Goal: Information Seeking & Learning: Check status

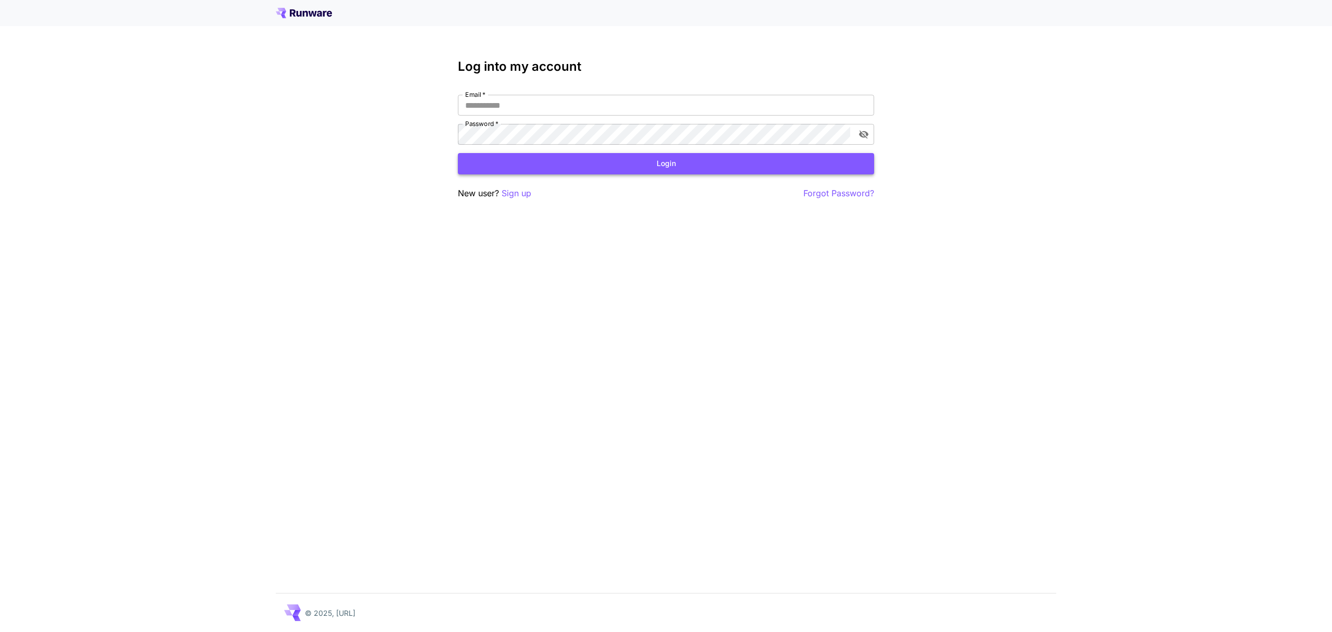
type input "**********"
click at [616, 171] on button "Login" at bounding box center [666, 163] width 416 height 21
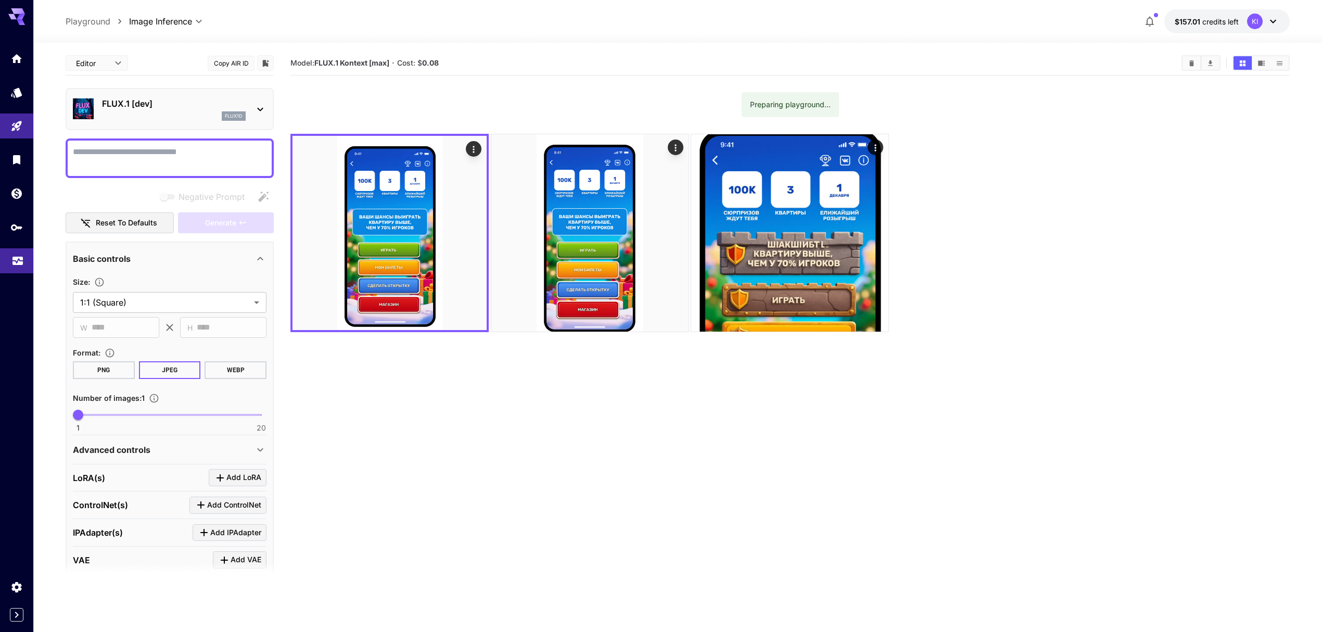
click at [9, 261] on link at bounding box center [16, 260] width 33 height 25
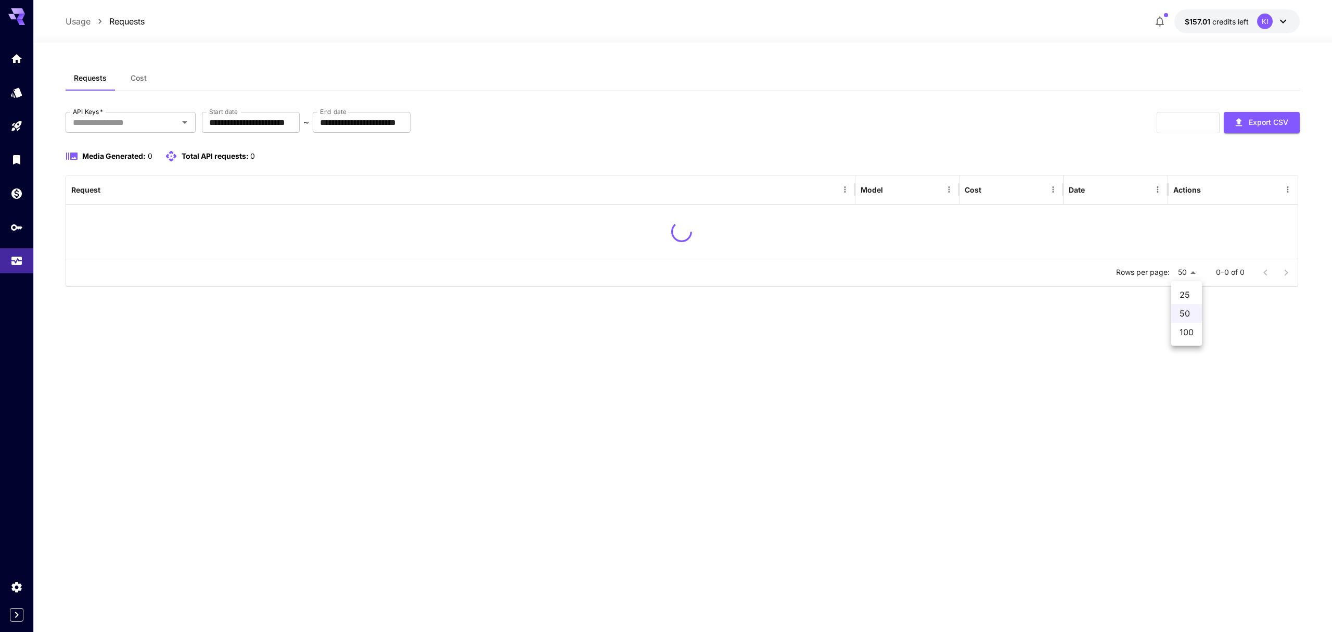
click at [1193, 270] on body "**********" at bounding box center [666, 316] width 1332 height 632
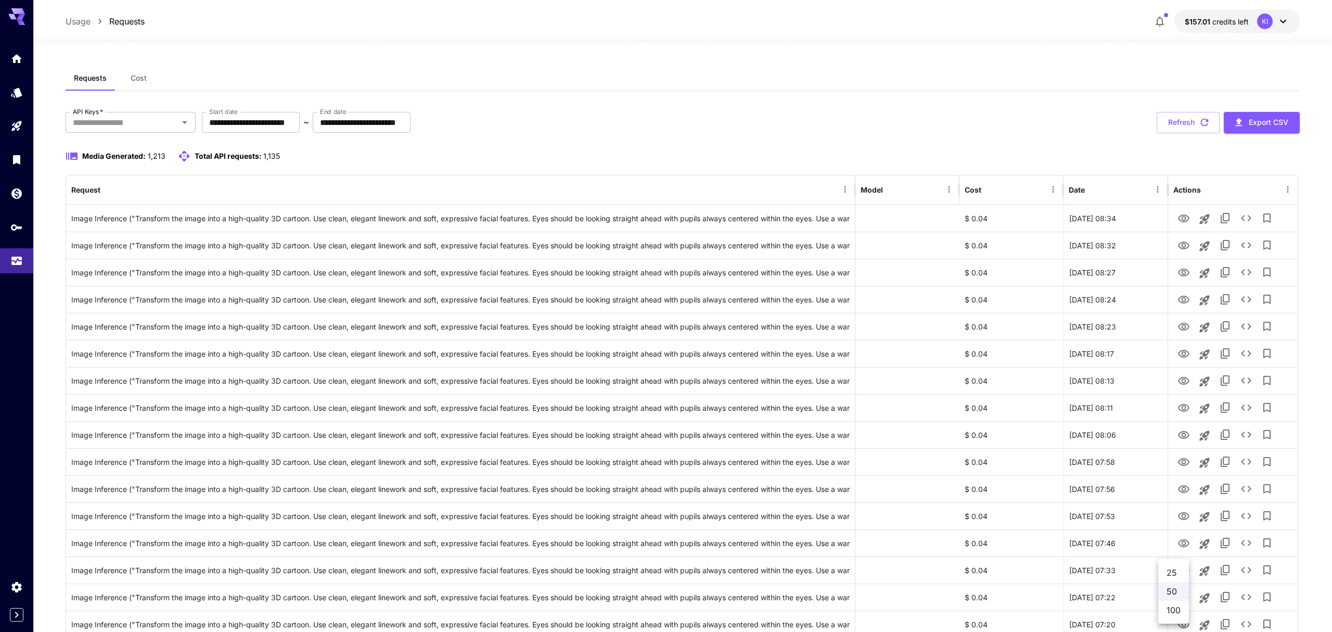
click at [1178, 334] on div at bounding box center [666, 316] width 1332 height 632
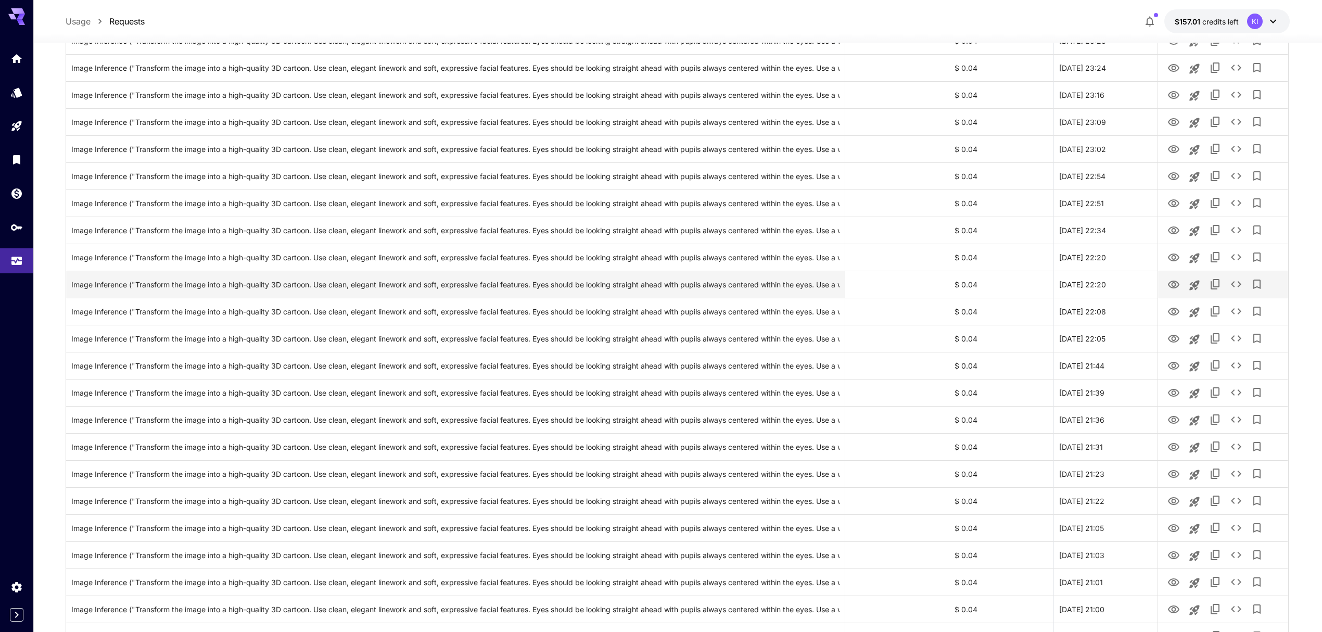
scroll to position [985, 0]
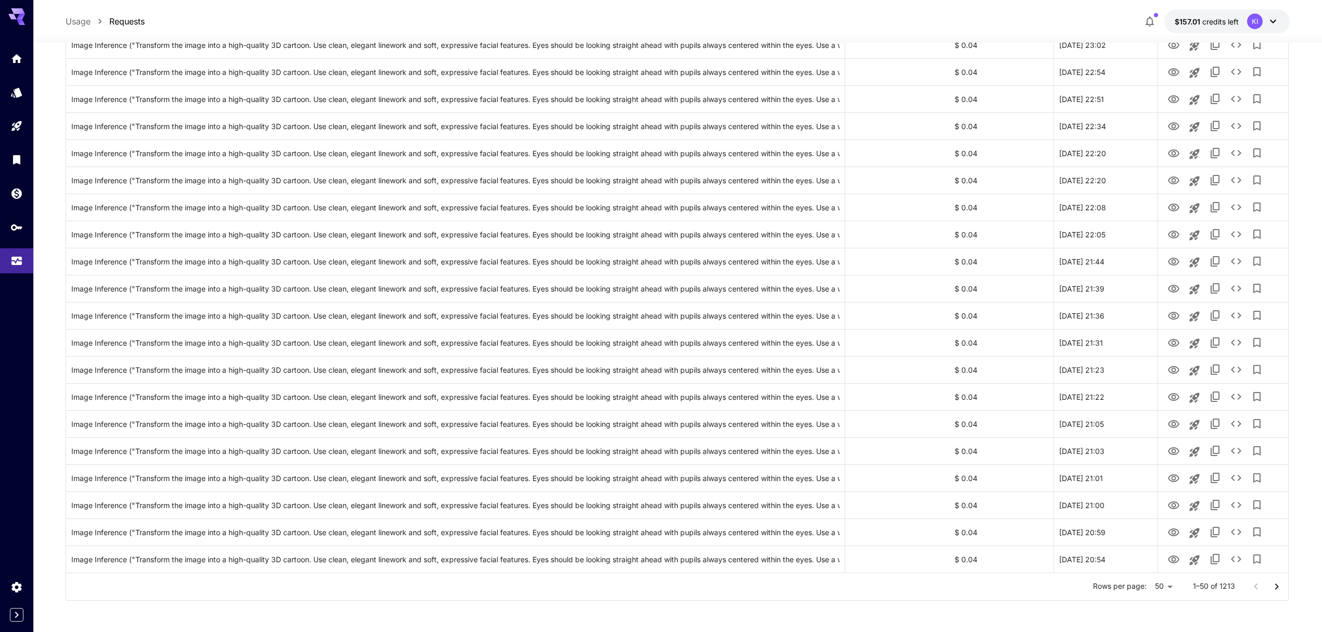
click at [1162, 607] on li "100" at bounding box center [1163, 609] width 31 height 19
type input "***"
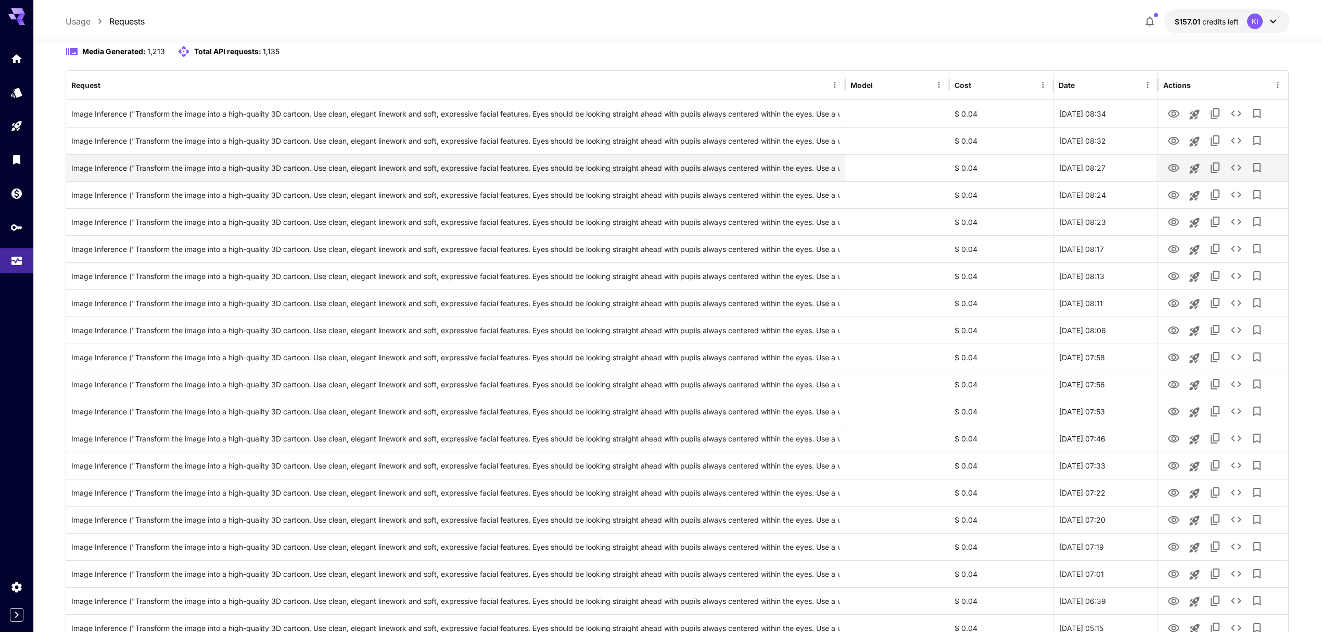
scroll to position [138, 0]
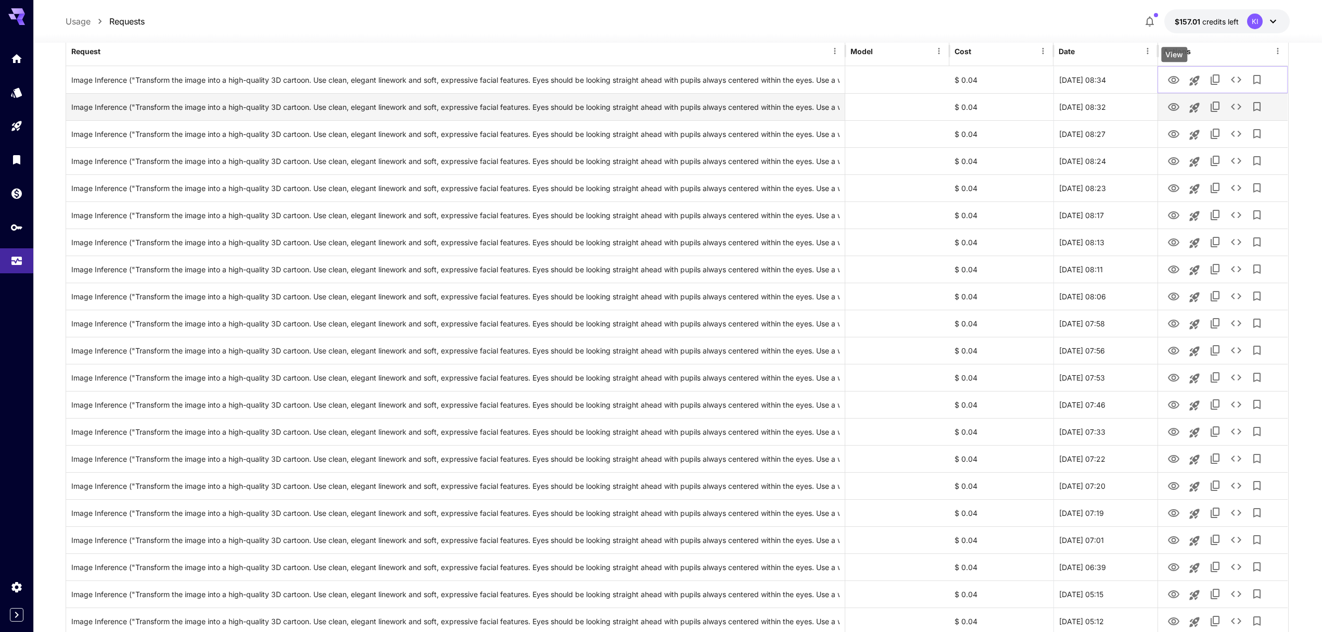
drag, startPoint x: 1177, startPoint y: 84, endPoint x: 1173, endPoint y: 105, distance: 21.2
click at [1177, 84] on icon "View" at bounding box center [1173, 80] width 12 height 12
click at [1174, 106] on icon "View" at bounding box center [1173, 107] width 11 height 8
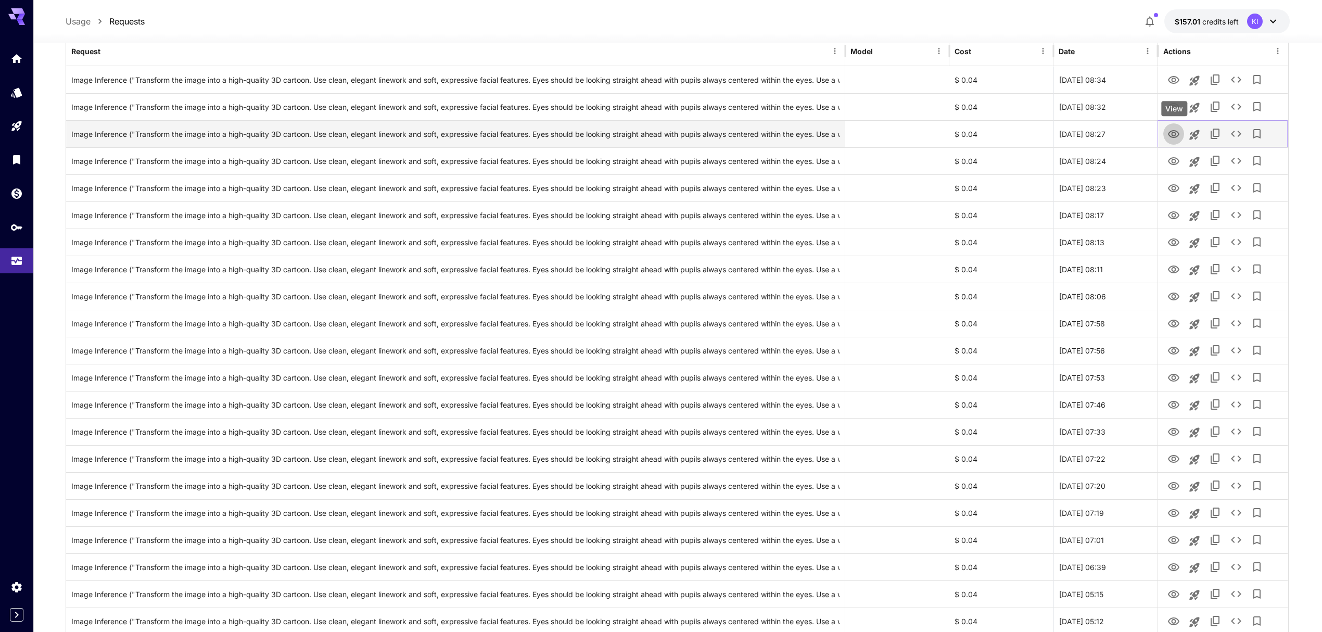
click at [1172, 134] on icon "View" at bounding box center [1173, 134] width 11 height 8
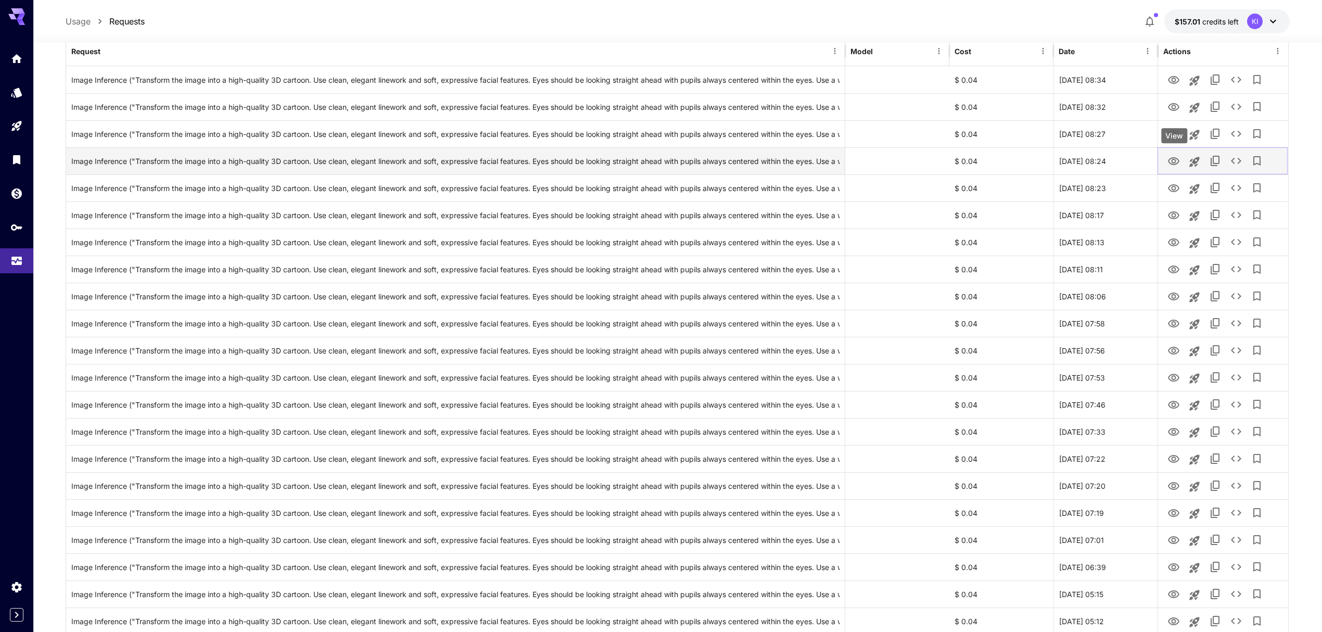
click at [1170, 157] on icon "View" at bounding box center [1173, 161] width 12 height 12
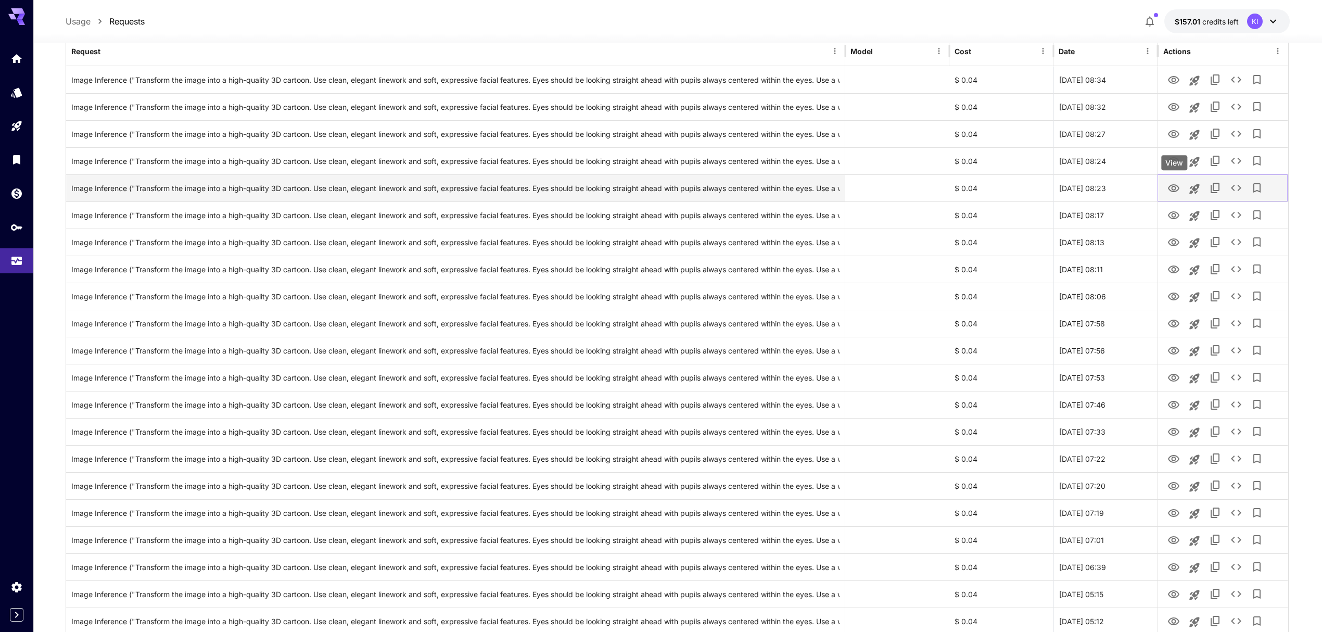
click at [1174, 187] on icon "View" at bounding box center [1173, 188] width 12 height 12
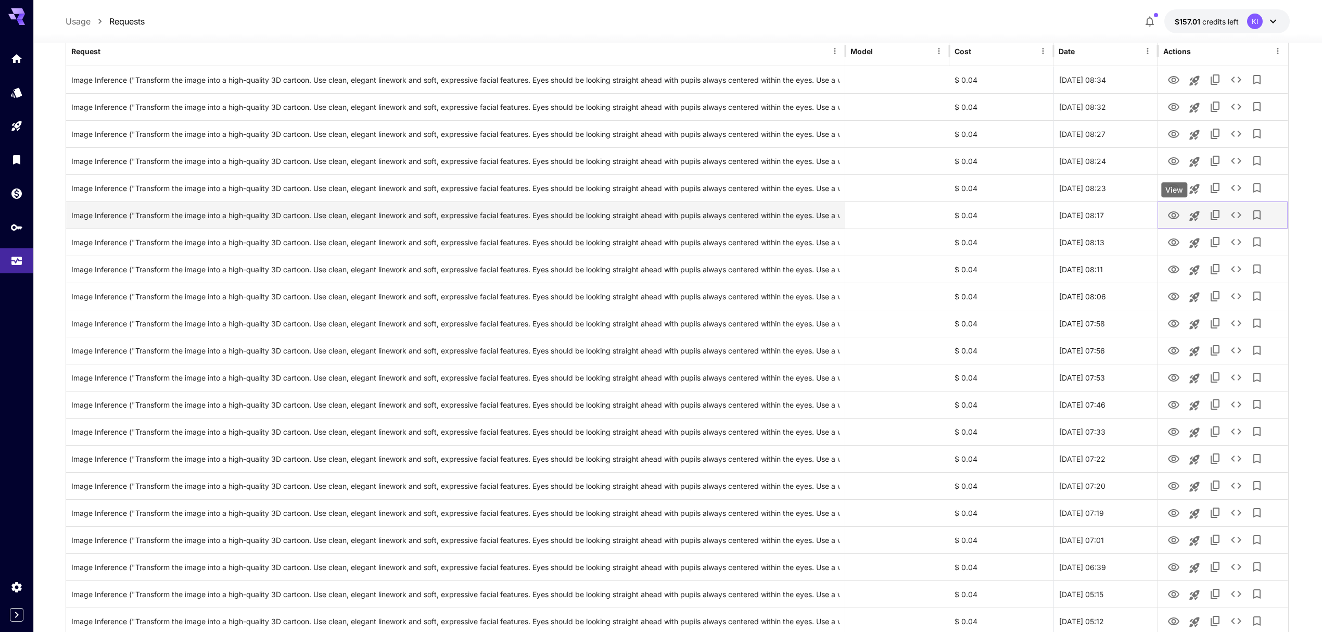
click at [1175, 217] on icon "View" at bounding box center [1173, 215] width 11 height 8
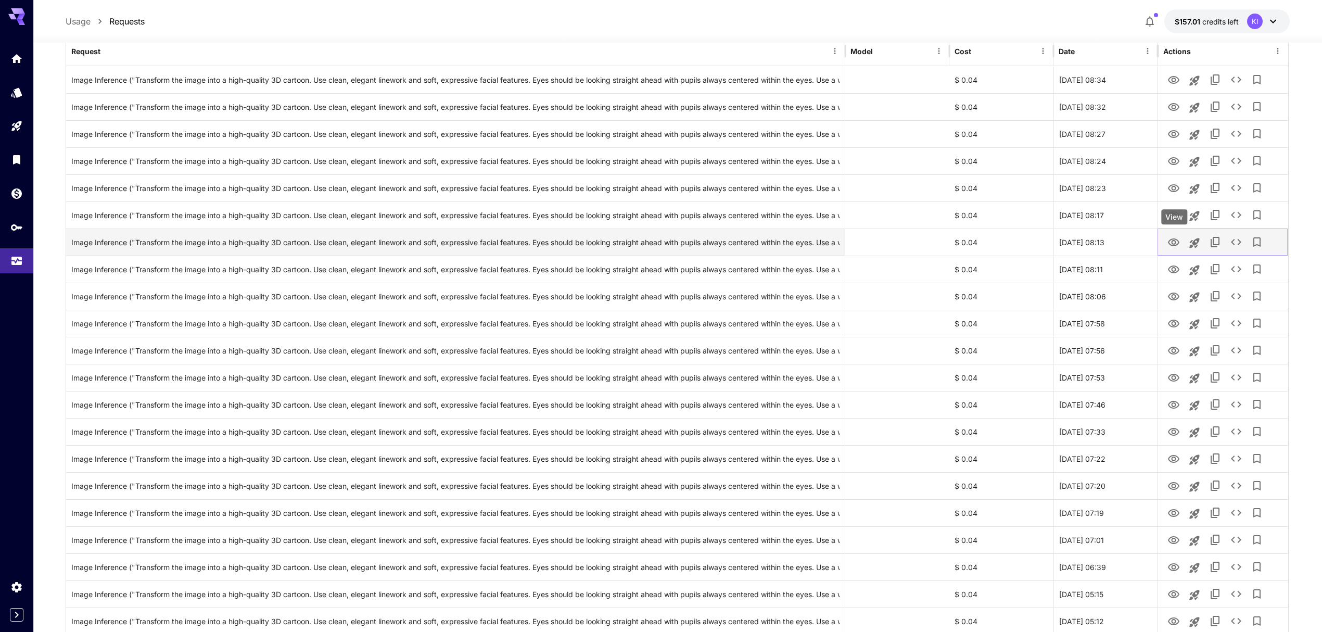
click at [1181, 238] on button "View" at bounding box center [1173, 241] width 21 height 21
click at [1181, 235] on button "View" at bounding box center [1173, 241] width 21 height 21
click at [1175, 236] on icon "View" at bounding box center [1173, 242] width 12 height 12
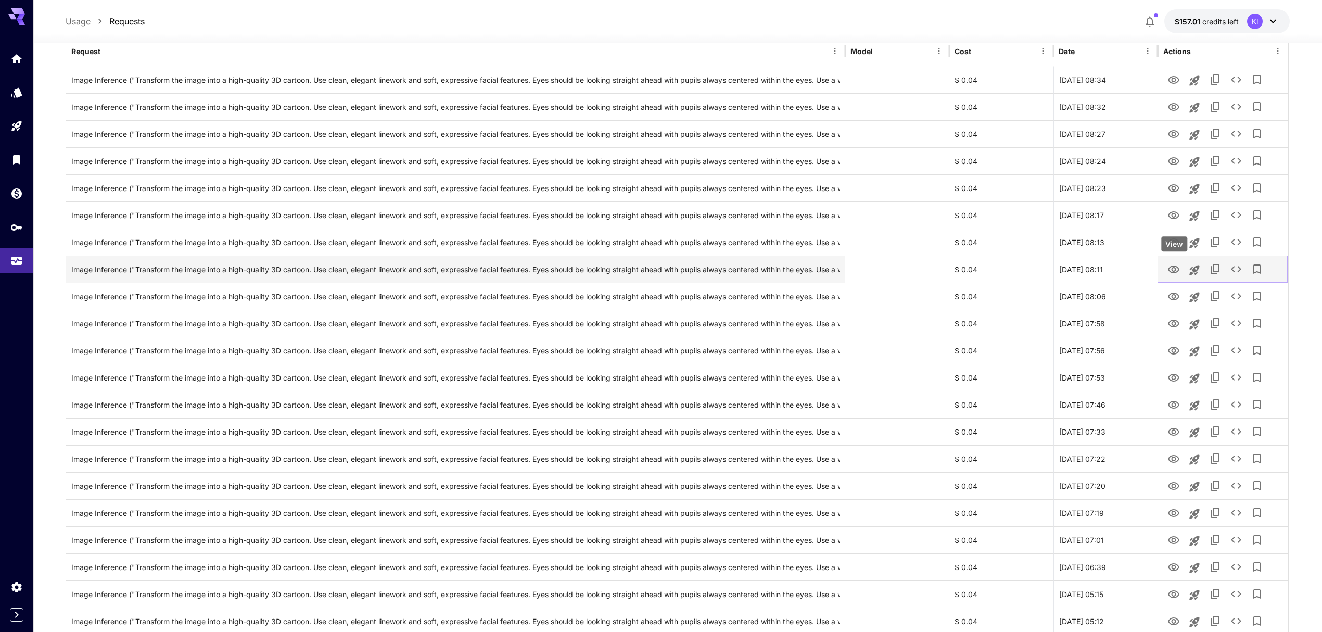
click at [1169, 267] on icon "View" at bounding box center [1173, 269] width 12 height 12
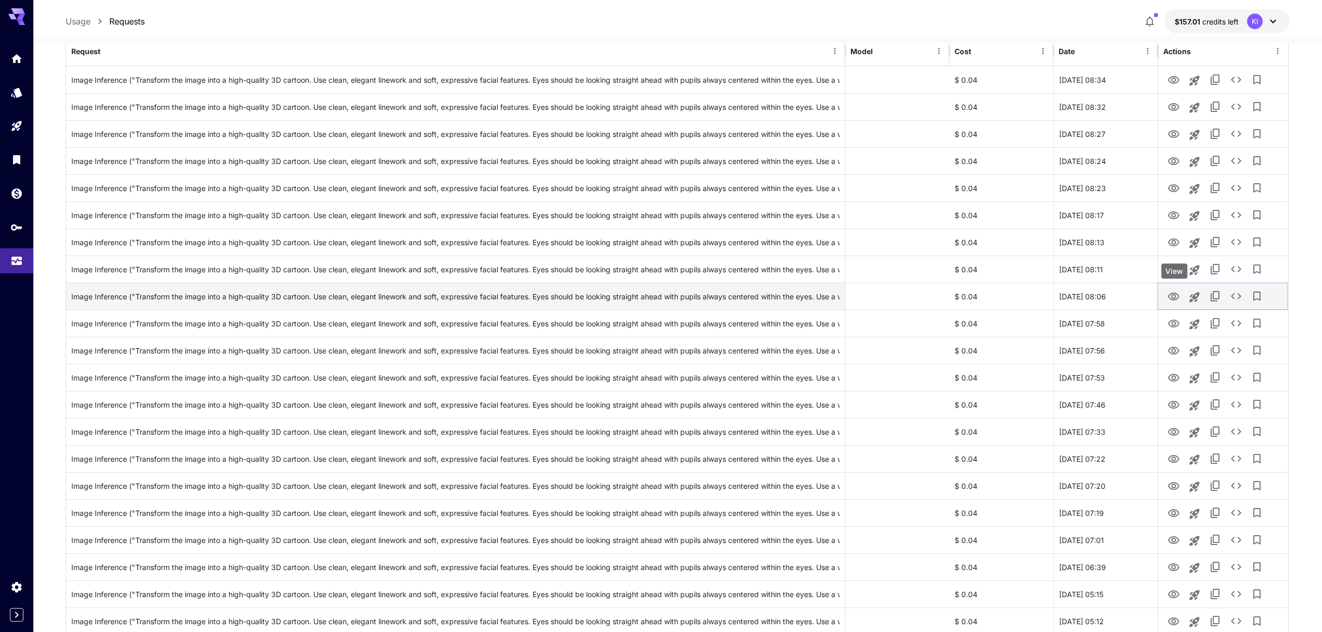
click at [1175, 297] on icon "View" at bounding box center [1173, 296] width 11 height 8
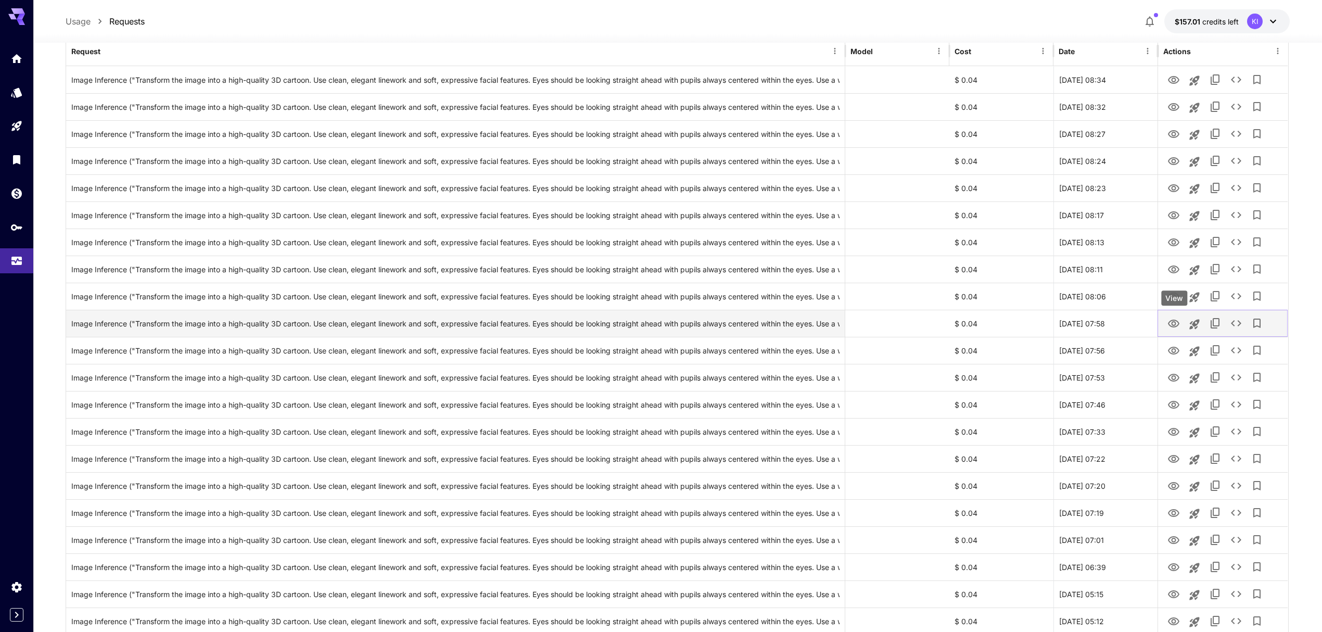
click at [1179, 318] on icon "View" at bounding box center [1173, 323] width 12 height 12
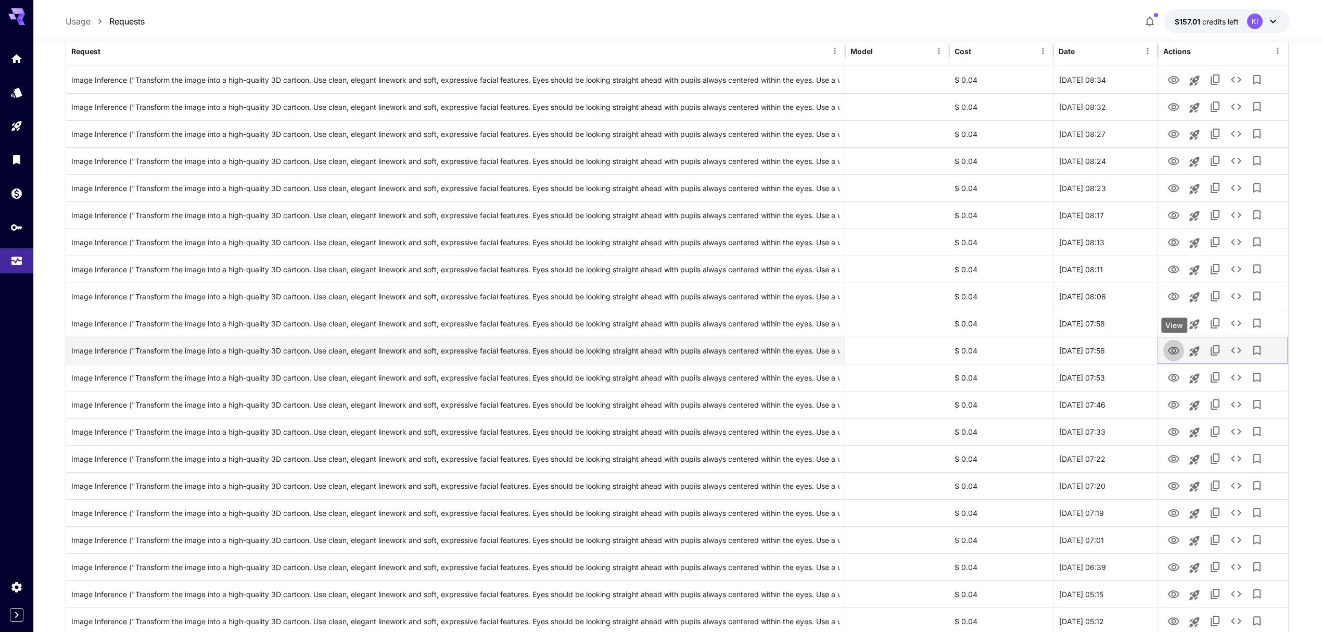
click at [1172, 348] on icon "View" at bounding box center [1173, 351] width 11 height 8
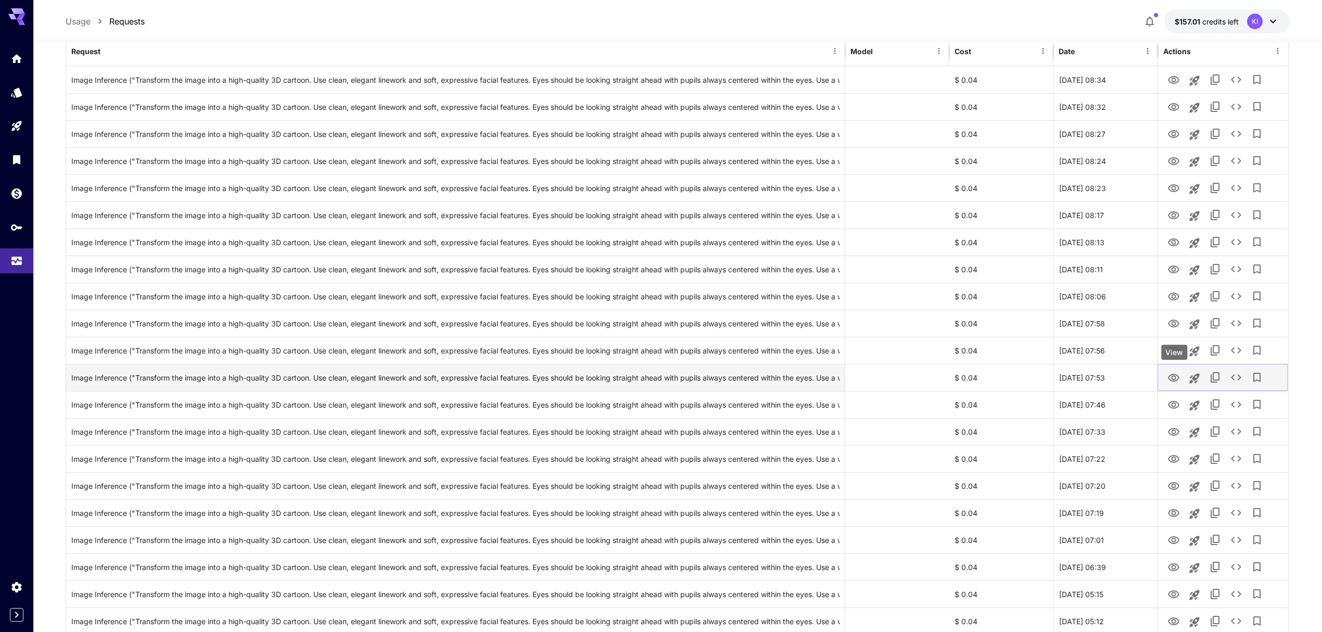
click at [1177, 376] on icon "View" at bounding box center [1173, 378] width 11 height 8
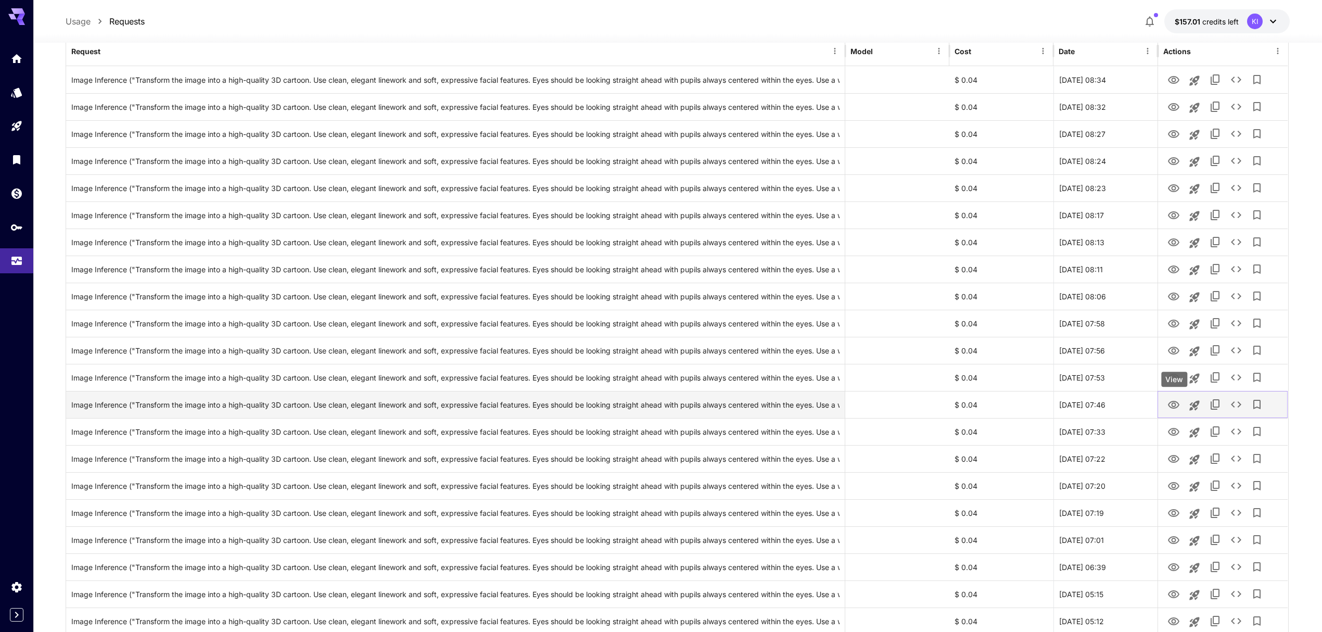
click at [1169, 402] on icon "View" at bounding box center [1173, 405] width 12 height 12
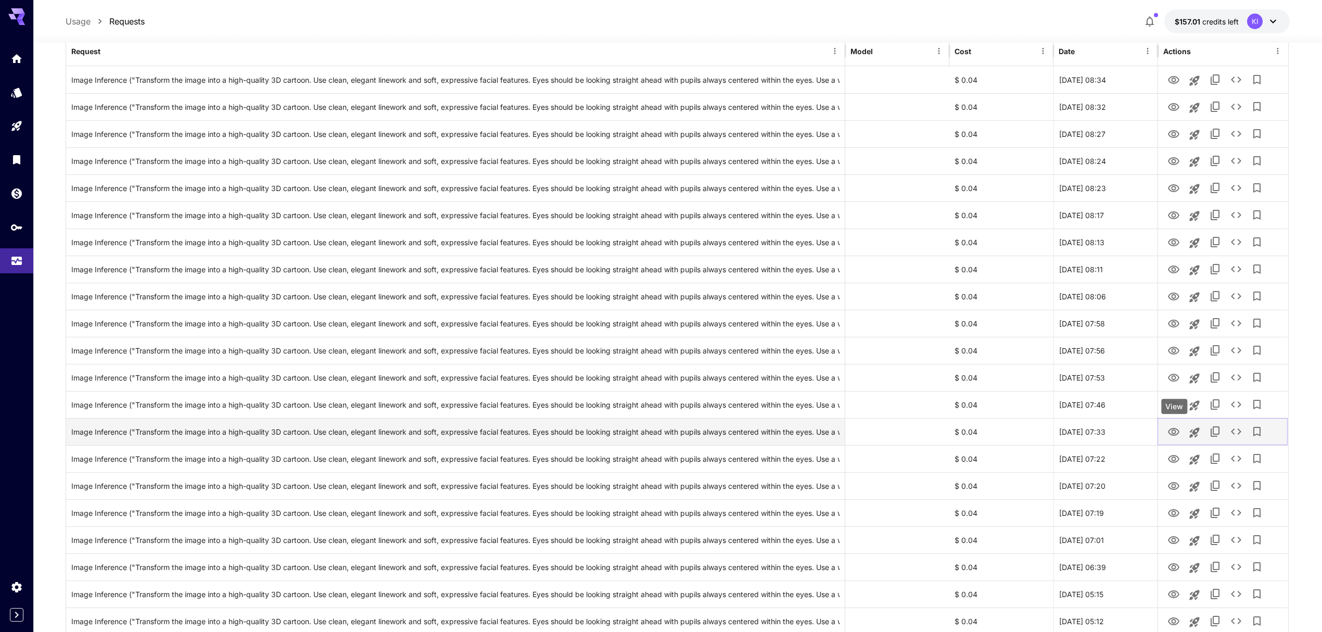
click at [1166, 427] on button "View" at bounding box center [1173, 430] width 21 height 21
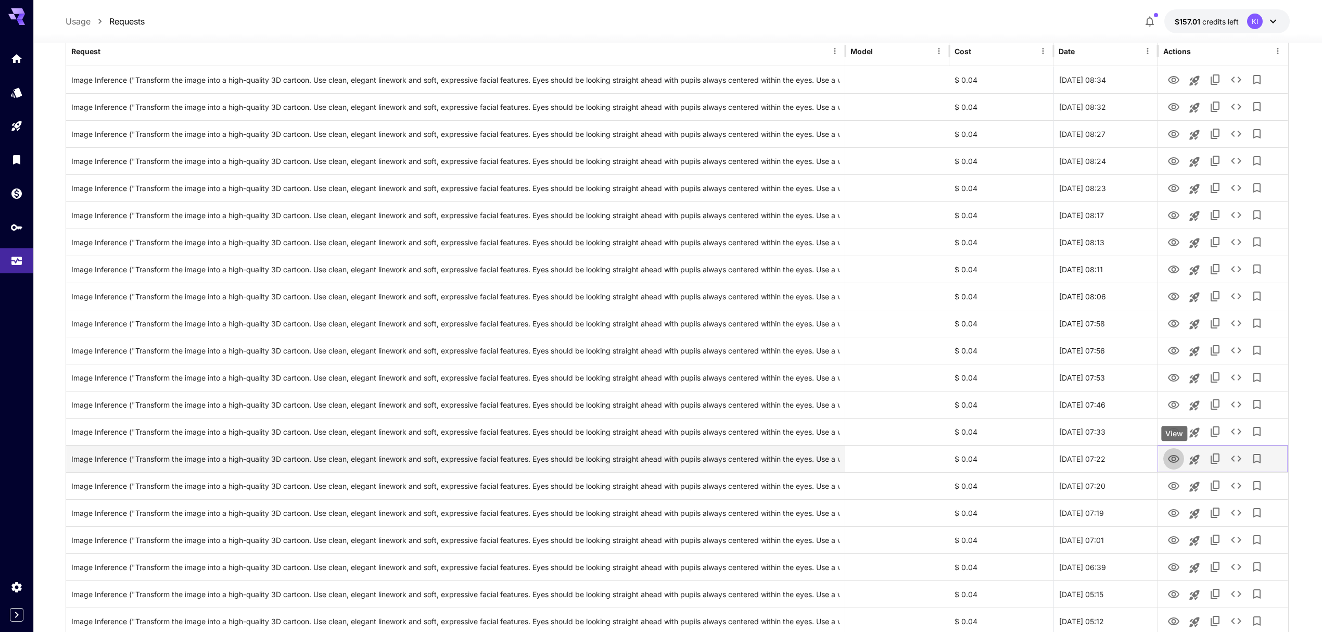
click at [1174, 458] on icon "View" at bounding box center [1173, 459] width 12 height 12
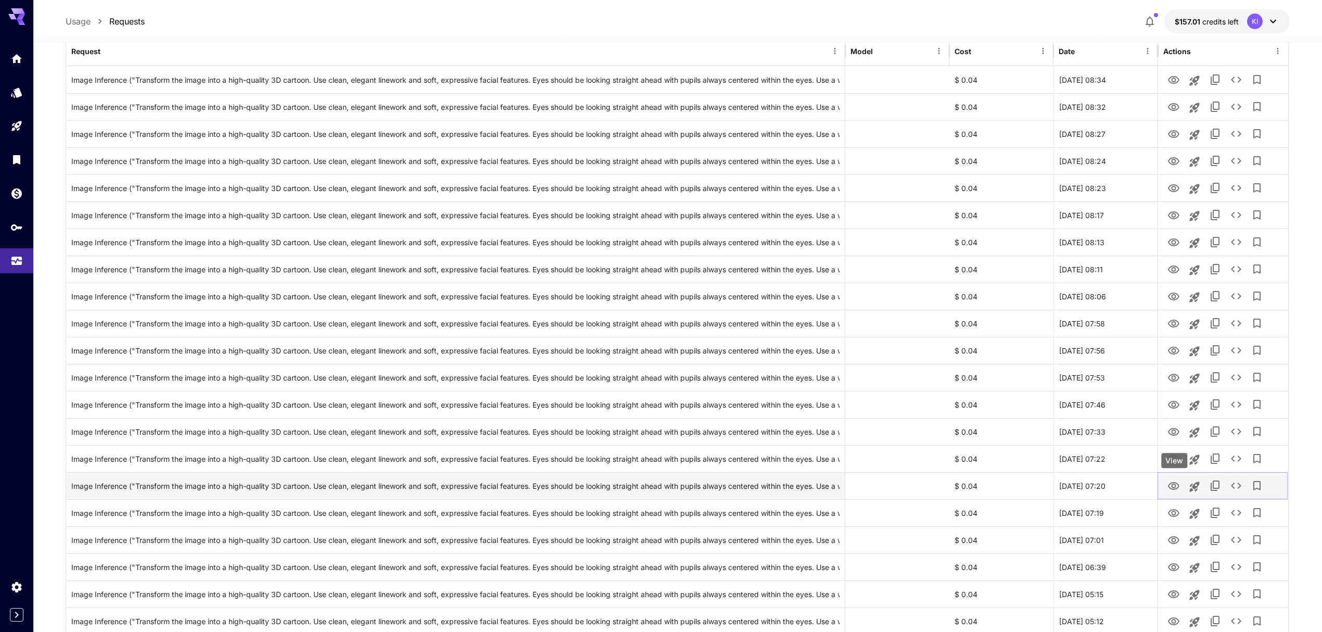
drag, startPoint x: 1174, startPoint y: 481, endPoint x: 1174, endPoint y: 493, distance: 12.0
click at [1174, 481] on icon "View" at bounding box center [1173, 486] width 12 height 12
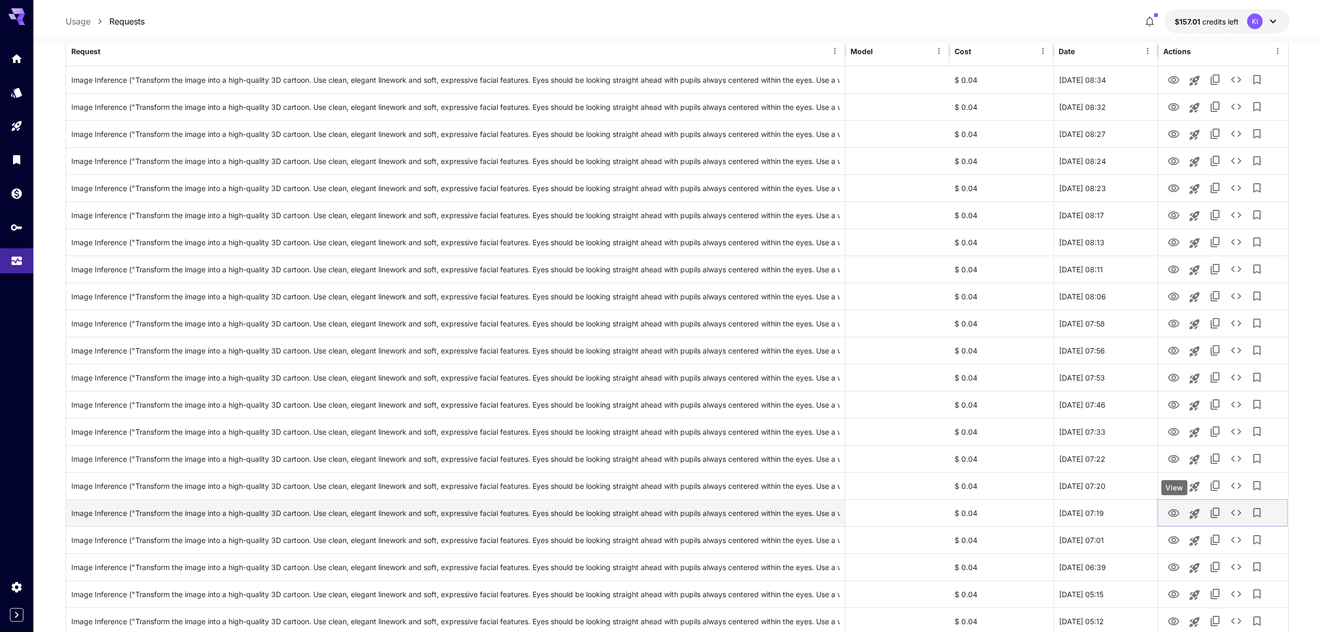
click at [1170, 509] on icon "View" at bounding box center [1173, 513] width 12 height 12
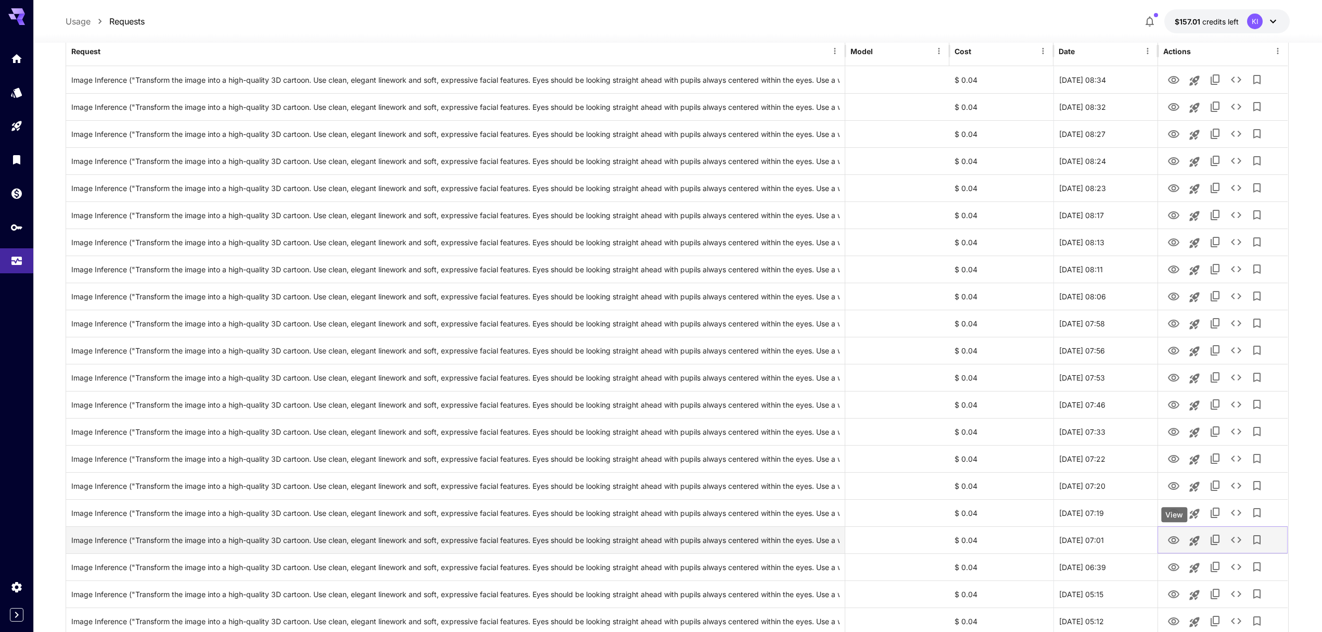
click at [1171, 532] on button "View" at bounding box center [1173, 539] width 21 height 21
click at [1170, 537] on icon "View" at bounding box center [1173, 540] width 12 height 12
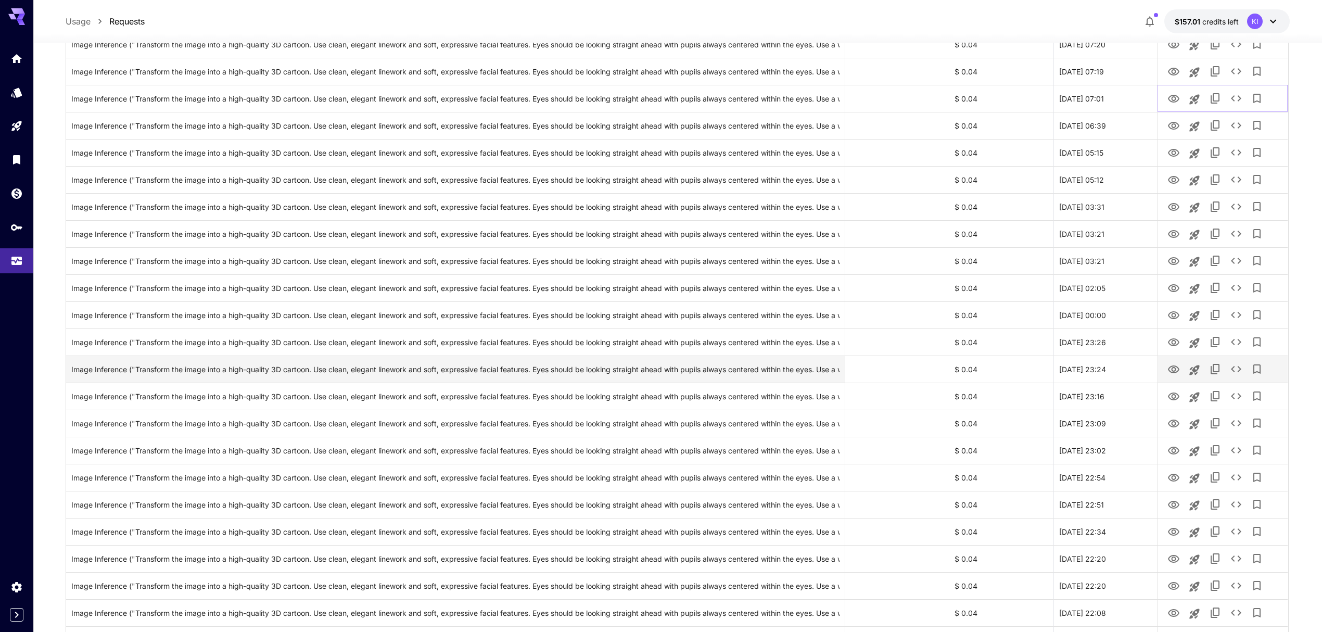
scroll to position [555, 0]
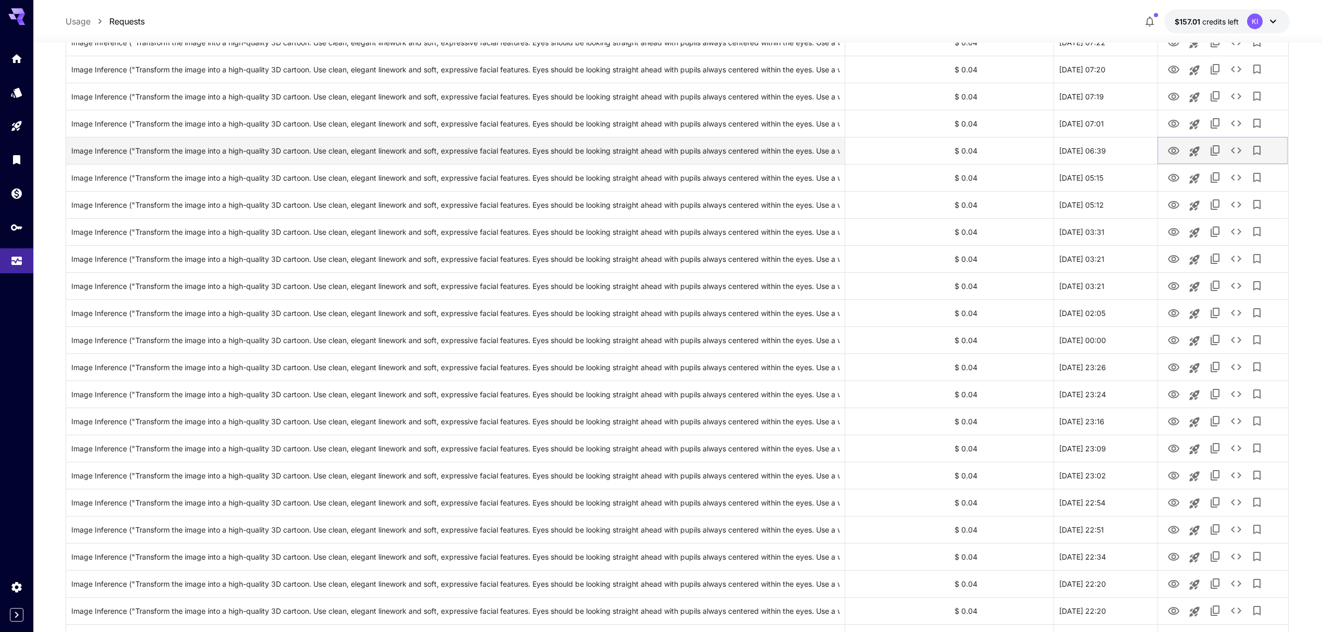
click at [1172, 155] on icon "View" at bounding box center [1173, 151] width 12 height 12
click at [1173, 181] on icon "View" at bounding box center [1173, 178] width 11 height 8
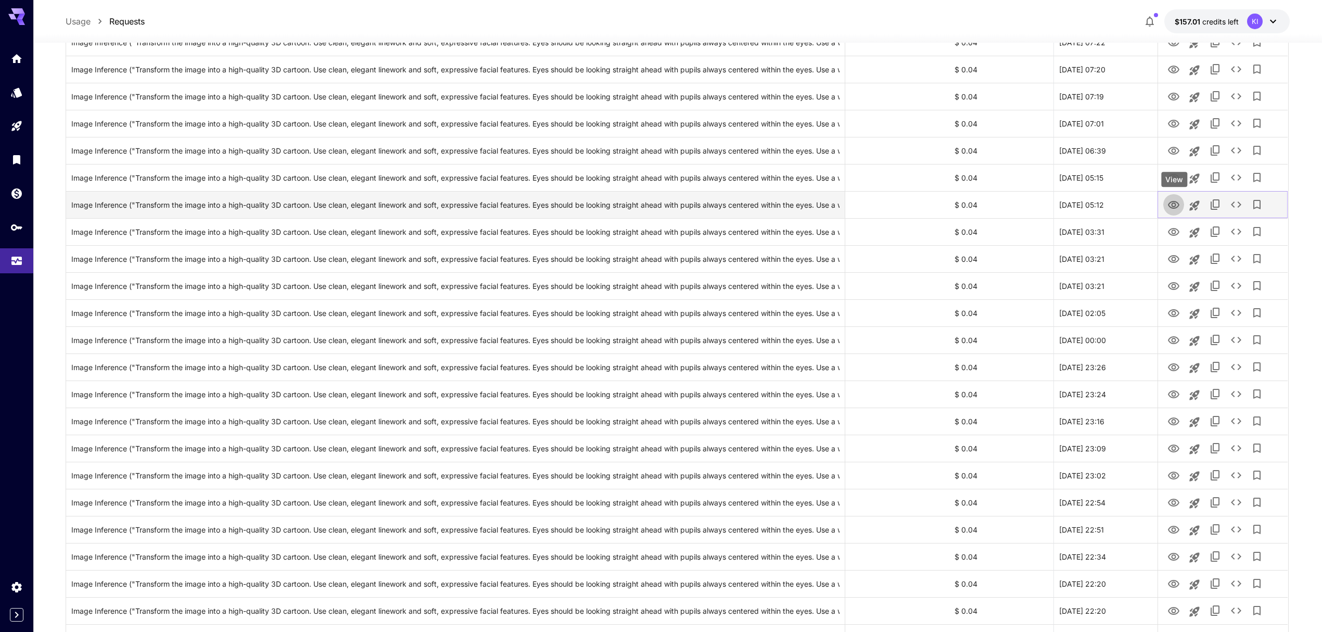
click at [1171, 208] on icon "View" at bounding box center [1173, 205] width 11 height 8
click at [1167, 236] on icon "View" at bounding box center [1173, 232] width 12 height 12
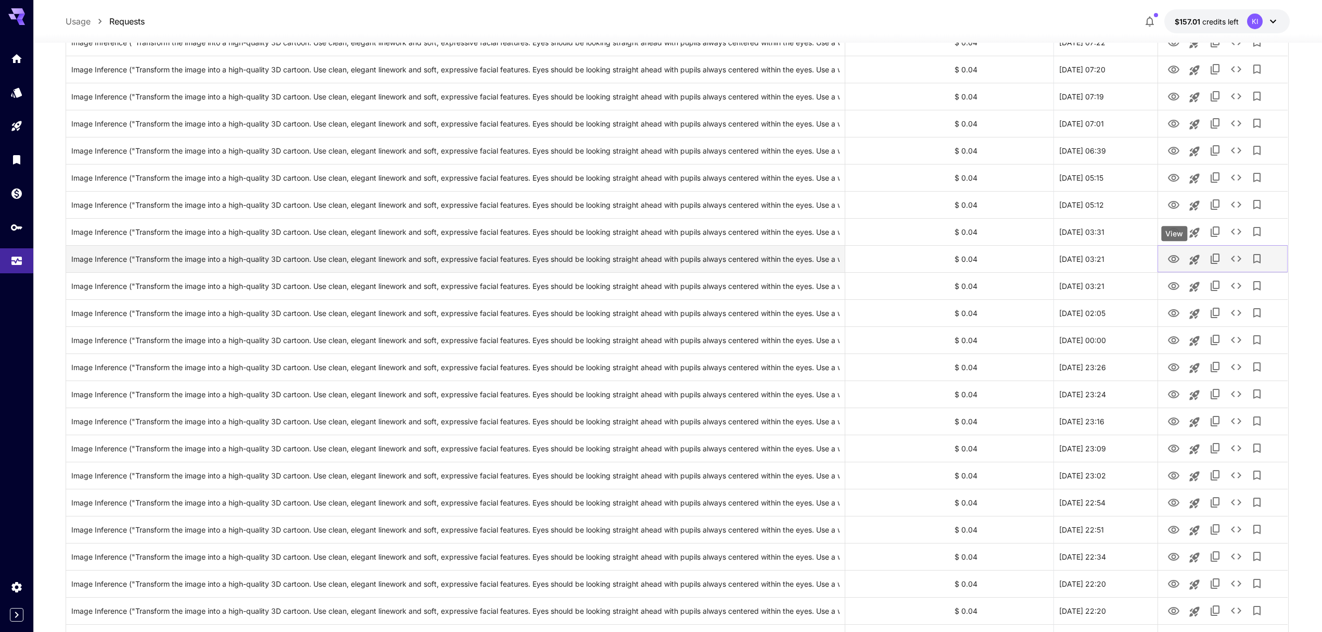
click at [1170, 265] on icon "View" at bounding box center [1173, 259] width 12 height 12
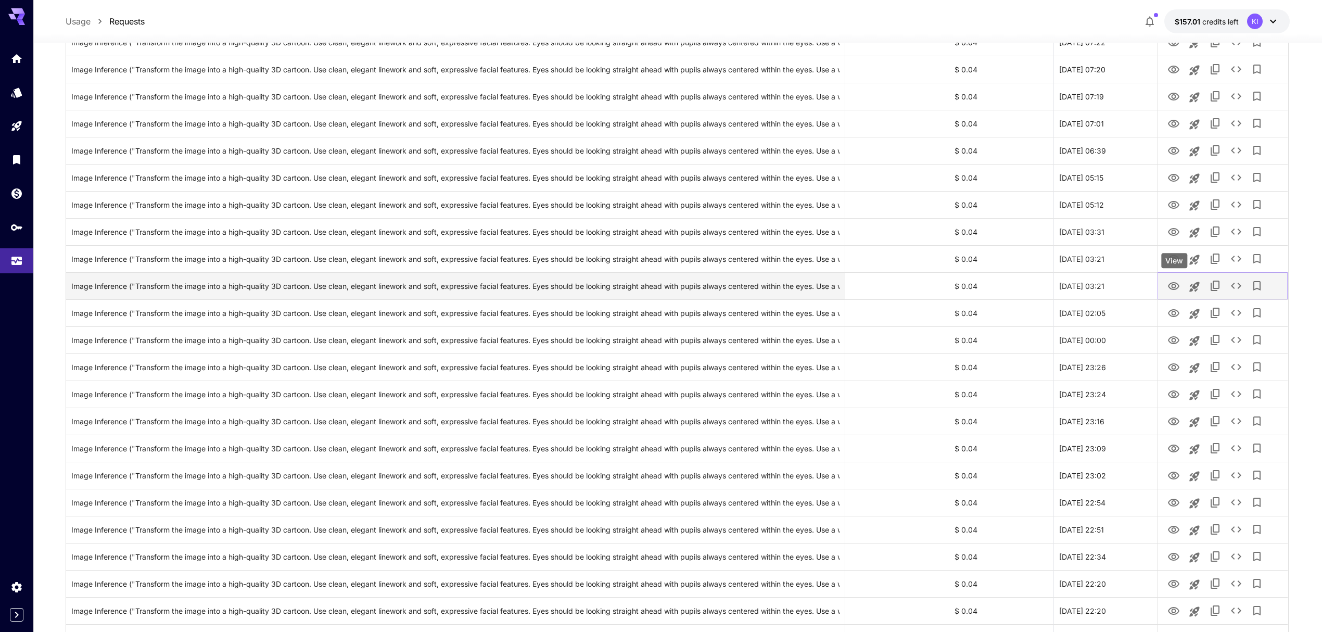
click at [1168, 292] on icon "View" at bounding box center [1173, 286] width 12 height 12
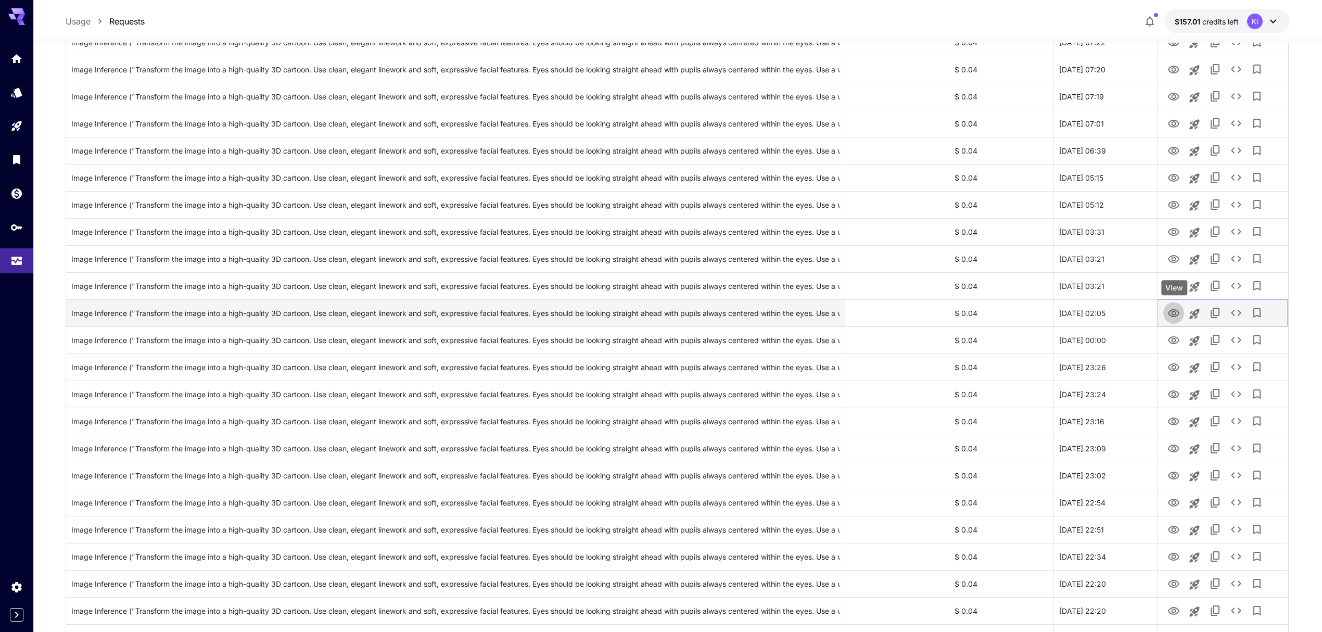
click at [1172, 309] on icon "View" at bounding box center [1173, 313] width 12 height 12
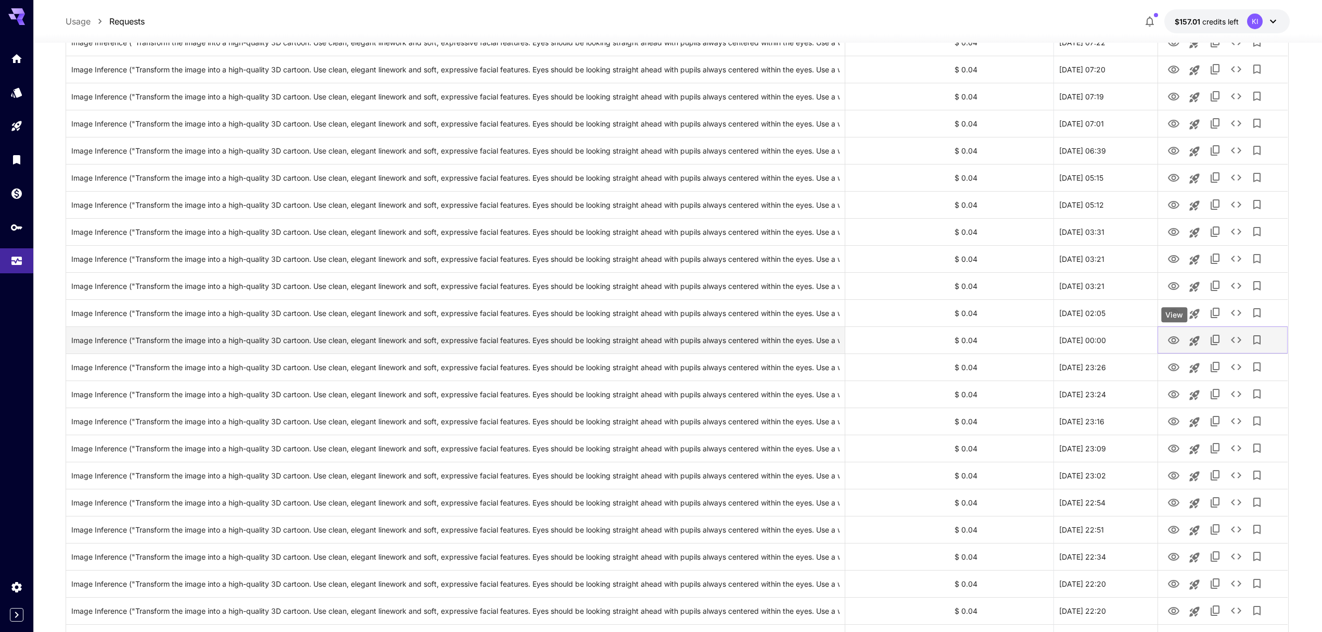
click at [1169, 337] on icon "View" at bounding box center [1173, 340] width 12 height 12
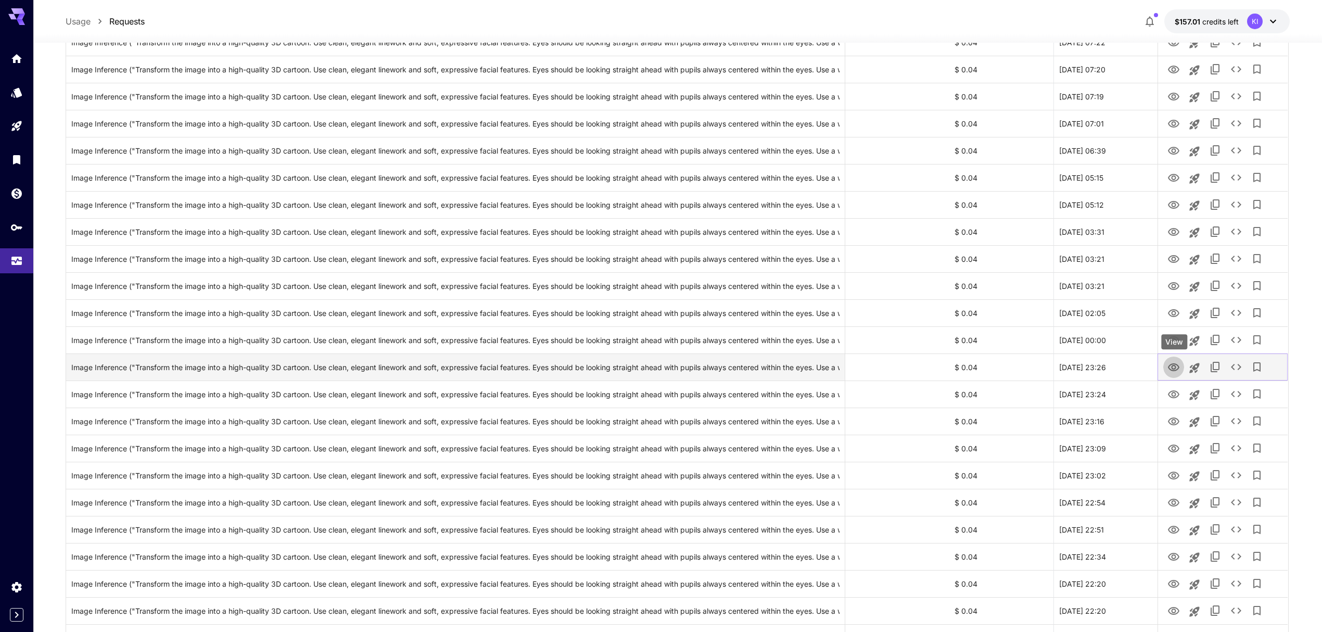
click at [1170, 370] on icon "View" at bounding box center [1173, 367] width 12 height 12
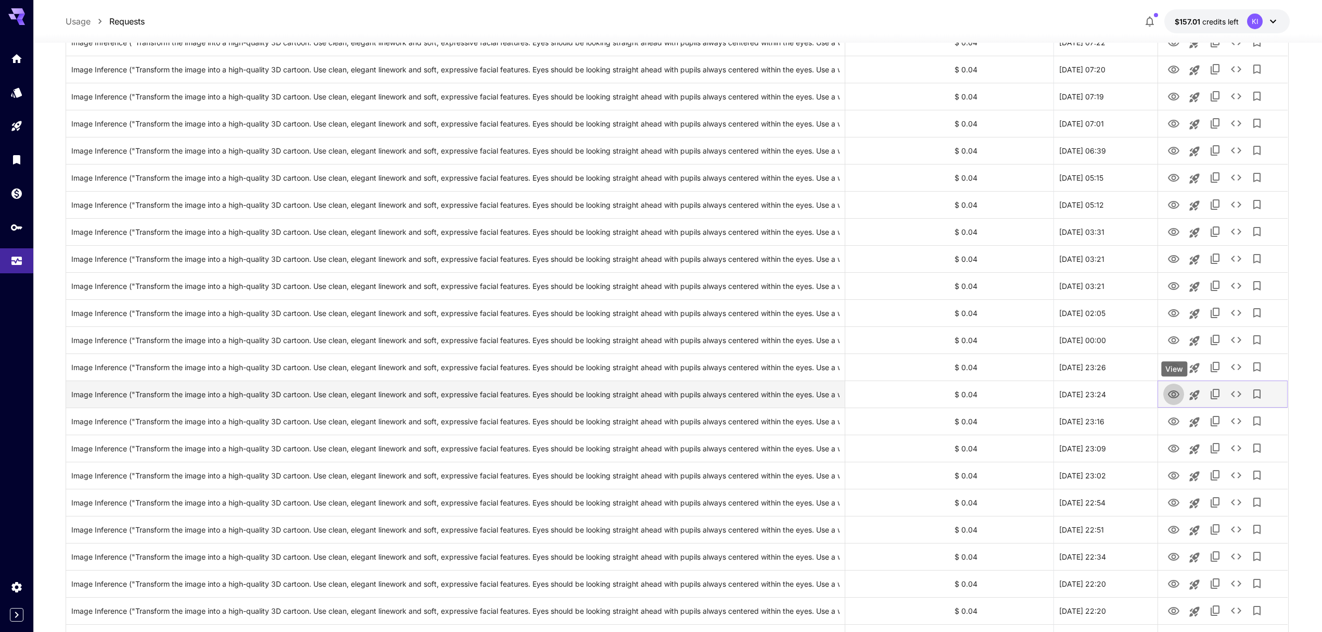
click at [1176, 393] on icon "View" at bounding box center [1173, 394] width 12 height 12
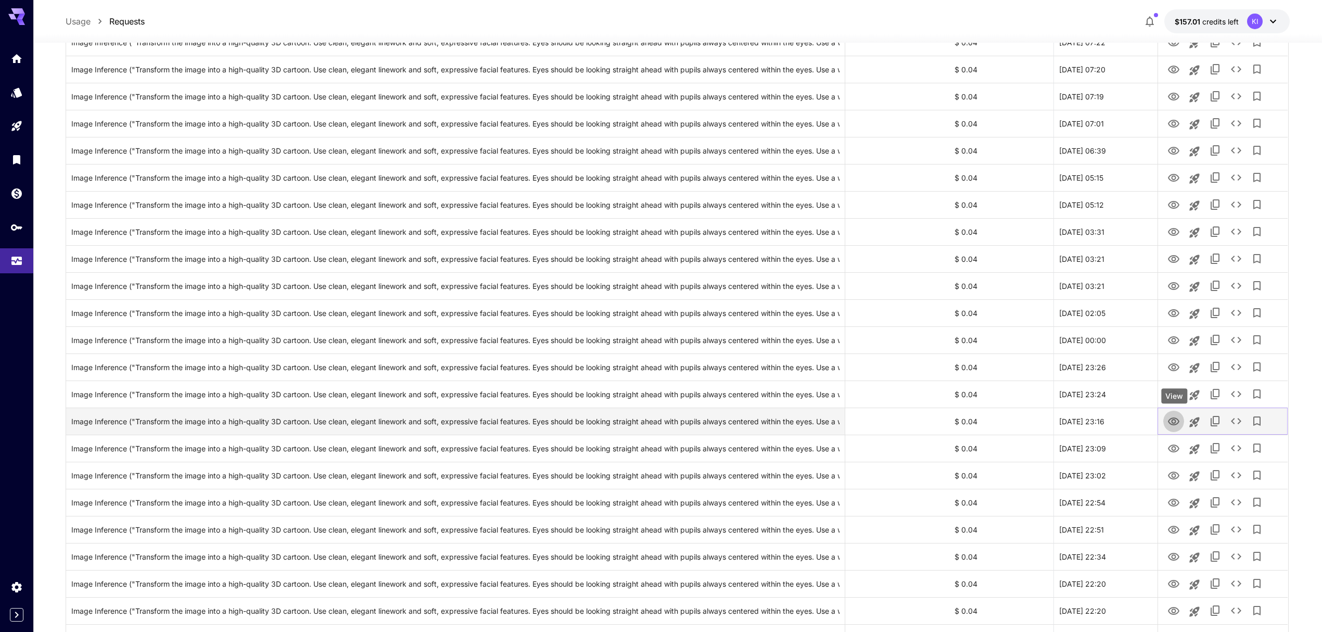
click at [1174, 420] on icon "View" at bounding box center [1173, 421] width 11 height 8
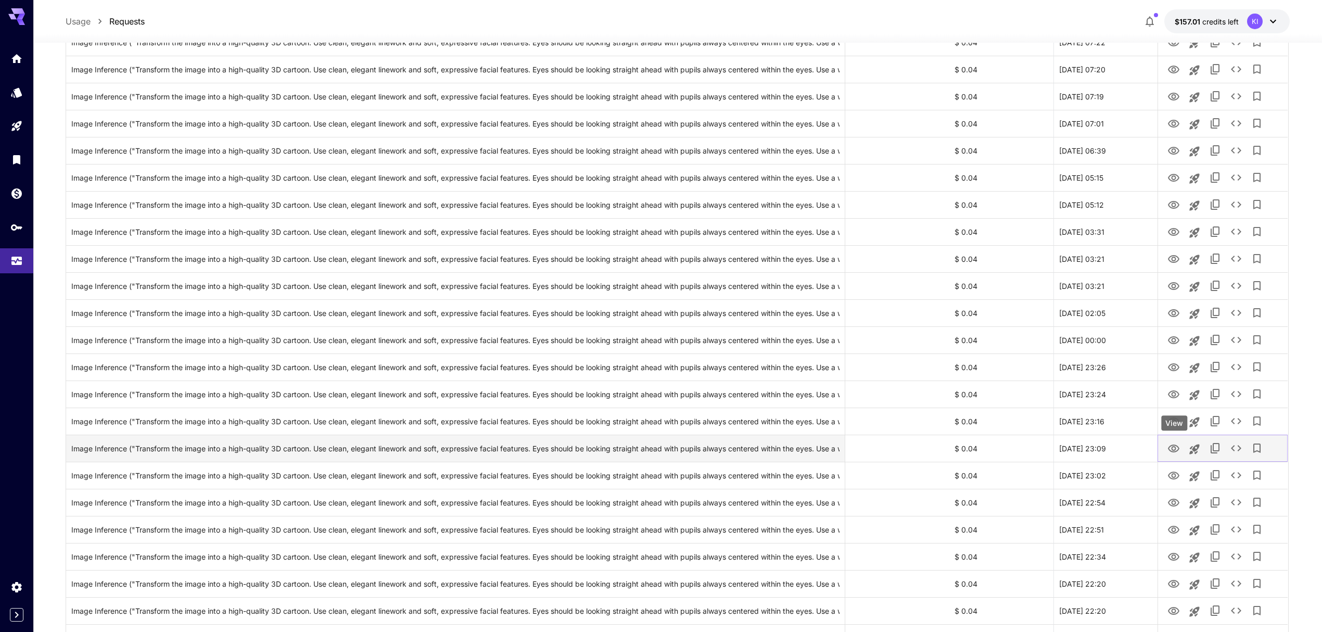
click at [1171, 450] on icon "View" at bounding box center [1173, 448] width 12 height 12
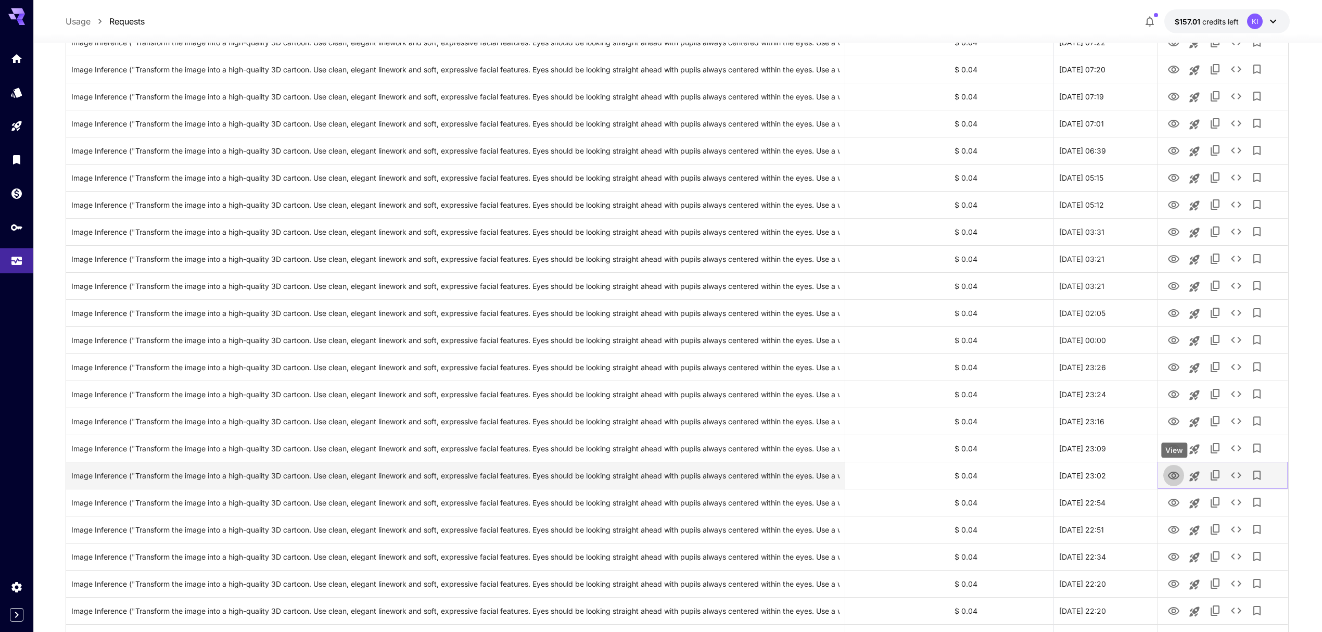
click at [1168, 480] on icon "View" at bounding box center [1173, 475] width 12 height 12
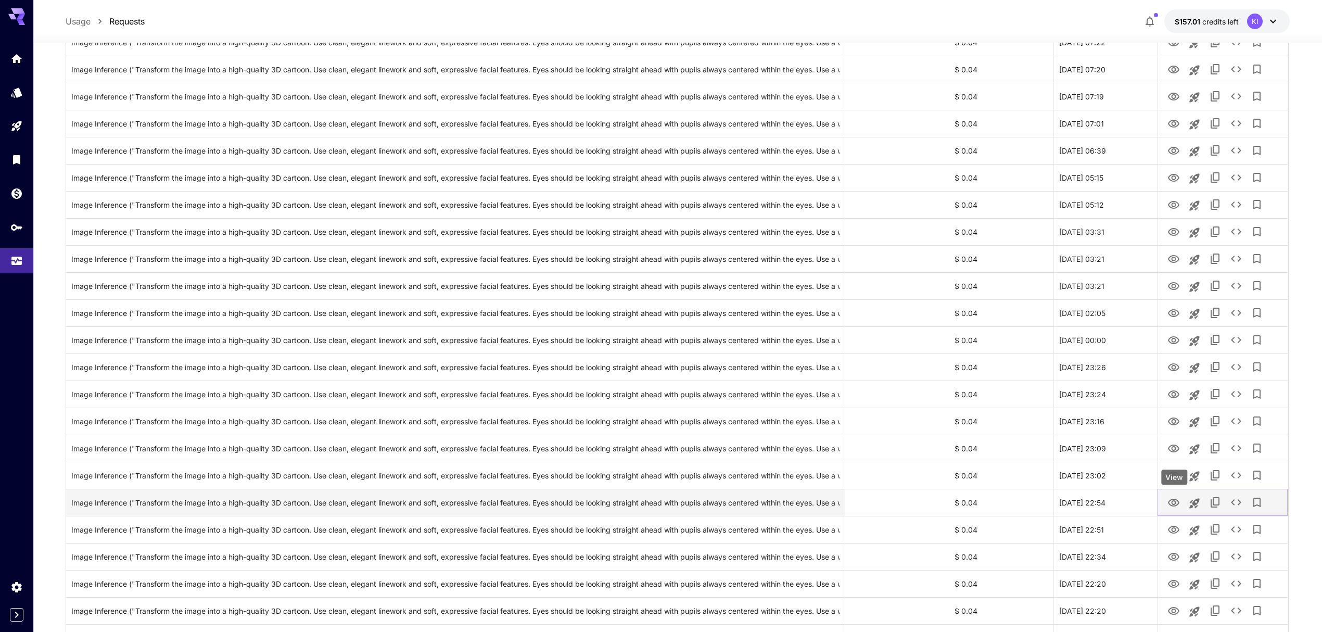
click at [1172, 499] on icon "View" at bounding box center [1173, 502] width 11 height 8
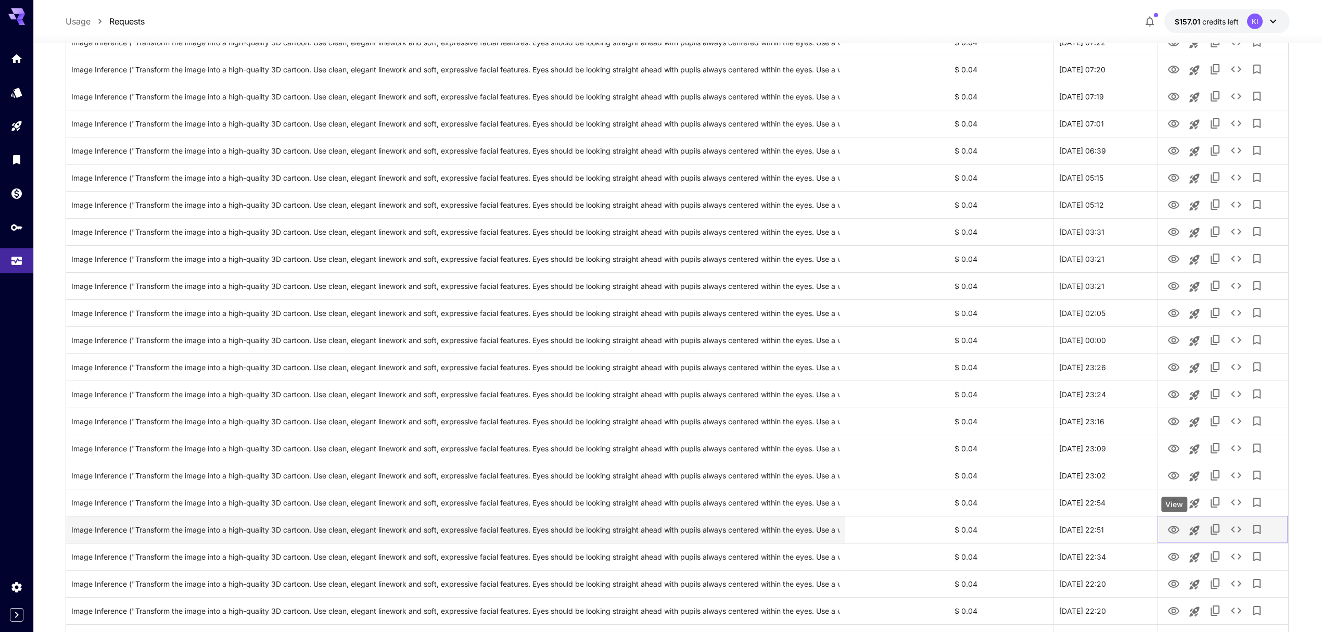
click at [1177, 533] on icon "View" at bounding box center [1173, 529] width 12 height 12
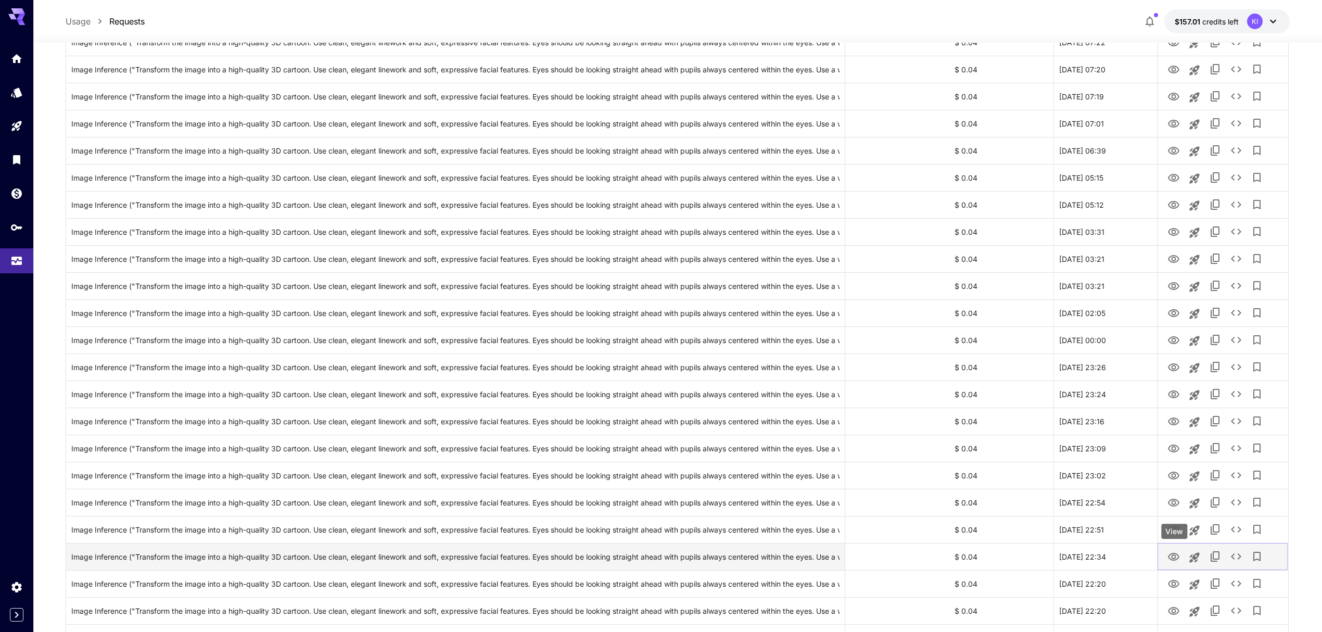
click at [1172, 562] on icon "View" at bounding box center [1173, 556] width 12 height 12
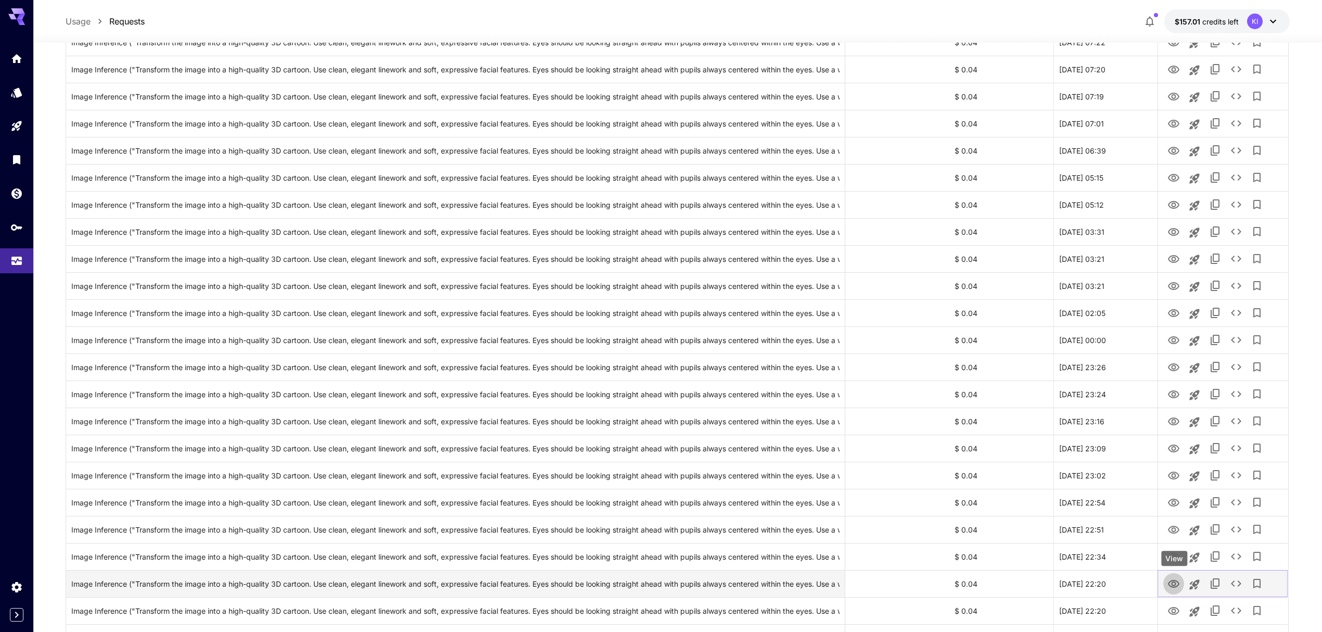
click at [1171, 587] on icon "View" at bounding box center [1173, 584] width 12 height 12
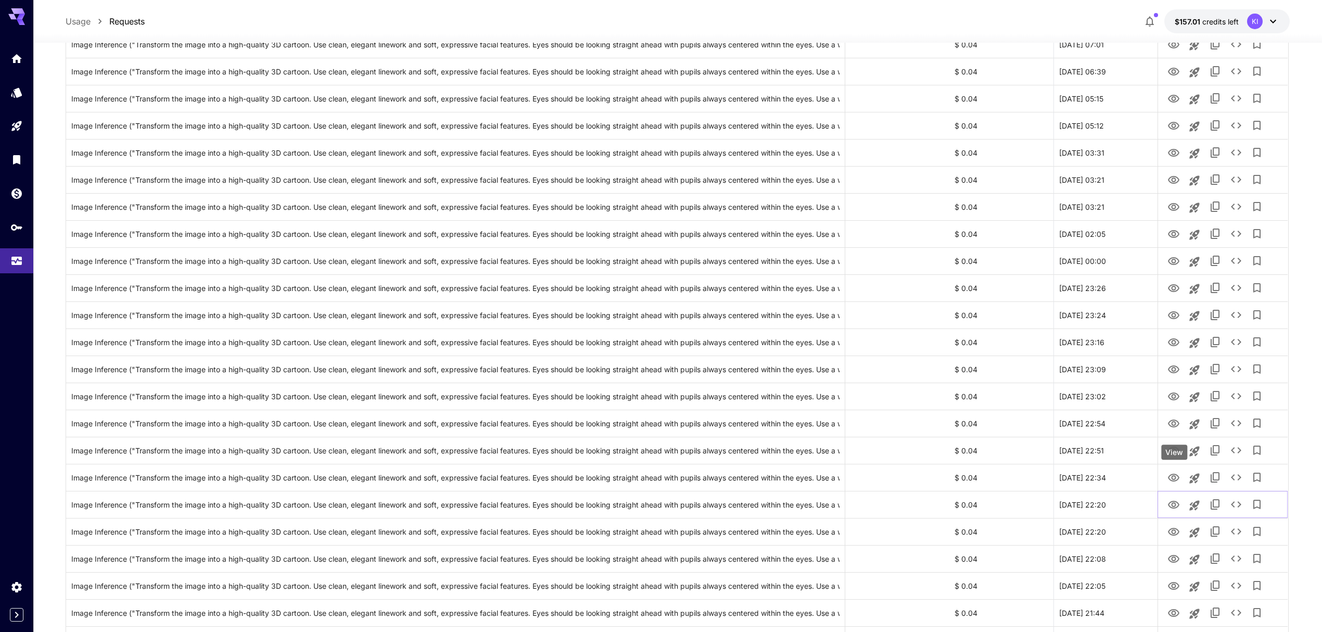
scroll to position [832, 0]
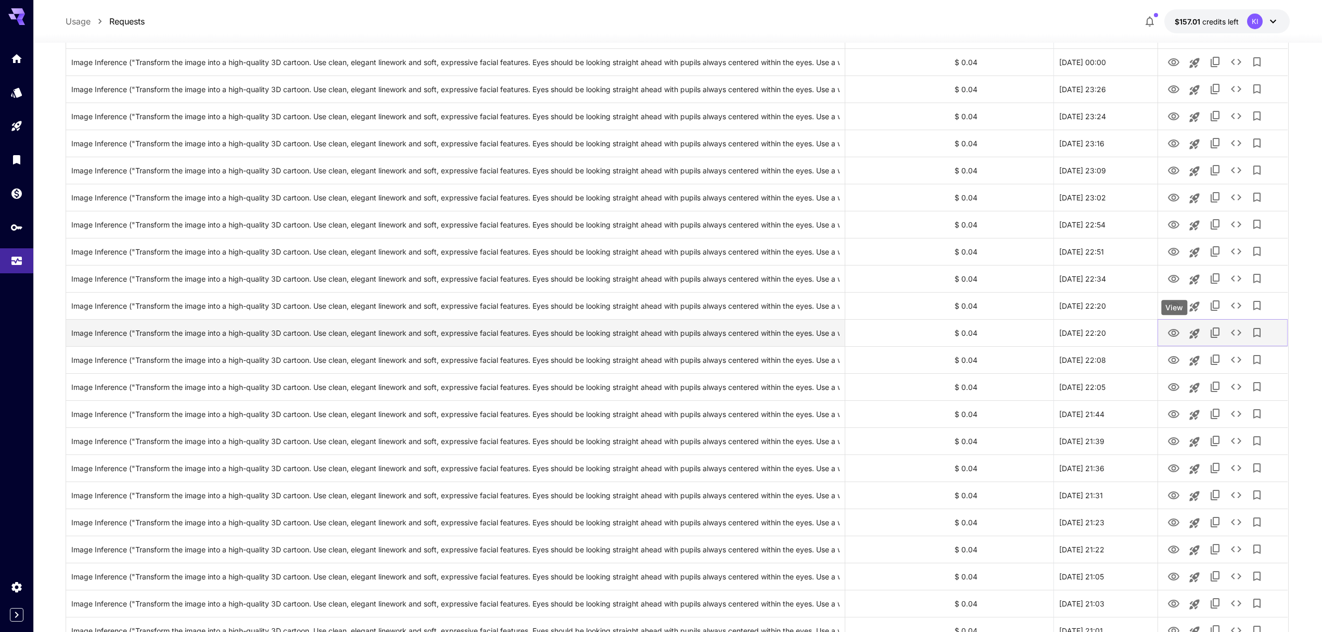
click at [1170, 336] on icon "View" at bounding box center [1173, 333] width 12 height 12
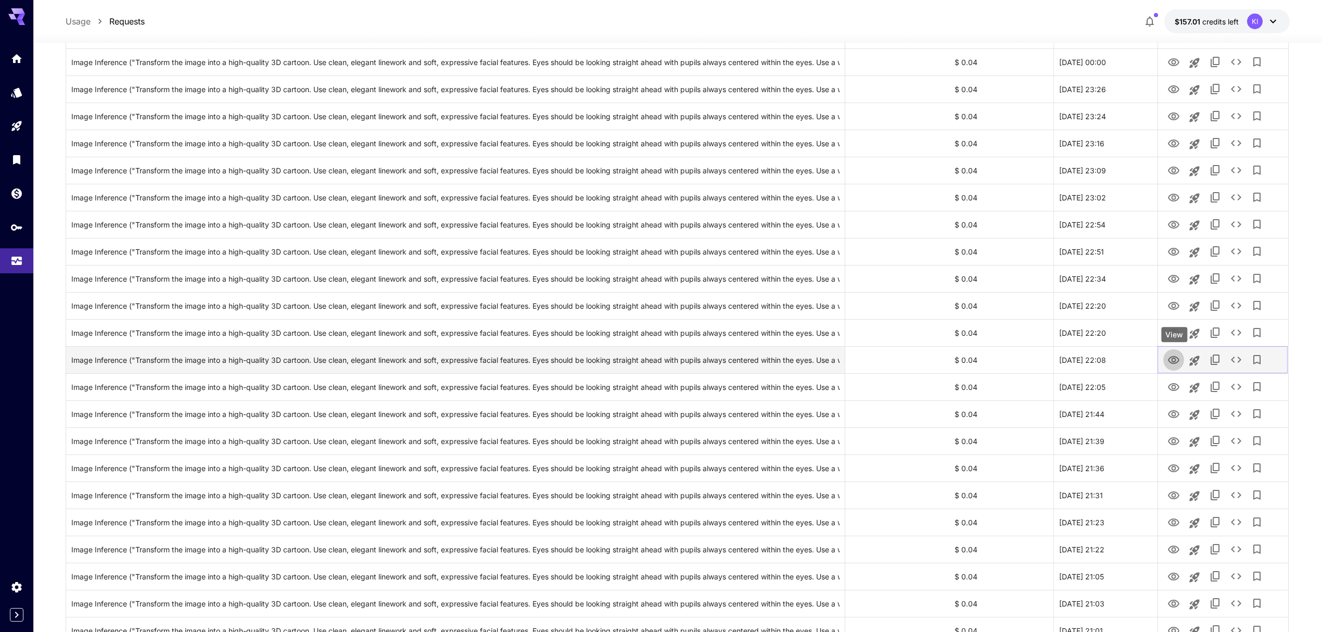
click at [1174, 360] on icon "View" at bounding box center [1173, 360] width 12 height 12
click at [1172, 388] on icon "View" at bounding box center [1173, 387] width 11 height 8
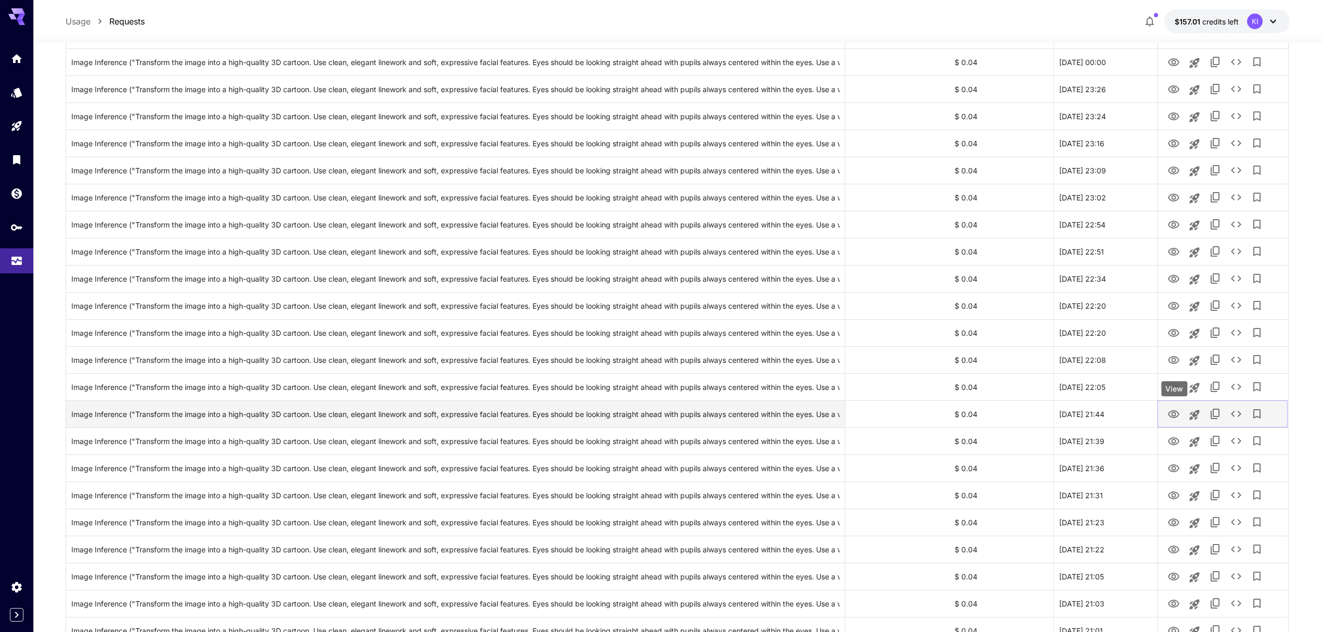
click at [1169, 414] on icon "View" at bounding box center [1173, 414] width 11 height 8
click at [1173, 438] on icon "View" at bounding box center [1173, 441] width 11 height 8
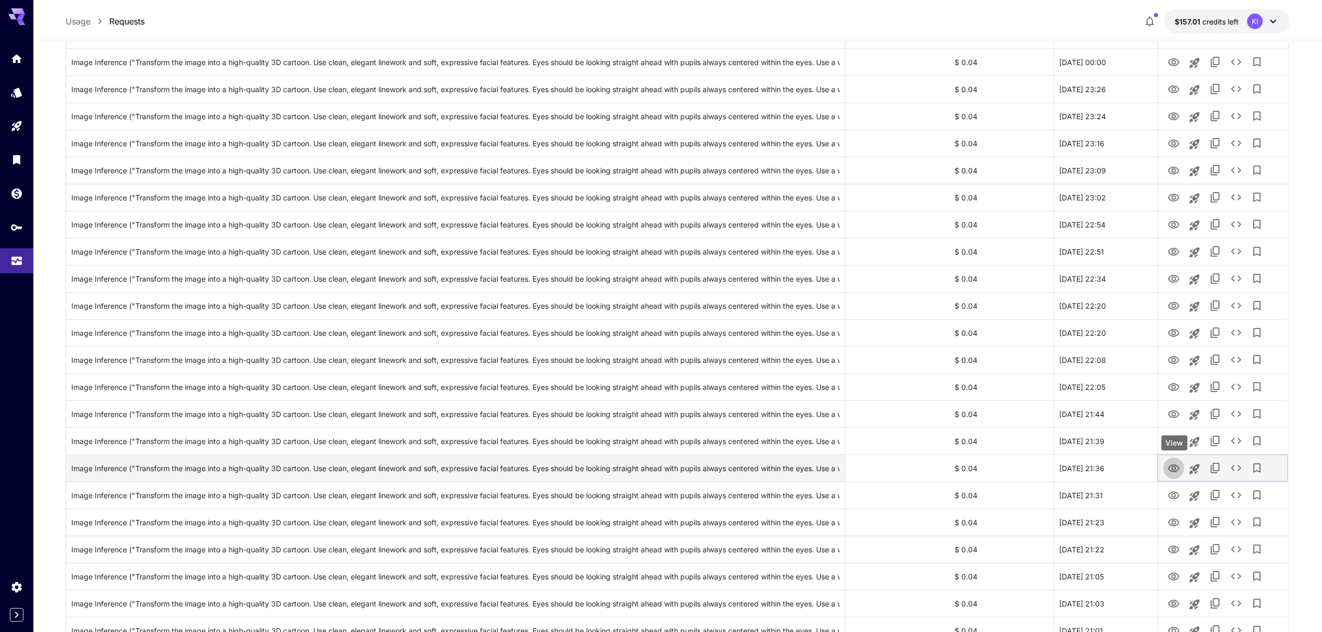
click at [1172, 465] on icon "View" at bounding box center [1173, 468] width 11 height 8
click at [1164, 493] on button "View" at bounding box center [1173, 494] width 21 height 21
click at [1165, 493] on button "View" at bounding box center [1173, 494] width 21 height 21
click at [1172, 493] on icon "View" at bounding box center [1173, 495] width 11 height 8
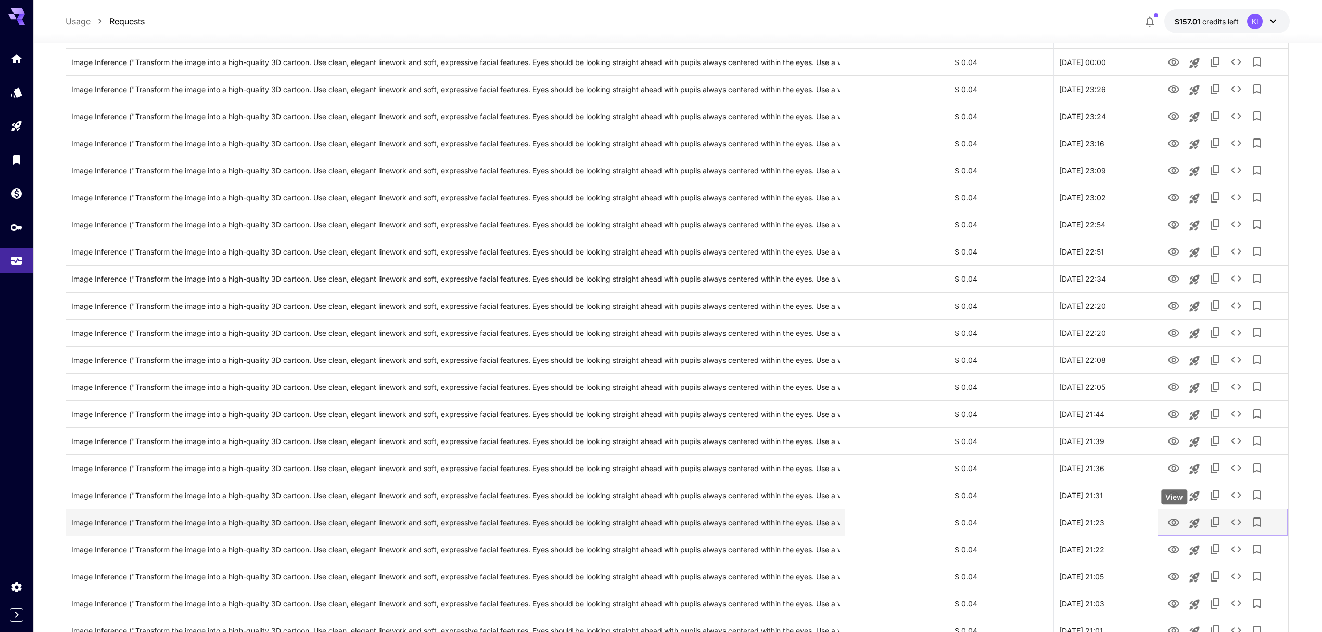
click at [1171, 524] on icon "View" at bounding box center [1173, 522] width 12 height 12
click at [1176, 546] on icon "View" at bounding box center [1173, 549] width 11 height 8
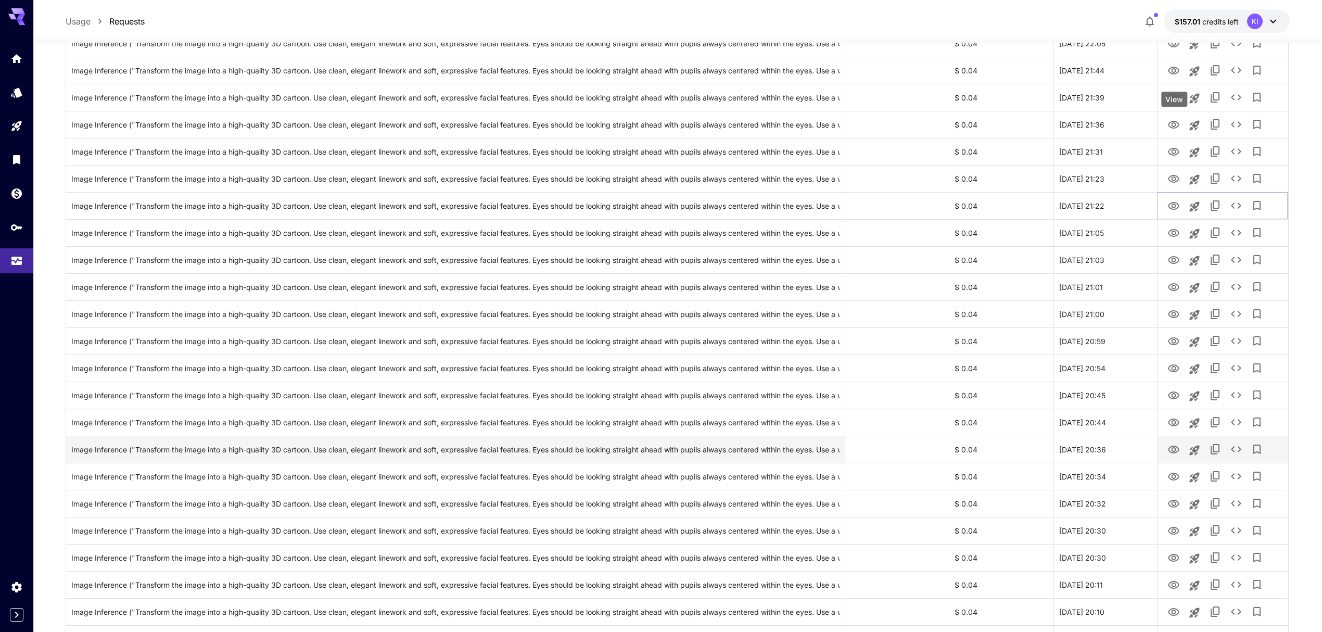
scroll to position [1179, 0]
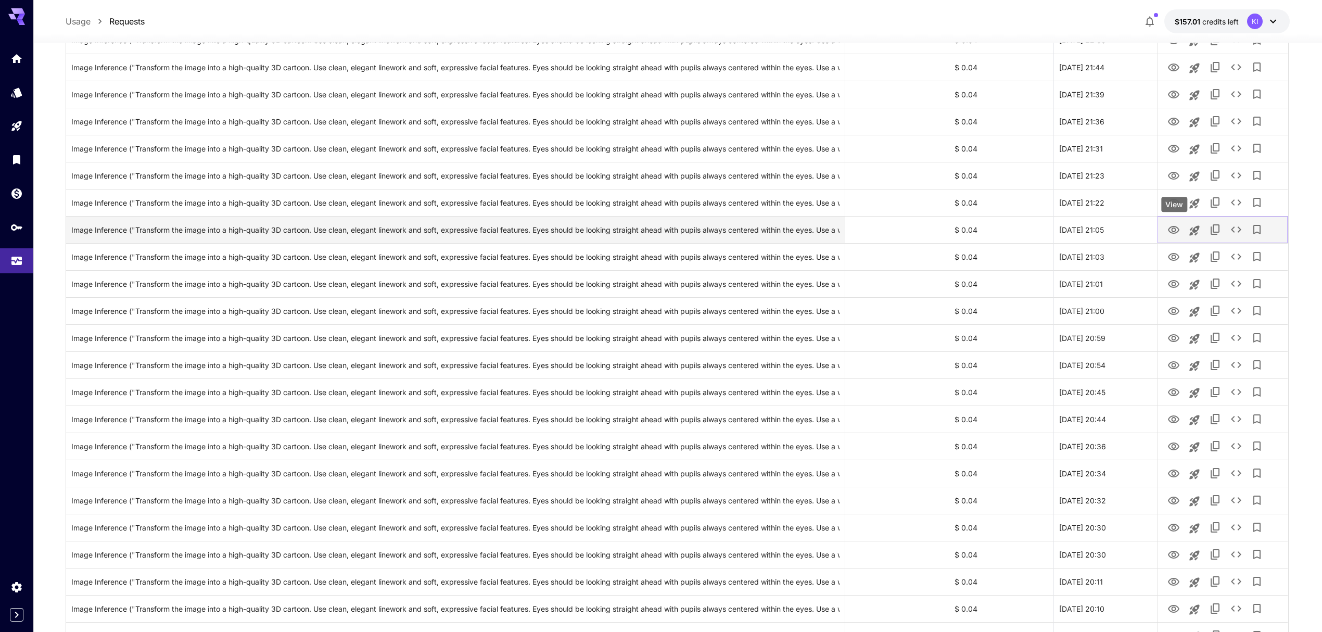
drag, startPoint x: 1168, startPoint y: 229, endPoint x: 1170, endPoint y: 241, distance: 12.1
click at [1168, 229] on icon "View" at bounding box center [1173, 230] width 11 height 8
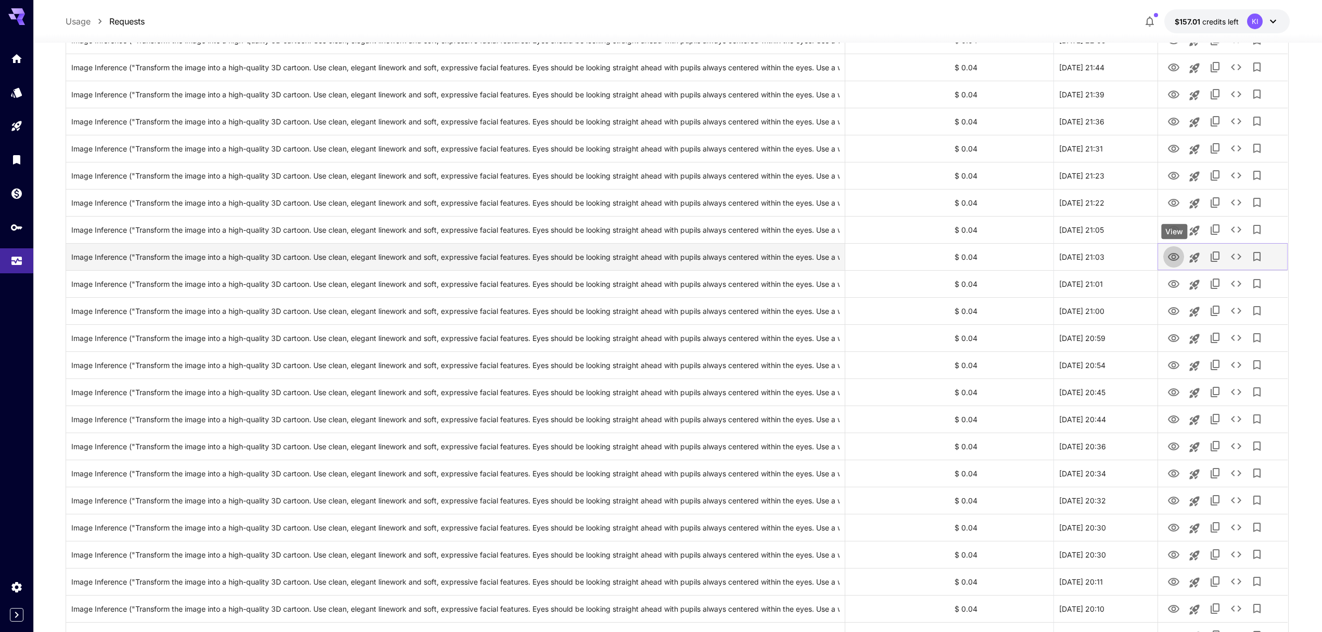
click at [1170, 256] on icon "View" at bounding box center [1173, 257] width 11 height 8
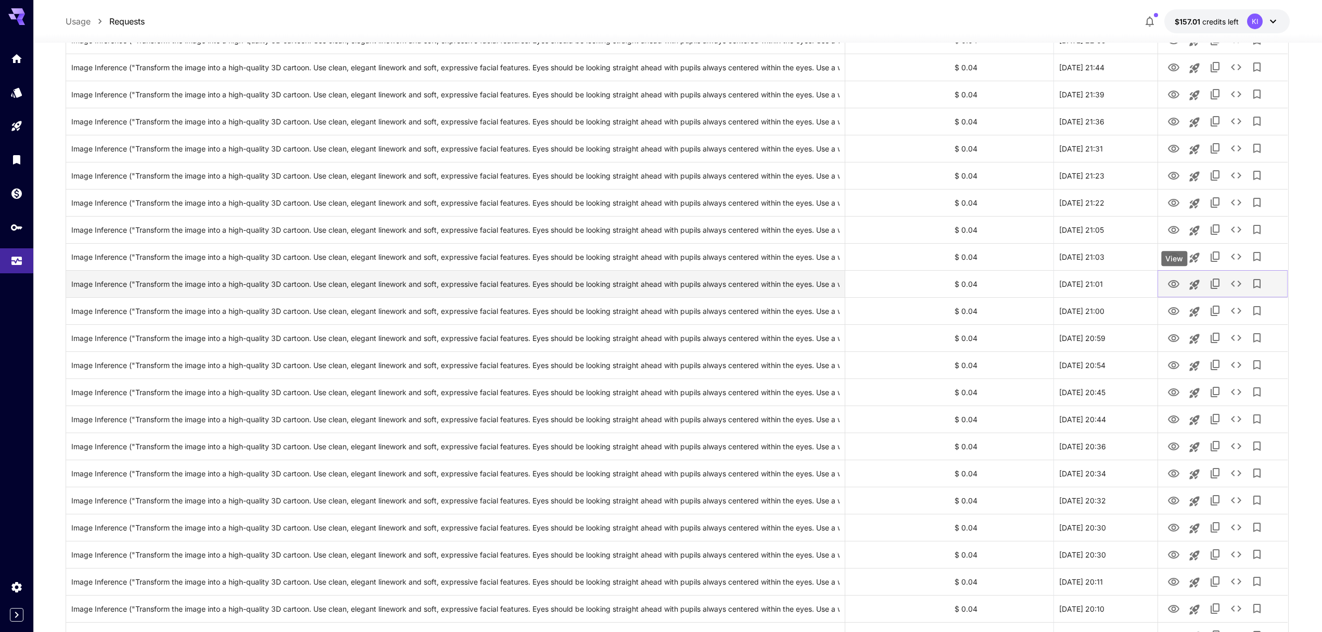
click at [1171, 285] on icon "View" at bounding box center [1173, 284] width 12 height 12
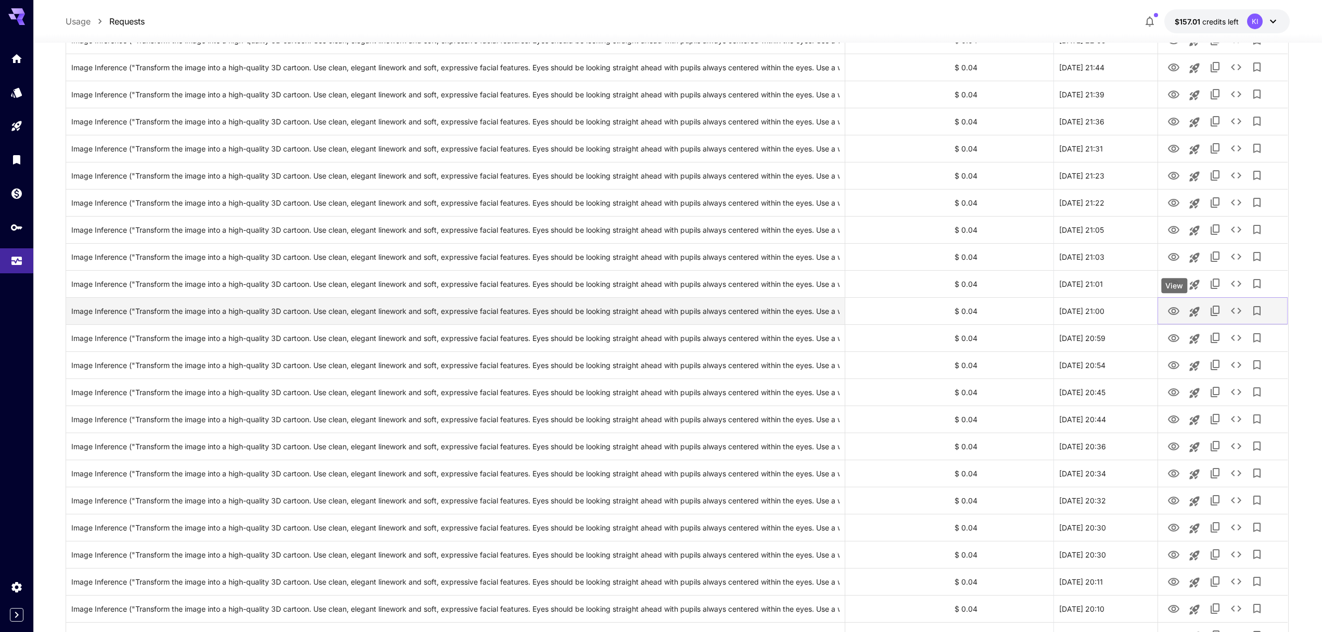
click at [1168, 310] on icon "View" at bounding box center [1173, 311] width 12 height 12
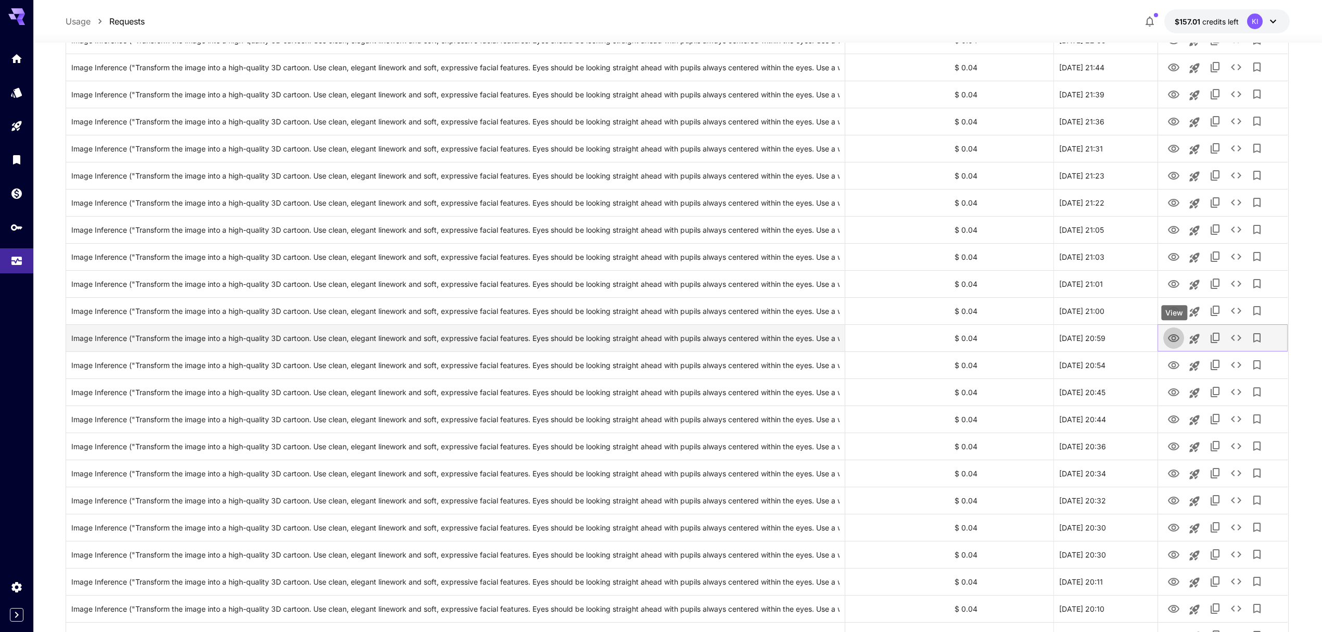
click at [1170, 336] on icon "View" at bounding box center [1173, 338] width 11 height 8
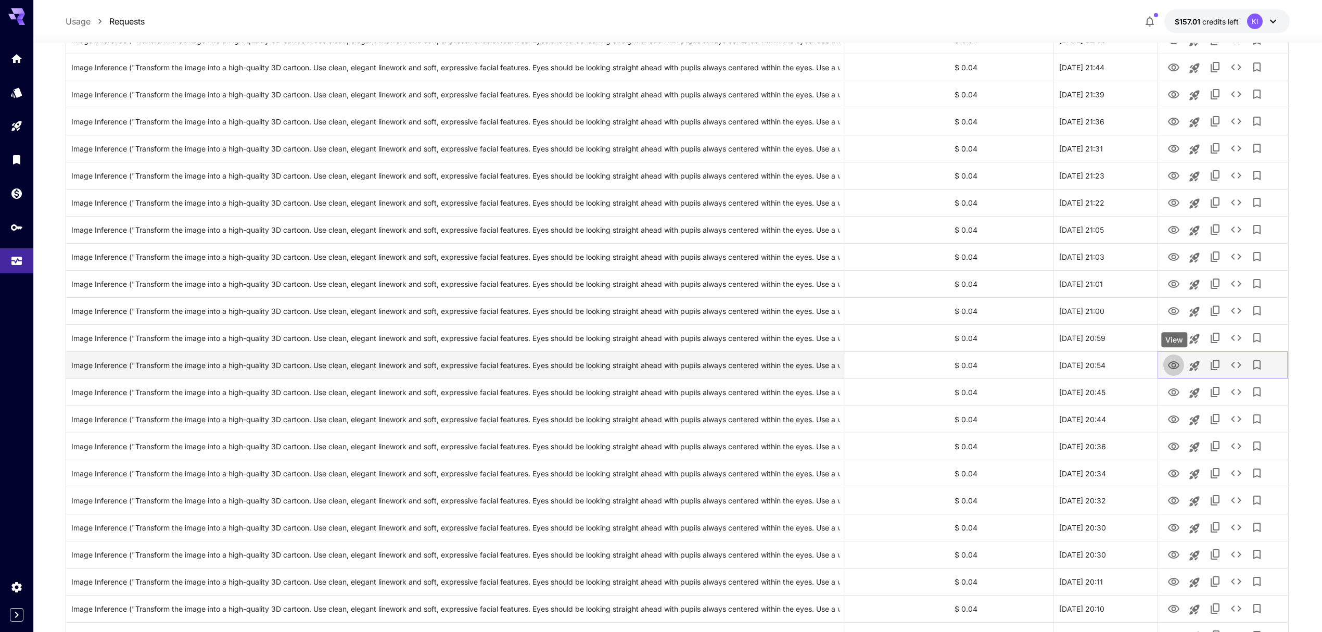
click at [1176, 360] on icon "View" at bounding box center [1173, 365] width 12 height 12
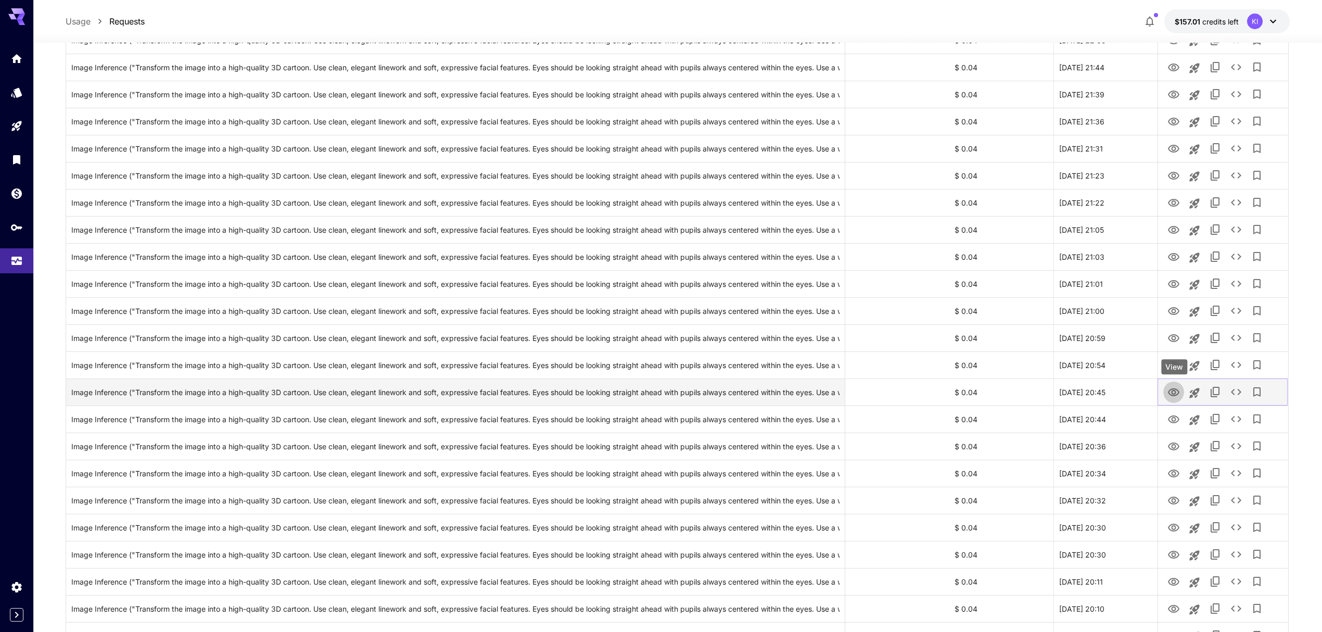
click at [1174, 388] on icon "View" at bounding box center [1173, 392] width 12 height 12
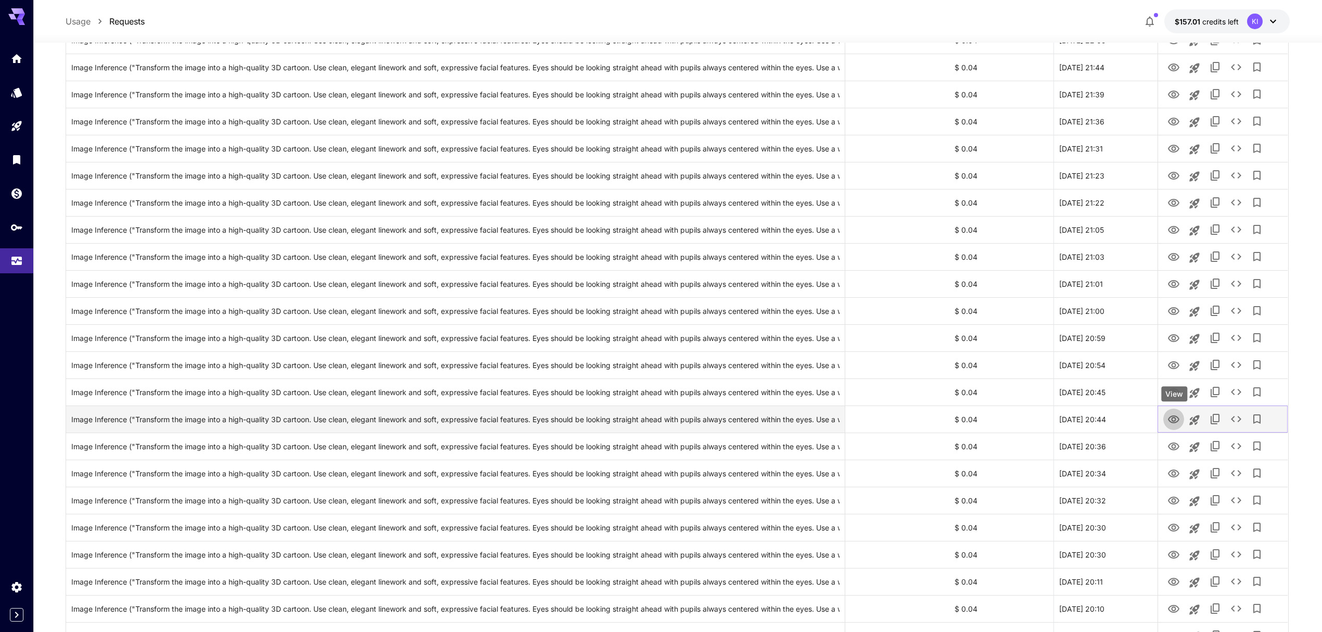
click at [1177, 420] on icon "View" at bounding box center [1173, 419] width 12 height 12
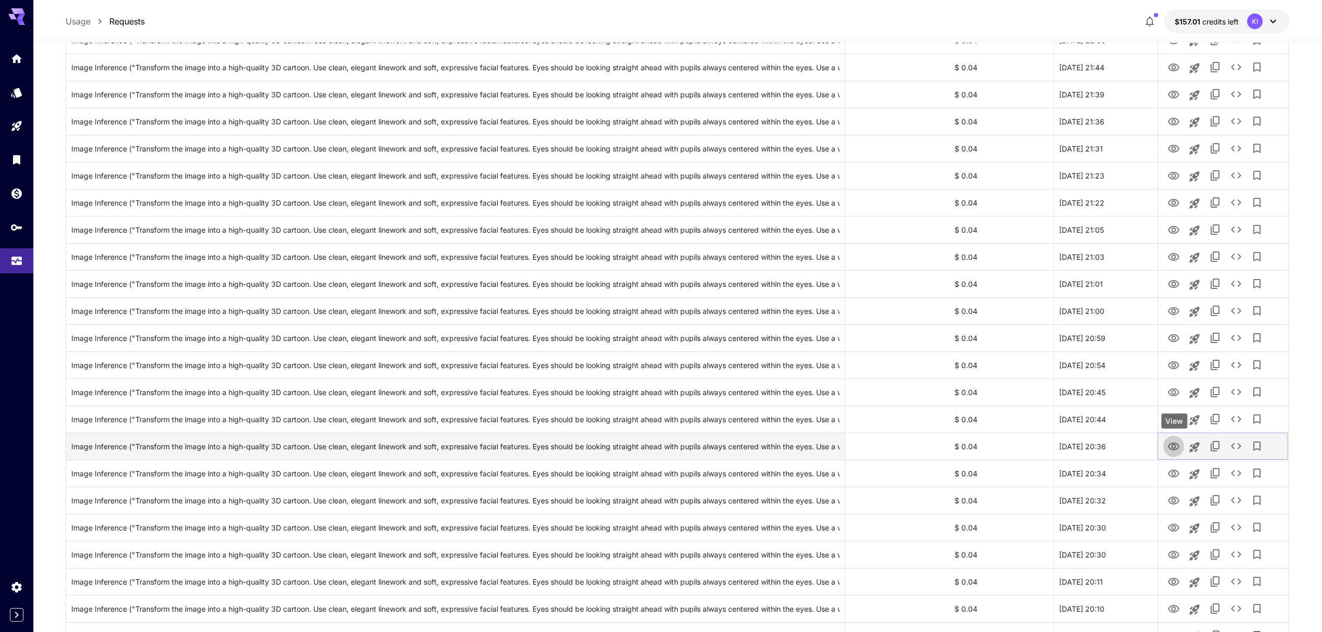
click at [1171, 449] on icon "View" at bounding box center [1173, 446] width 11 height 8
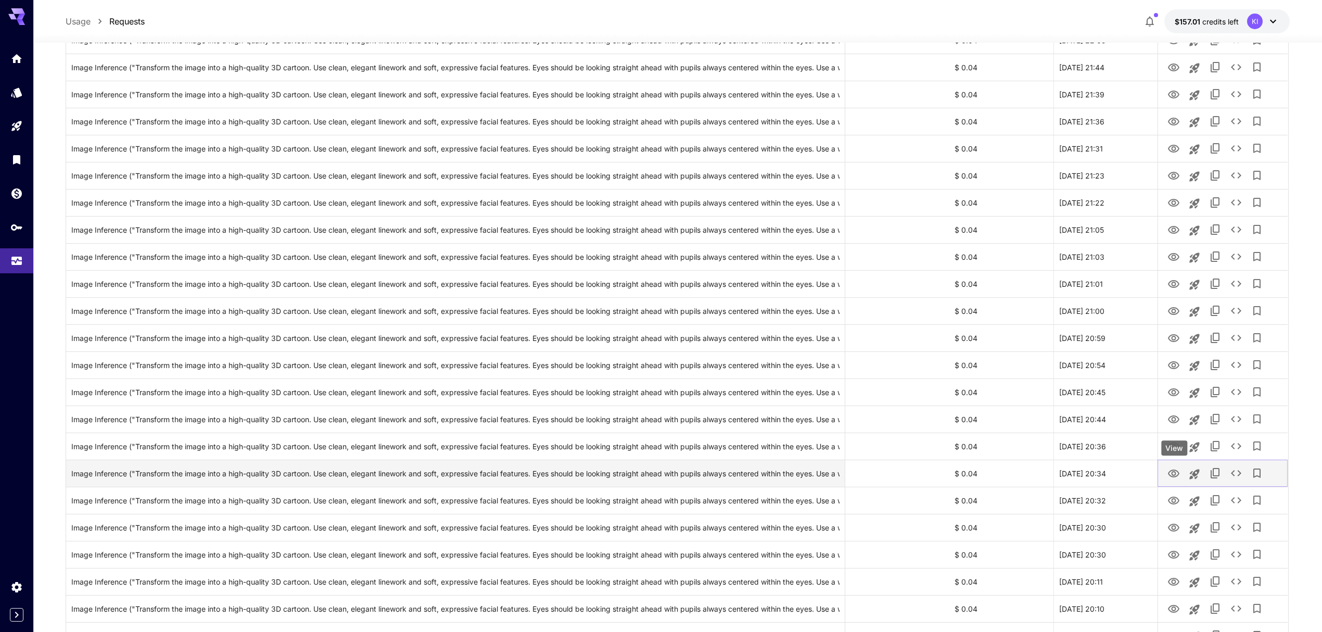
click at [1169, 471] on icon "View" at bounding box center [1173, 473] width 12 height 12
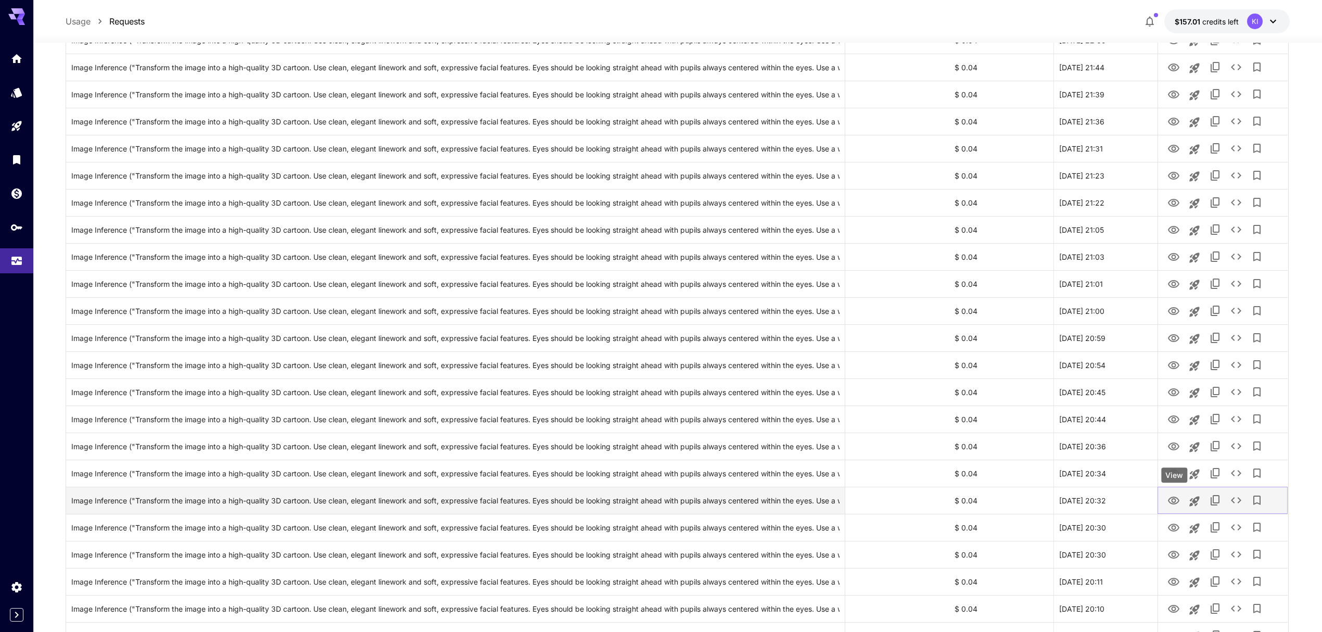
click at [1172, 498] on icon "View" at bounding box center [1173, 500] width 11 height 8
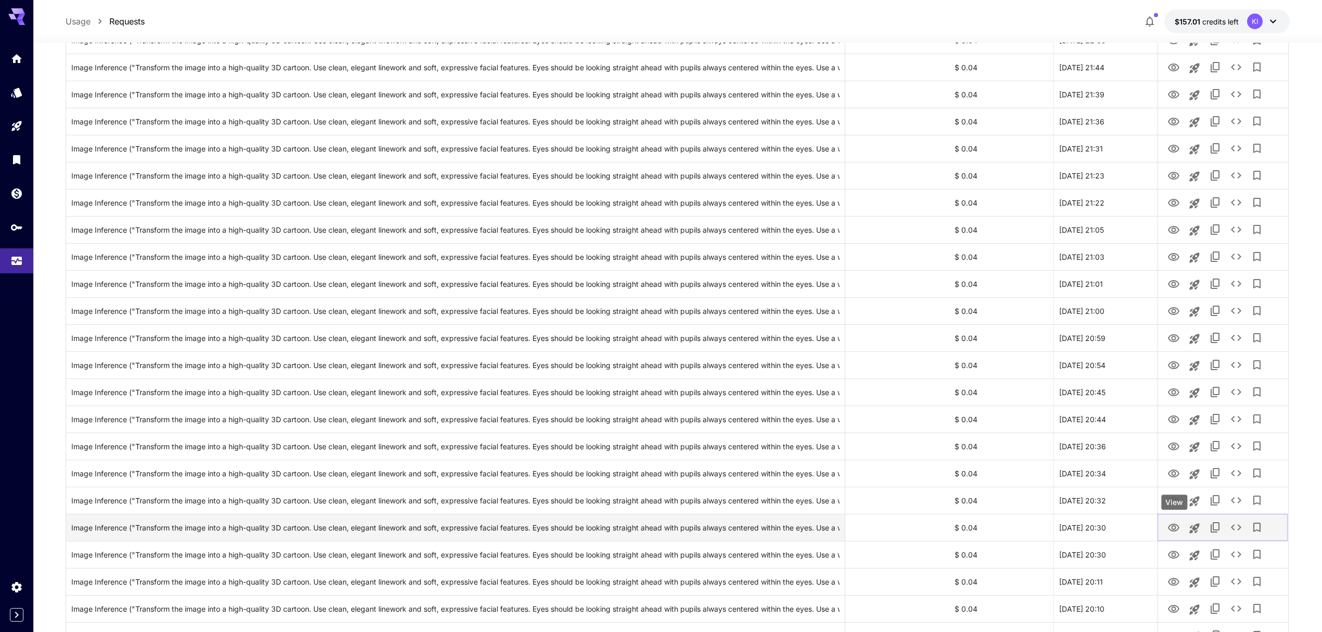
click at [1172, 529] on icon "View" at bounding box center [1173, 527] width 11 height 8
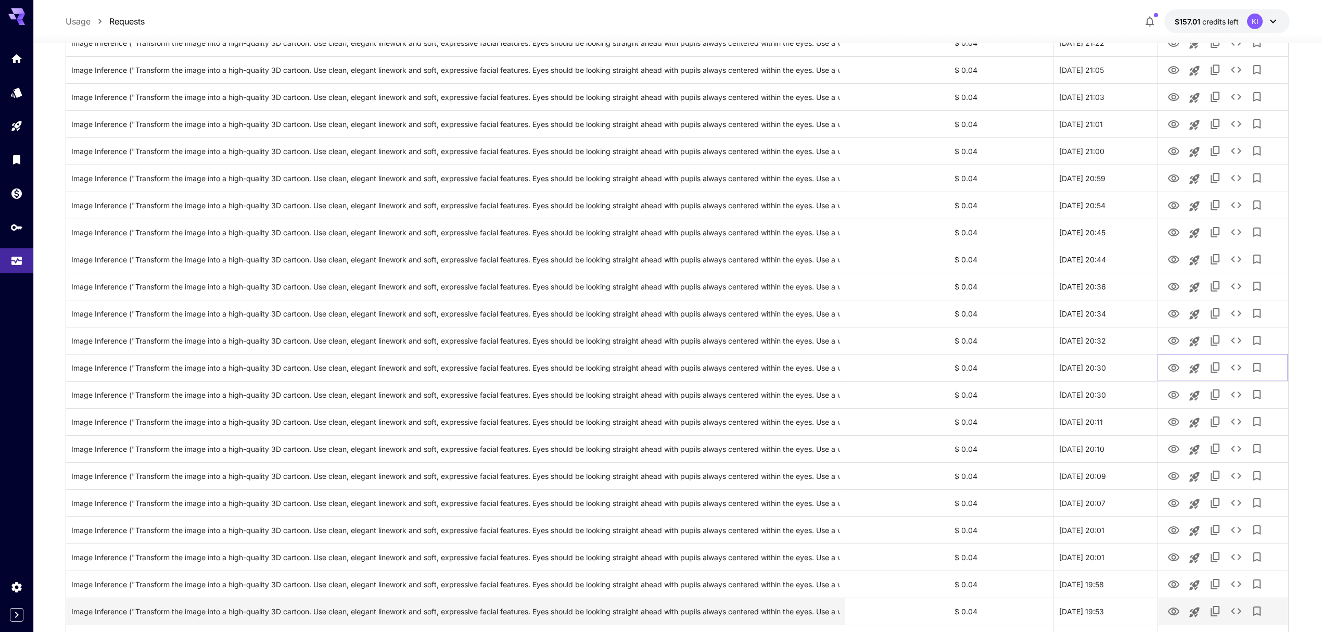
scroll to position [1526, 0]
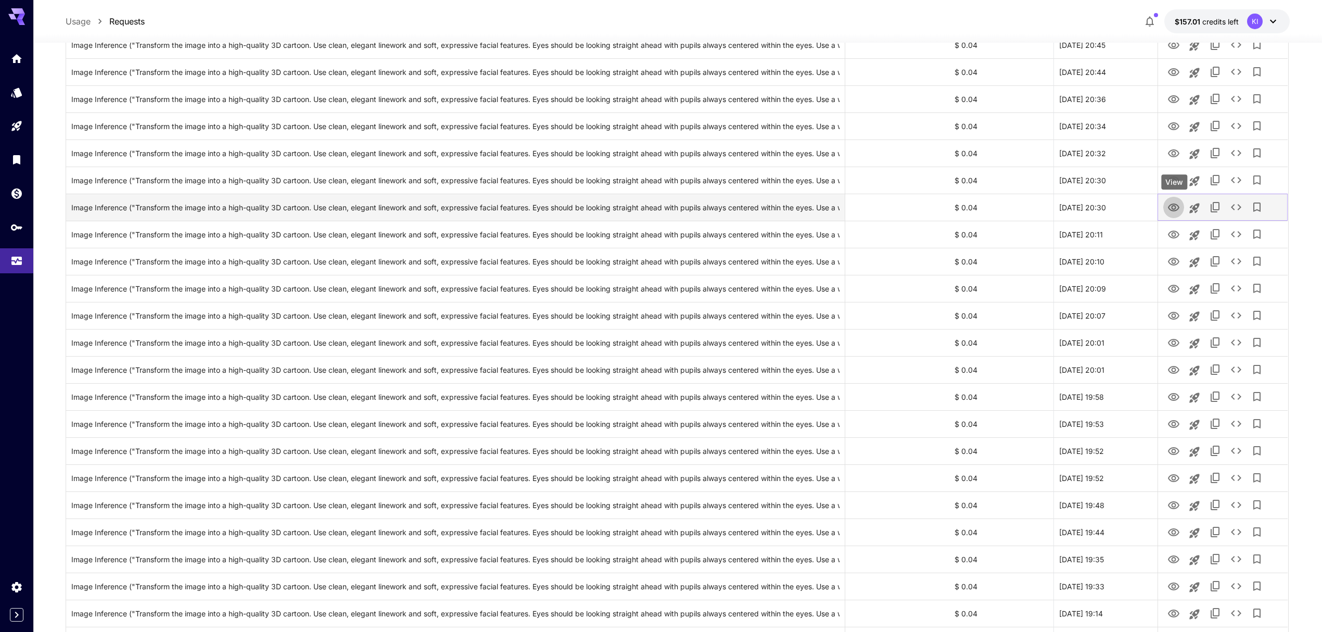
click at [1172, 207] on icon "View" at bounding box center [1173, 207] width 11 height 8
click at [1174, 232] on icon "View" at bounding box center [1173, 234] width 12 height 12
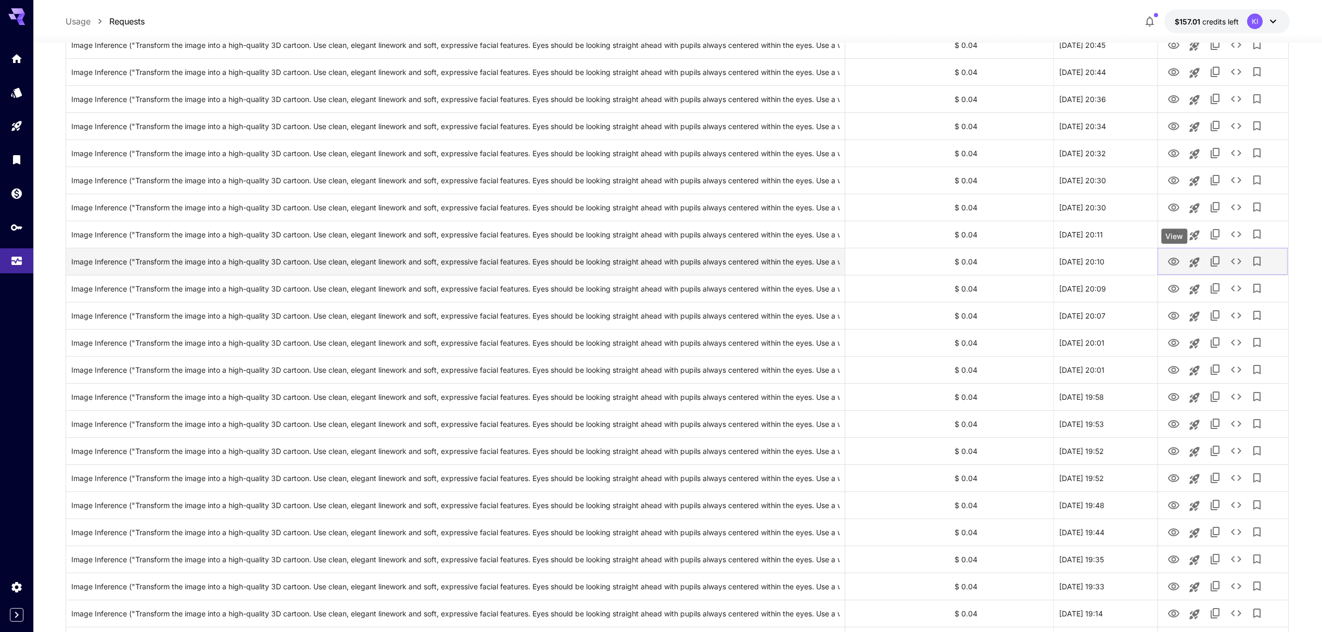
click at [1172, 261] on icon "View" at bounding box center [1173, 262] width 11 height 8
click at [1172, 288] on icon "View" at bounding box center [1173, 289] width 11 height 8
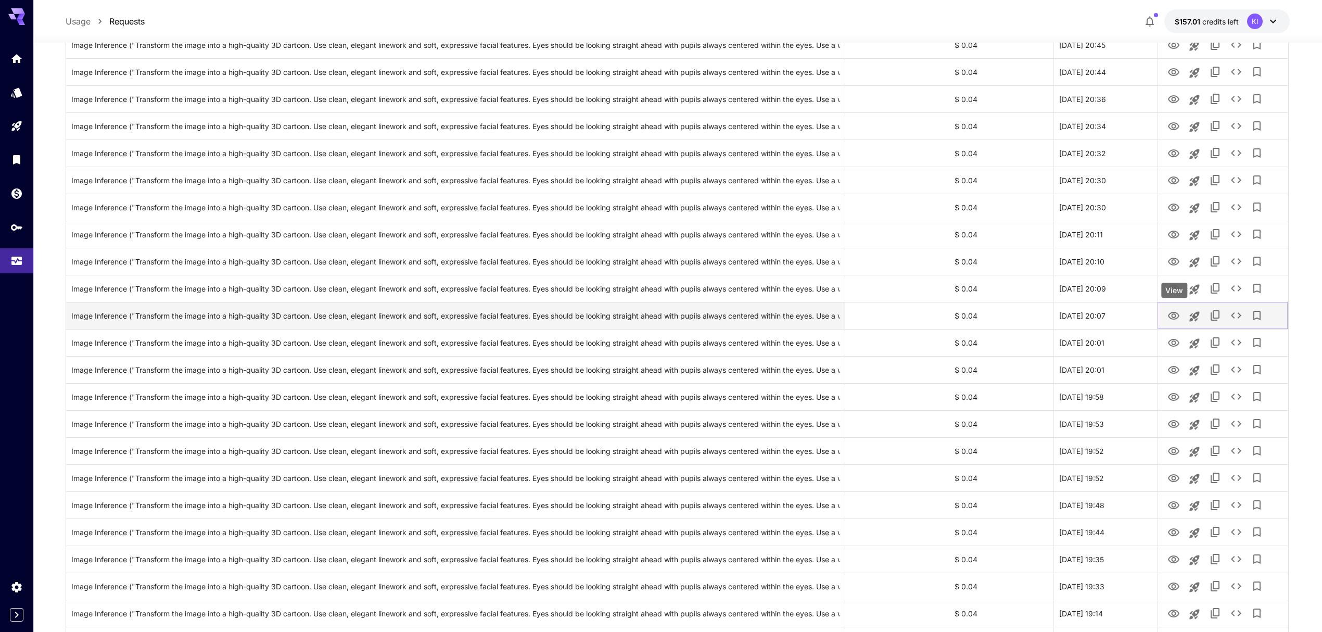
click at [1174, 317] on icon "View" at bounding box center [1173, 316] width 11 height 8
click at [1175, 340] on icon "View" at bounding box center [1173, 343] width 12 height 12
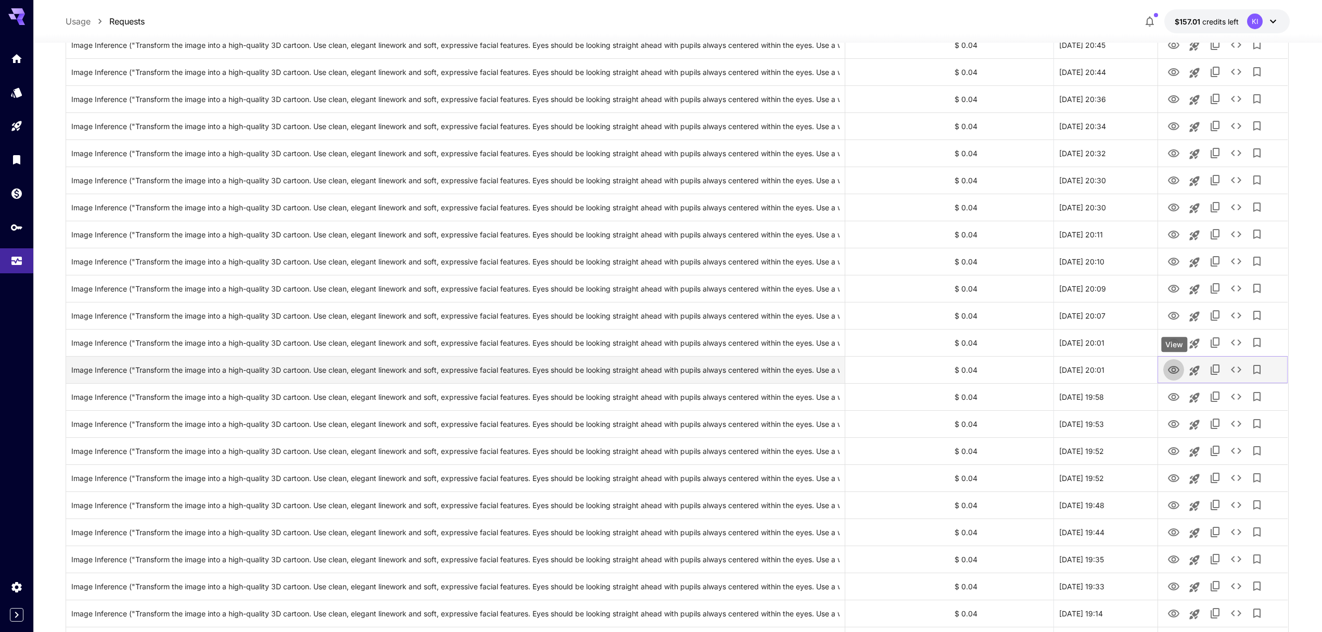
click at [1172, 371] on icon "View" at bounding box center [1173, 370] width 11 height 8
click at [1172, 396] on icon "View" at bounding box center [1173, 397] width 11 height 8
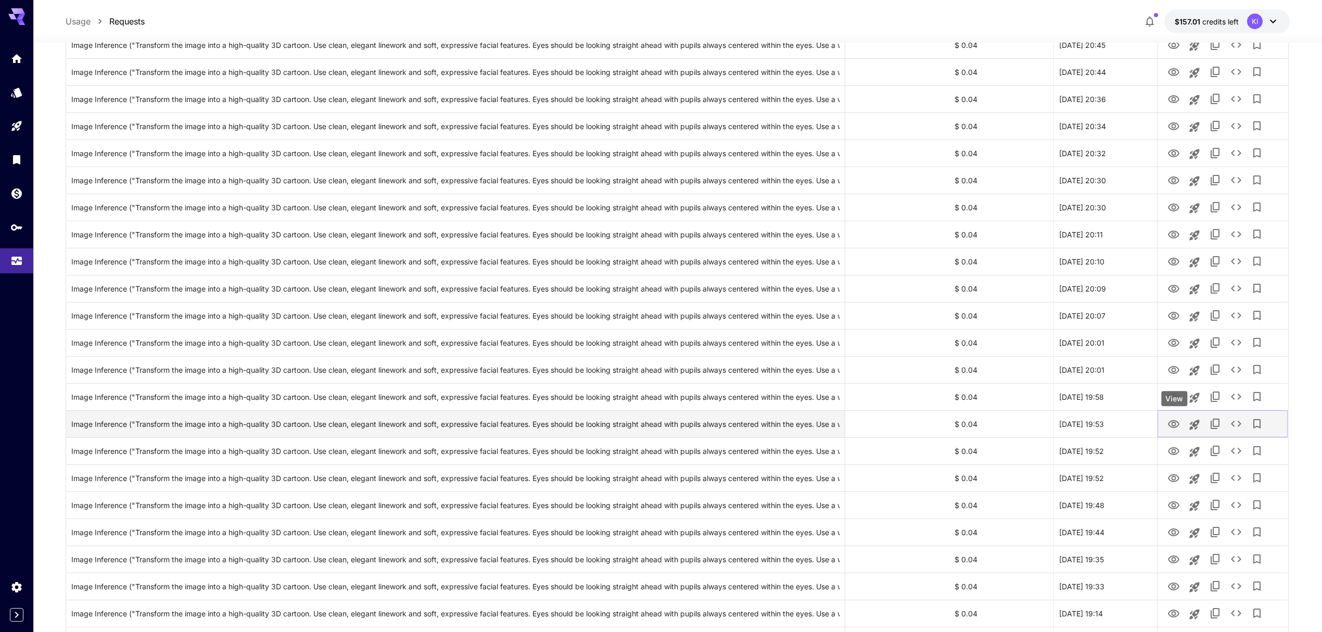
click at [1173, 425] on icon "View" at bounding box center [1173, 424] width 12 height 12
click at [1172, 447] on icon "View" at bounding box center [1173, 451] width 12 height 12
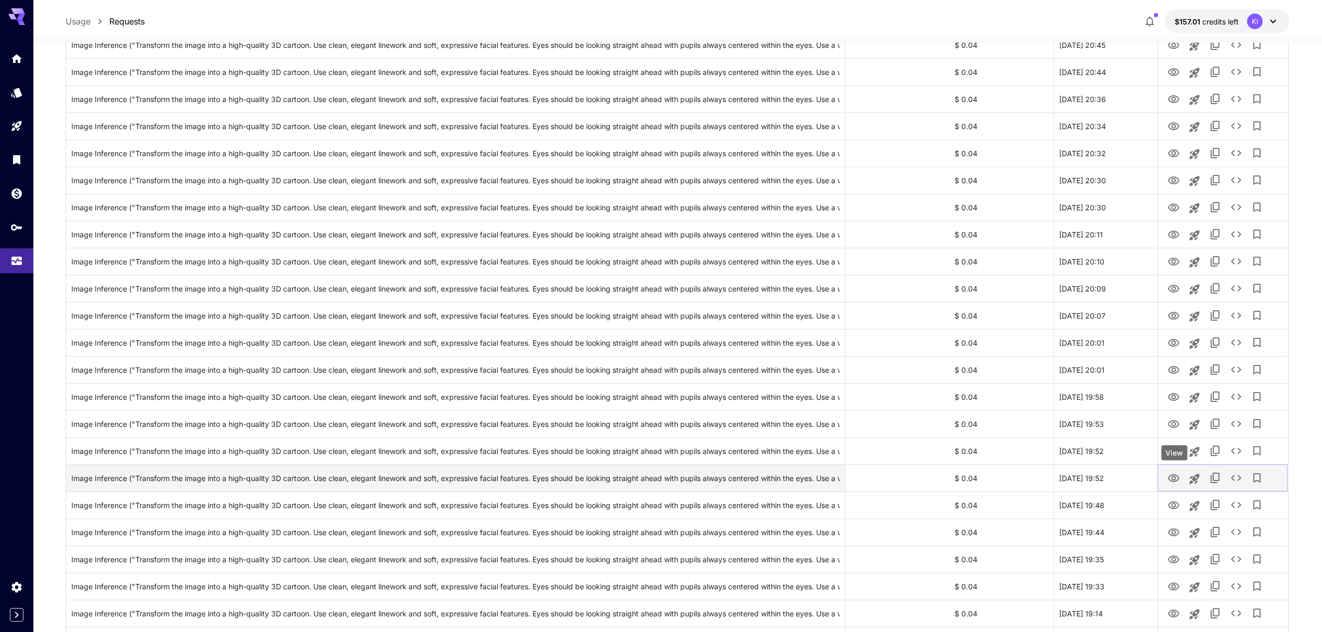
click at [1169, 475] on icon "View" at bounding box center [1173, 478] width 12 height 12
click at [1173, 506] on icon "View" at bounding box center [1173, 505] width 12 height 12
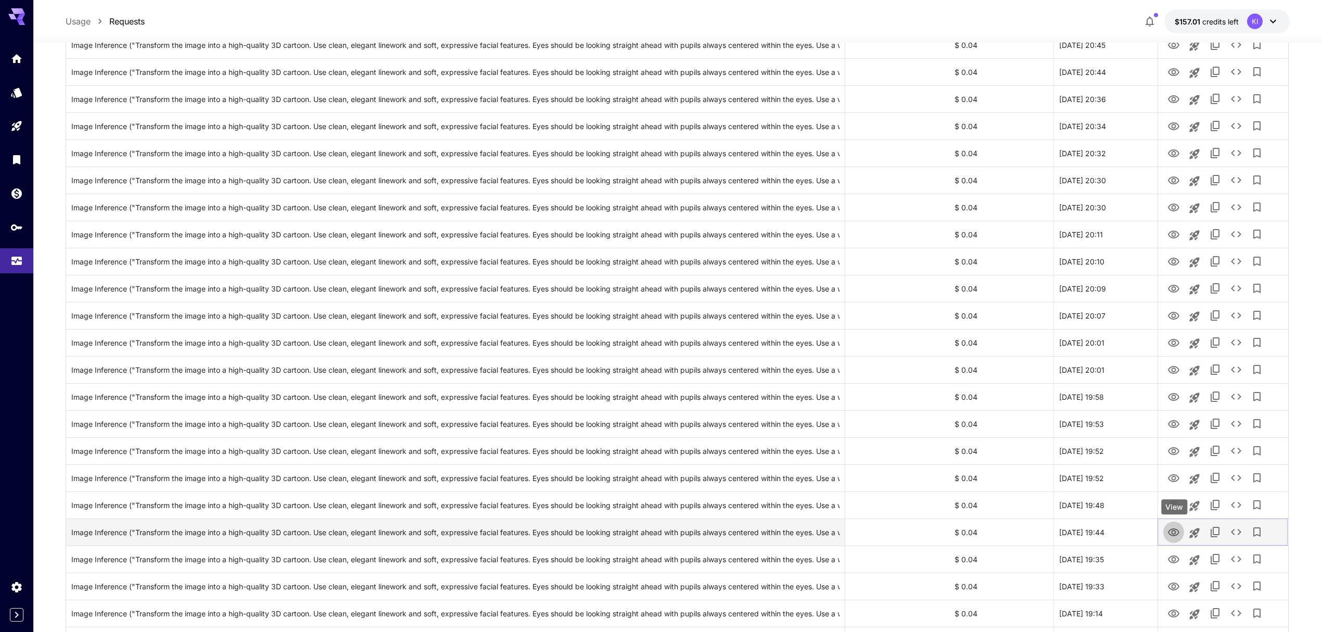
click at [1172, 529] on icon "View" at bounding box center [1173, 532] width 12 height 12
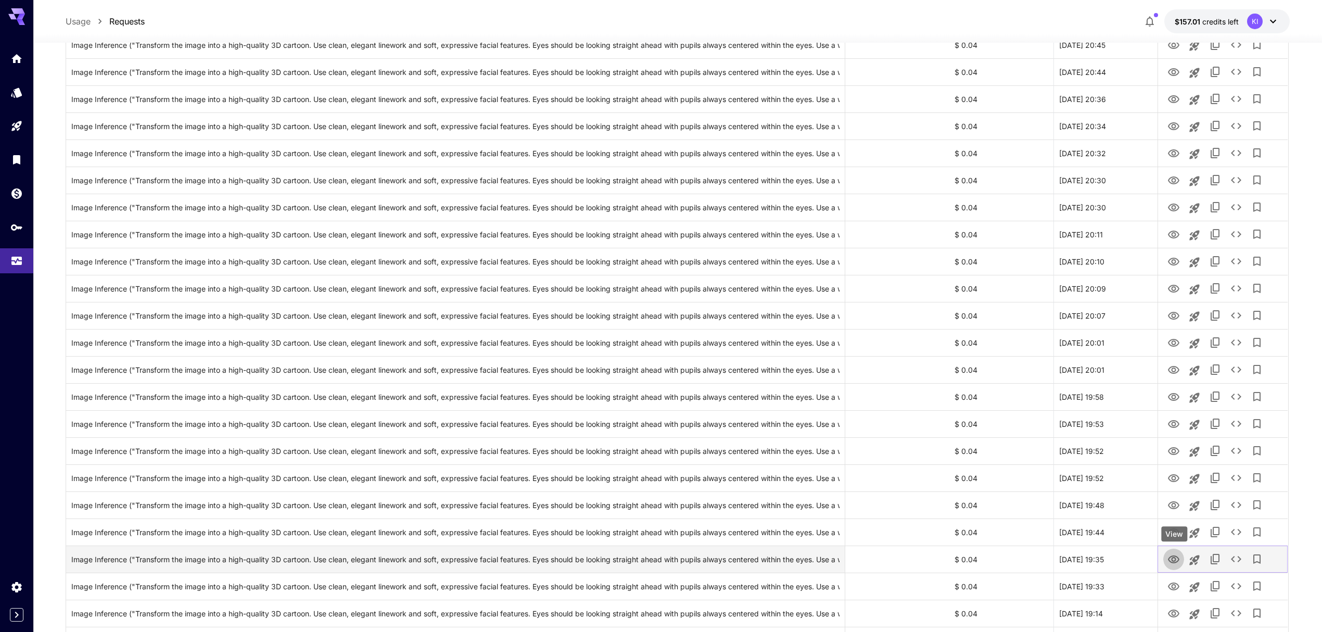
click at [1169, 561] on icon "View" at bounding box center [1173, 559] width 11 height 8
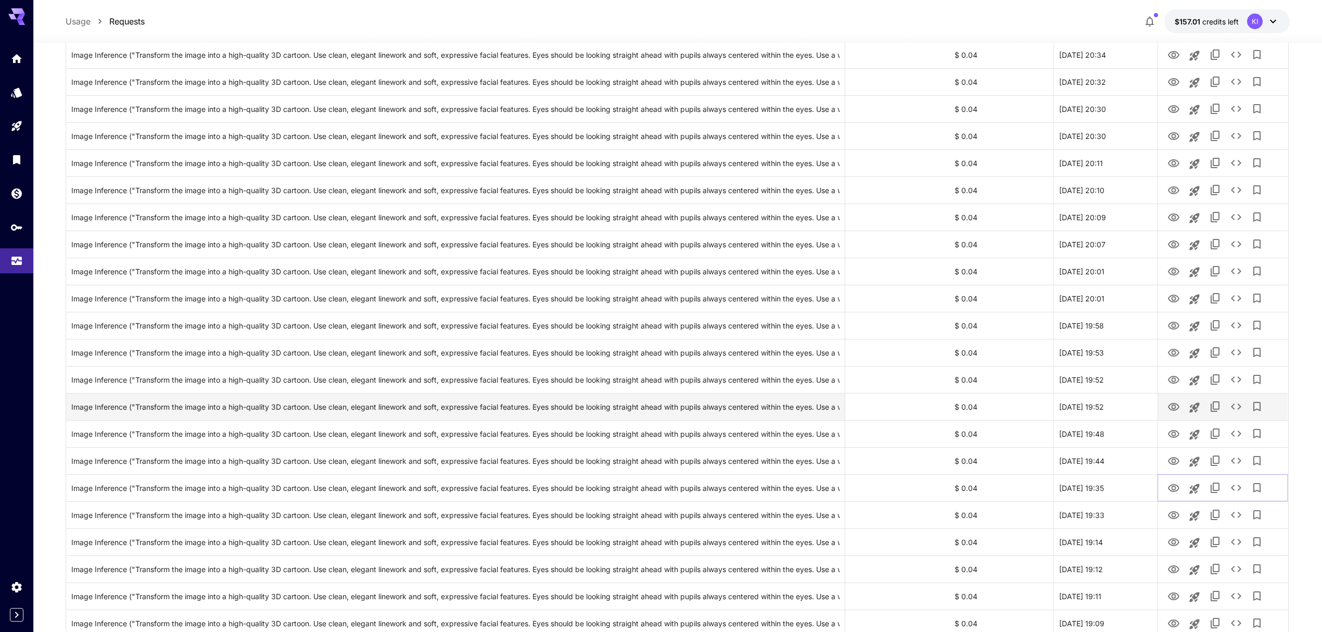
scroll to position [1873, 0]
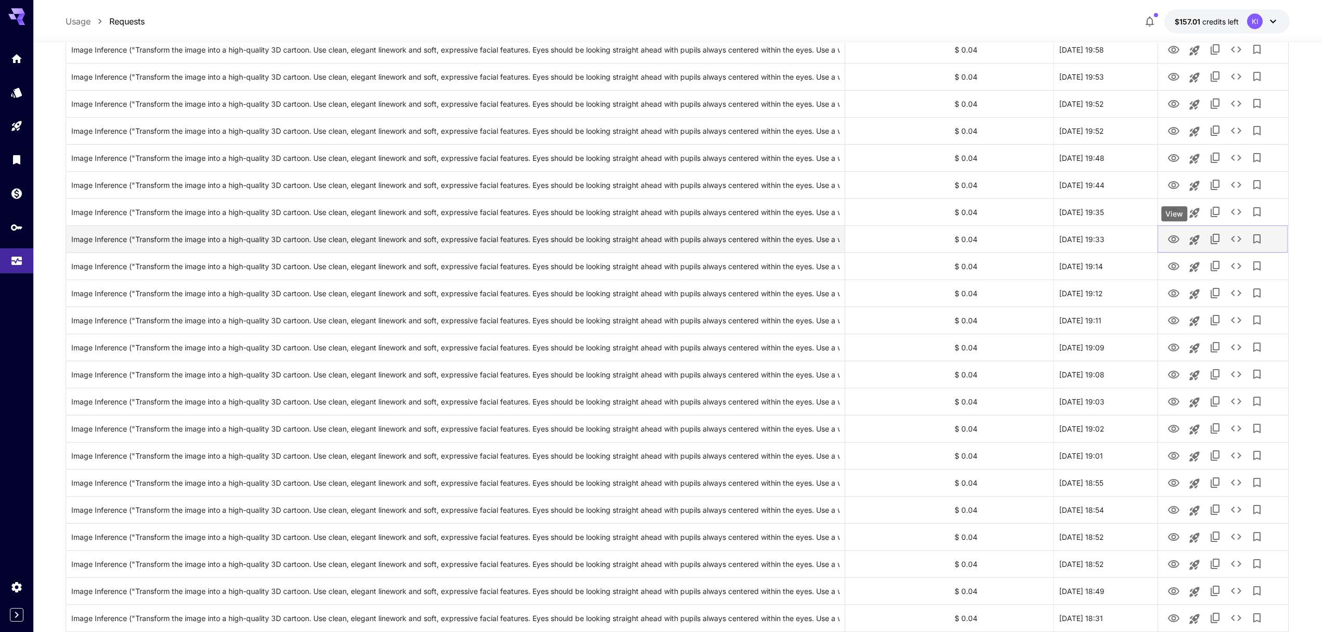
click at [1177, 238] on icon "View" at bounding box center [1173, 239] width 12 height 12
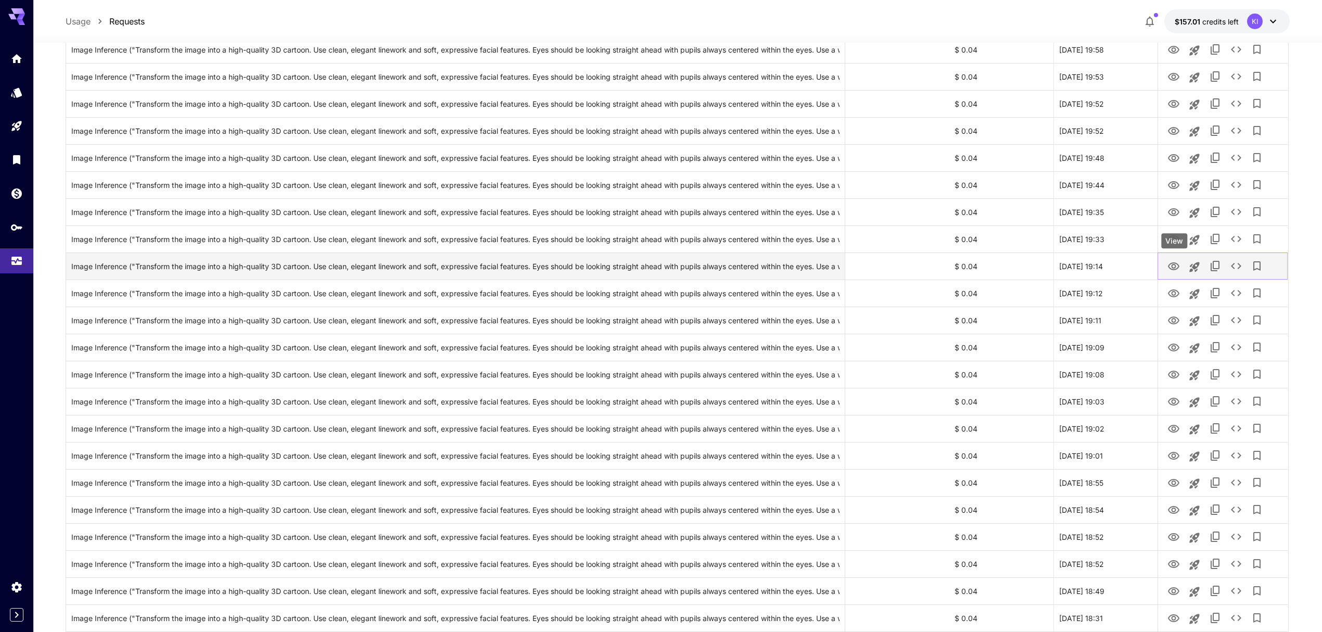
click at [1173, 265] on icon "View" at bounding box center [1173, 266] width 12 height 12
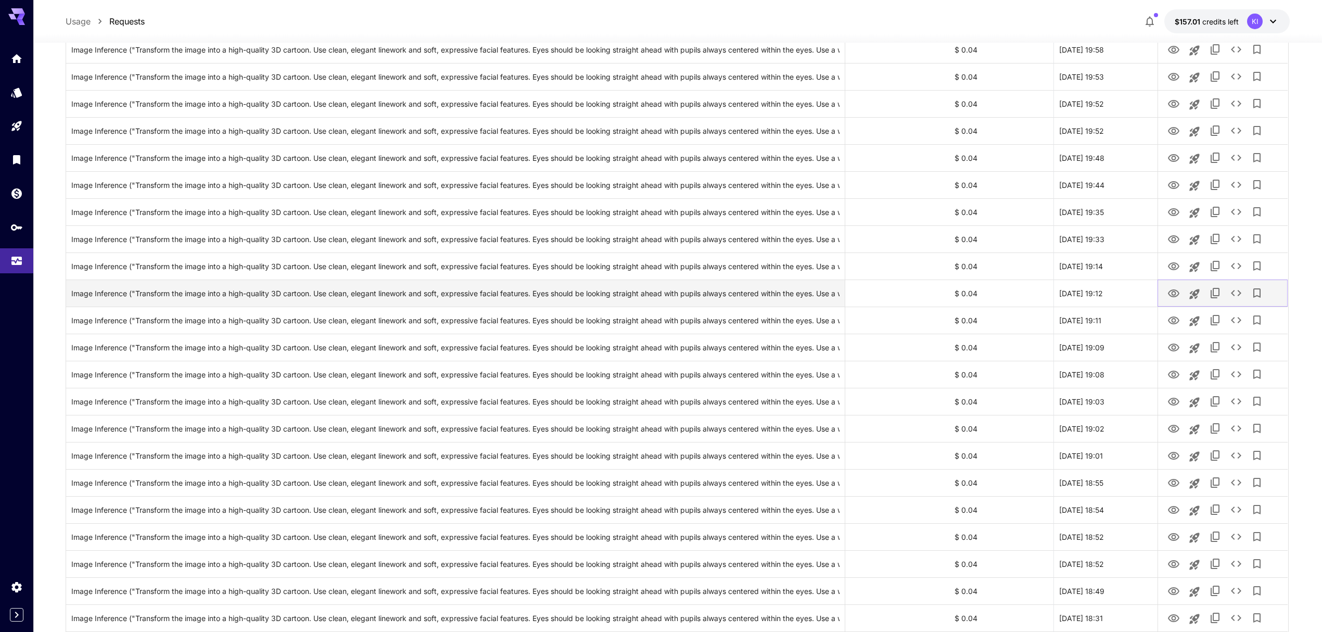
click at [1175, 294] on icon "View" at bounding box center [1173, 293] width 11 height 8
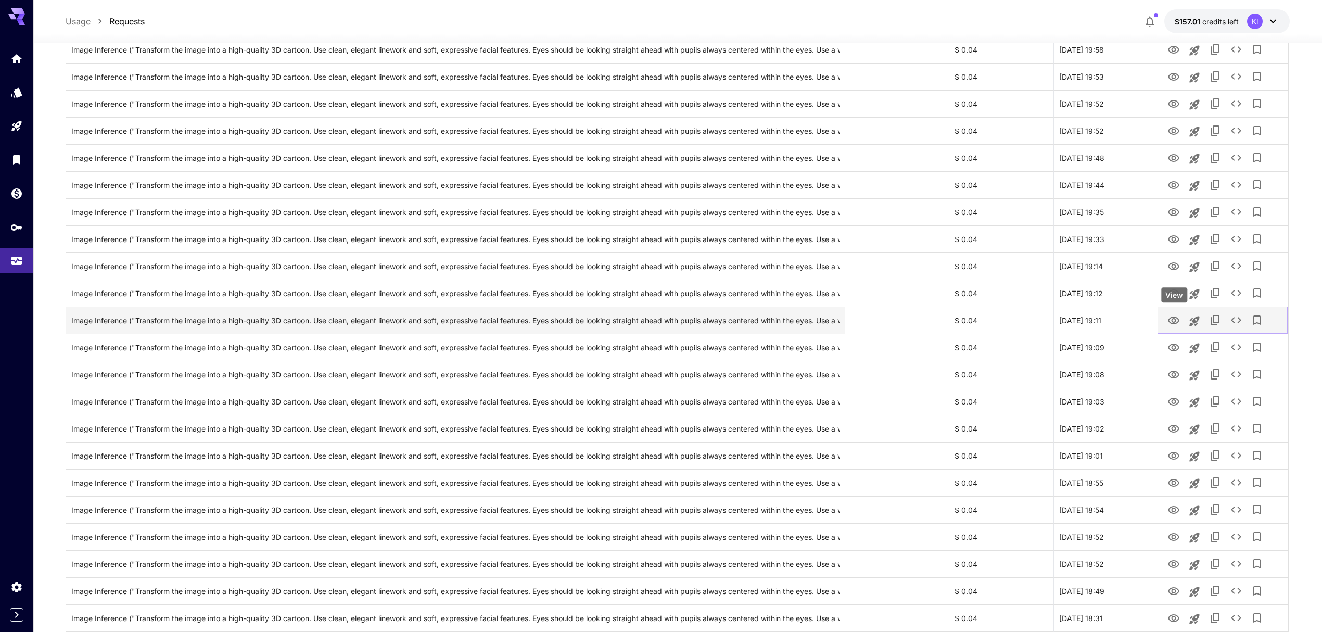
click at [1169, 321] on icon "View" at bounding box center [1173, 320] width 11 height 8
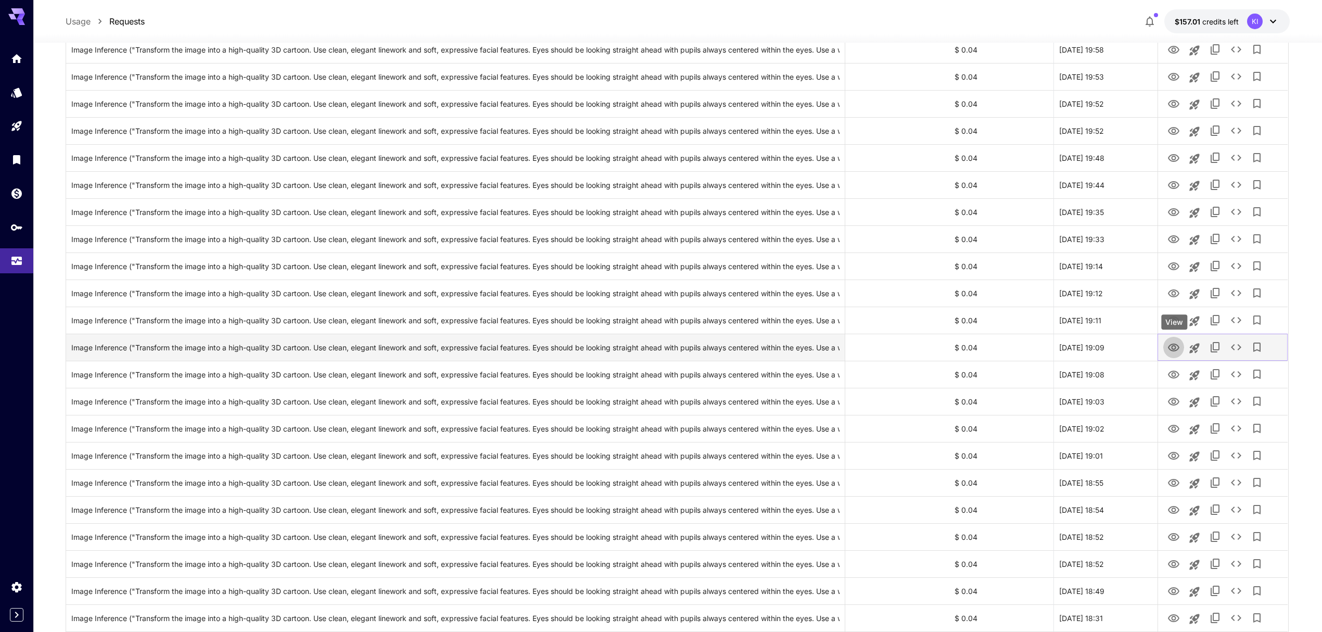
click at [1169, 349] on icon "View" at bounding box center [1173, 347] width 11 height 8
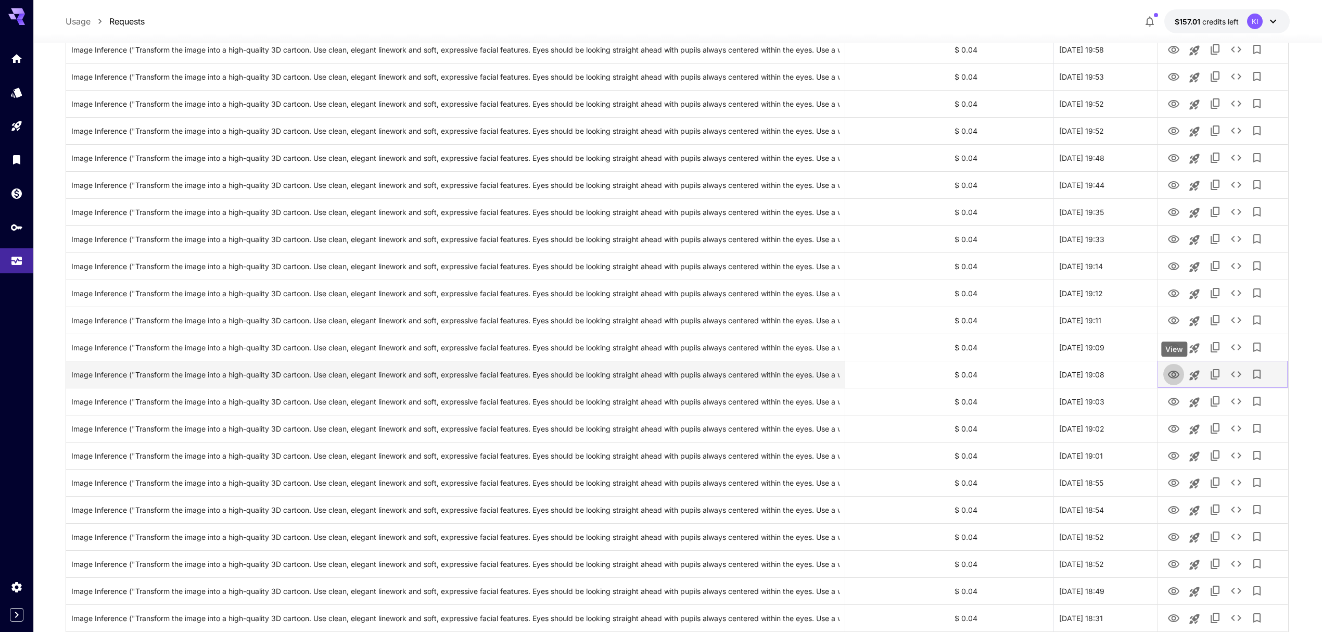
click at [1174, 377] on icon "View" at bounding box center [1173, 374] width 12 height 12
click at [1171, 401] on icon "View" at bounding box center [1173, 401] width 12 height 12
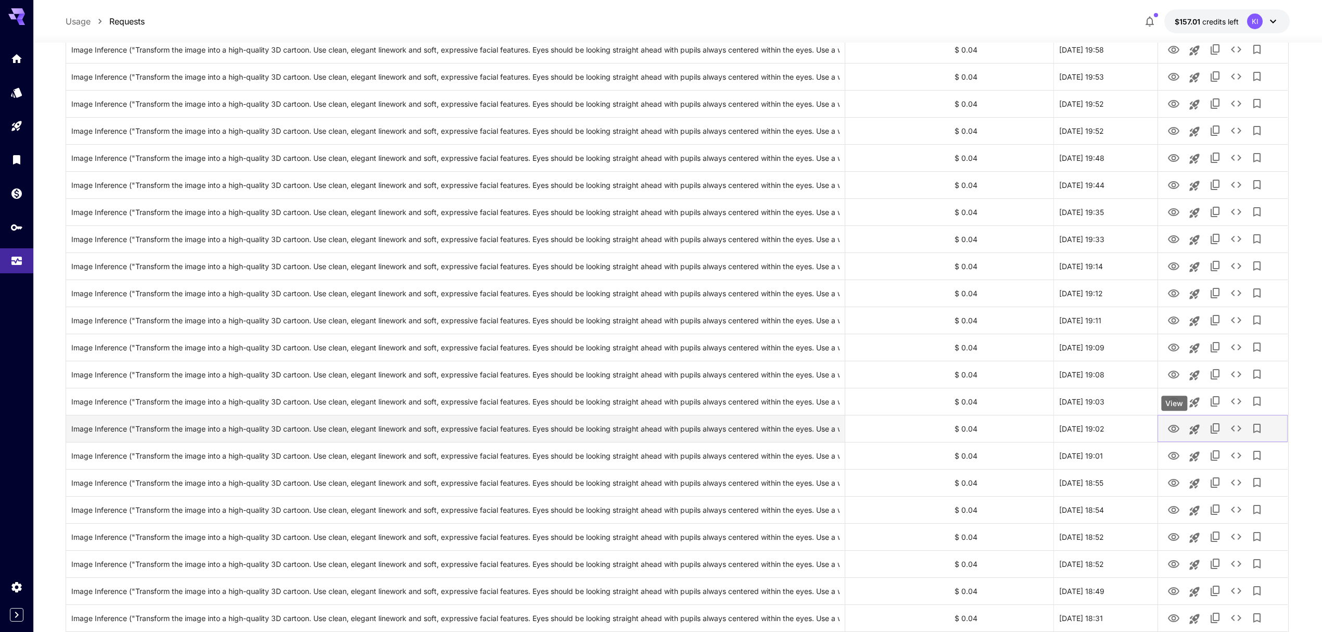
click at [1167, 431] on icon "View" at bounding box center [1173, 428] width 12 height 12
click at [1172, 453] on icon "View" at bounding box center [1173, 456] width 12 height 12
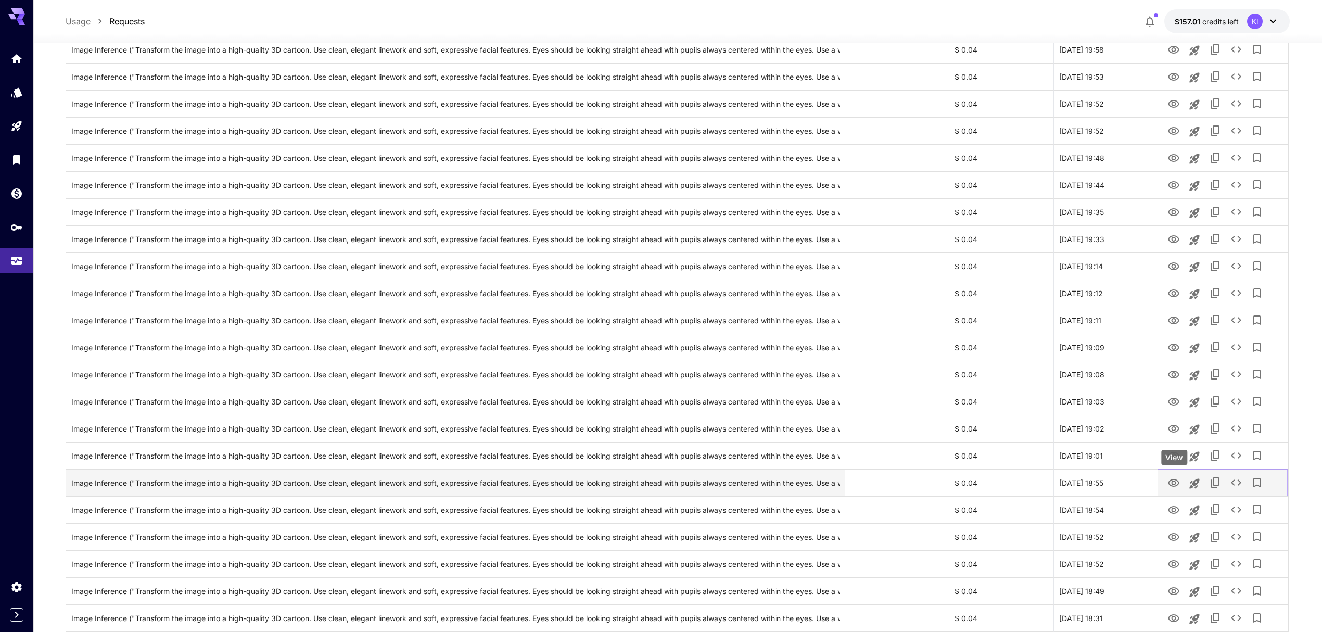
click at [1170, 482] on icon "View" at bounding box center [1173, 483] width 12 height 12
click at [1174, 510] on icon "View" at bounding box center [1173, 510] width 12 height 12
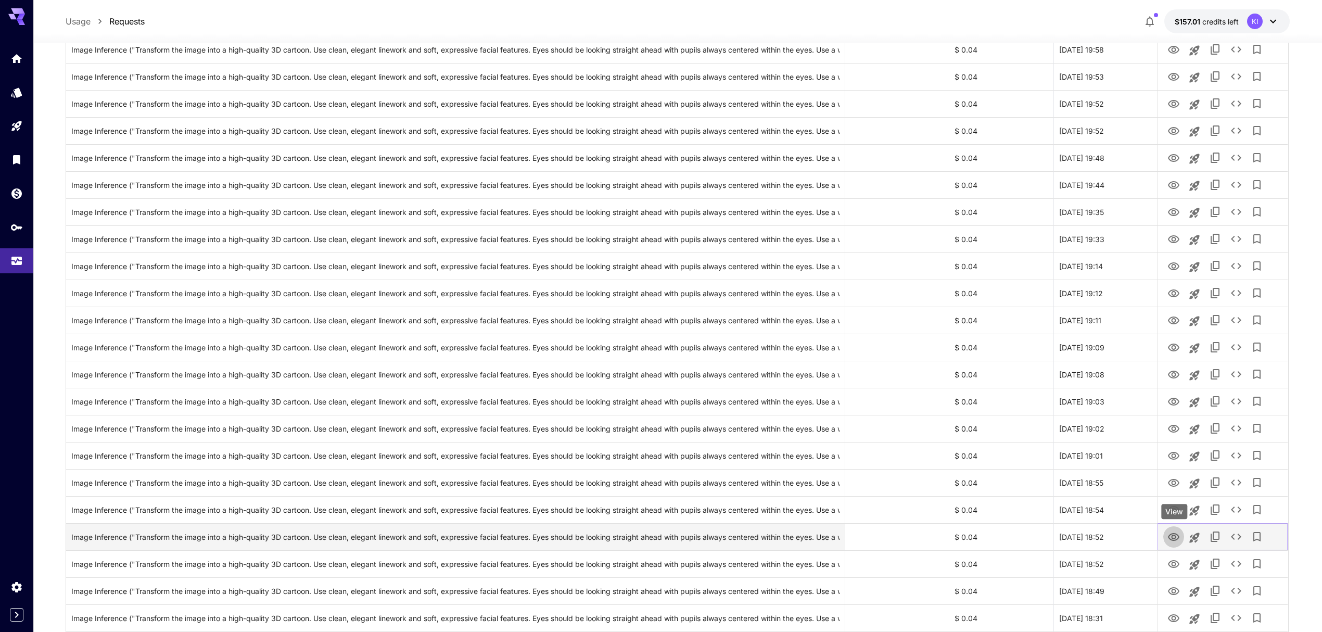
click at [1173, 537] on icon "View" at bounding box center [1173, 537] width 12 height 12
click at [1171, 567] on icon "View" at bounding box center [1173, 564] width 11 height 8
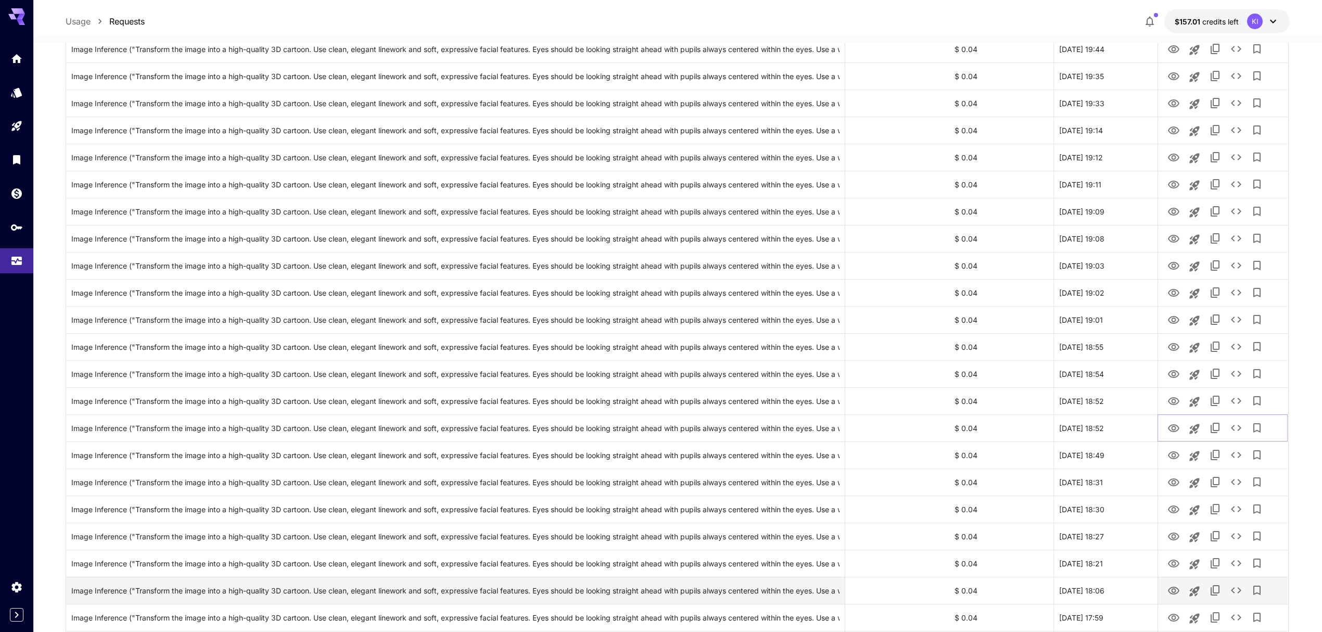
scroll to position [2150, 0]
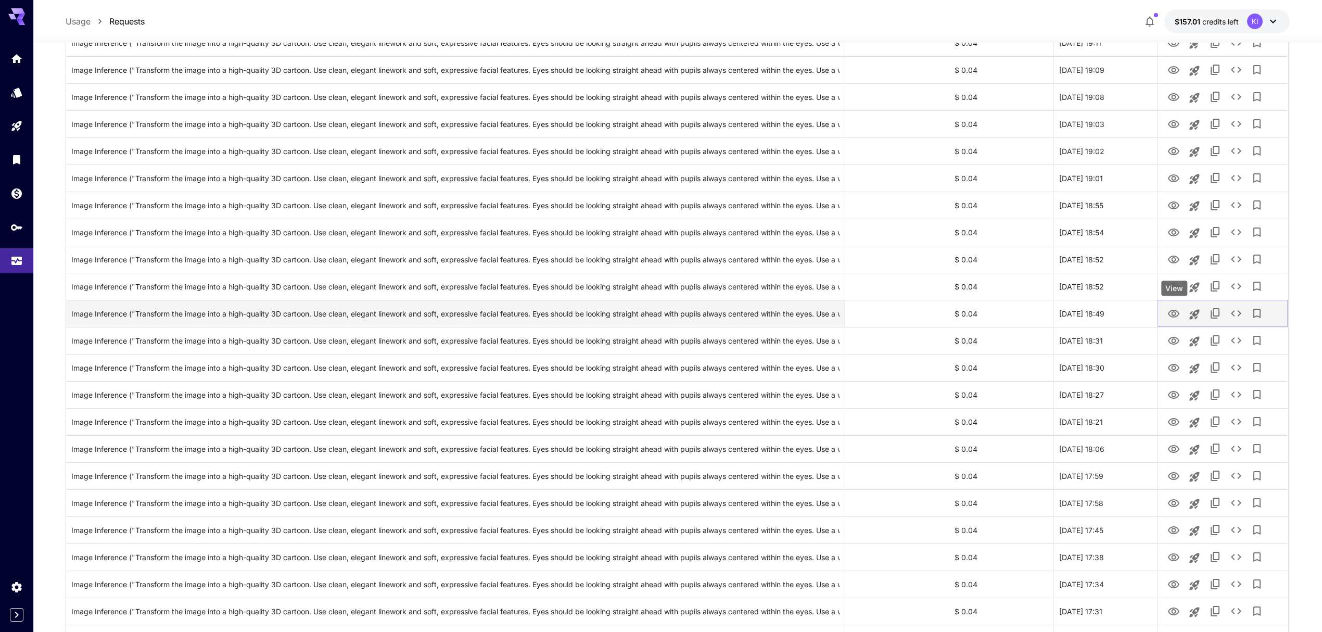
click at [1171, 311] on icon "View" at bounding box center [1173, 314] width 11 height 8
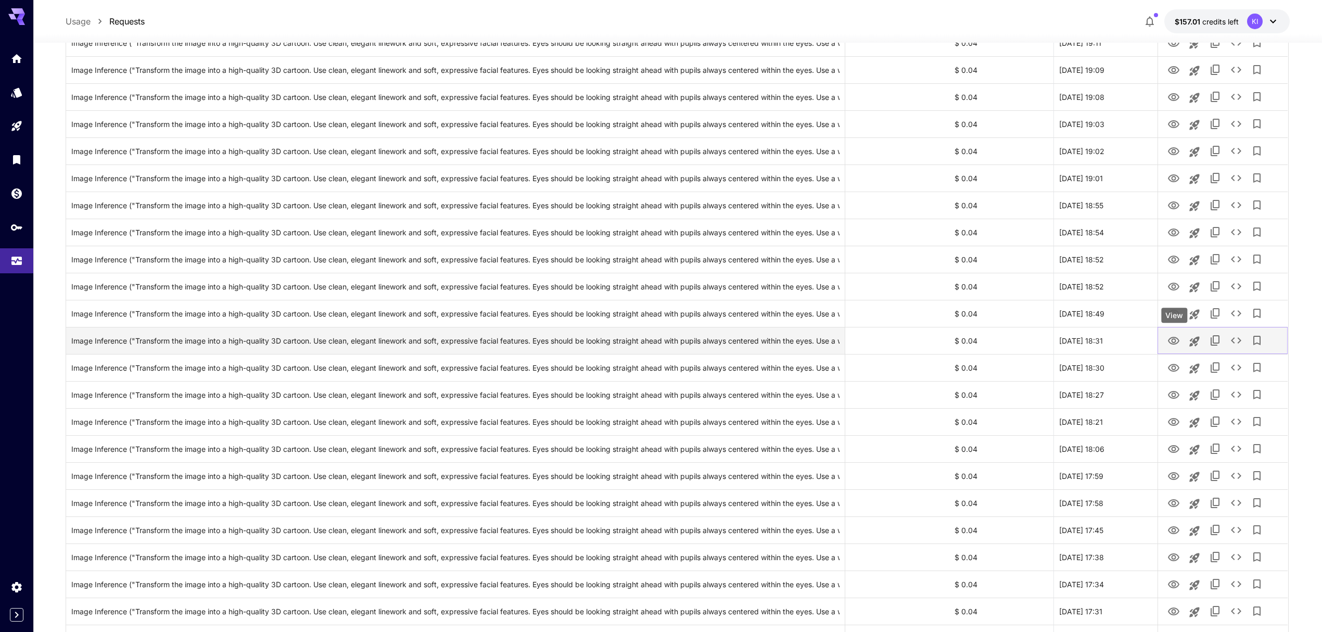
click at [1173, 338] on icon "View" at bounding box center [1173, 341] width 12 height 12
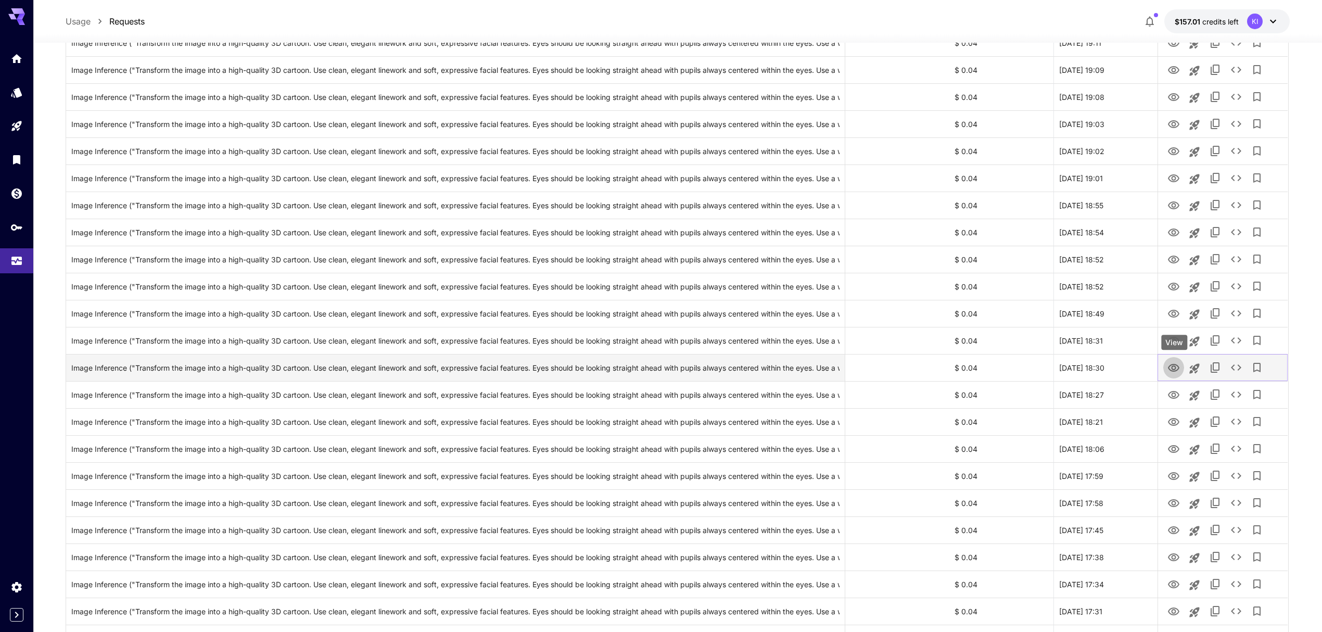
click at [1171, 367] on icon "View" at bounding box center [1173, 368] width 12 height 12
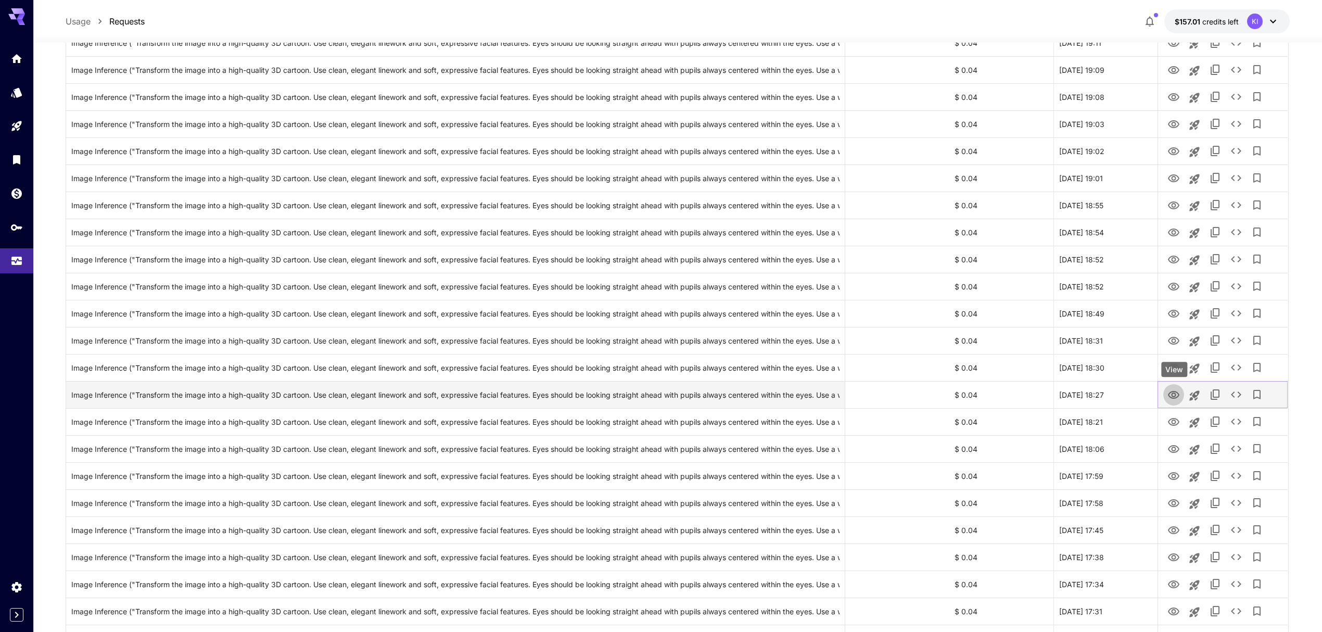
click at [1170, 393] on icon "View" at bounding box center [1173, 395] width 11 height 8
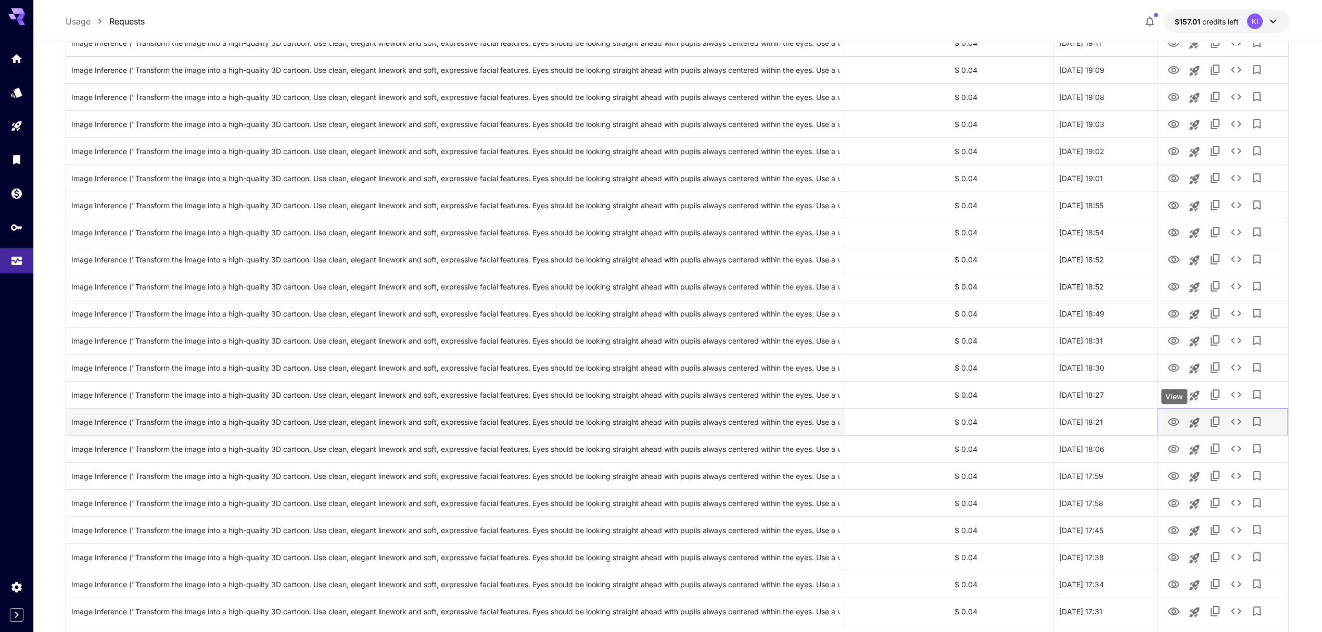
click at [1174, 420] on icon "View" at bounding box center [1173, 422] width 11 height 8
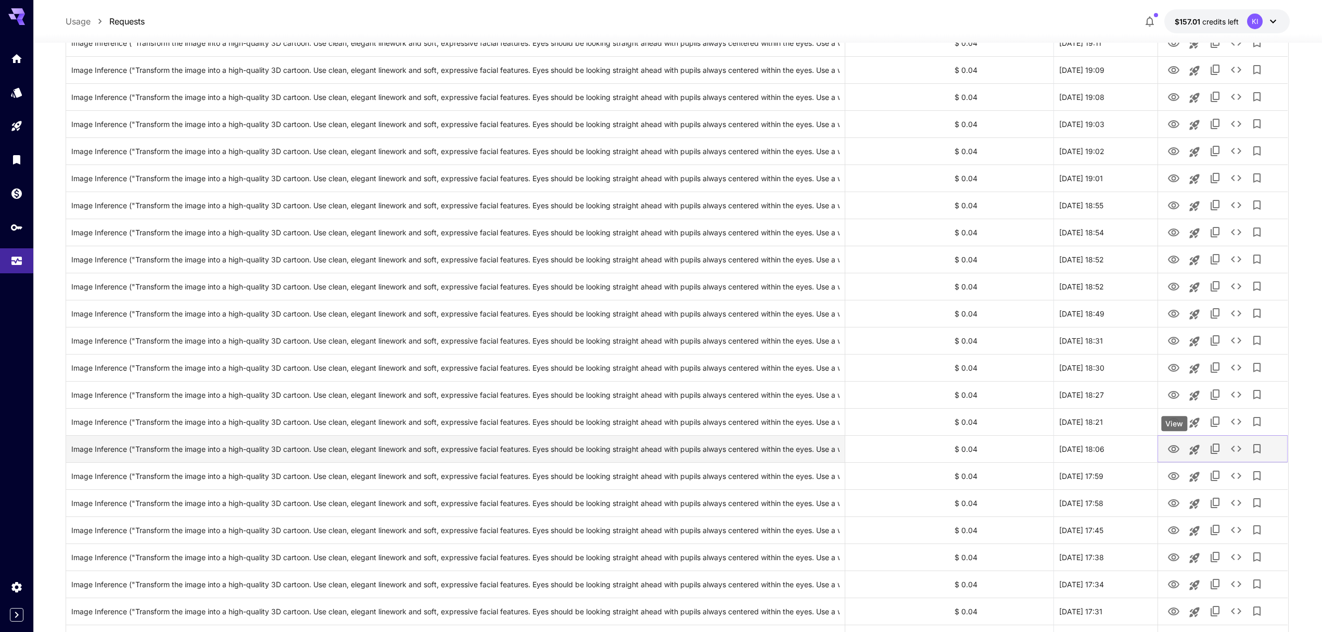
click at [1174, 446] on icon "View" at bounding box center [1173, 449] width 12 height 12
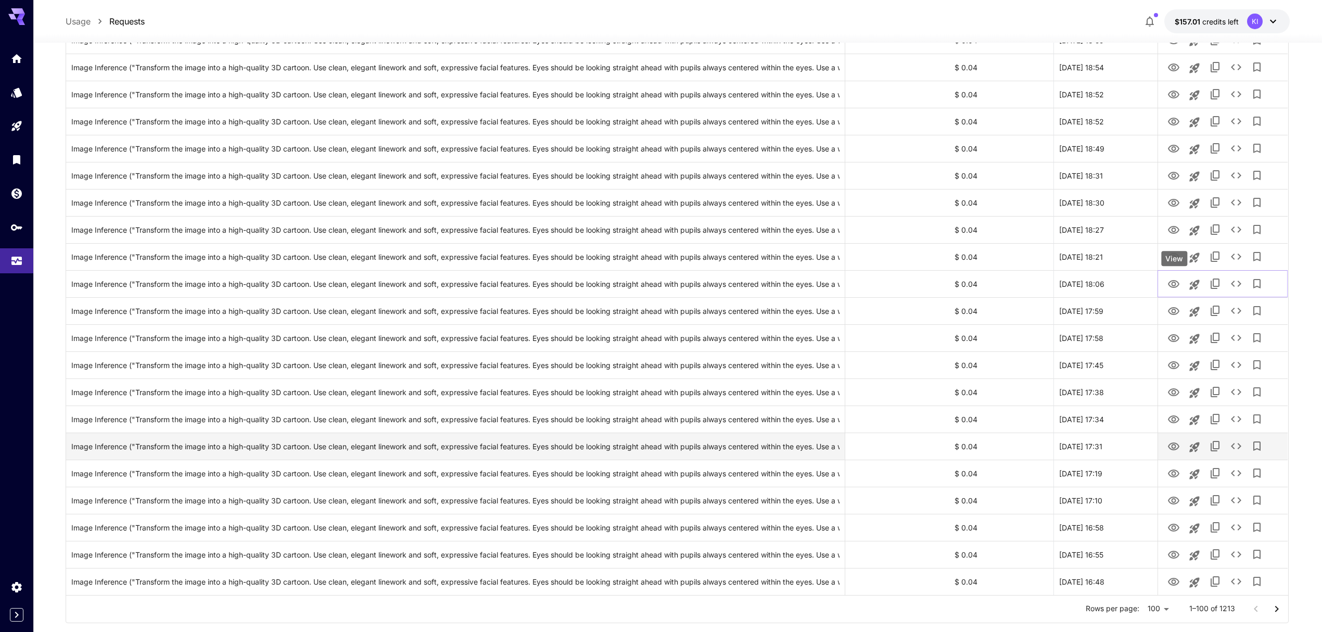
scroll to position [2338, 0]
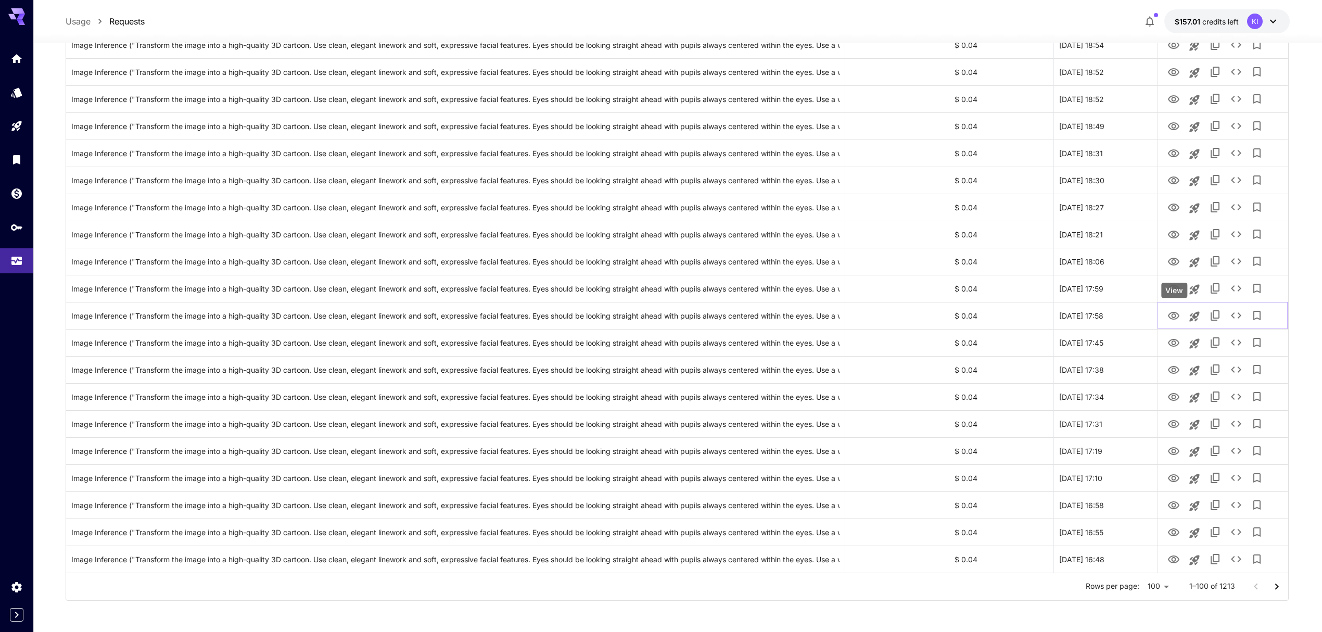
click at [1172, 290] on div "View" at bounding box center [1174, 290] width 26 height 15
drag, startPoint x: 1174, startPoint y: 286, endPoint x: 1172, endPoint y: 294, distance: 8.6
click at [1174, 286] on icon "View" at bounding box center [1173, 289] width 11 height 8
click at [1170, 313] on icon "View" at bounding box center [1173, 316] width 12 height 12
click at [1170, 337] on icon "View" at bounding box center [1173, 343] width 12 height 12
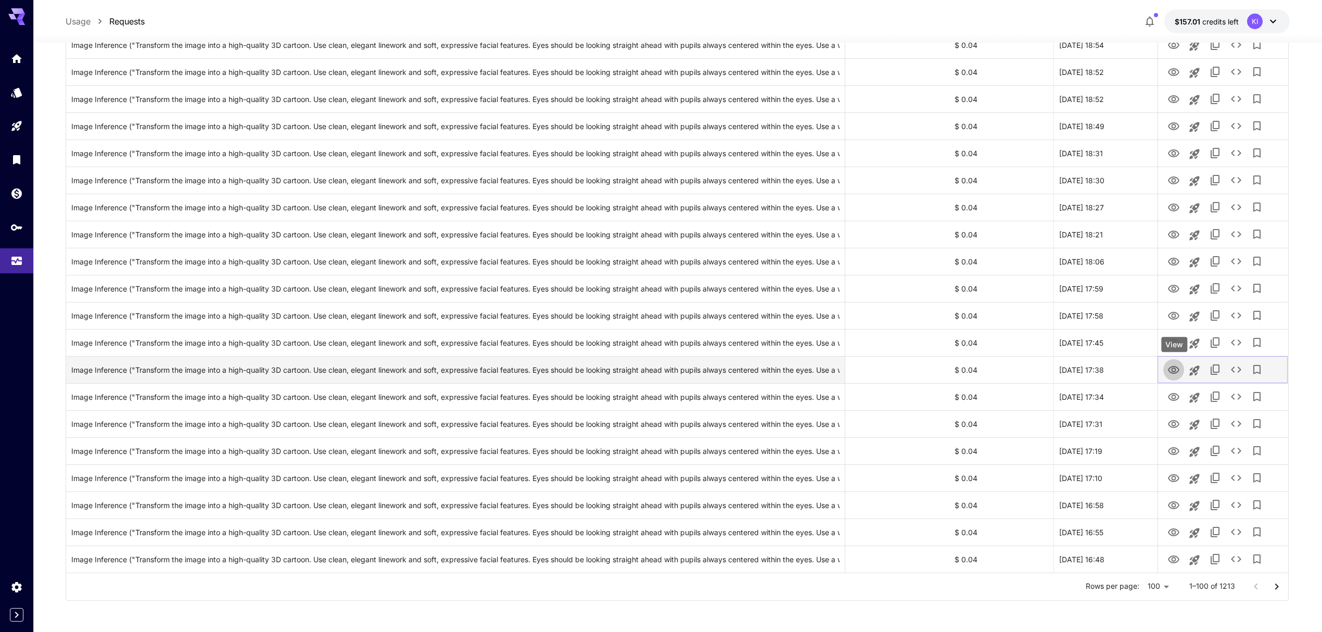
click at [1174, 367] on icon "View" at bounding box center [1173, 370] width 12 height 12
click at [1175, 396] on icon "View" at bounding box center [1173, 397] width 11 height 8
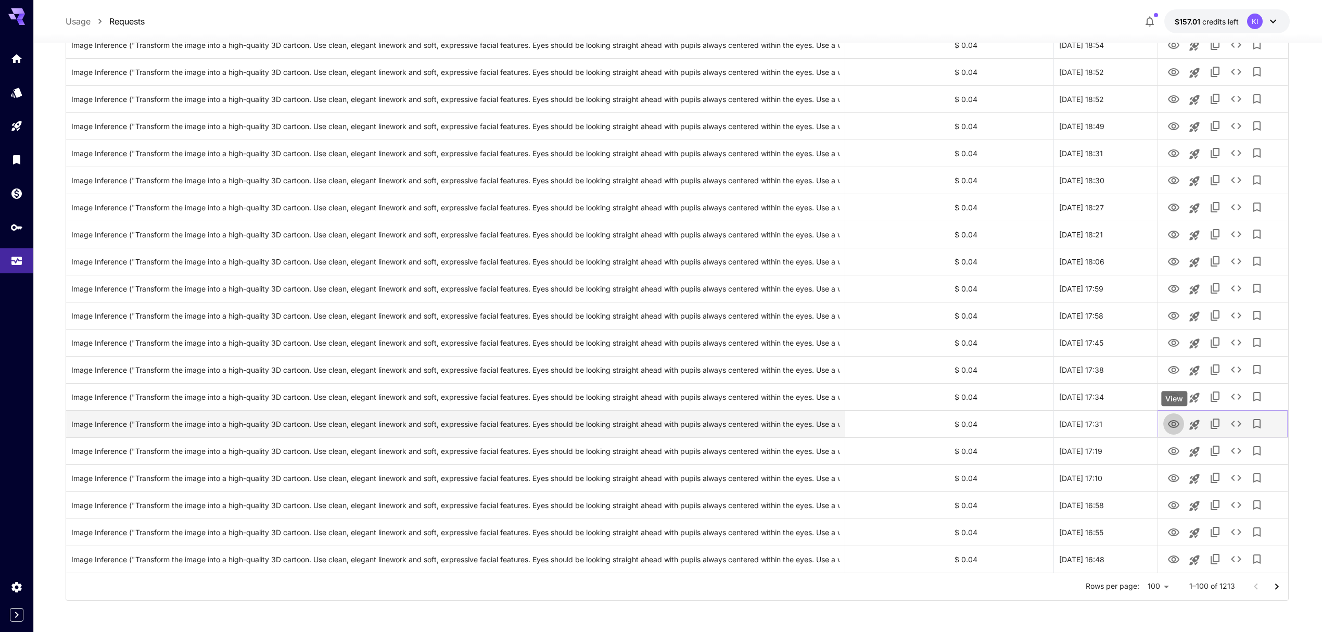
click at [1174, 425] on icon "View" at bounding box center [1173, 424] width 12 height 12
click at [1176, 442] on button "View" at bounding box center [1173, 450] width 21 height 21
click at [1176, 452] on icon "View" at bounding box center [1173, 451] width 12 height 12
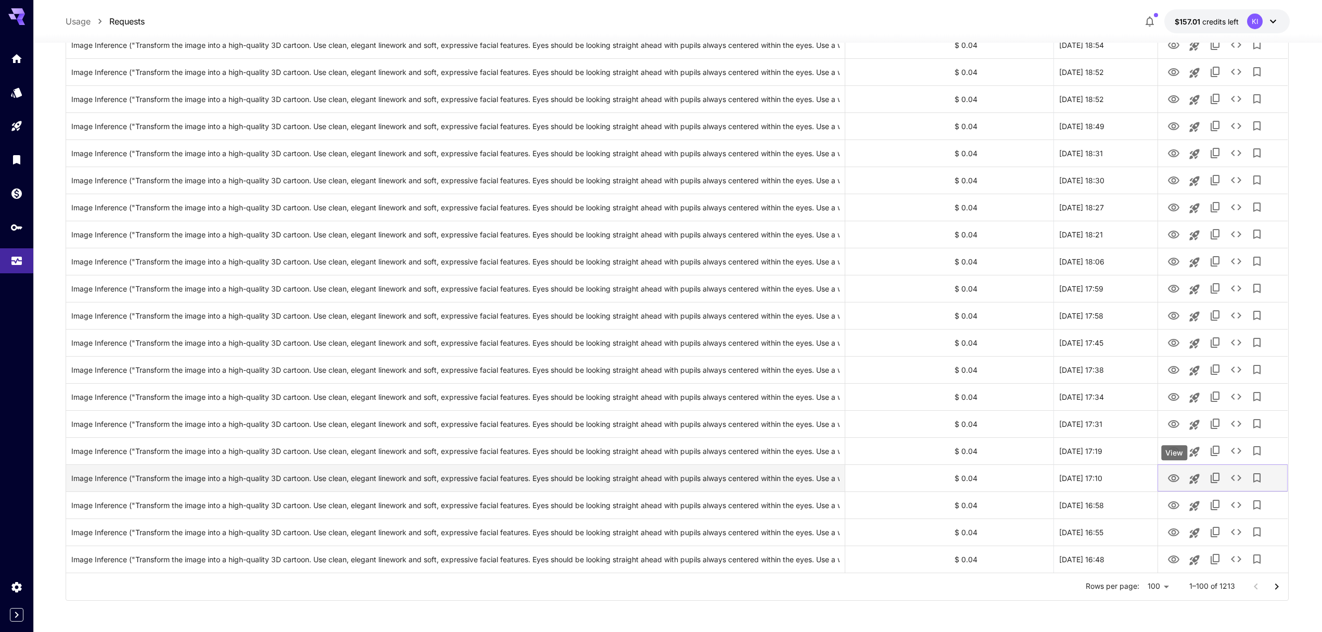
click at [1174, 481] on icon "View" at bounding box center [1173, 478] width 12 height 12
click at [1174, 501] on icon "View" at bounding box center [1173, 505] width 12 height 12
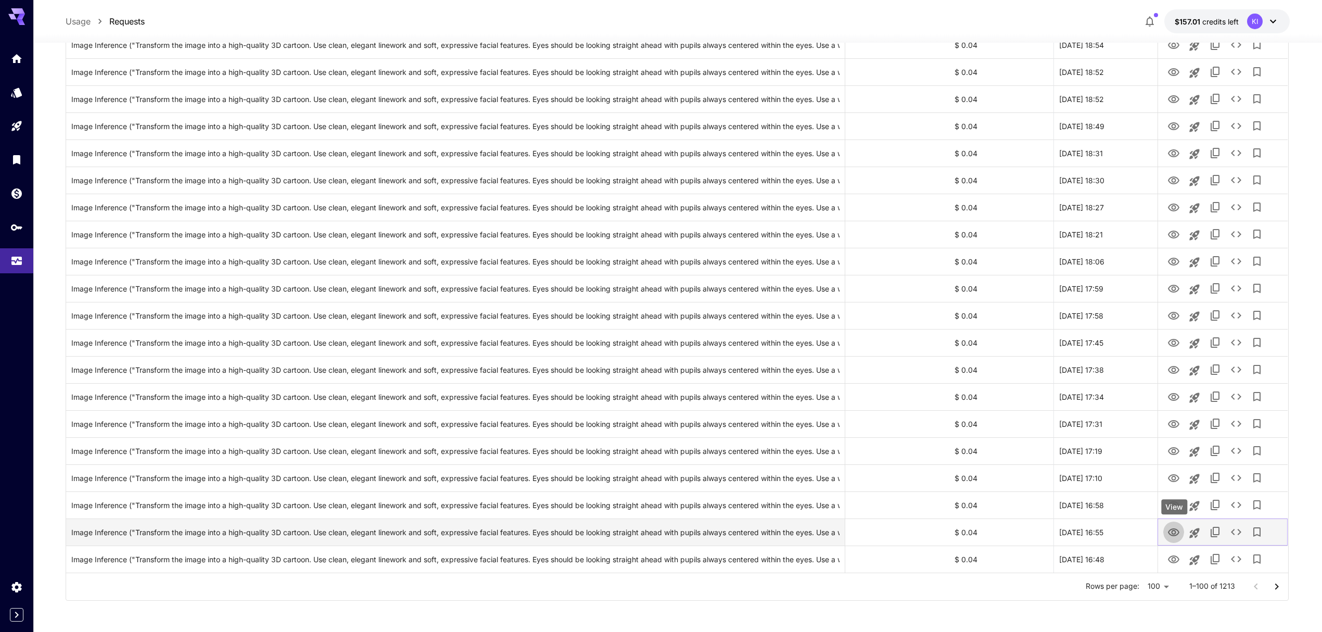
click at [1173, 531] on icon "View" at bounding box center [1173, 532] width 12 height 12
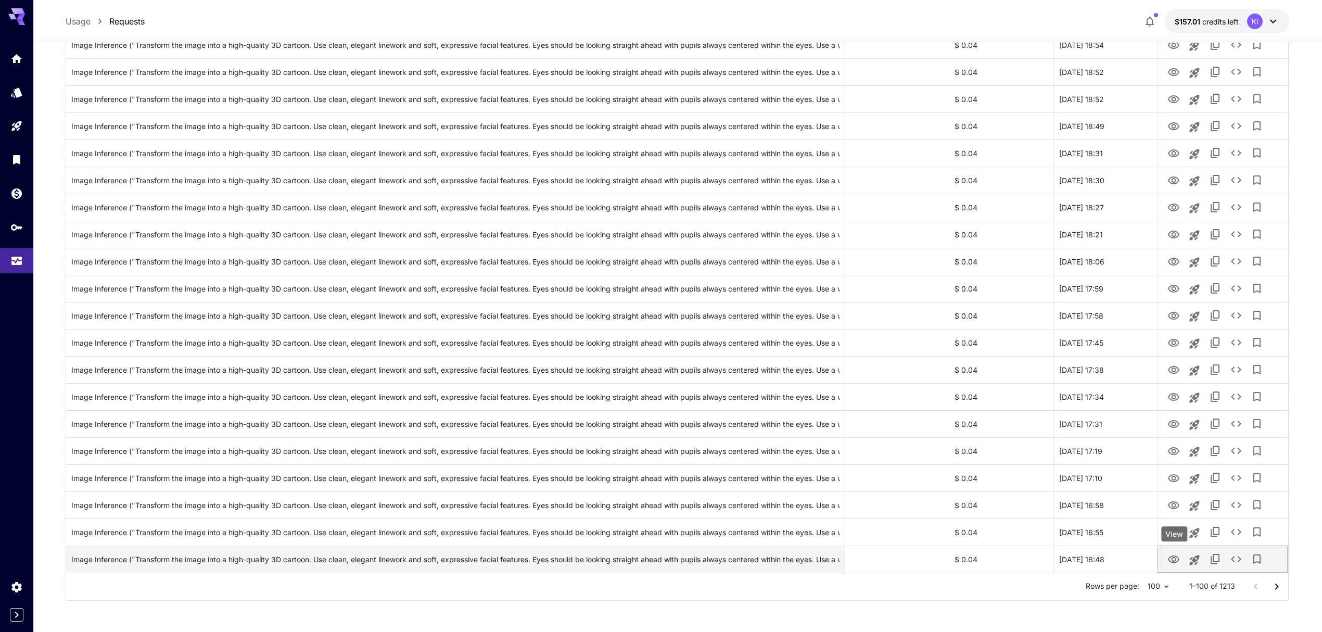
click at [1170, 556] on icon "View" at bounding box center [1173, 559] width 12 height 12
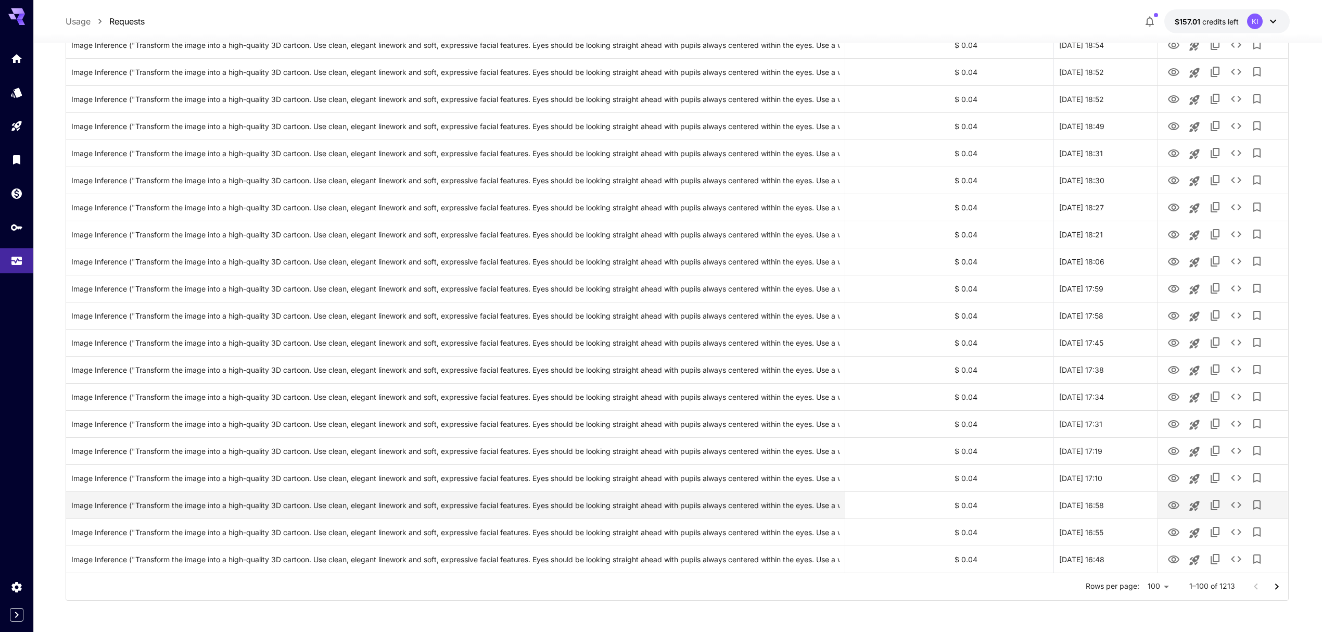
click at [1277, 589] on icon "Go to next page" at bounding box center [1276, 586] width 12 height 12
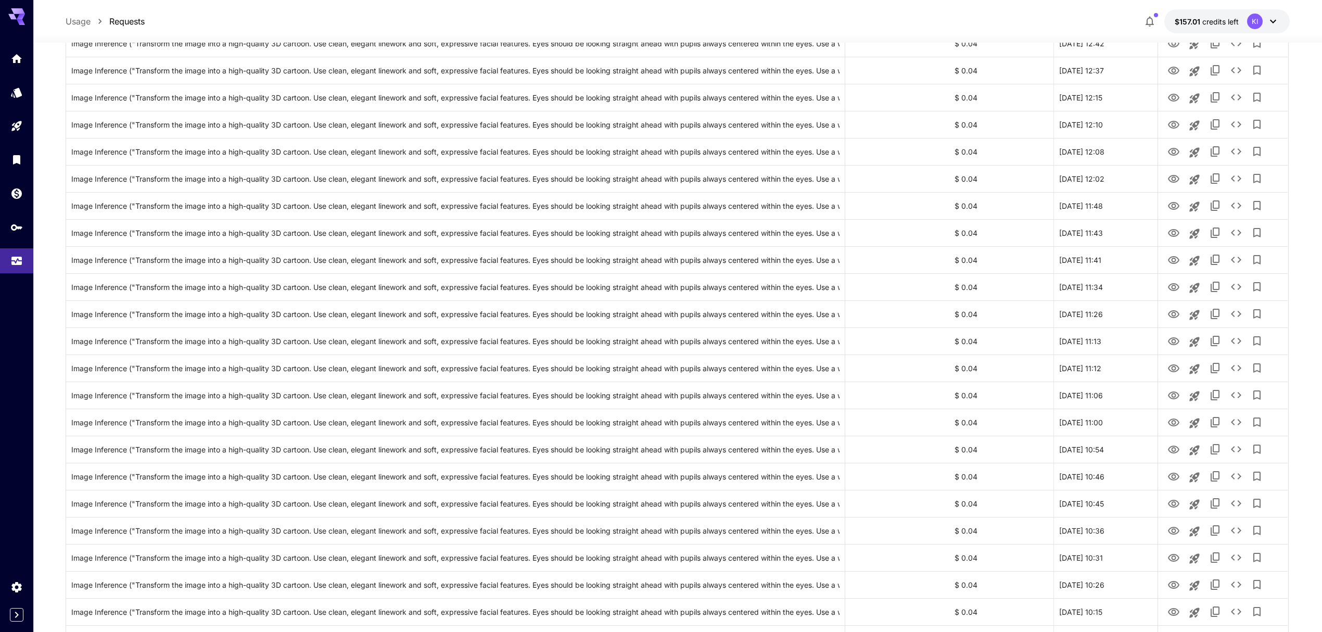
scroll to position [0, 0]
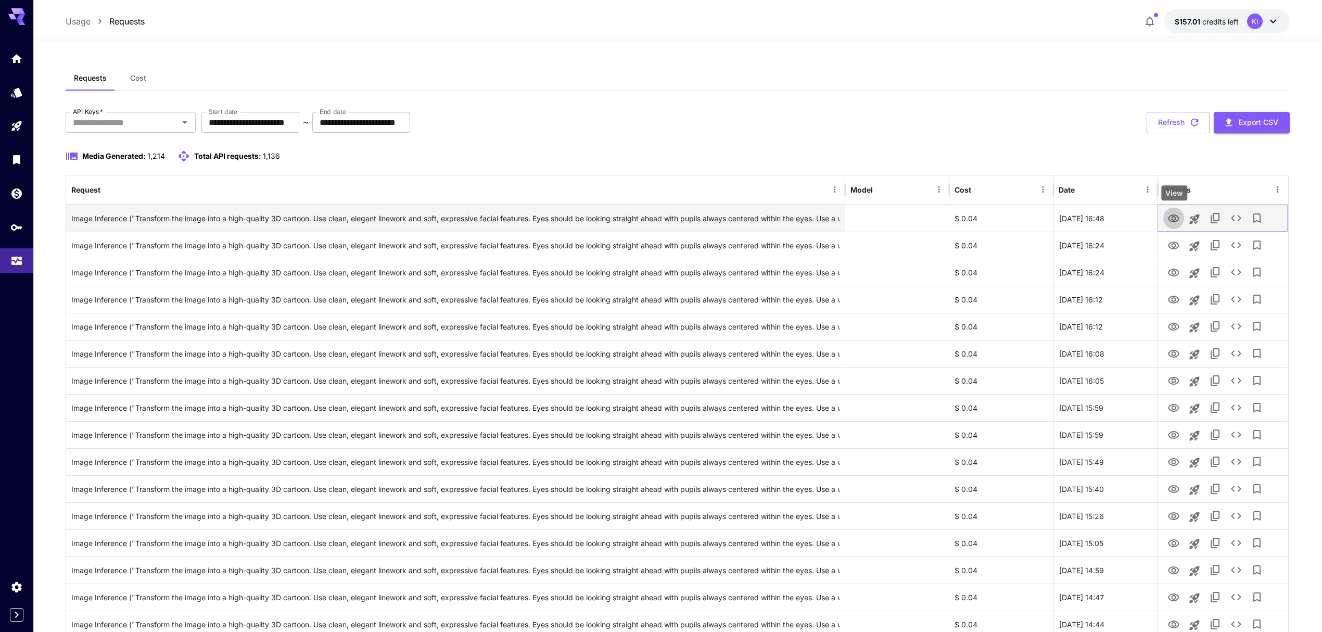
click at [1172, 221] on icon "View" at bounding box center [1173, 218] width 12 height 12
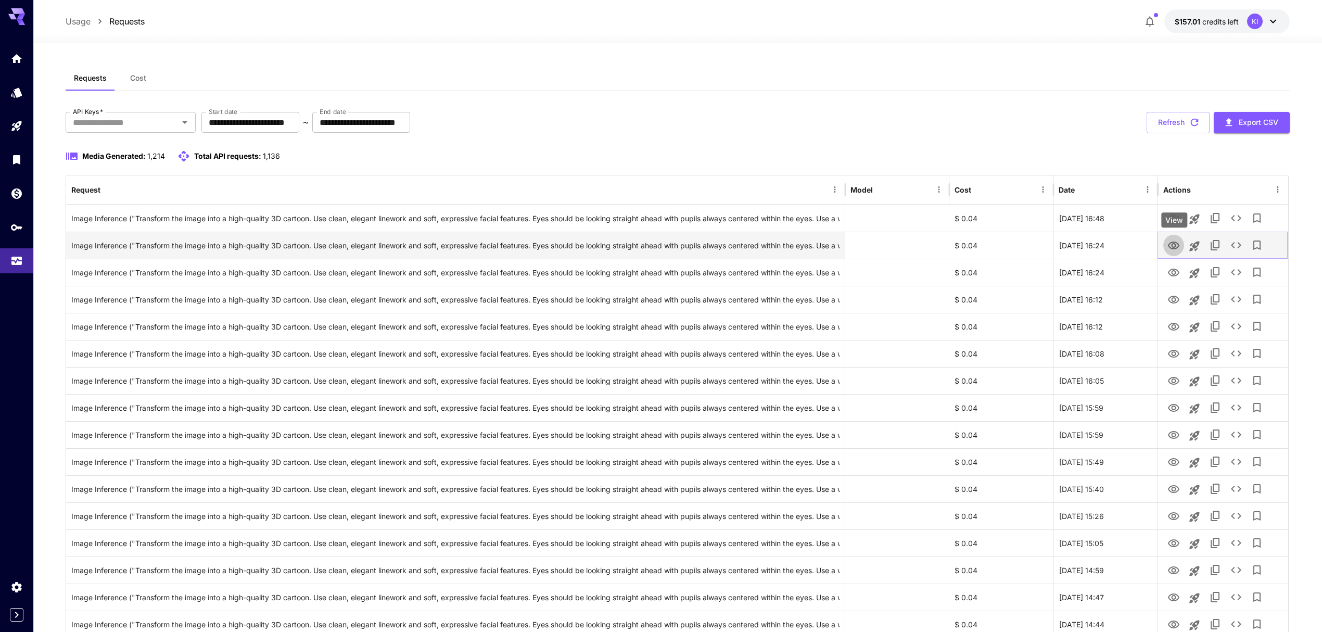
click at [1172, 244] on icon "View" at bounding box center [1173, 245] width 11 height 8
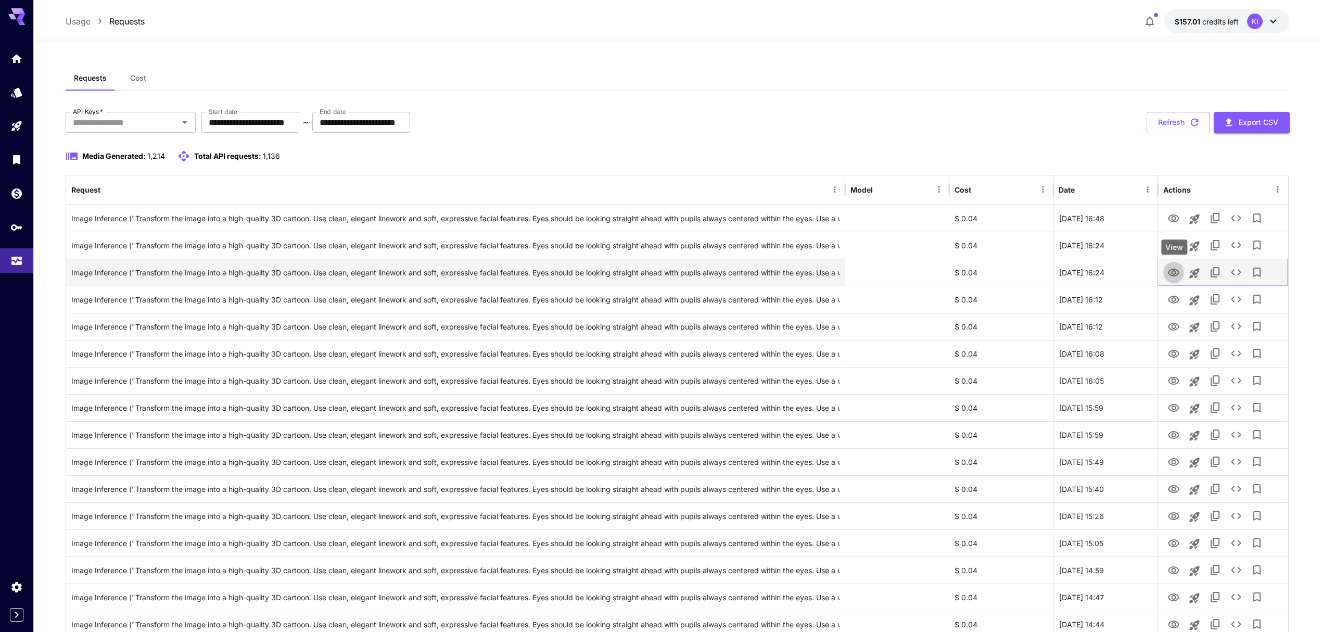
click at [1172, 274] on icon "View" at bounding box center [1173, 272] width 11 height 8
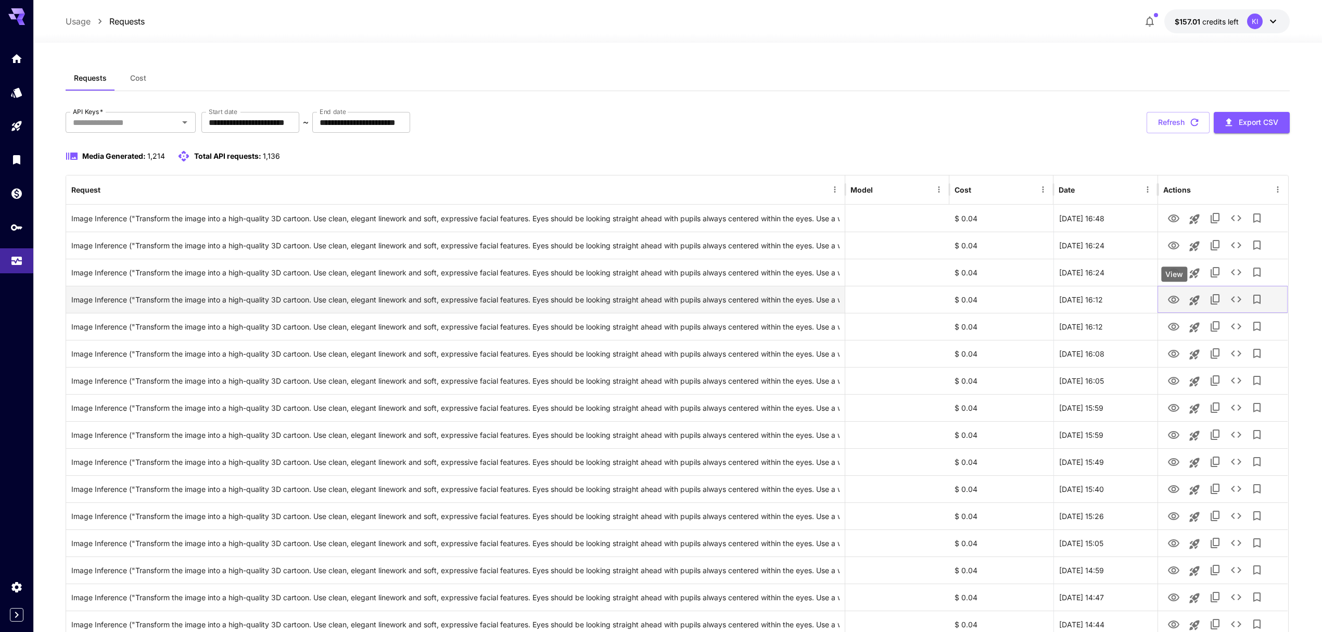
click at [1172, 301] on icon "View" at bounding box center [1173, 300] width 11 height 8
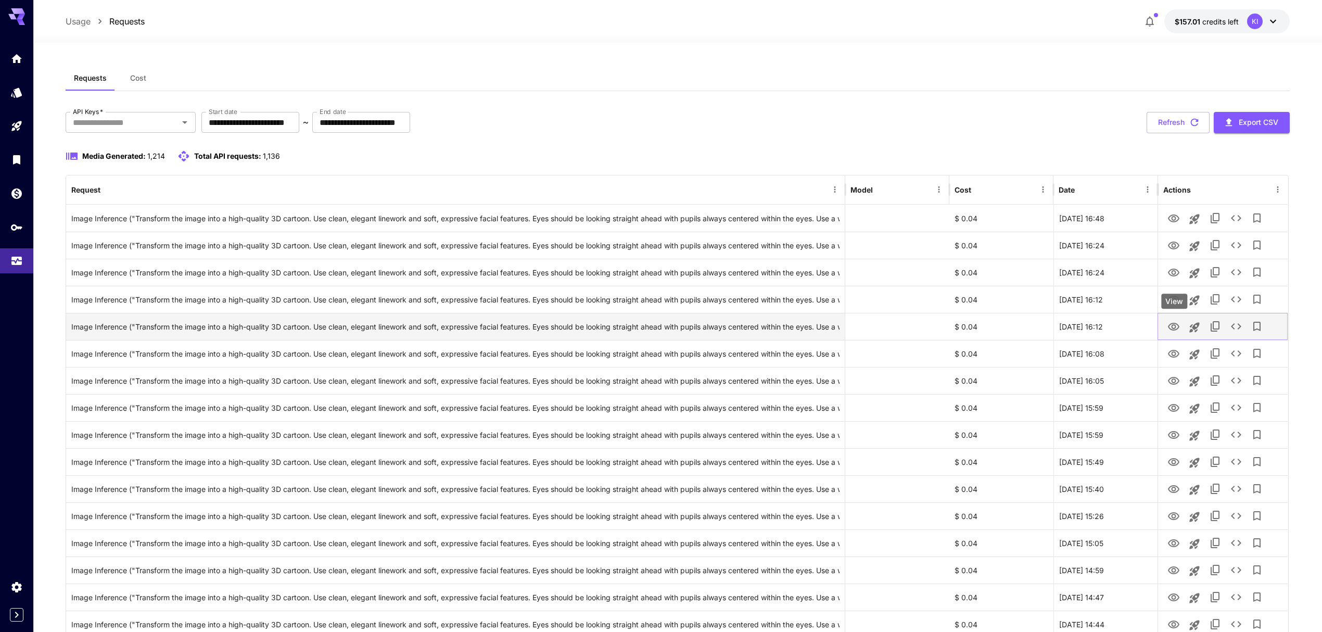
click at [1175, 321] on icon "View" at bounding box center [1173, 327] width 12 height 12
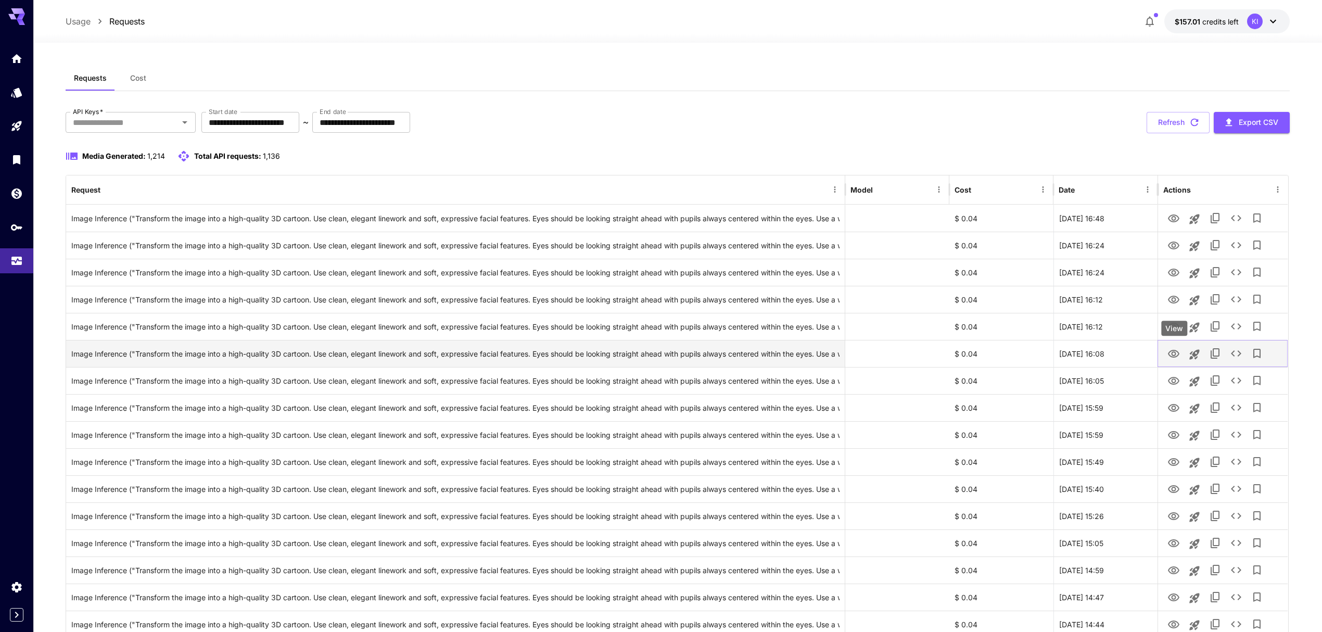
click at [1170, 352] on icon "View" at bounding box center [1173, 354] width 12 height 12
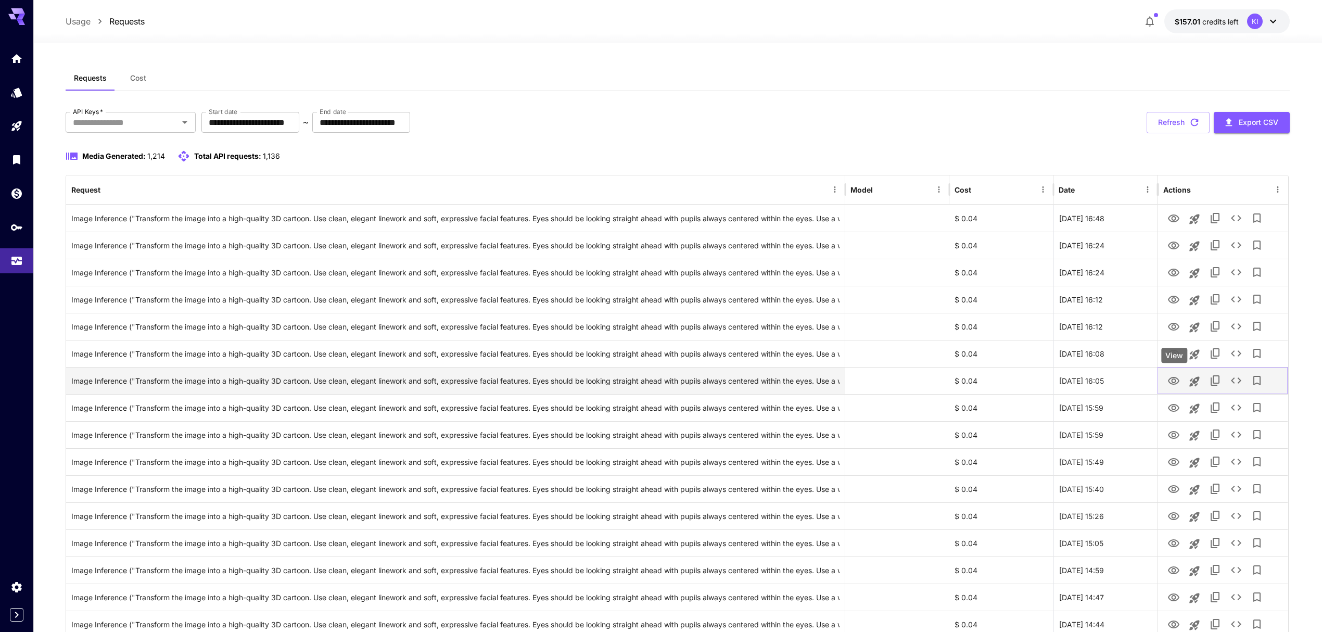
click at [1176, 380] on icon "View" at bounding box center [1173, 381] width 12 height 12
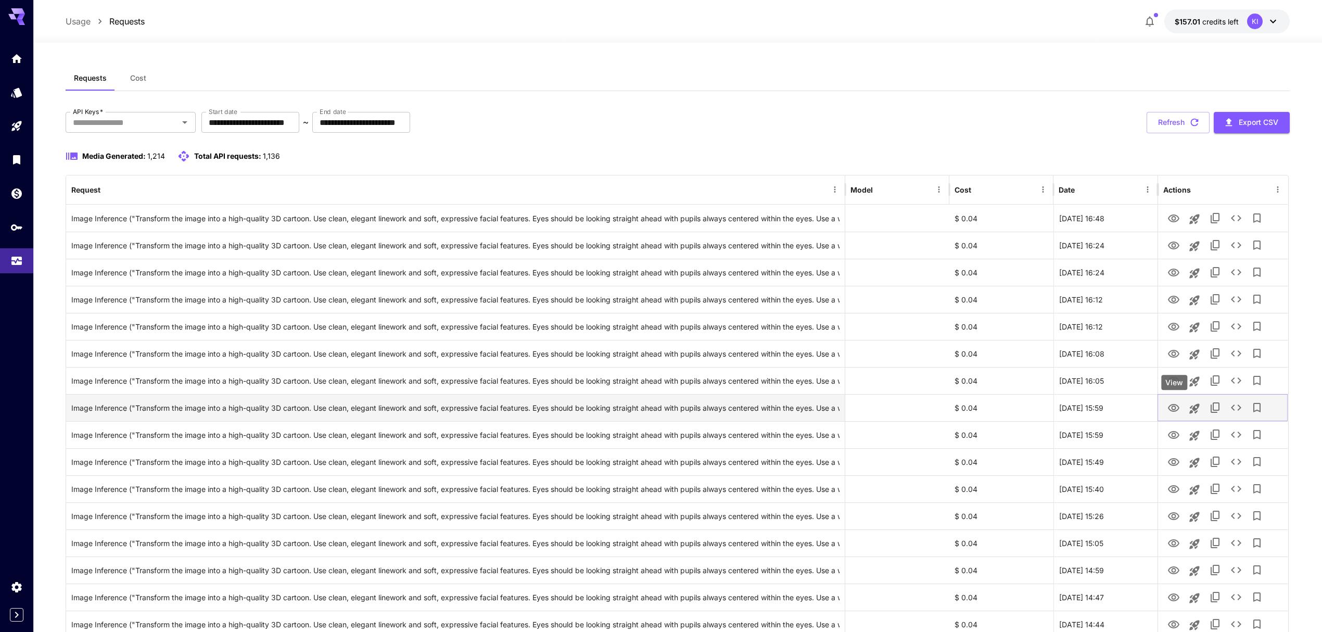
click at [1175, 408] on icon "View" at bounding box center [1173, 408] width 11 height 8
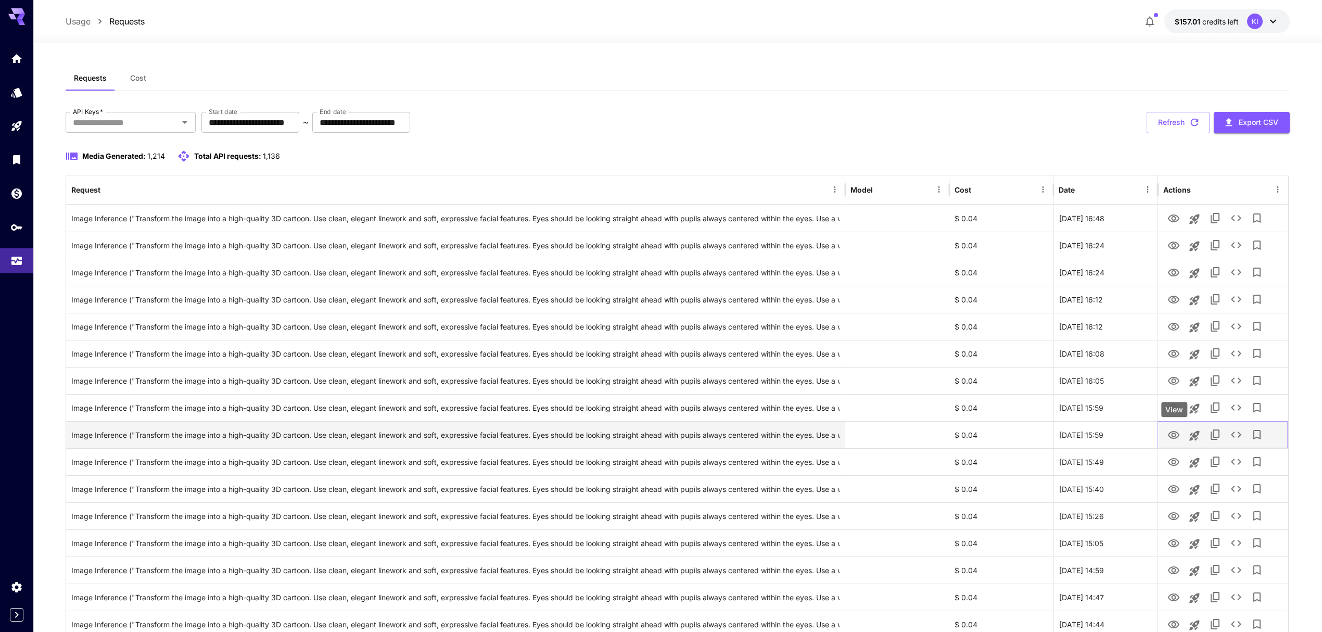
click at [1172, 434] on icon "View" at bounding box center [1173, 435] width 11 height 8
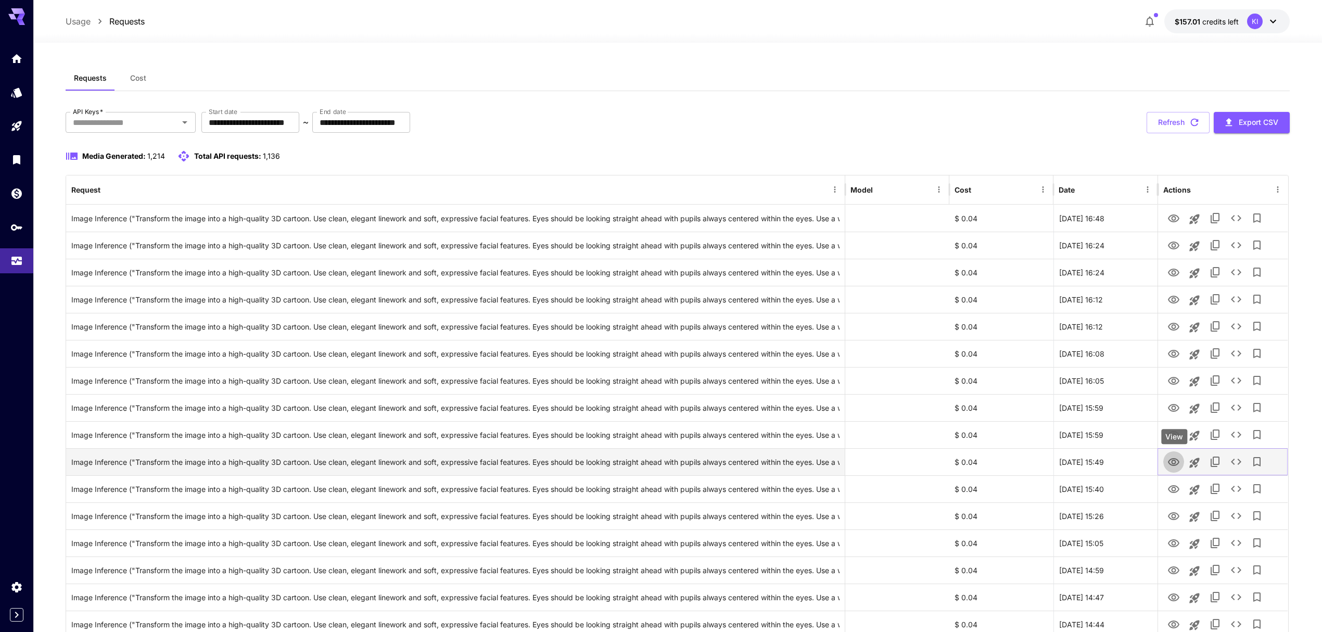
drag, startPoint x: 1168, startPoint y: 459, endPoint x: 1171, endPoint y: 467, distance: 8.7
click at [1168, 459] on icon "View" at bounding box center [1173, 462] width 12 height 12
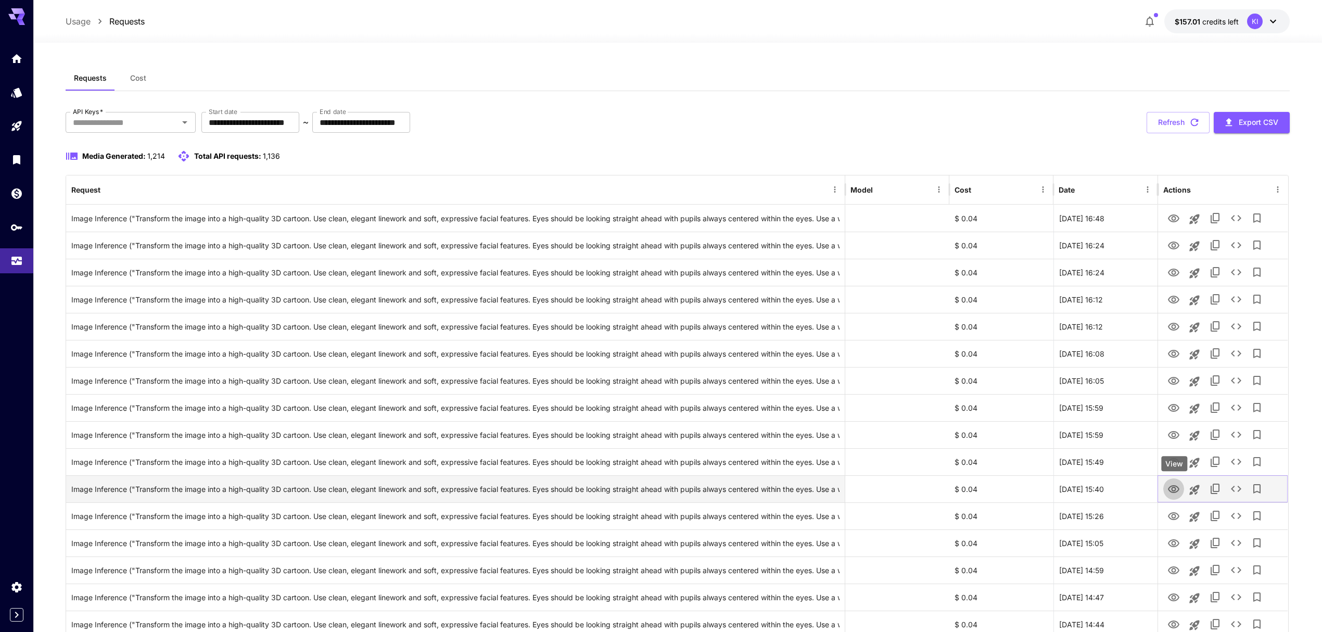
click at [1173, 490] on icon "View" at bounding box center [1173, 489] width 12 height 12
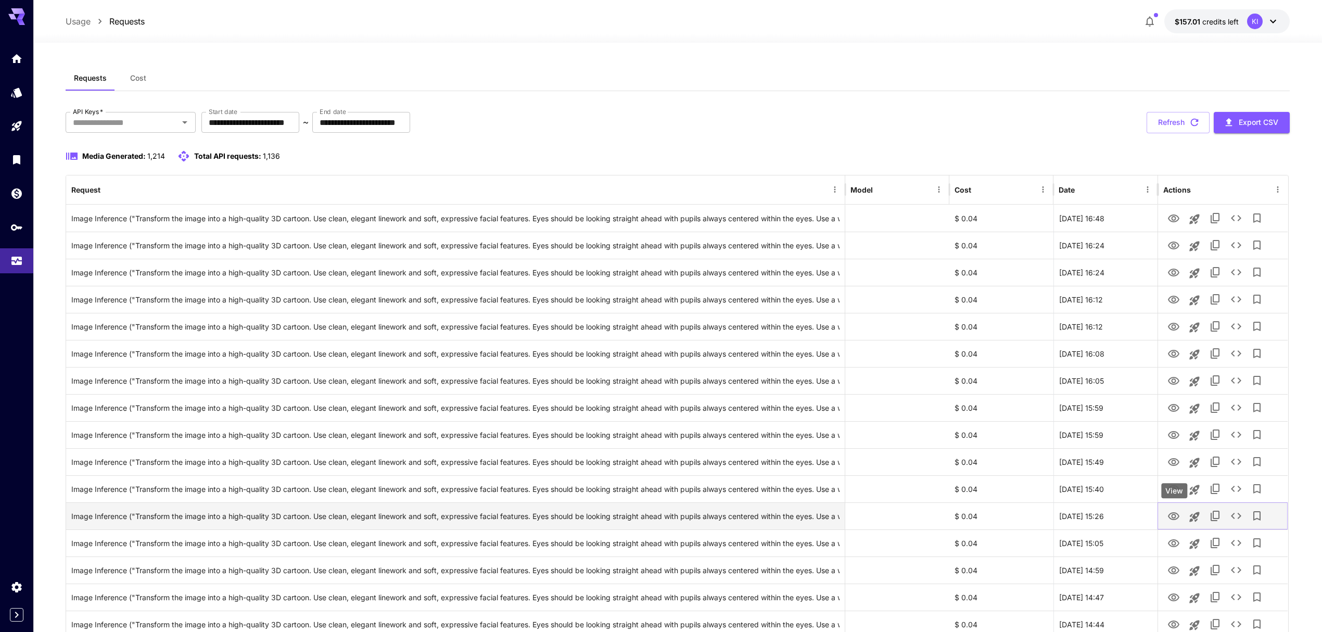
click at [1172, 517] on icon "View" at bounding box center [1173, 516] width 11 height 8
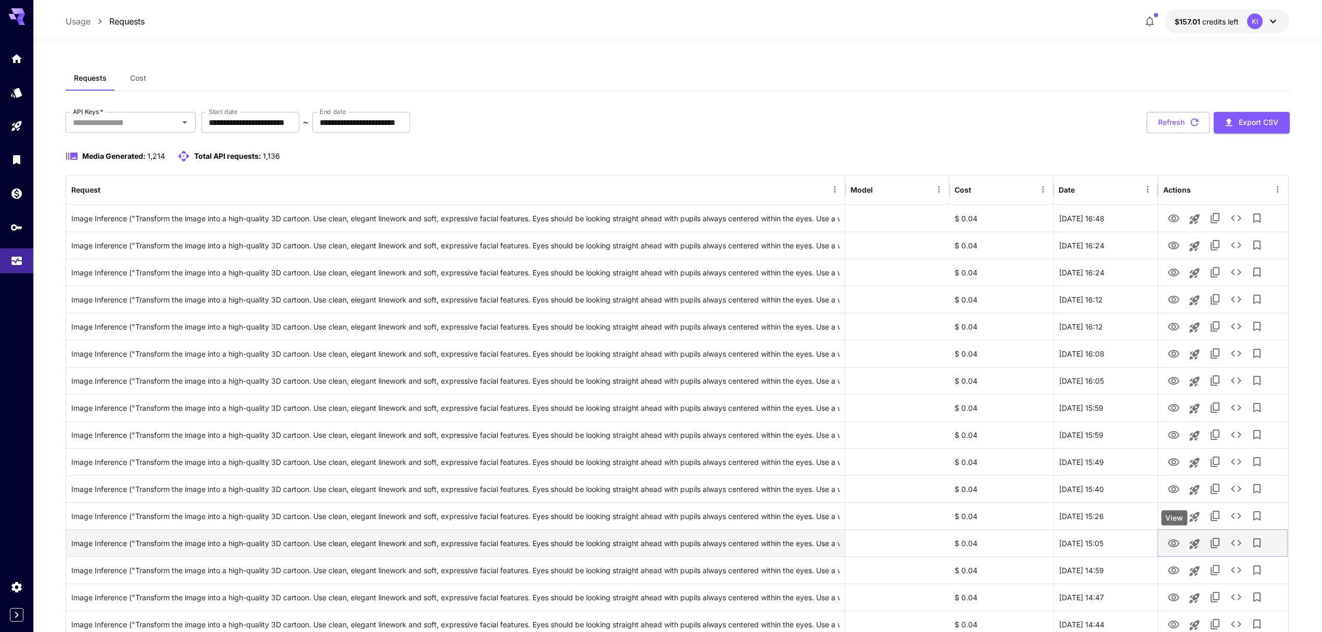
click at [1171, 543] on icon "View" at bounding box center [1173, 543] width 12 height 12
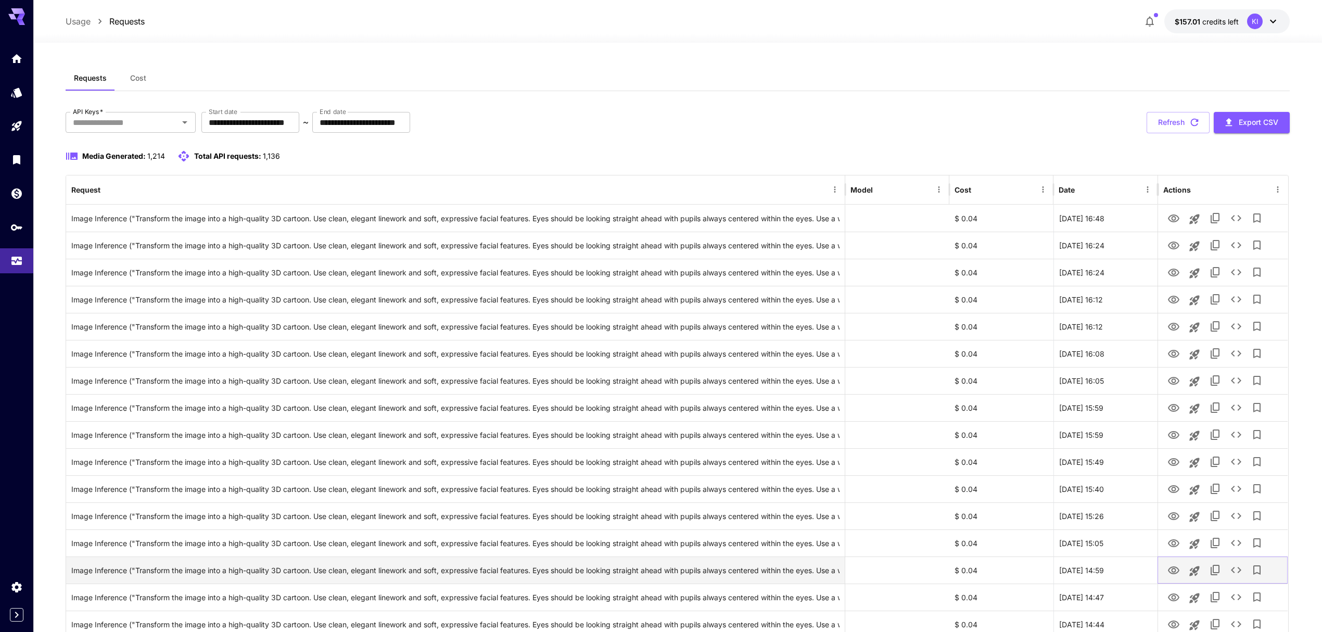
click at [1174, 572] on icon "View" at bounding box center [1173, 570] width 11 height 8
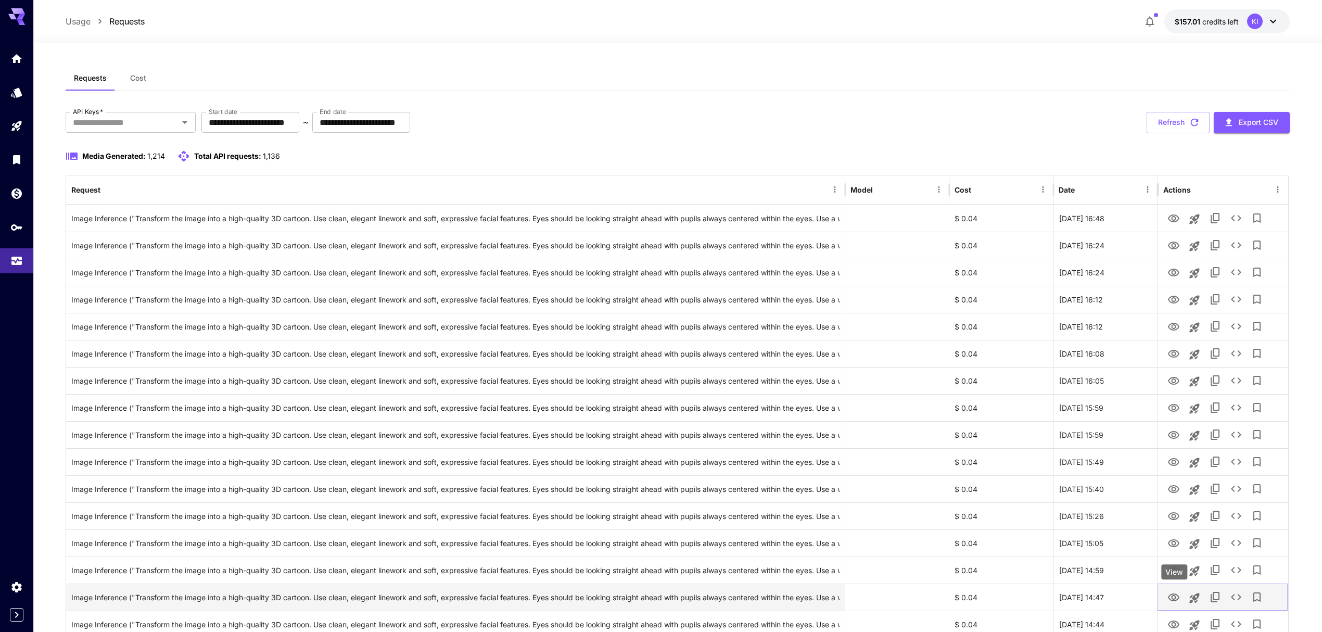
click at [1173, 595] on icon "View" at bounding box center [1173, 597] width 12 height 12
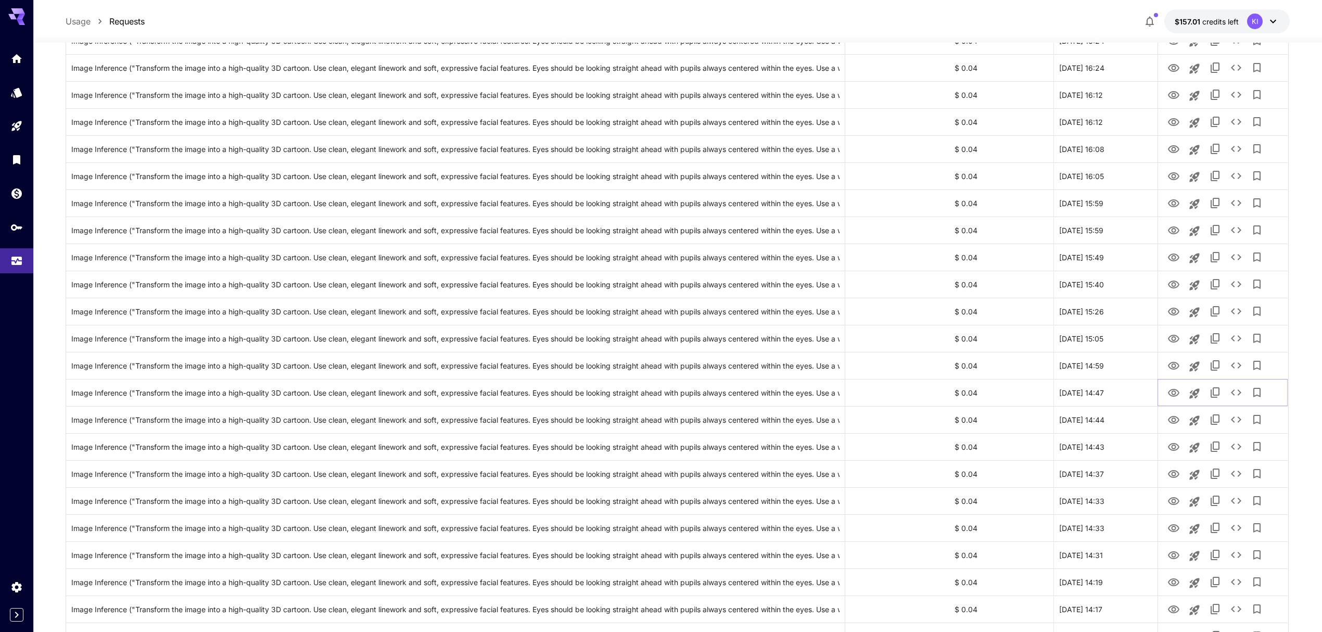
scroll to position [485, 0]
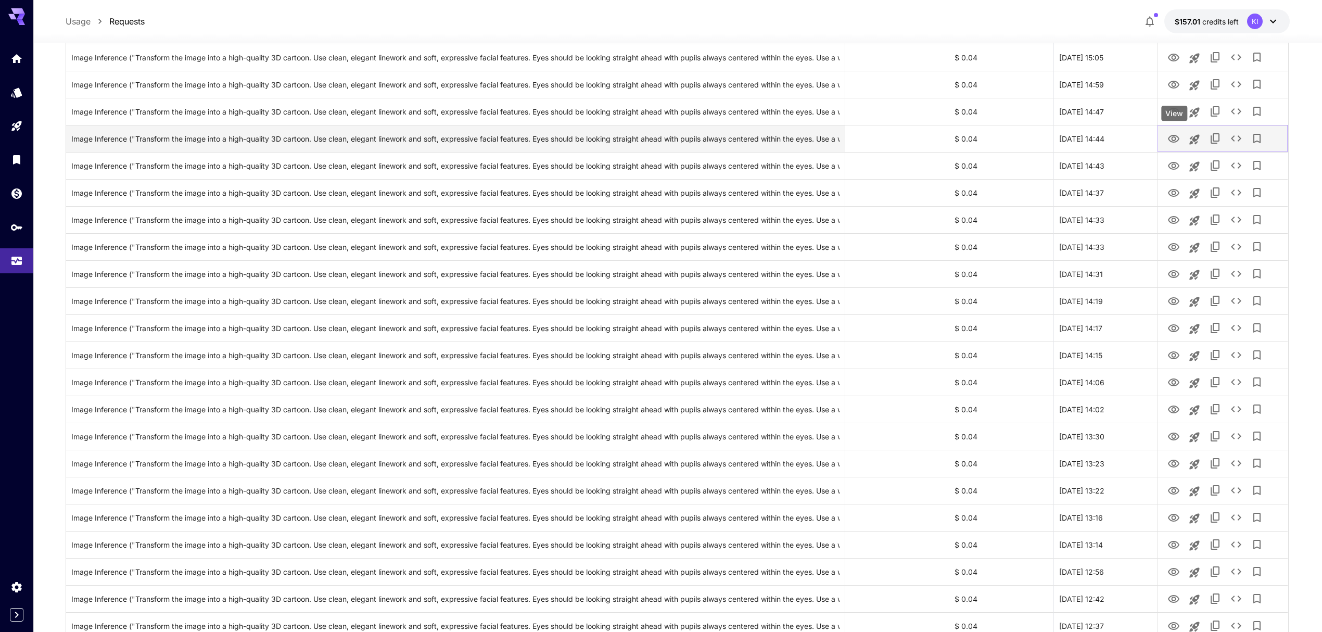
click at [1177, 138] on icon "View" at bounding box center [1173, 139] width 12 height 12
click at [1174, 167] on icon "View" at bounding box center [1173, 166] width 12 height 12
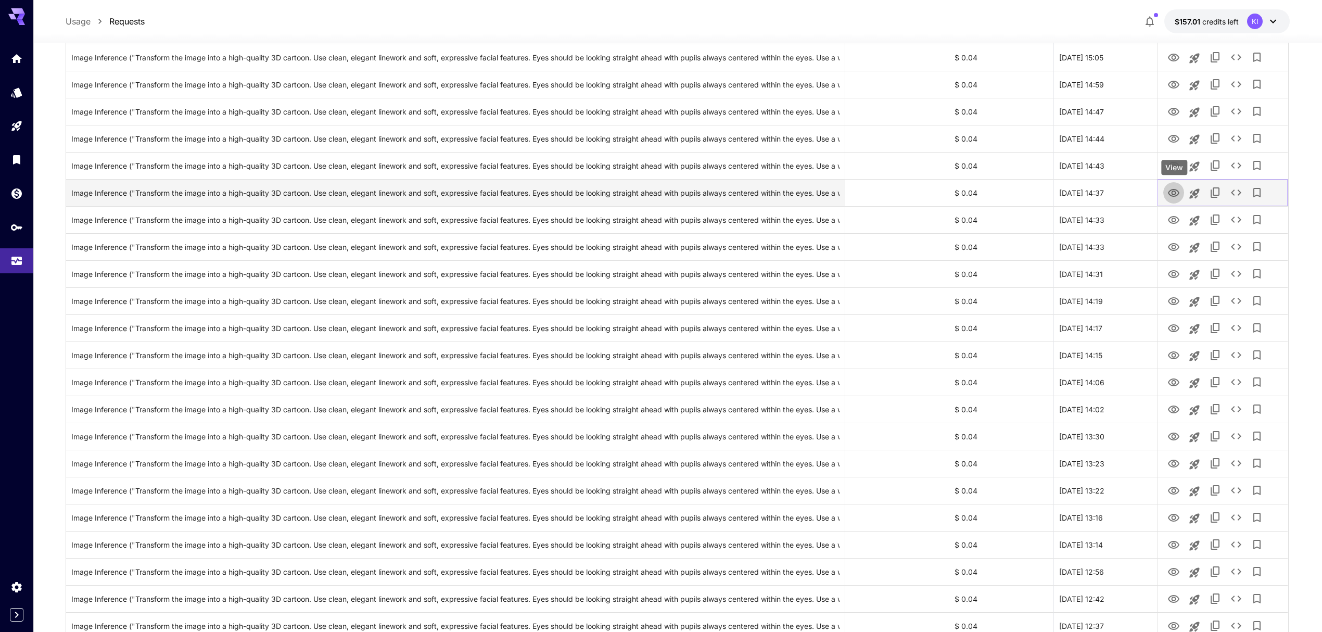
click at [1173, 191] on icon "View" at bounding box center [1173, 193] width 11 height 8
click at [1167, 217] on icon "View" at bounding box center [1173, 220] width 12 height 12
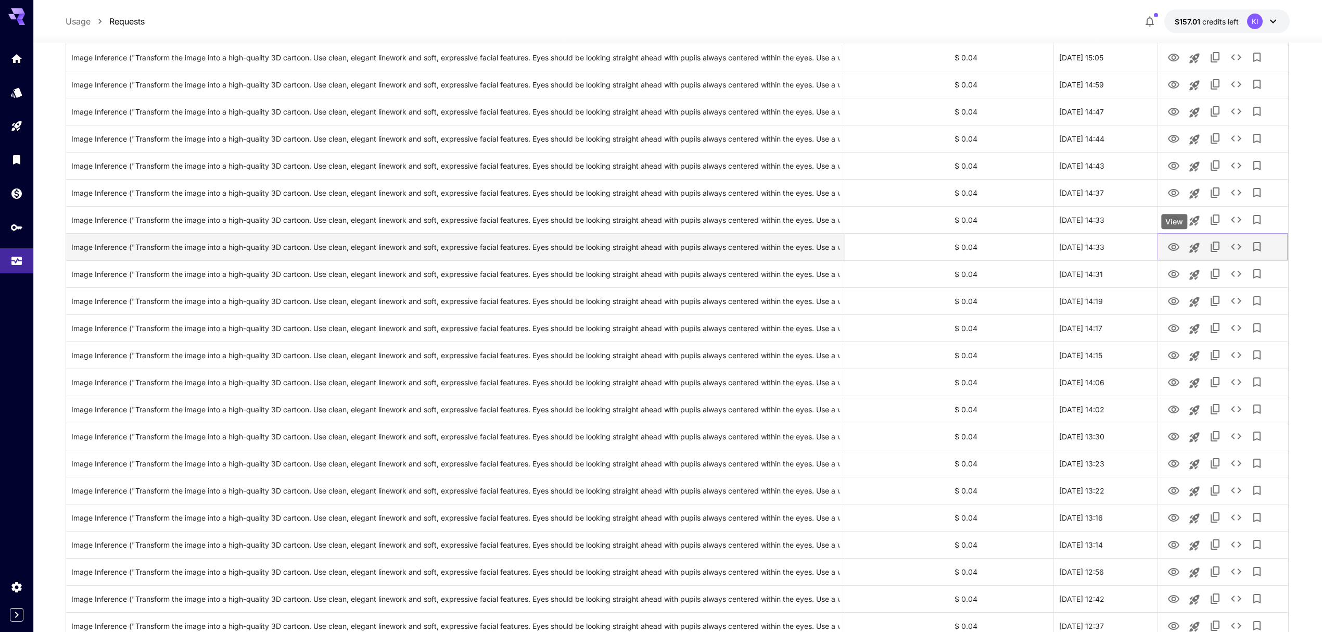
click at [1170, 244] on icon "View" at bounding box center [1173, 247] width 12 height 12
click at [1174, 272] on icon "View" at bounding box center [1173, 274] width 12 height 12
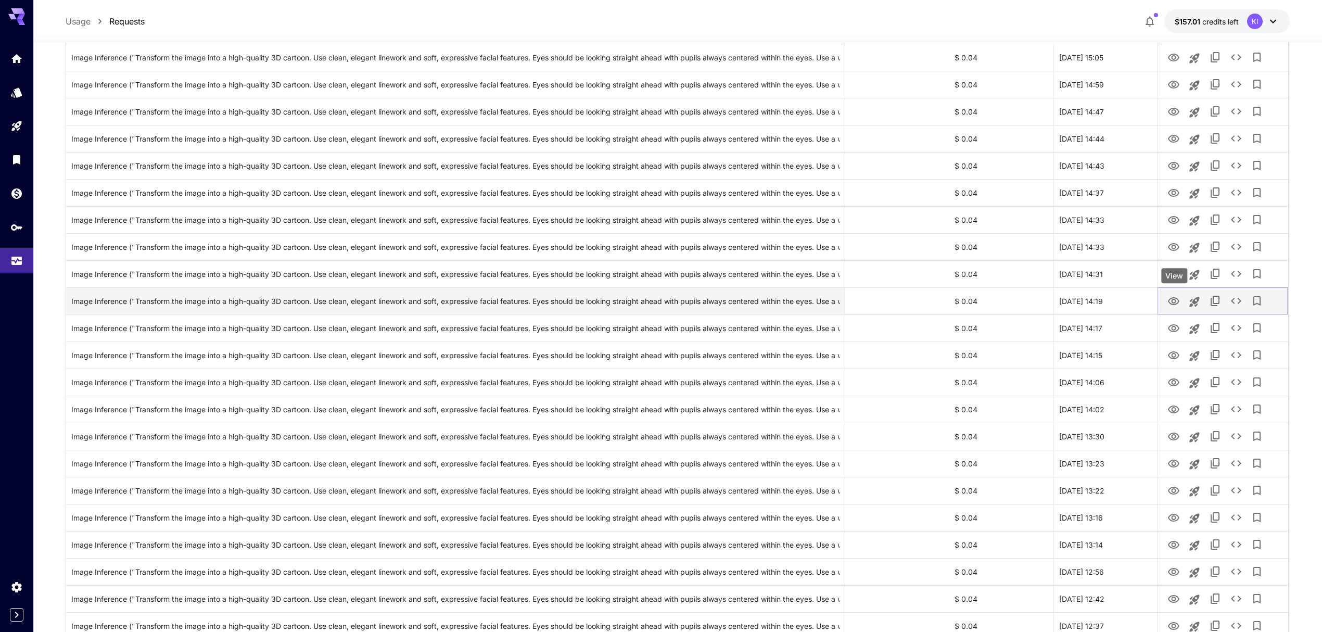
click at [1176, 300] on icon "View" at bounding box center [1173, 301] width 12 height 12
click at [1171, 330] on icon "View" at bounding box center [1173, 328] width 12 height 12
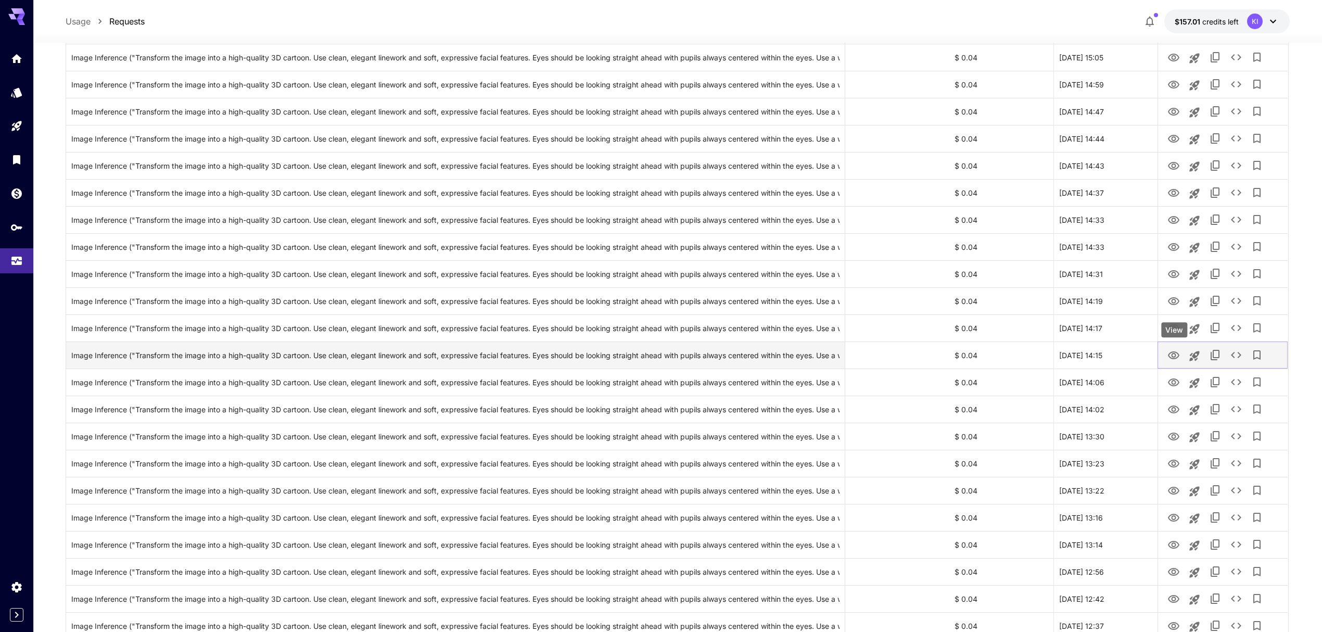
click at [1172, 355] on icon "View" at bounding box center [1173, 355] width 11 height 8
click at [1172, 385] on icon "View" at bounding box center [1173, 382] width 12 height 12
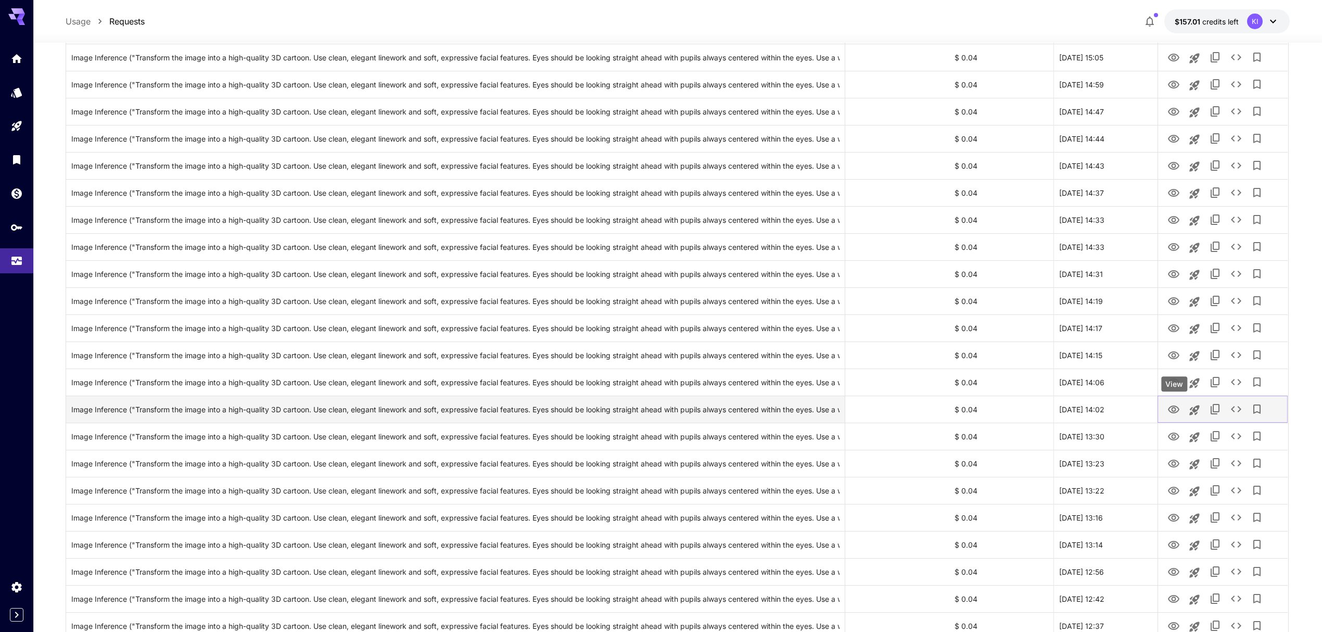
click at [1172, 407] on icon "View" at bounding box center [1173, 409] width 12 height 12
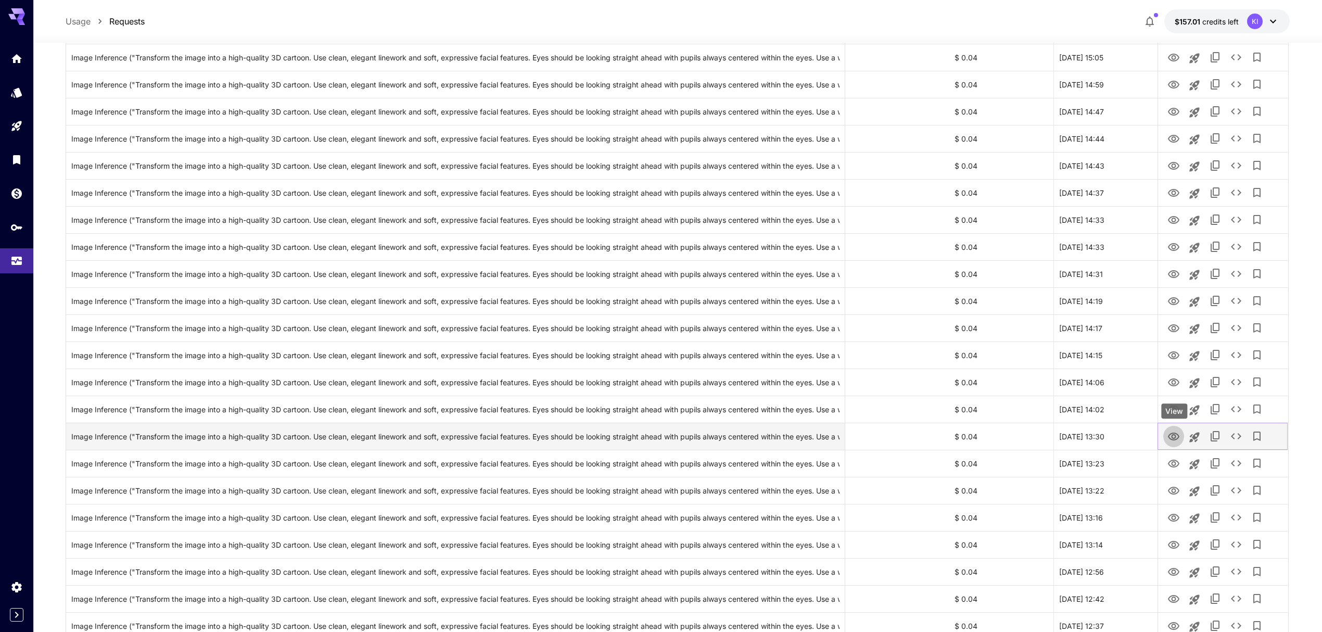
click at [1176, 438] on icon "View" at bounding box center [1173, 436] width 12 height 12
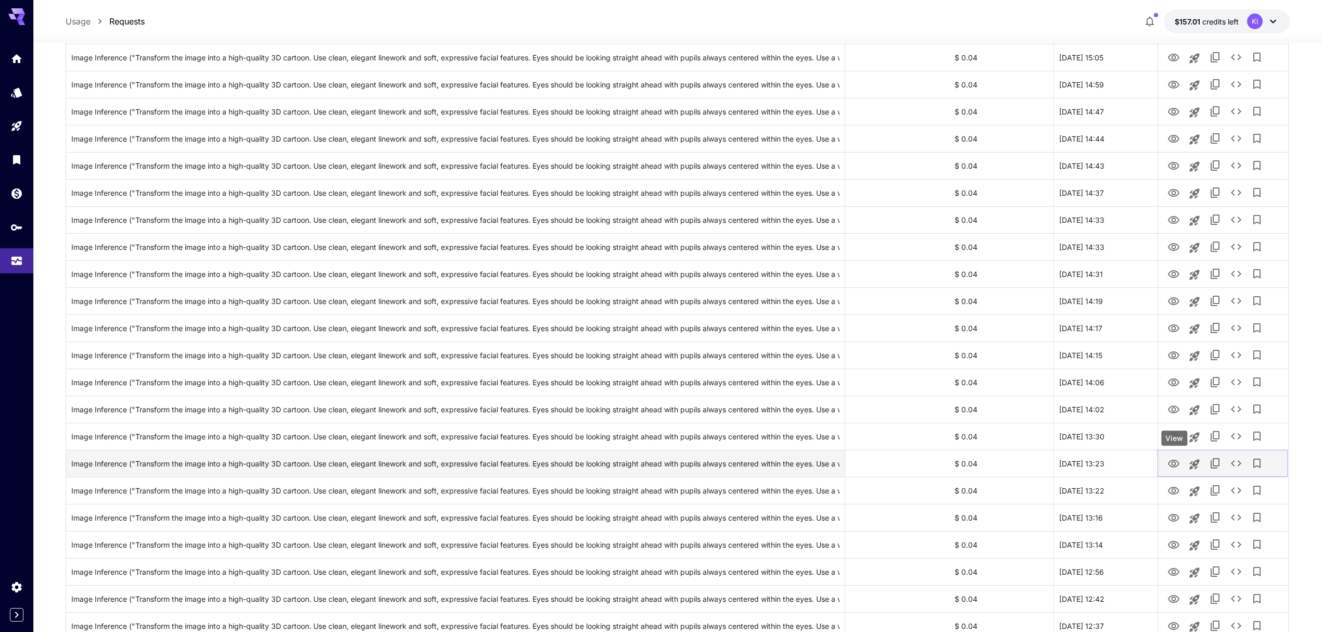
click at [1166, 465] on button "View" at bounding box center [1173, 462] width 21 height 21
drag, startPoint x: 1178, startPoint y: 460, endPoint x: 1176, endPoint y: 469, distance: 9.0
click at [1178, 460] on icon "View" at bounding box center [1173, 463] width 12 height 12
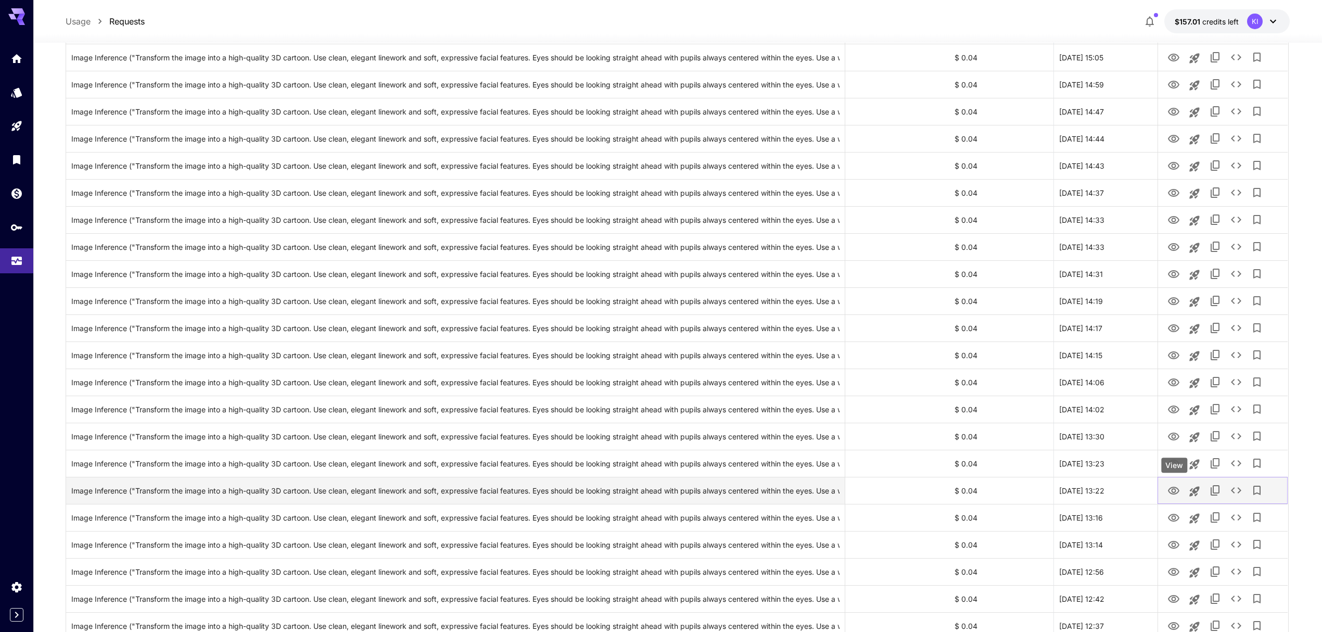
click at [1172, 488] on icon "View" at bounding box center [1173, 490] width 12 height 12
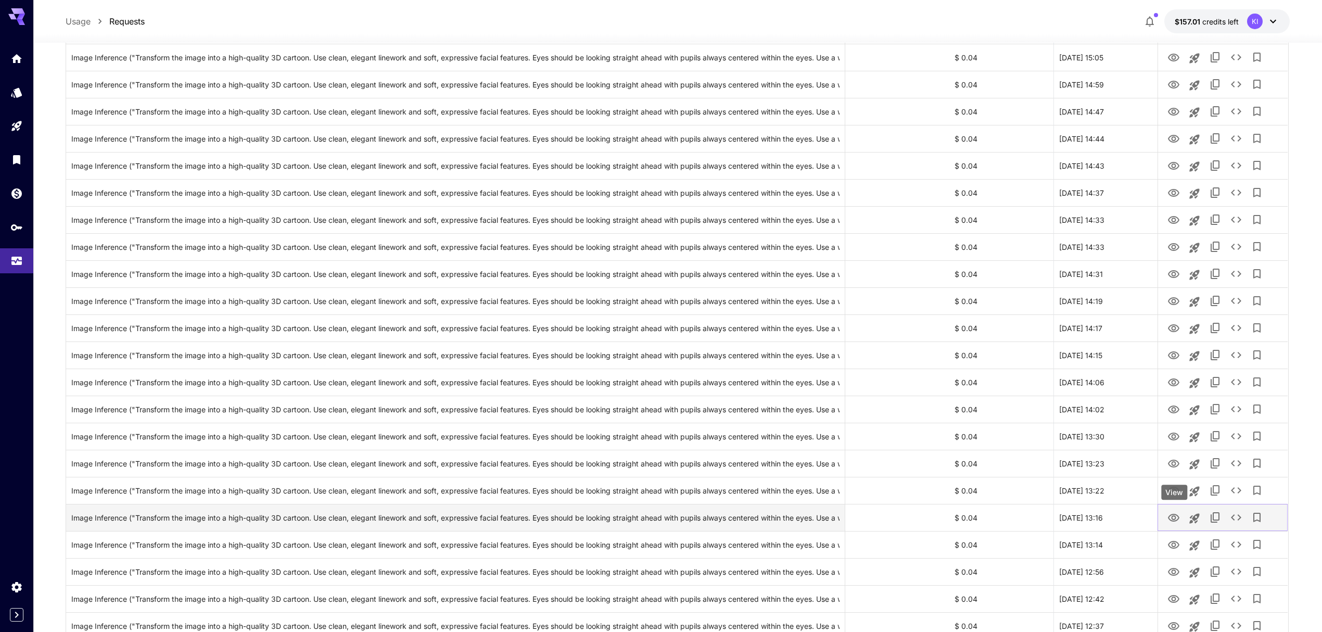
click at [1175, 512] on icon "View" at bounding box center [1173, 517] width 12 height 12
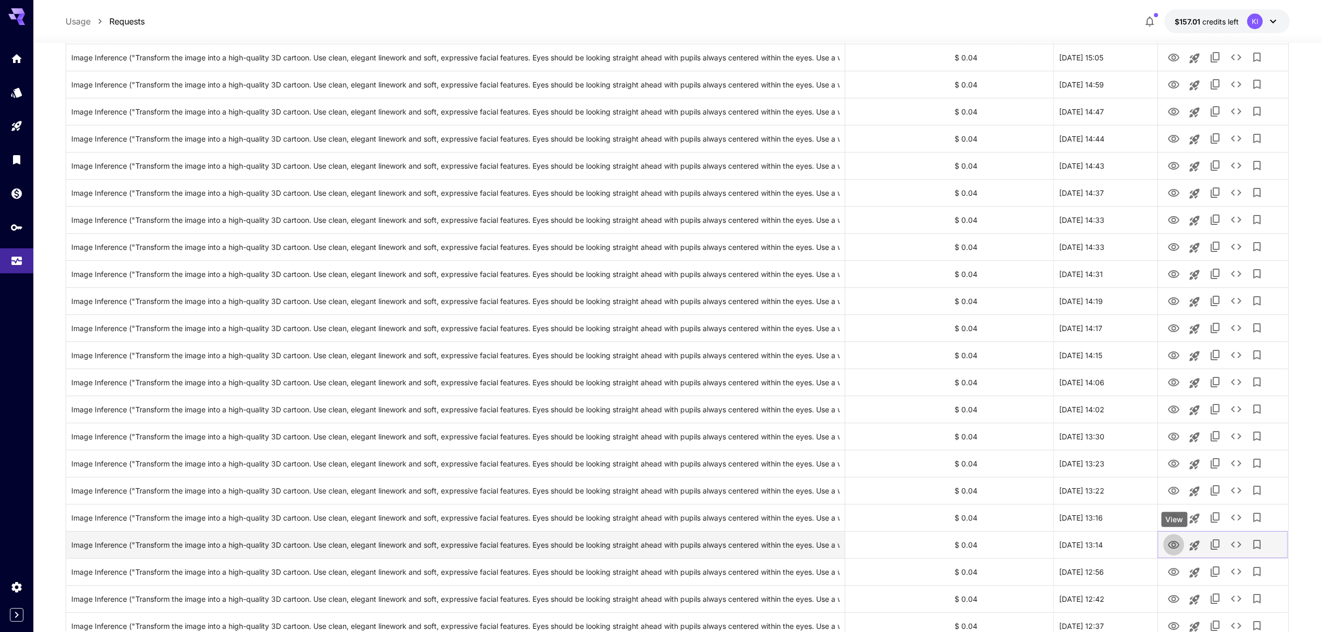
click at [1167, 542] on icon "View" at bounding box center [1173, 545] width 12 height 12
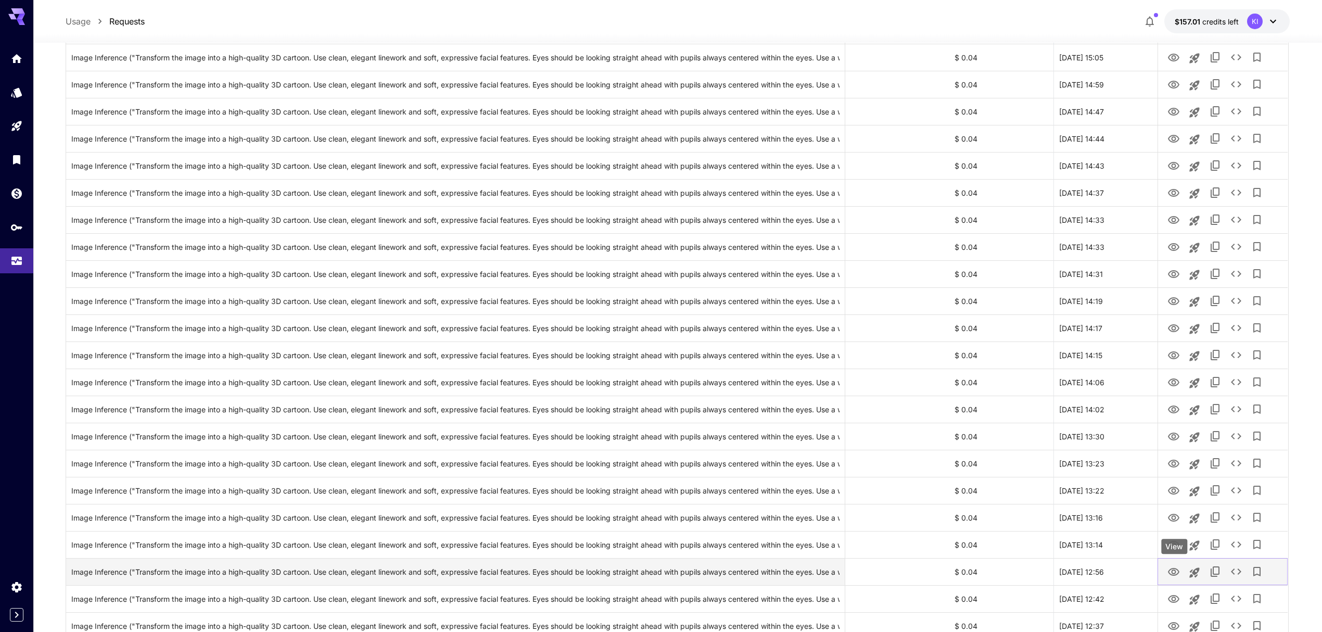
click at [1172, 570] on icon "View" at bounding box center [1173, 572] width 11 height 8
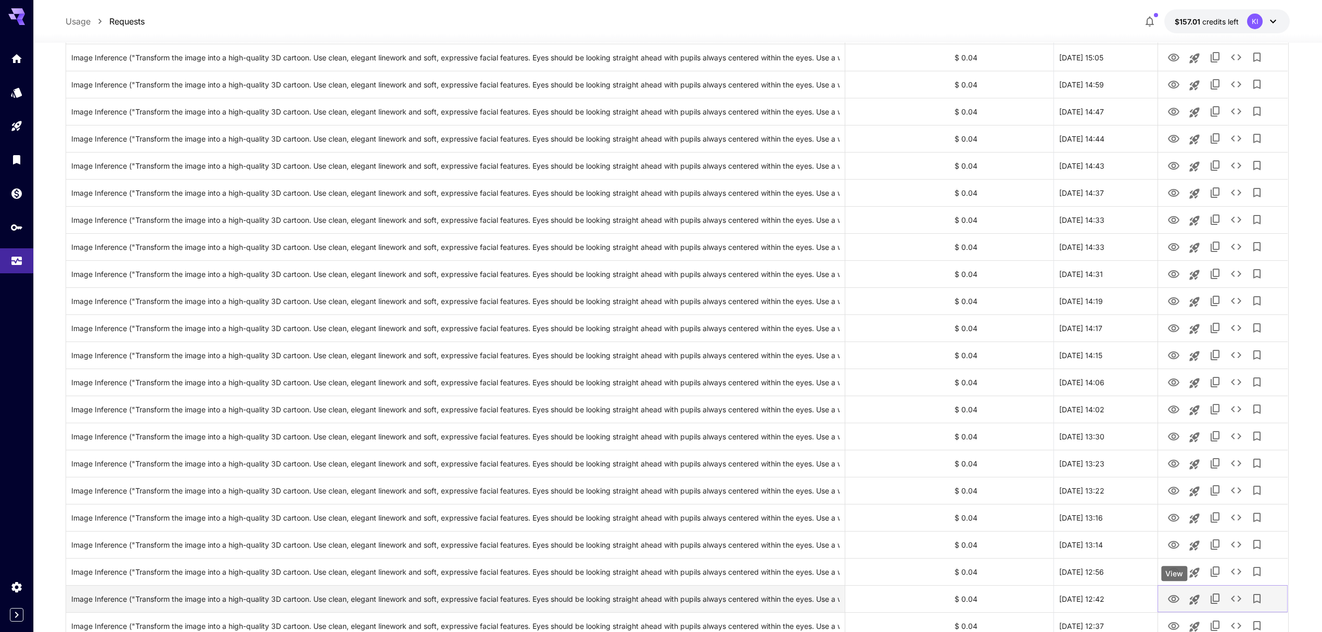
click at [1170, 600] on icon "View" at bounding box center [1173, 599] width 11 height 8
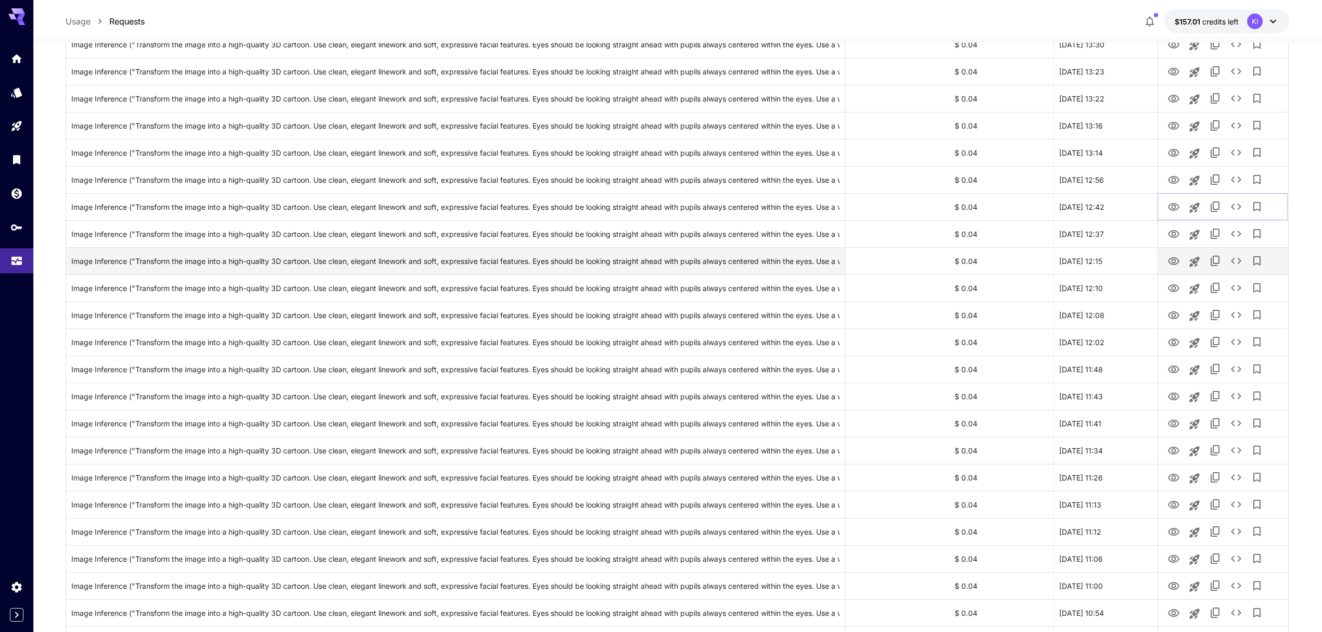
scroll to position [902, 0]
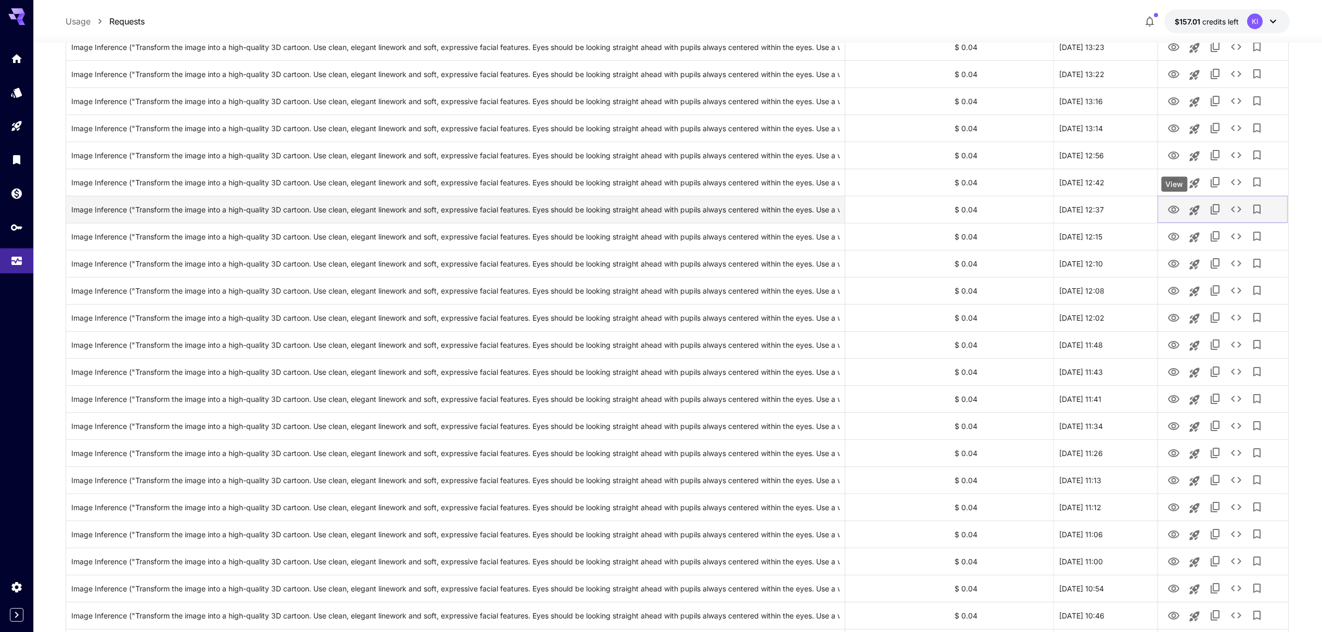
click at [1168, 208] on icon "View" at bounding box center [1173, 209] width 12 height 12
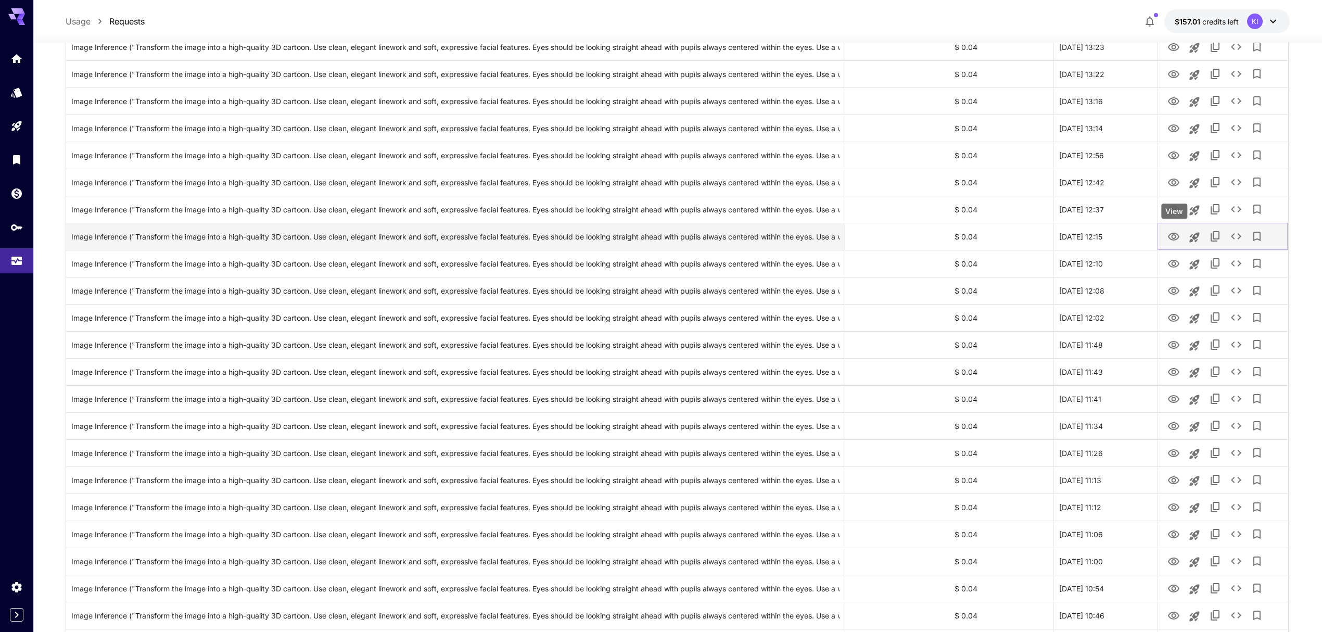
click at [1176, 234] on icon "View" at bounding box center [1173, 236] width 12 height 12
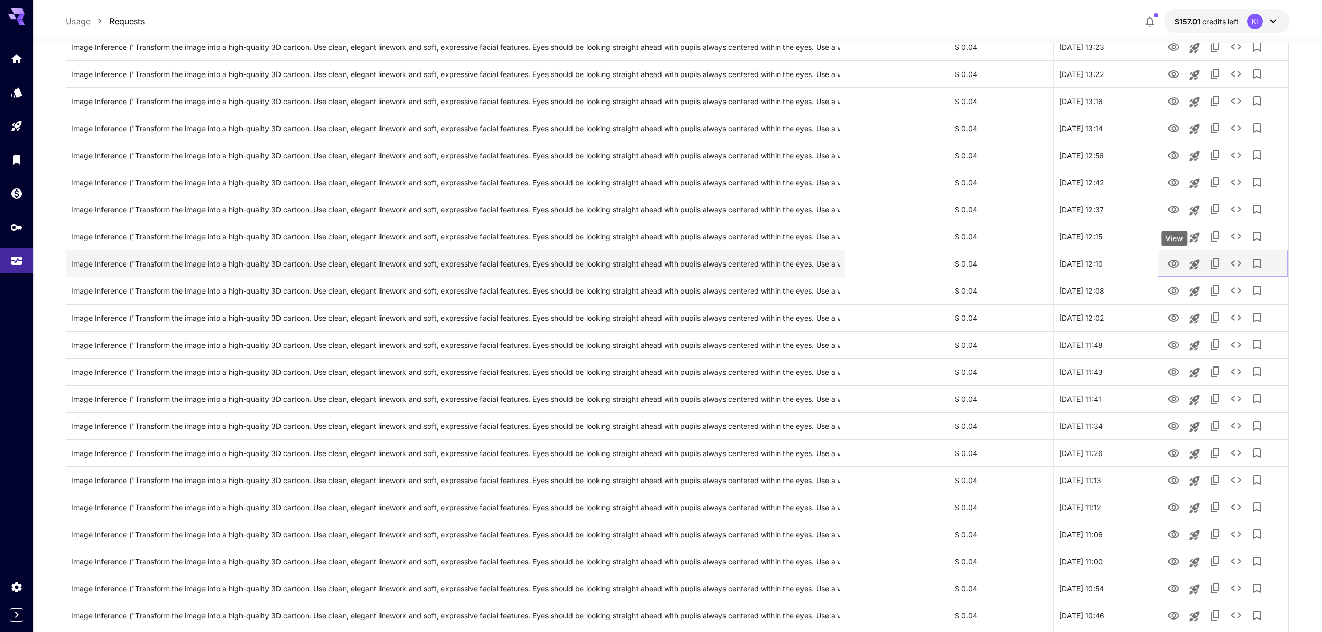
click at [1170, 263] on icon "View" at bounding box center [1173, 264] width 12 height 12
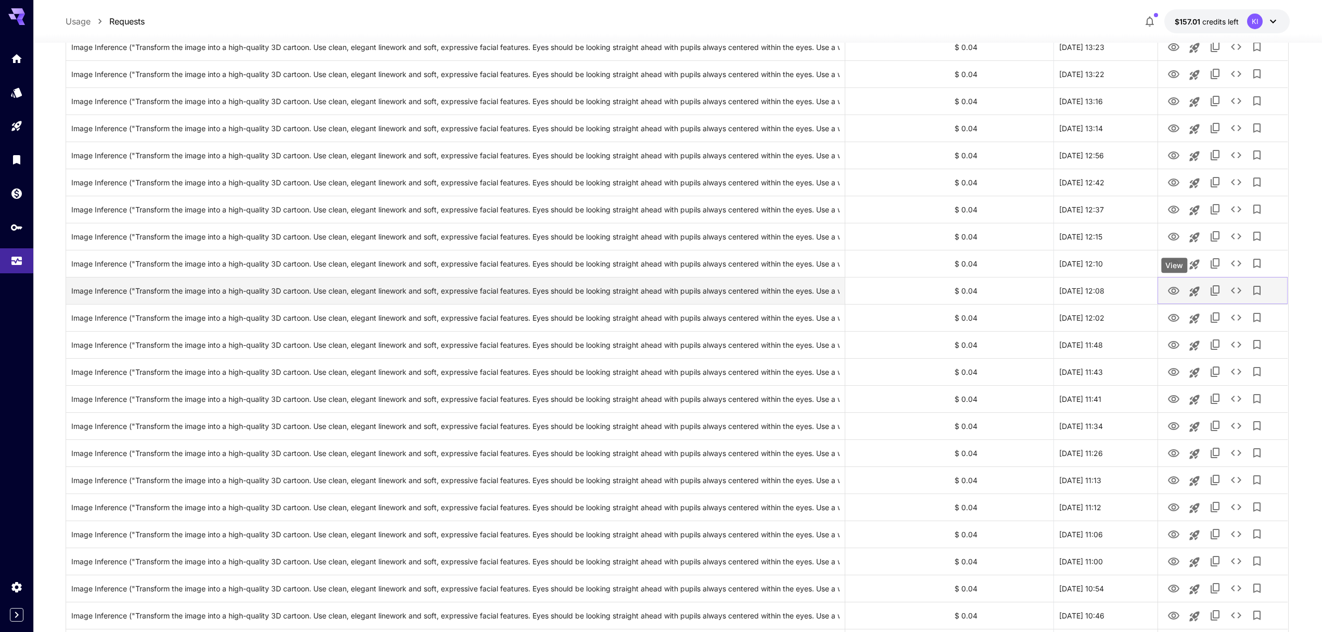
click at [1173, 289] on icon "View" at bounding box center [1173, 291] width 11 height 8
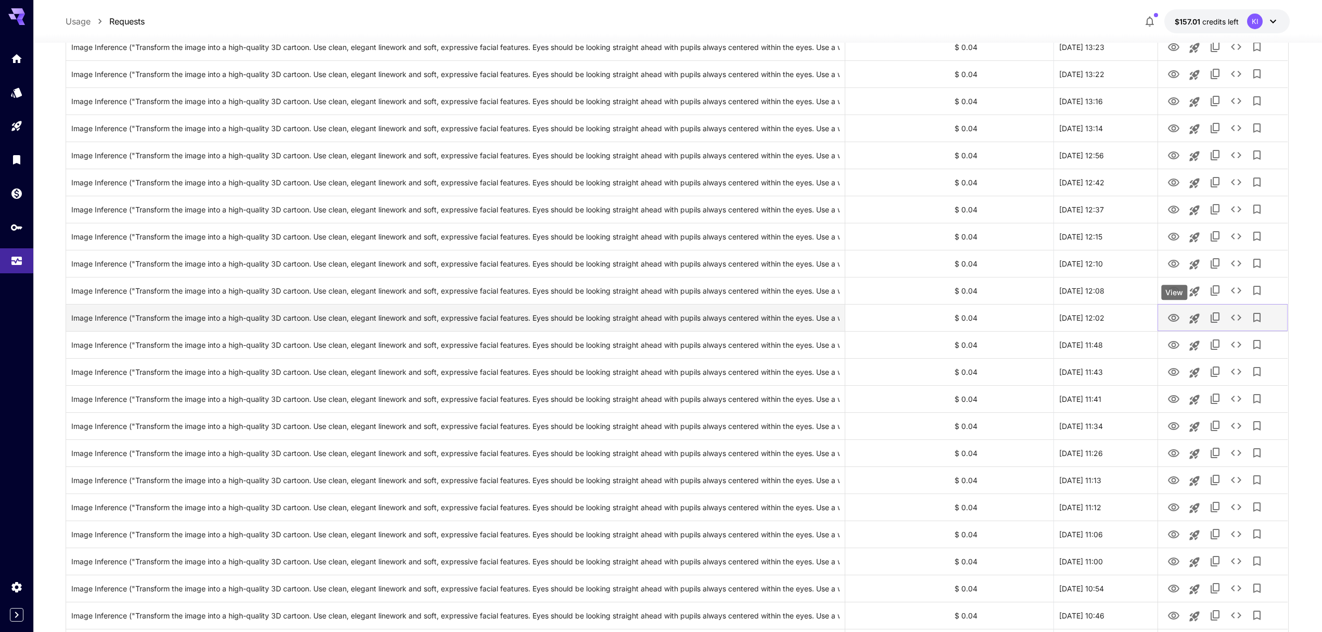
click at [1172, 315] on icon "View" at bounding box center [1173, 318] width 12 height 12
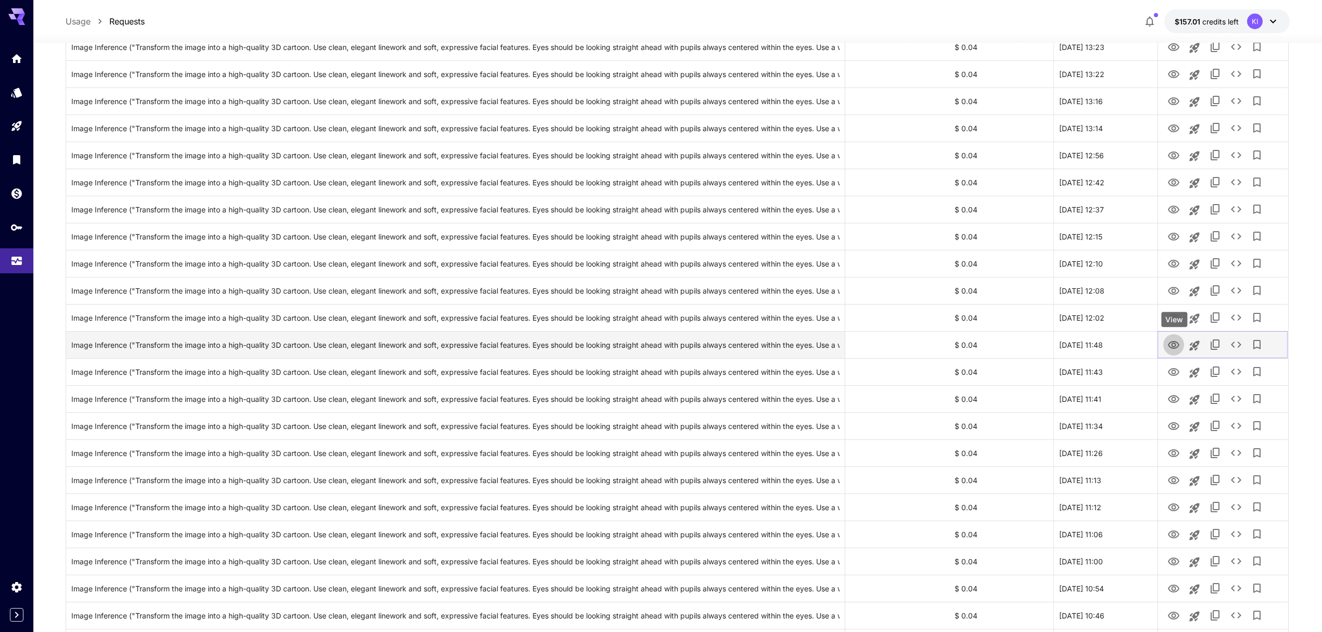
click at [1175, 349] on icon "View" at bounding box center [1173, 345] width 11 height 8
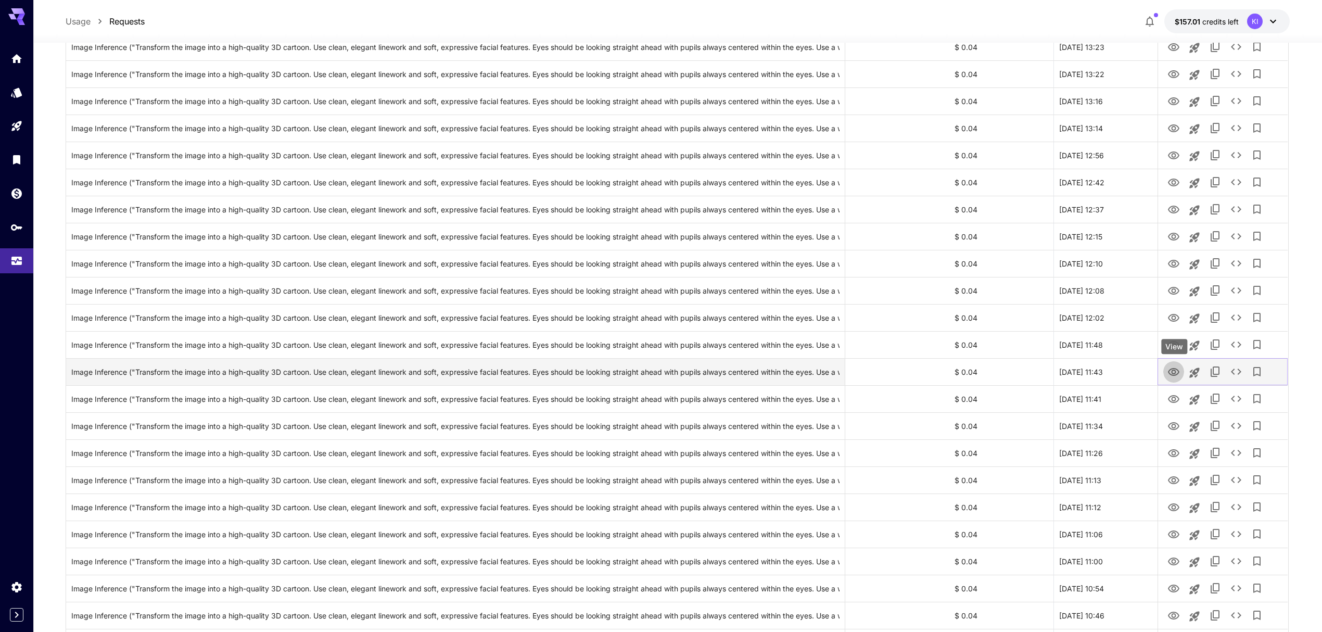
click at [1170, 373] on icon "View" at bounding box center [1173, 372] width 11 height 8
drag, startPoint x: 1167, startPoint y: 398, endPoint x: 1170, endPoint y: 406, distance: 9.4
click at [1167, 398] on icon "View" at bounding box center [1173, 399] width 12 height 12
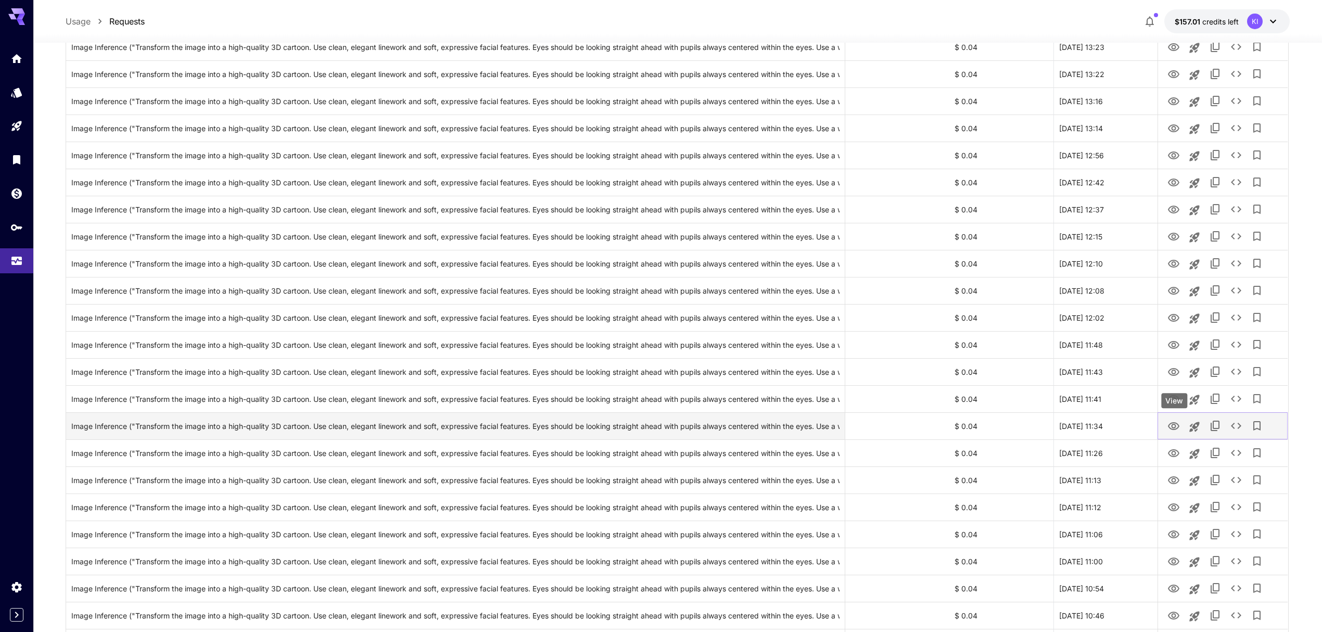
click at [1175, 425] on icon "View" at bounding box center [1173, 426] width 11 height 8
click at [1171, 452] on icon "View" at bounding box center [1173, 453] width 12 height 12
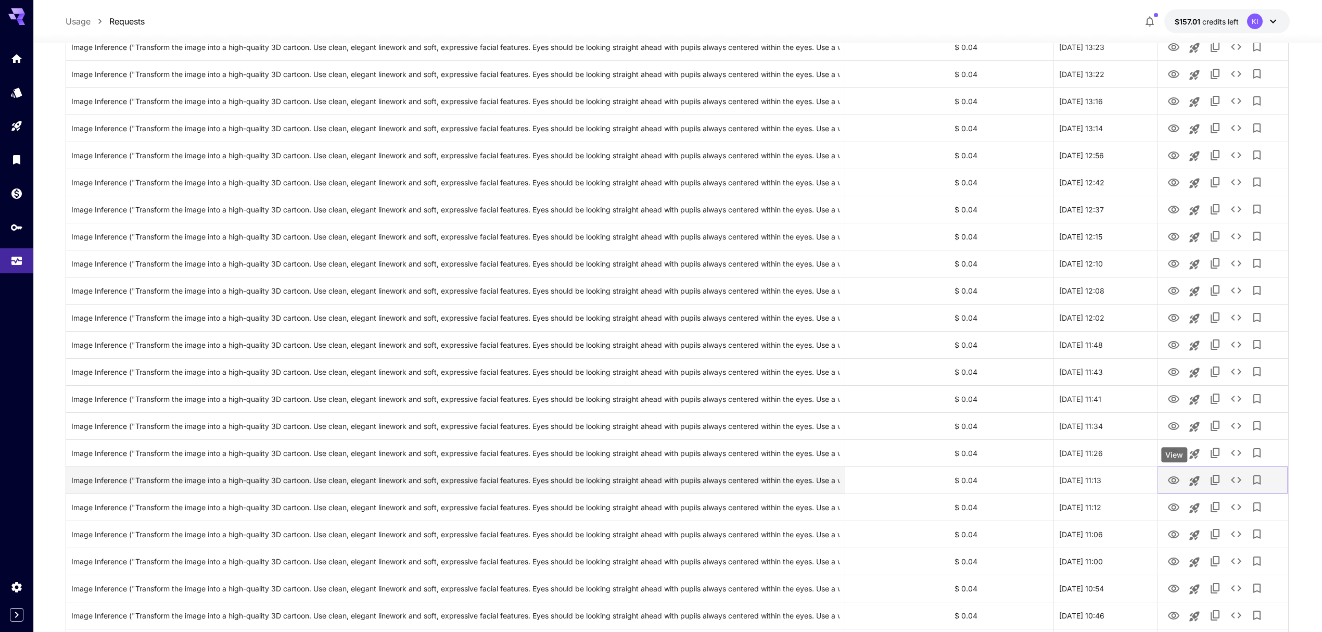
click at [1172, 479] on icon "View" at bounding box center [1173, 480] width 11 height 8
click at [1172, 508] on icon "View" at bounding box center [1173, 507] width 12 height 12
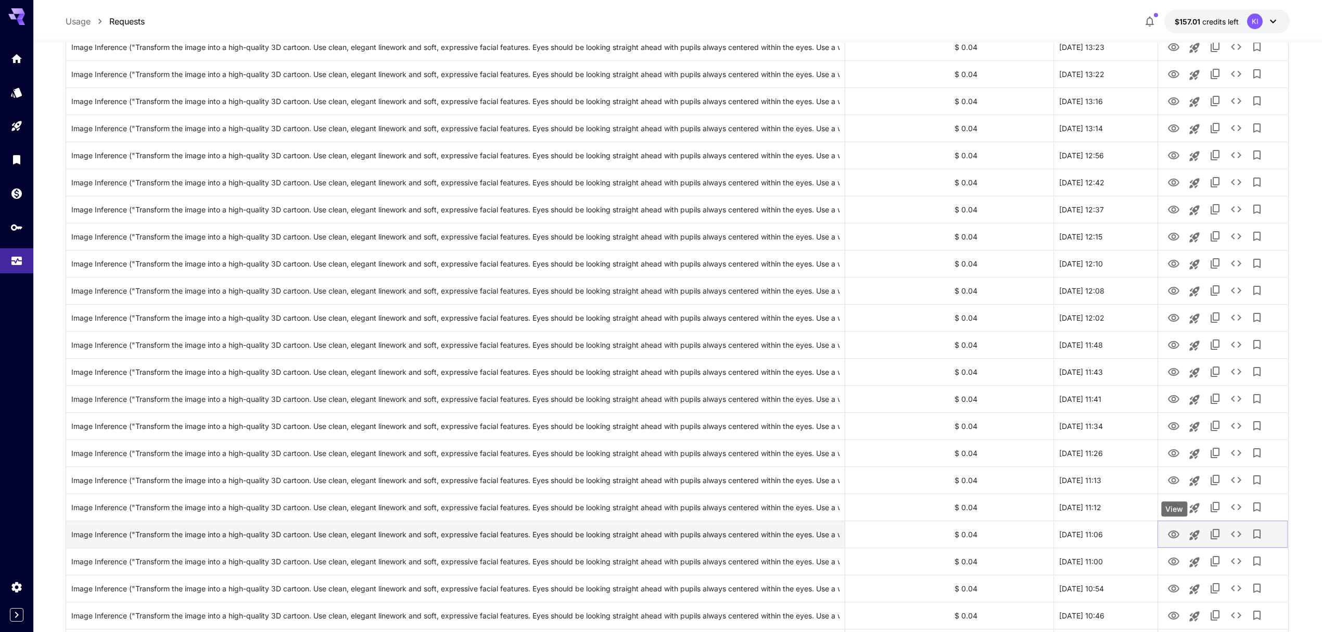
click at [1178, 533] on icon "View" at bounding box center [1173, 534] width 11 height 8
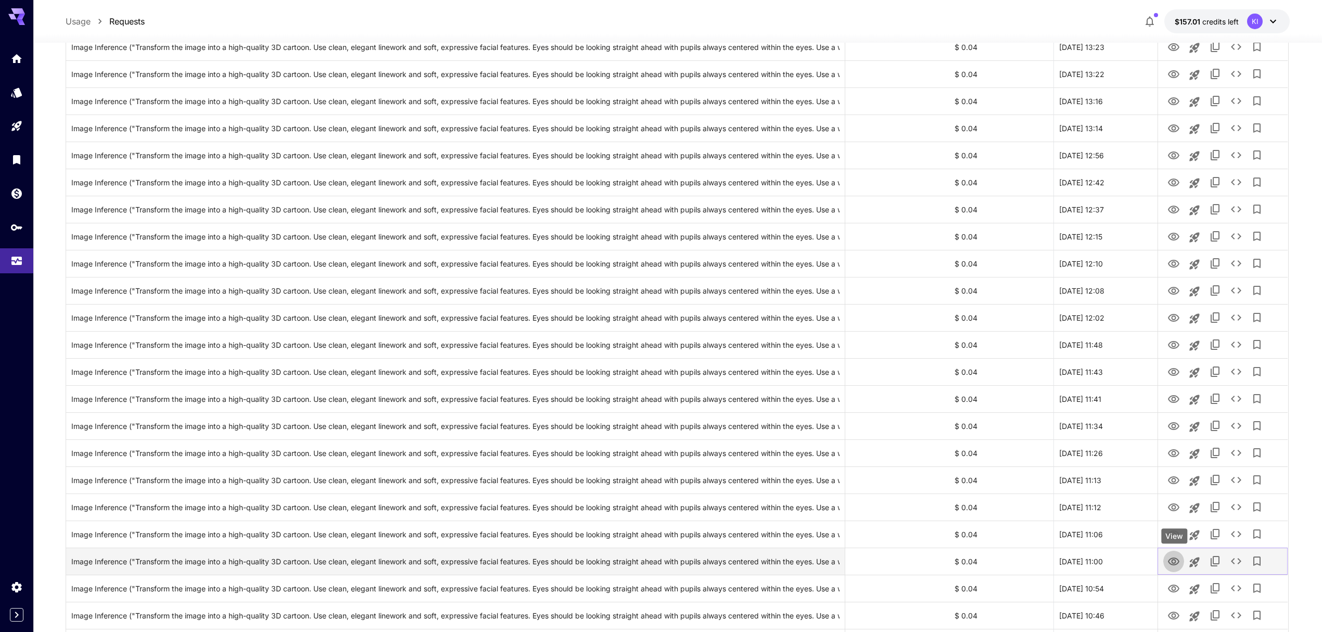
click at [1171, 556] on link "View" at bounding box center [1173, 560] width 12 height 13
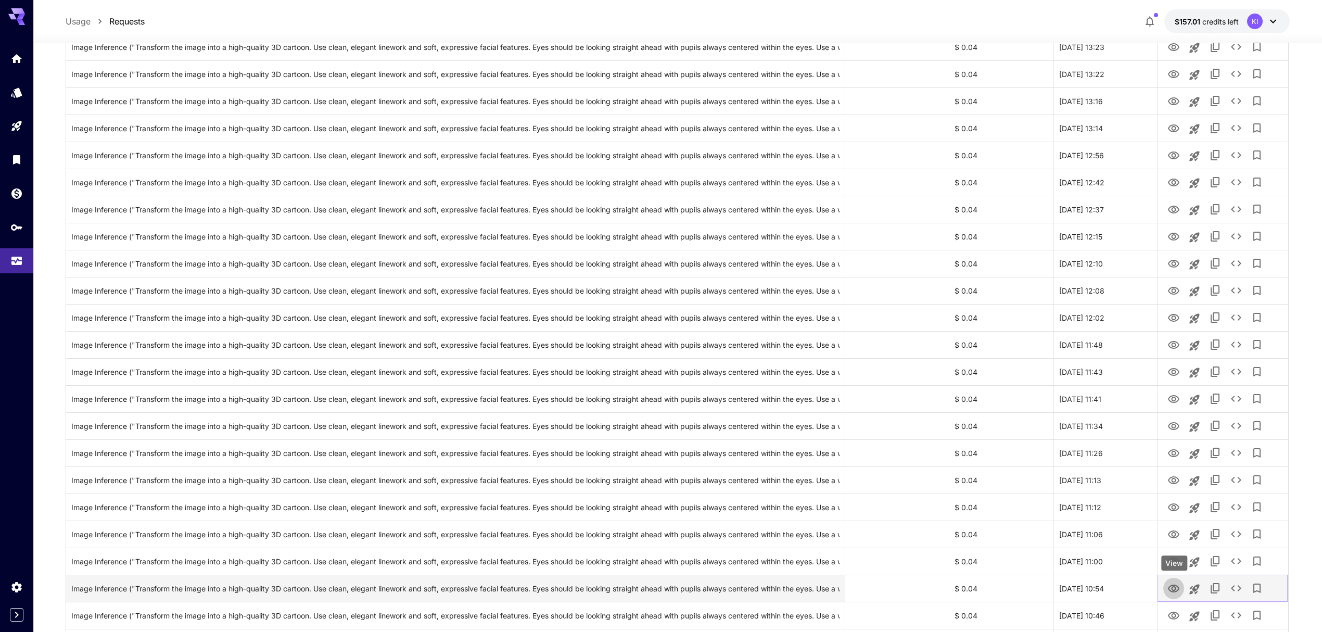
click at [1172, 593] on icon "View" at bounding box center [1173, 588] width 12 height 12
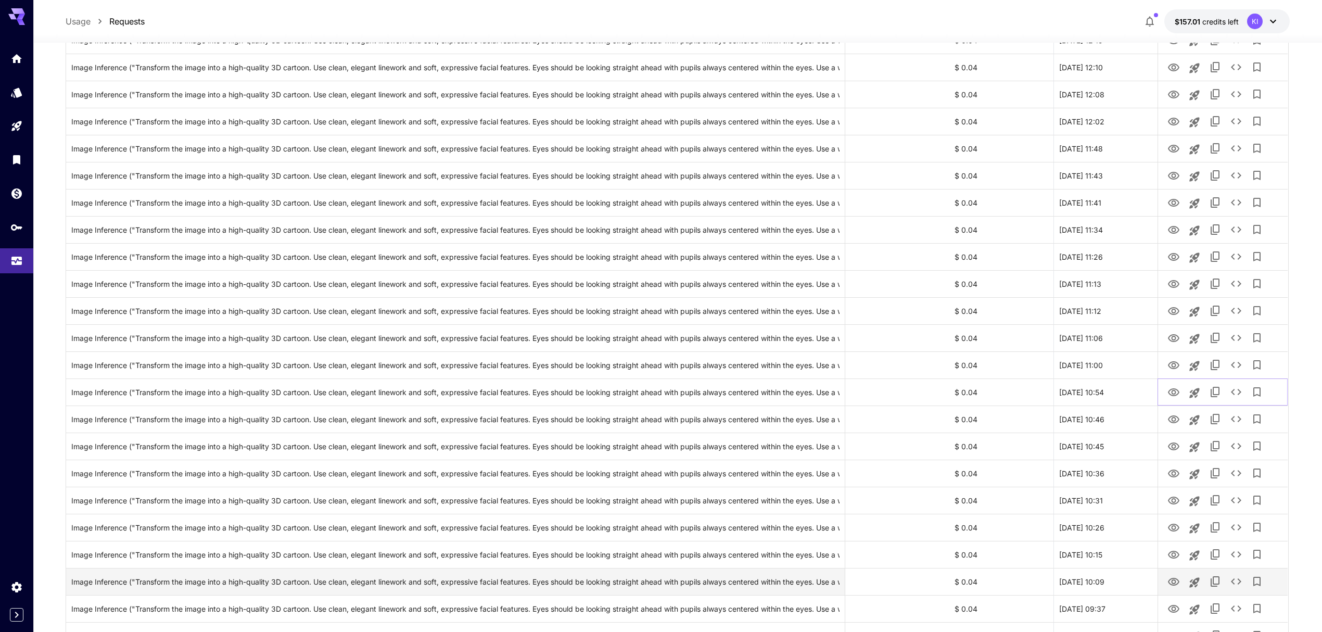
scroll to position [1249, 0]
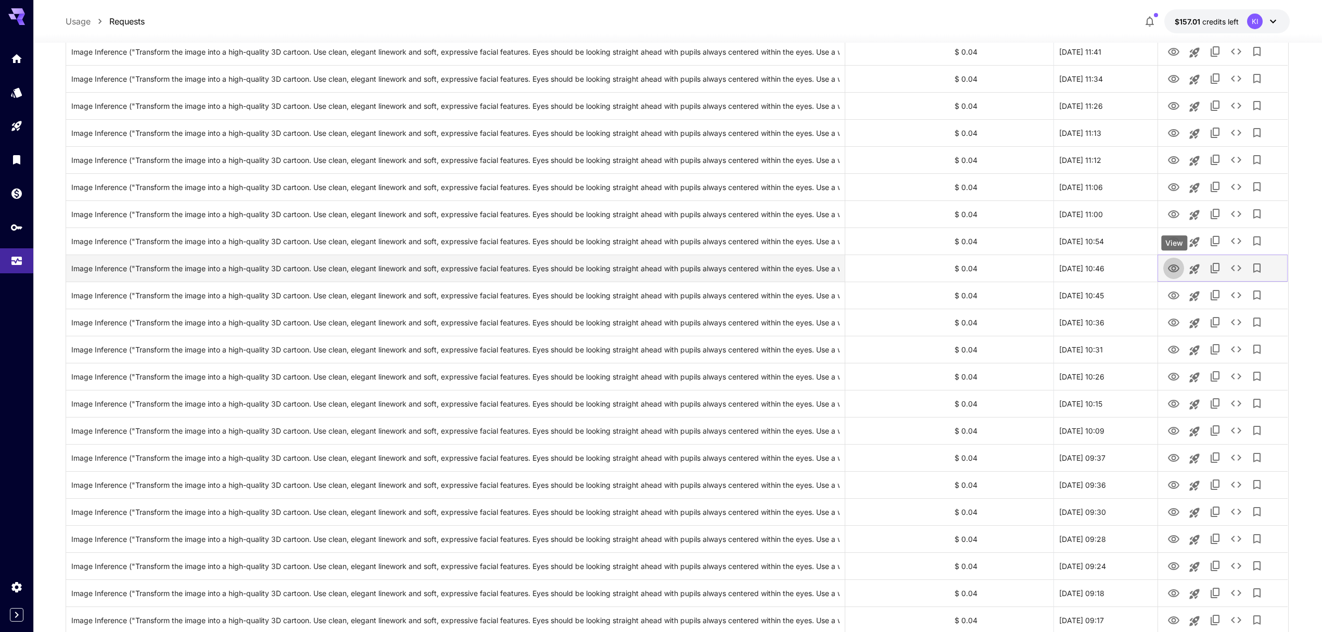
drag, startPoint x: 1174, startPoint y: 269, endPoint x: 1174, endPoint y: 277, distance: 7.8
click at [1174, 269] on icon "View" at bounding box center [1173, 268] width 12 height 12
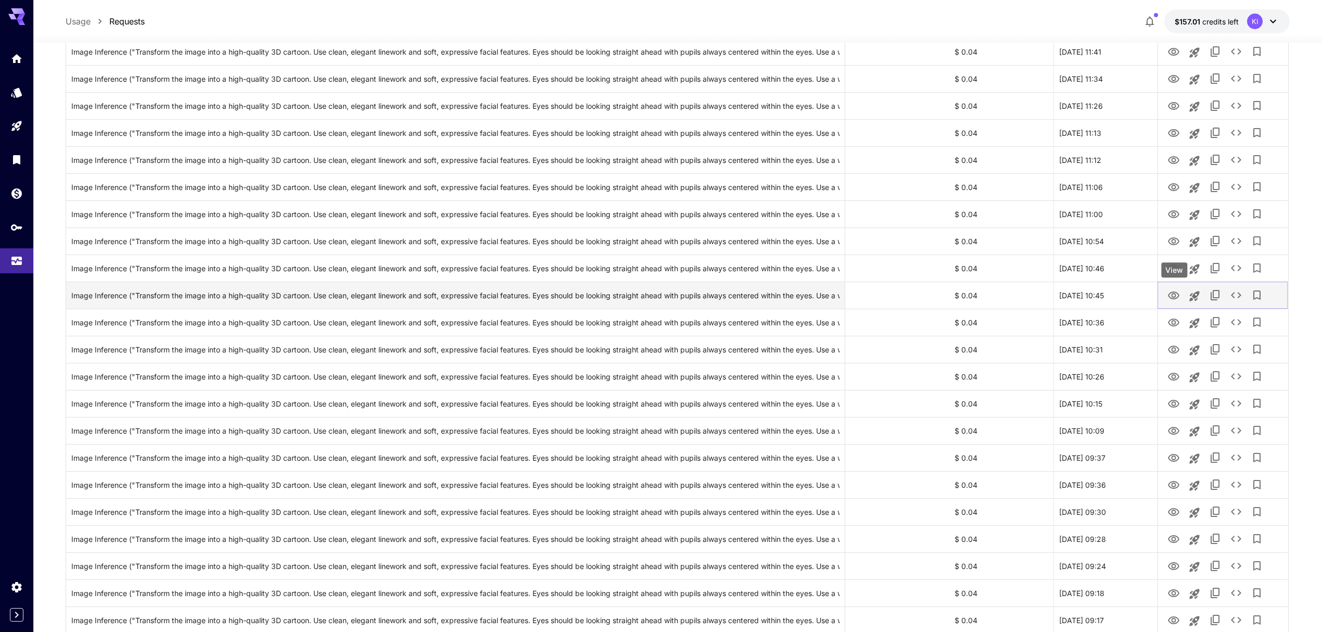
click at [1174, 291] on icon "View" at bounding box center [1173, 295] width 12 height 12
click at [1174, 292] on icon "View" at bounding box center [1173, 295] width 11 height 8
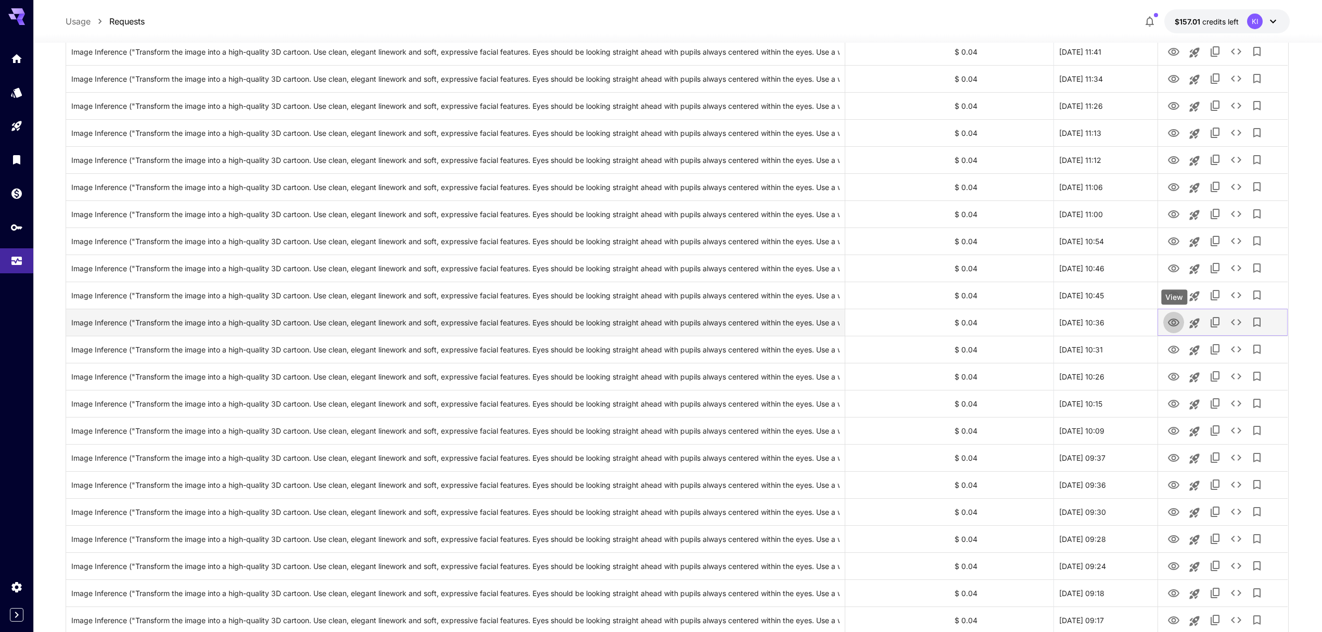
click at [1172, 324] on icon "View" at bounding box center [1173, 322] width 12 height 12
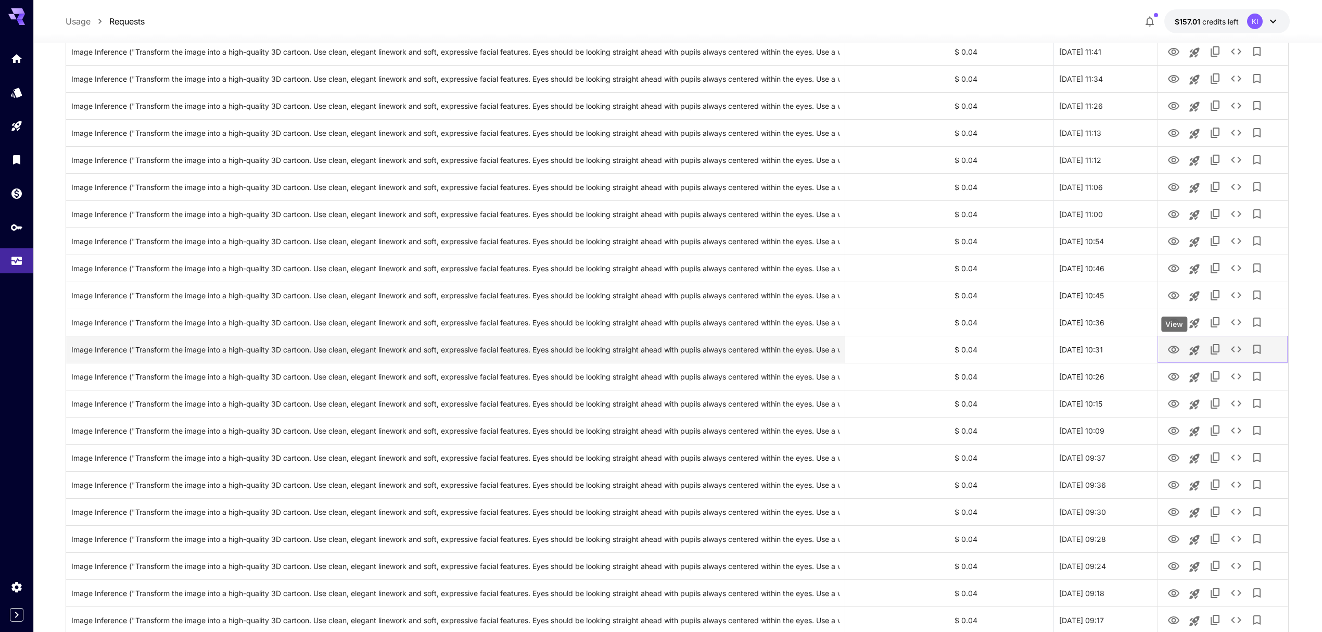
click at [1175, 350] on icon "View" at bounding box center [1173, 349] width 11 height 8
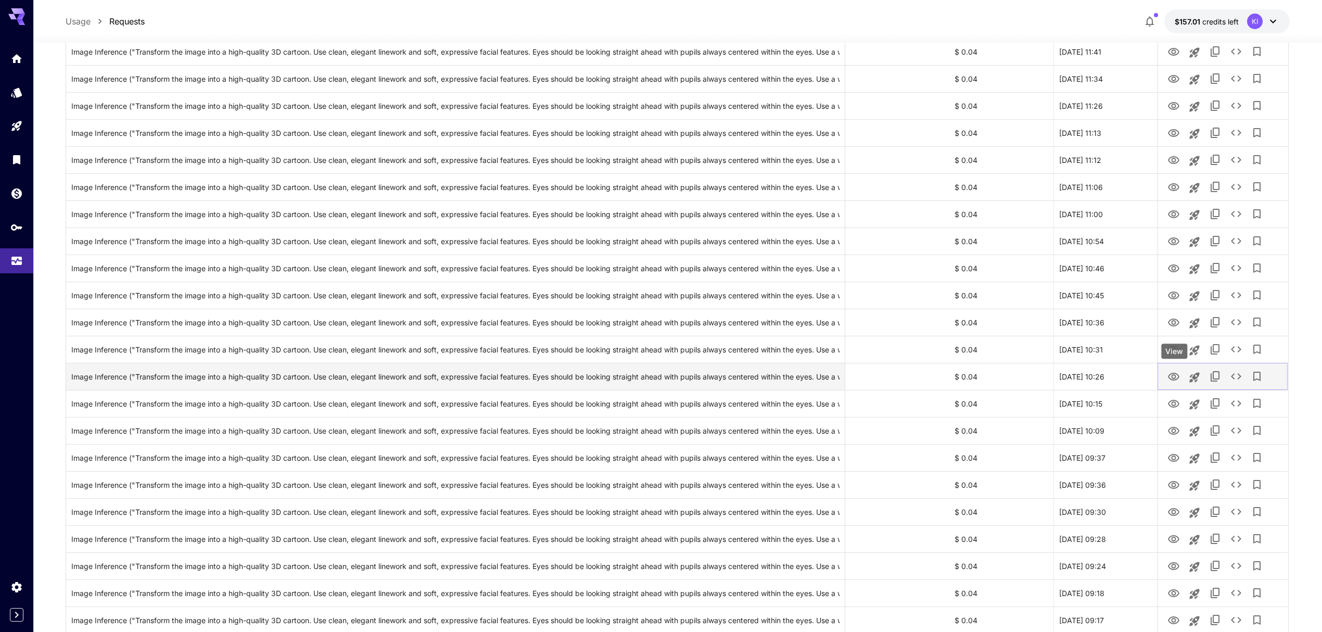
click at [1176, 375] on icon "View" at bounding box center [1173, 376] width 12 height 12
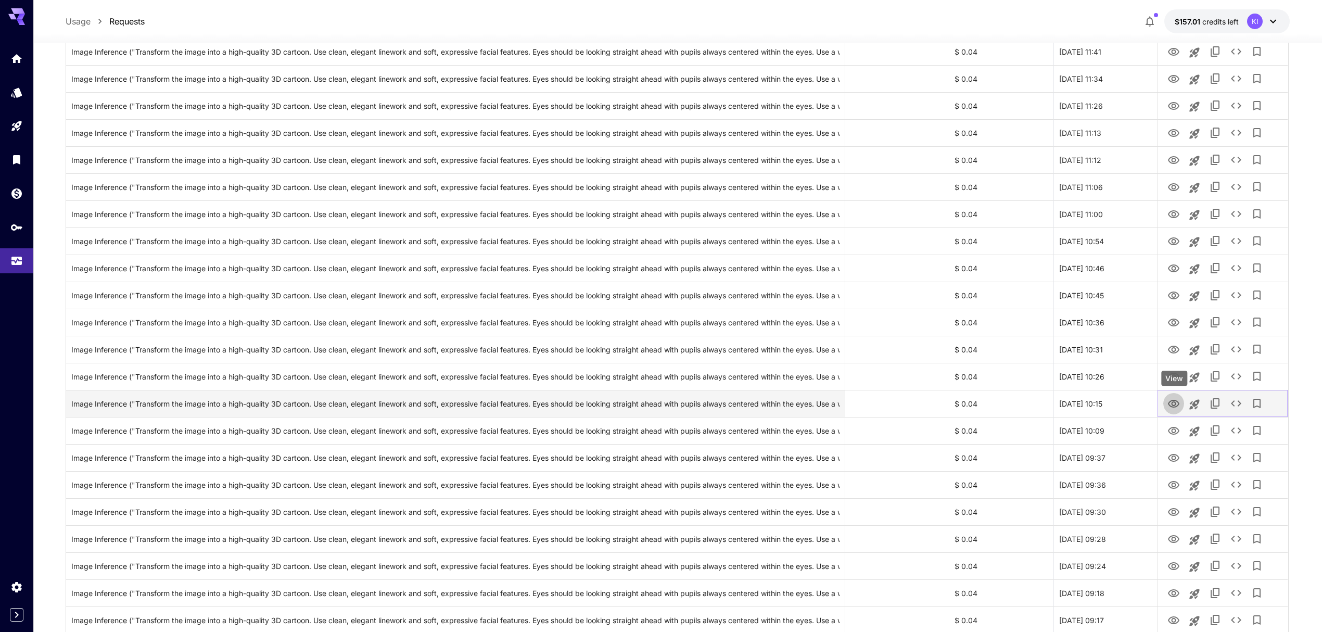
click at [1175, 402] on icon "View" at bounding box center [1173, 404] width 12 height 12
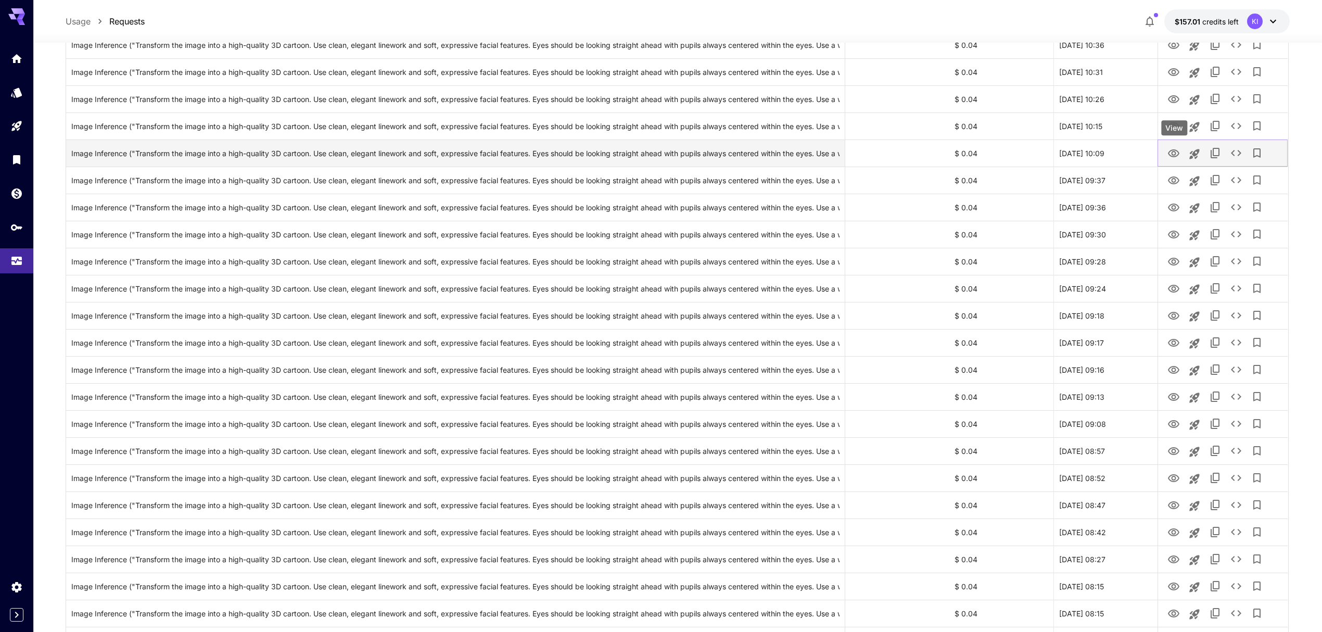
click at [1178, 153] on icon "View" at bounding box center [1173, 153] width 11 height 8
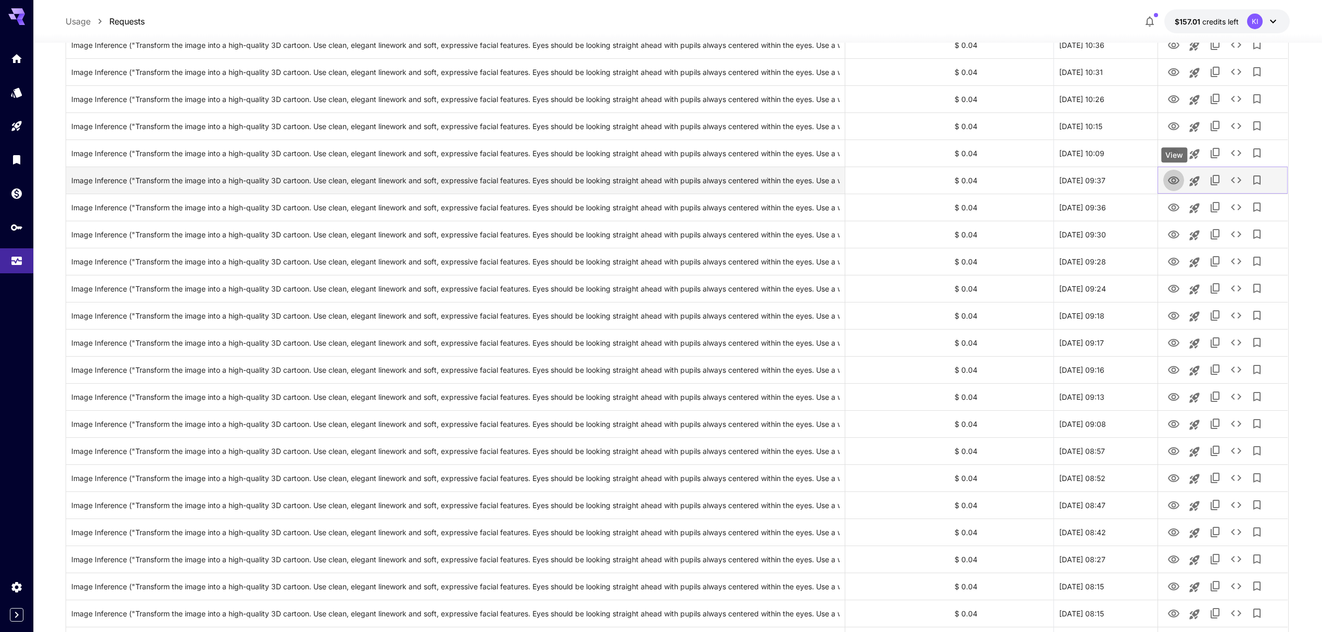
click at [1177, 180] on icon "View" at bounding box center [1173, 180] width 12 height 12
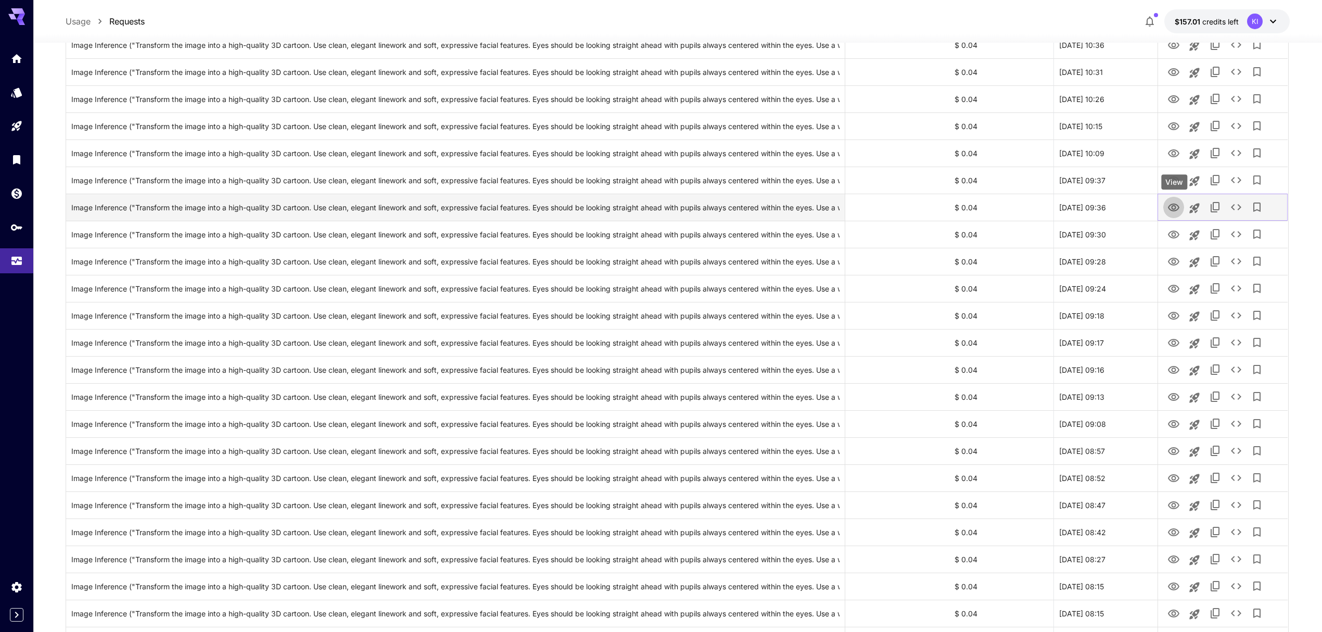
click at [1175, 204] on icon "View" at bounding box center [1173, 207] width 12 height 12
click at [1171, 234] on icon "View" at bounding box center [1173, 234] width 12 height 12
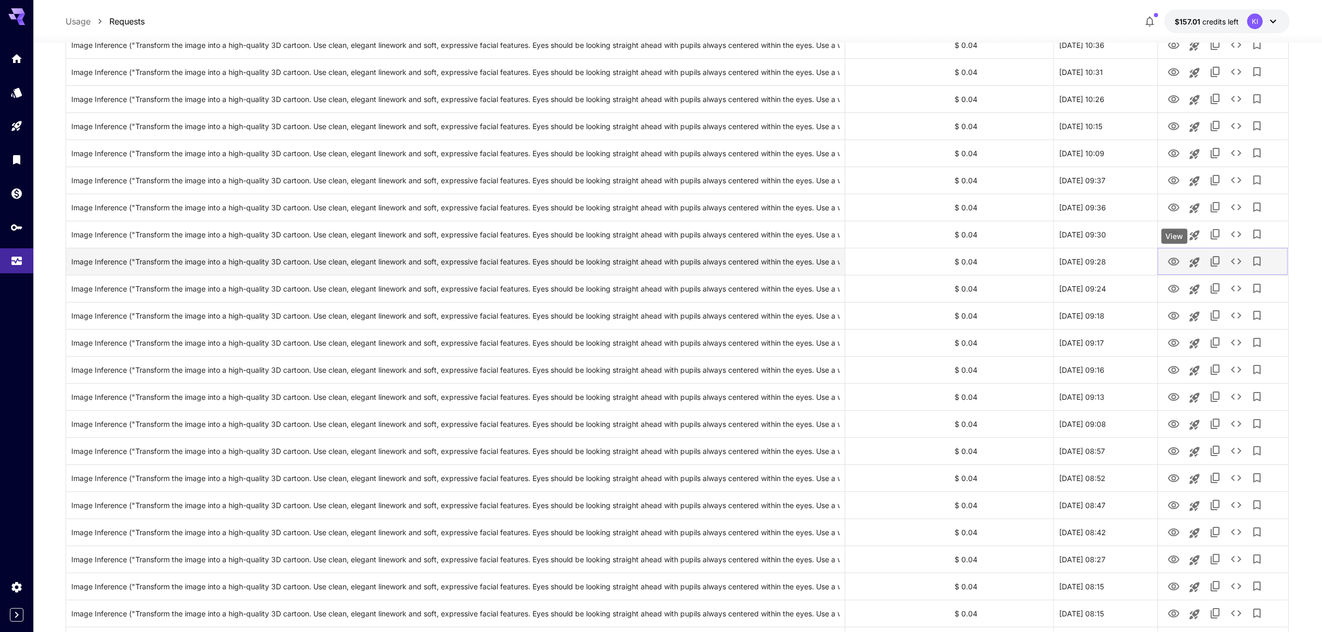
click at [1176, 261] on icon "View" at bounding box center [1173, 261] width 12 height 12
click at [1170, 287] on icon "View" at bounding box center [1173, 289] width 11 height 8
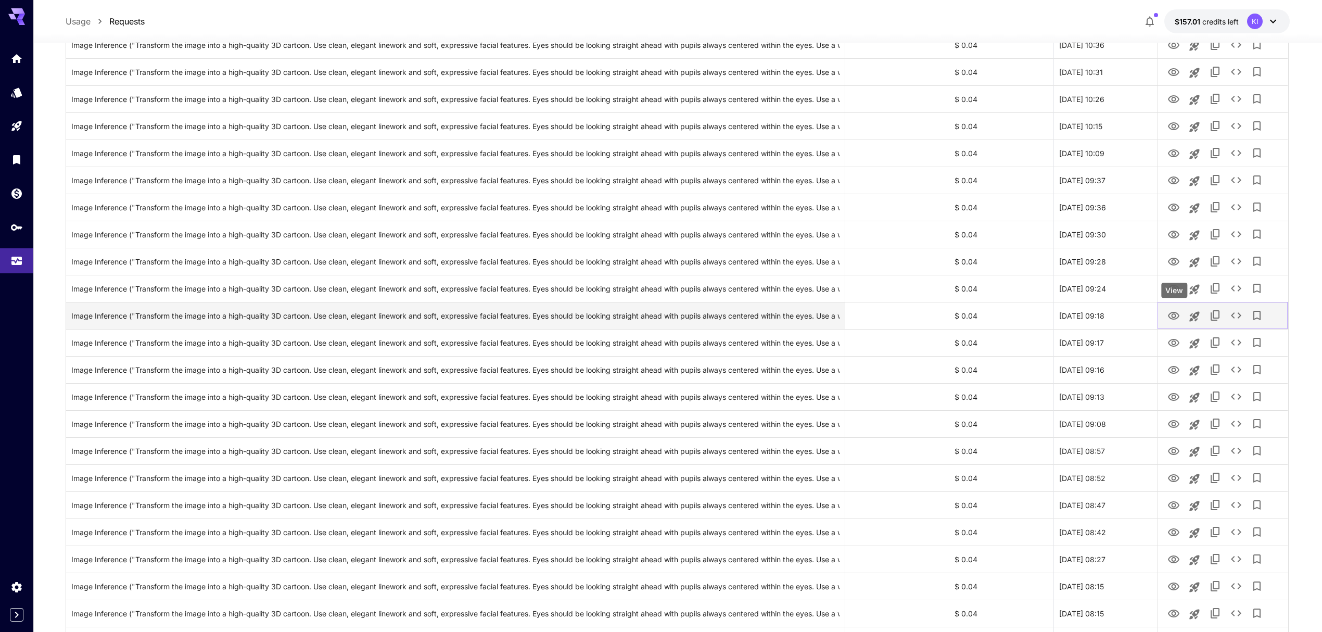
click at [1172, 315] on icon "View" at bounding box center [1173, 316] width 11 height 8
click at [1174, 349] on icon "View" at bounding box center [1173, 343] width 12 height 12
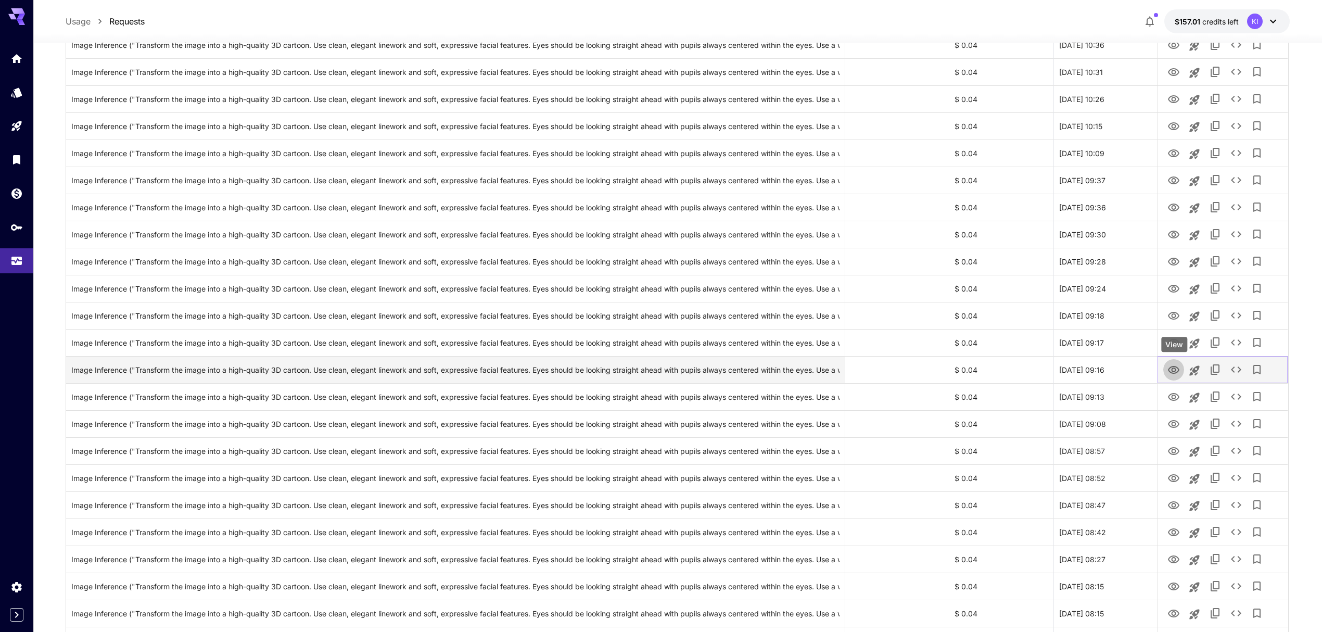
click at [1179, 364] on icon "View" at bounding box center [1173, 370] width 12 height 12
click at [1176, 396] on icon "View" at bounding box center [1173, 397] width 12 height 12
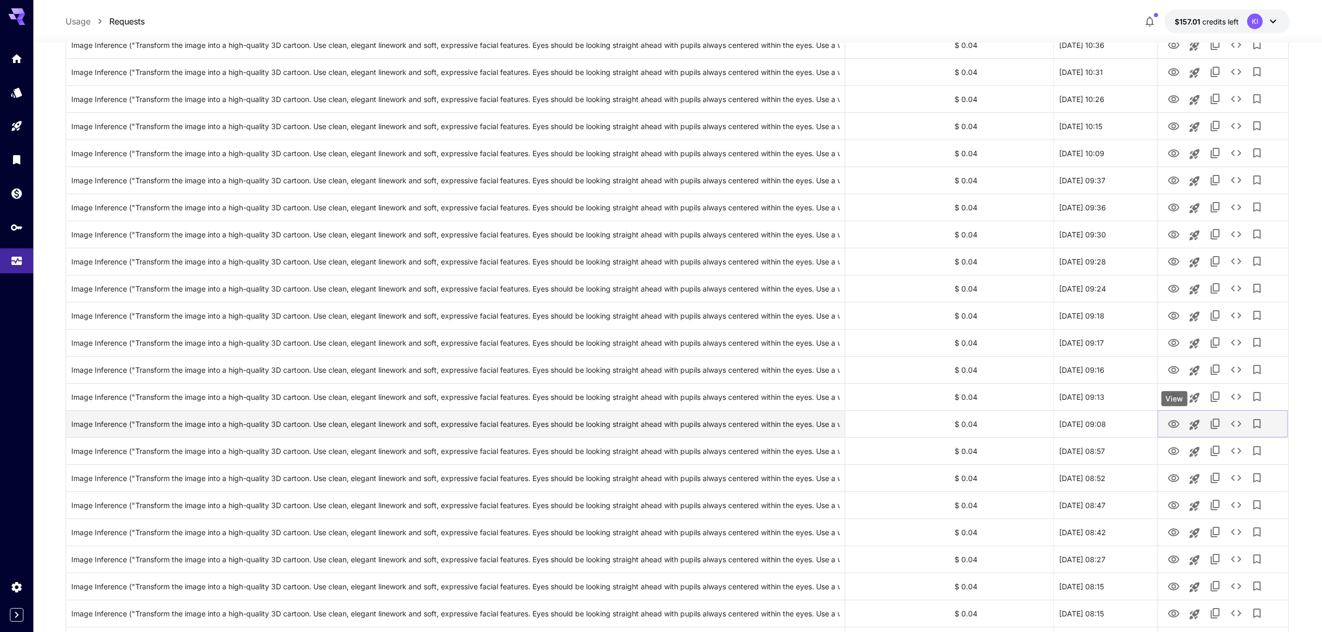
click at [1174, 420] on icon "View" at bounding box center [1173, 424] width 12 height 12
click at [1175, 449] on icon "View" at bounding box center [1173, 451] width 12 height 12
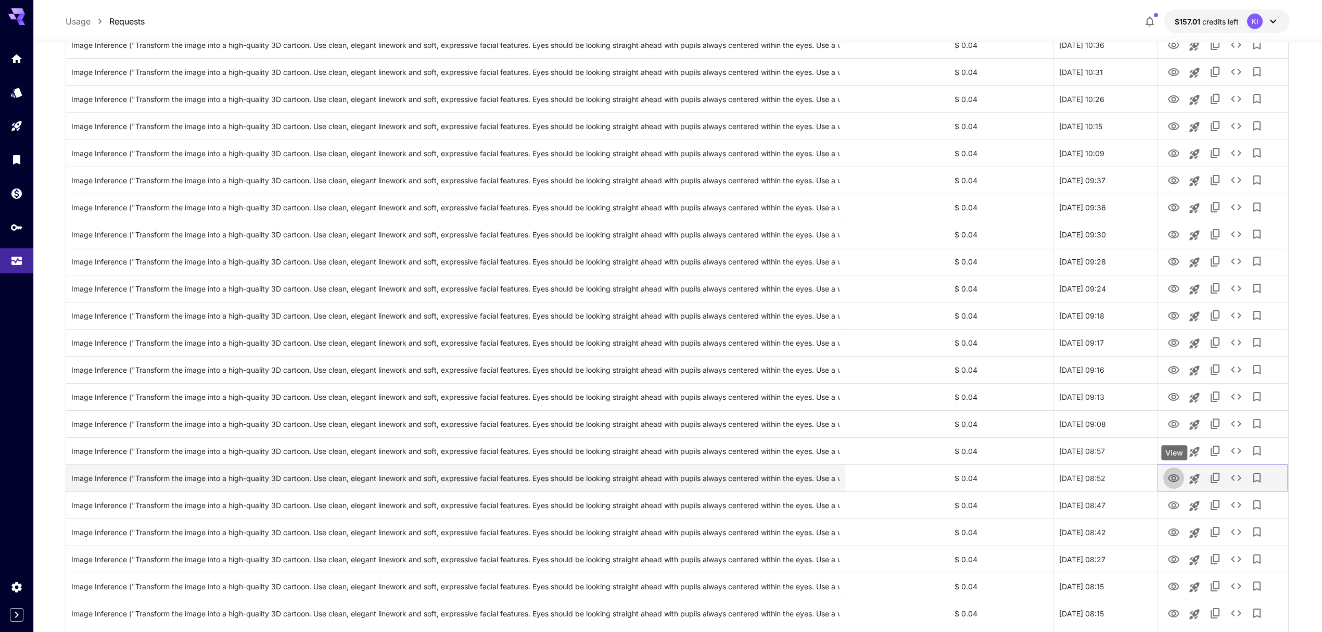
click at [1174, 477] on icon "View" at bounding box center [1173, 478] width 11 height 8
drag, startPoint x: 1176, startPoint y: 504, endPoint x: 1177, endPoint y: 510, distance: 5.8
click at [1176, 504] on icon "View" at bounding box center [1173, 505] width 12 height 12
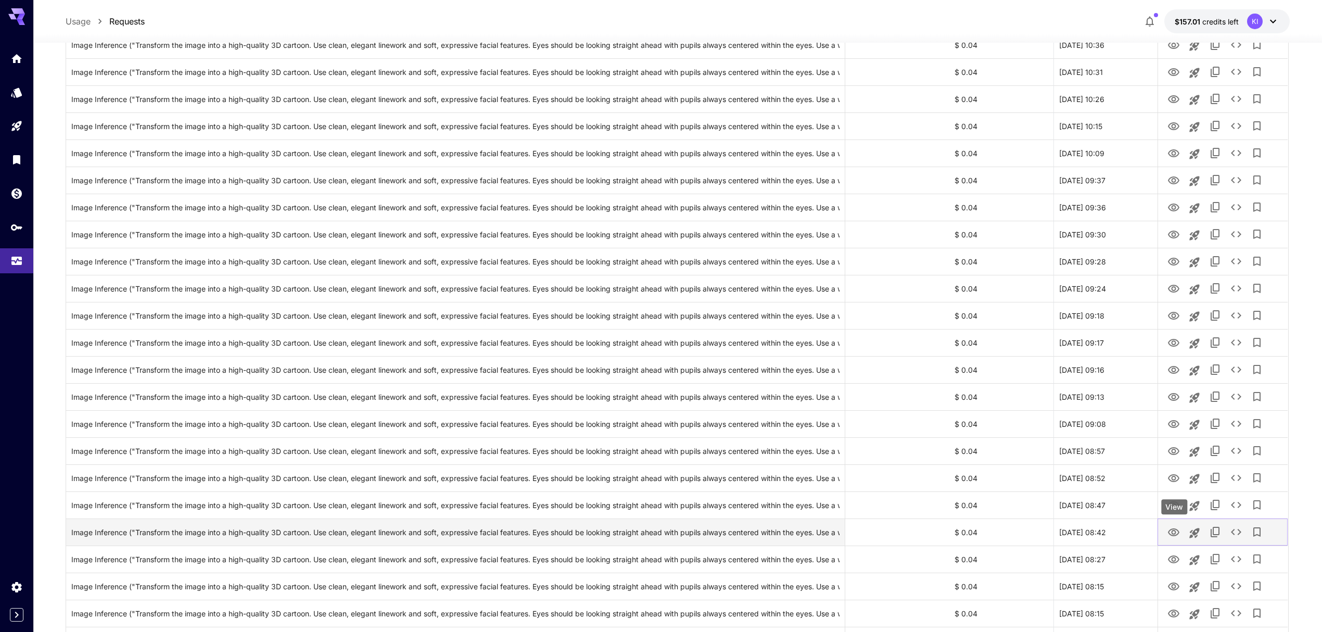
click at [1177, 531] on icon "View" at bounding box center [1173, 532] width 11 height 8
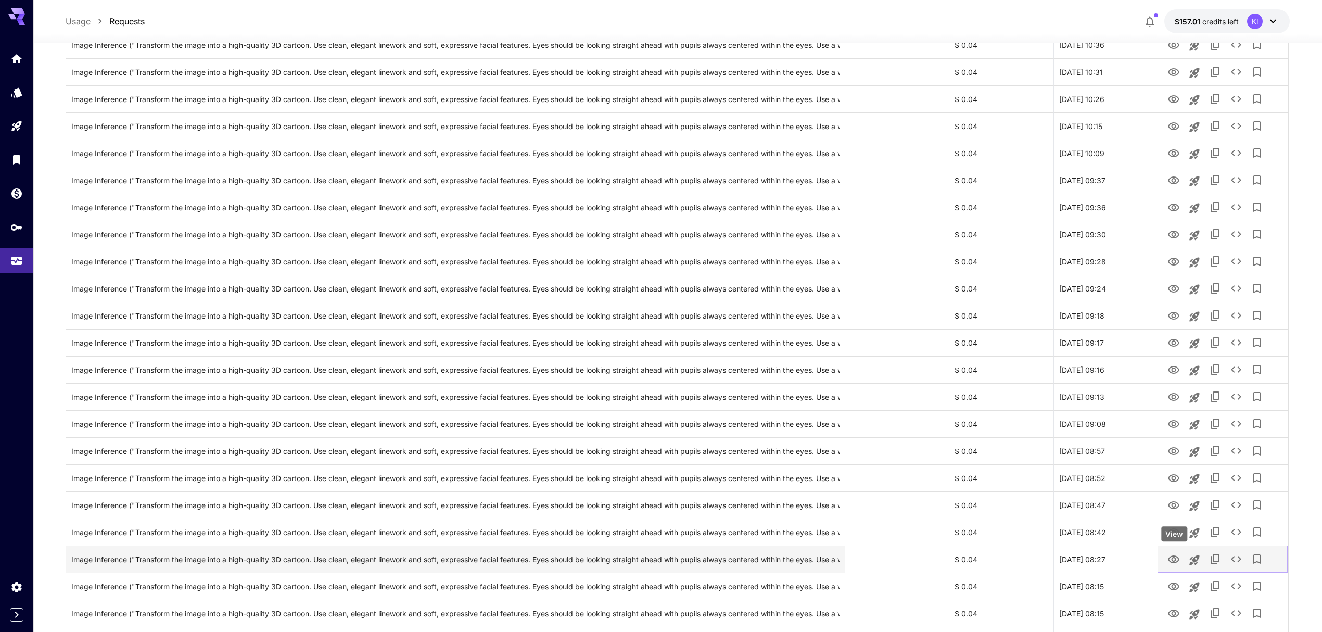
click at [1180, 559] on button "View" at bounding box center [1173, 558] width 21 height 21
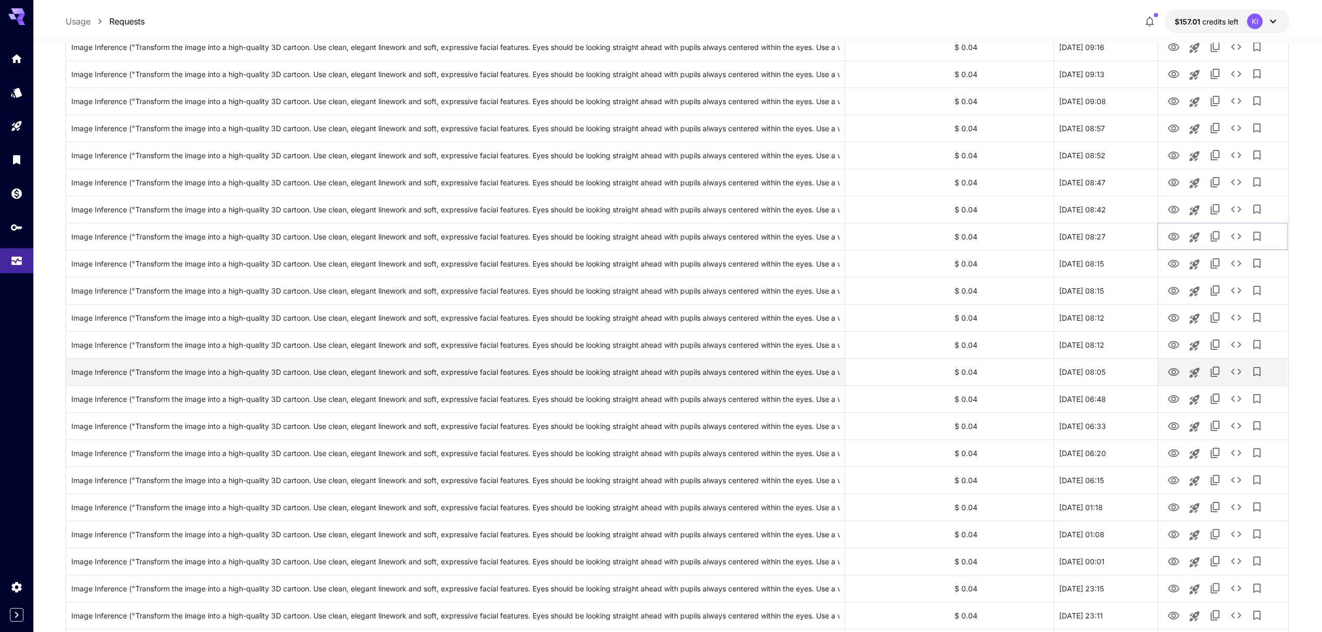
scroll to position [1873, 0]
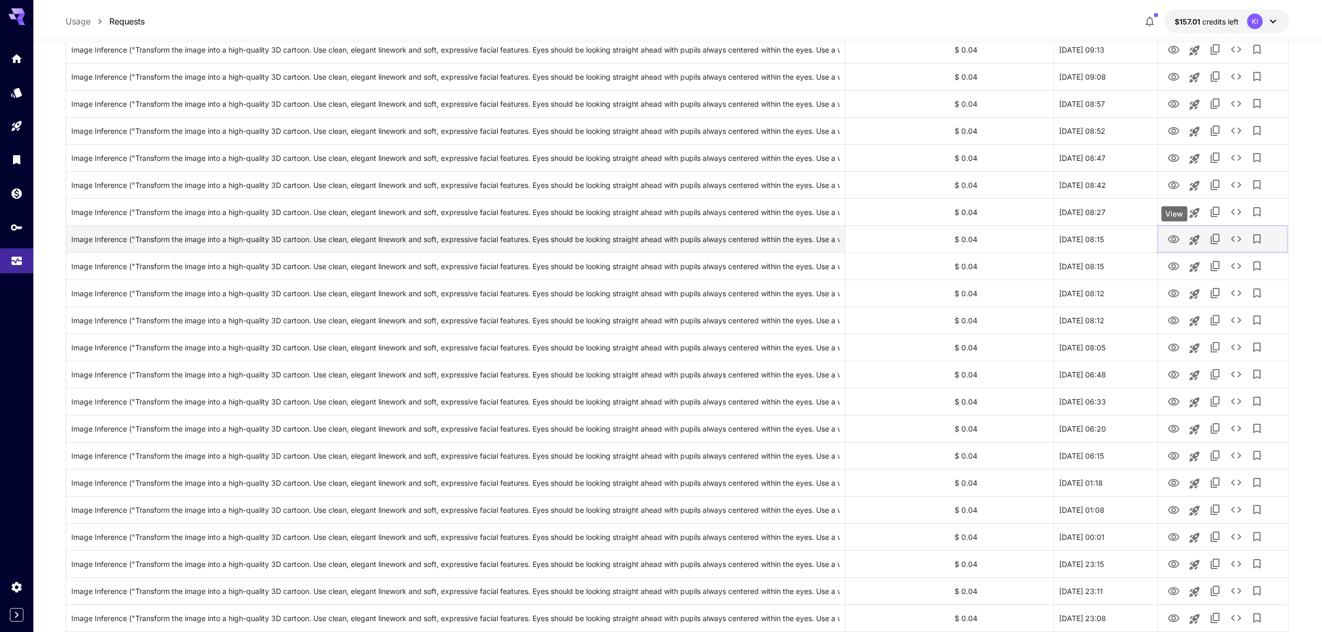
drag, startPoint x: 1171, startPoint y: 234, endPoint x: 1171, endPoint y: 248, distance: 14.0
click at [1171, 234] on icon "View" at bounding box center [1173, 239] width 12 height 12
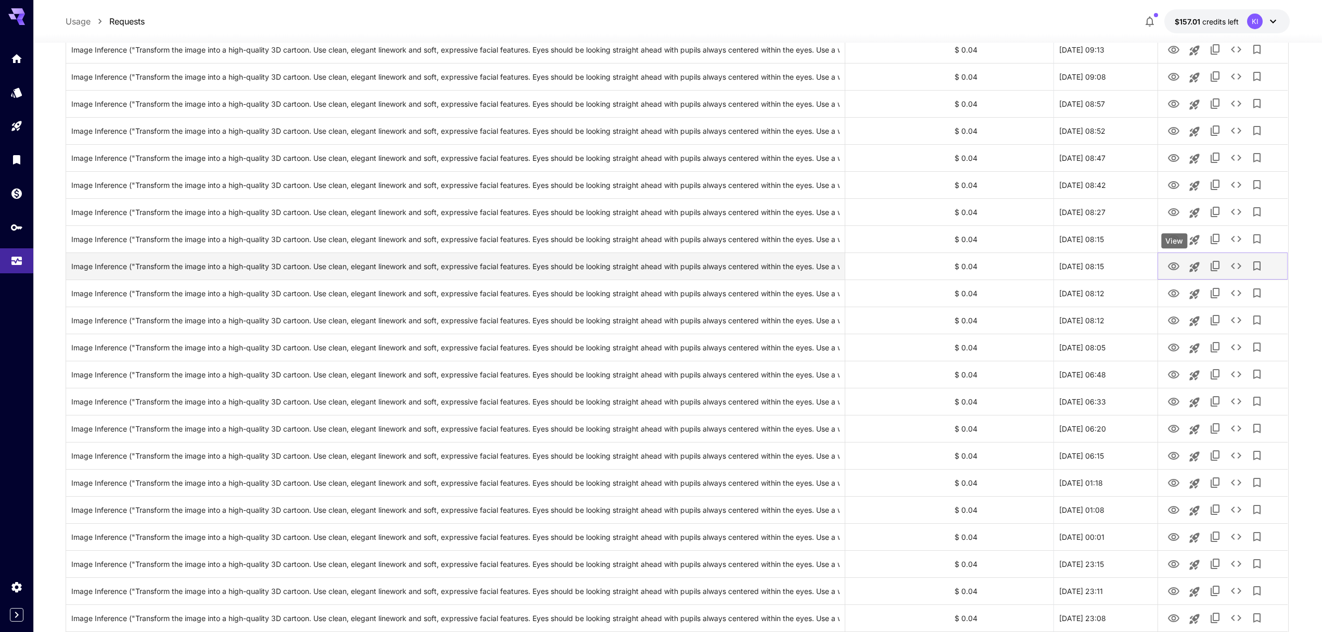
click at [1172, 264] on icon "View" at bounding box center [1173, 266] width 11 height 8
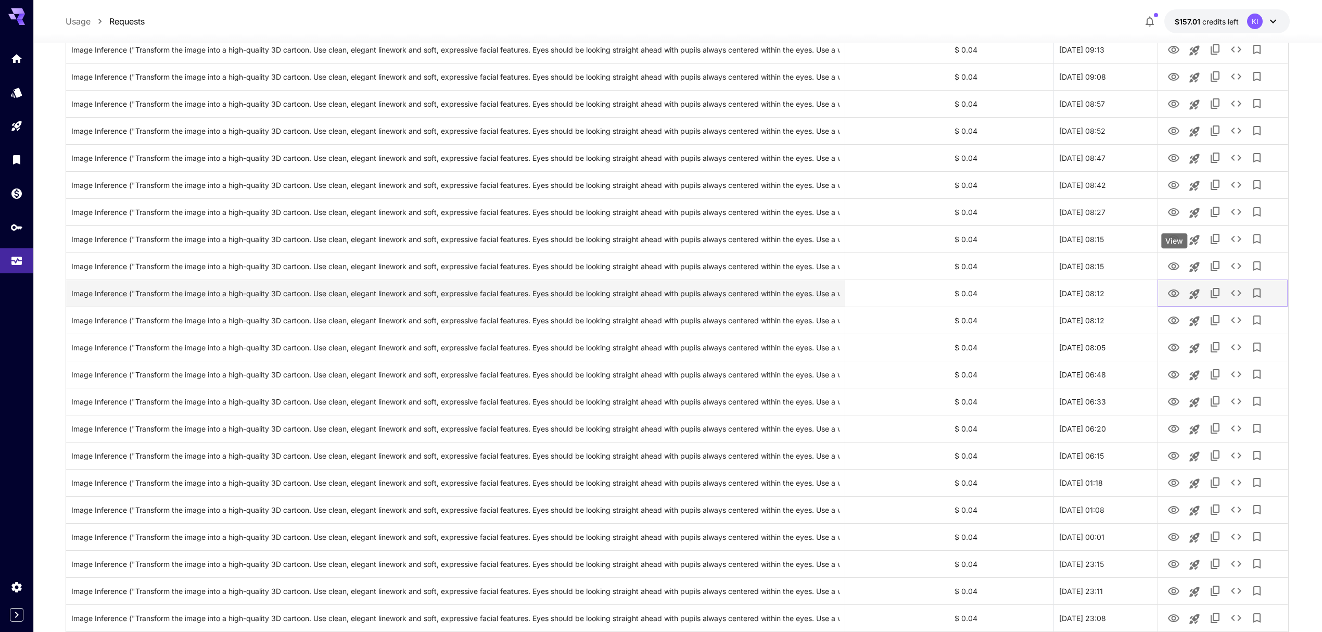
click at [1172, 294] on icon "View" at bounding box center [1173, 293] width 11 height 8
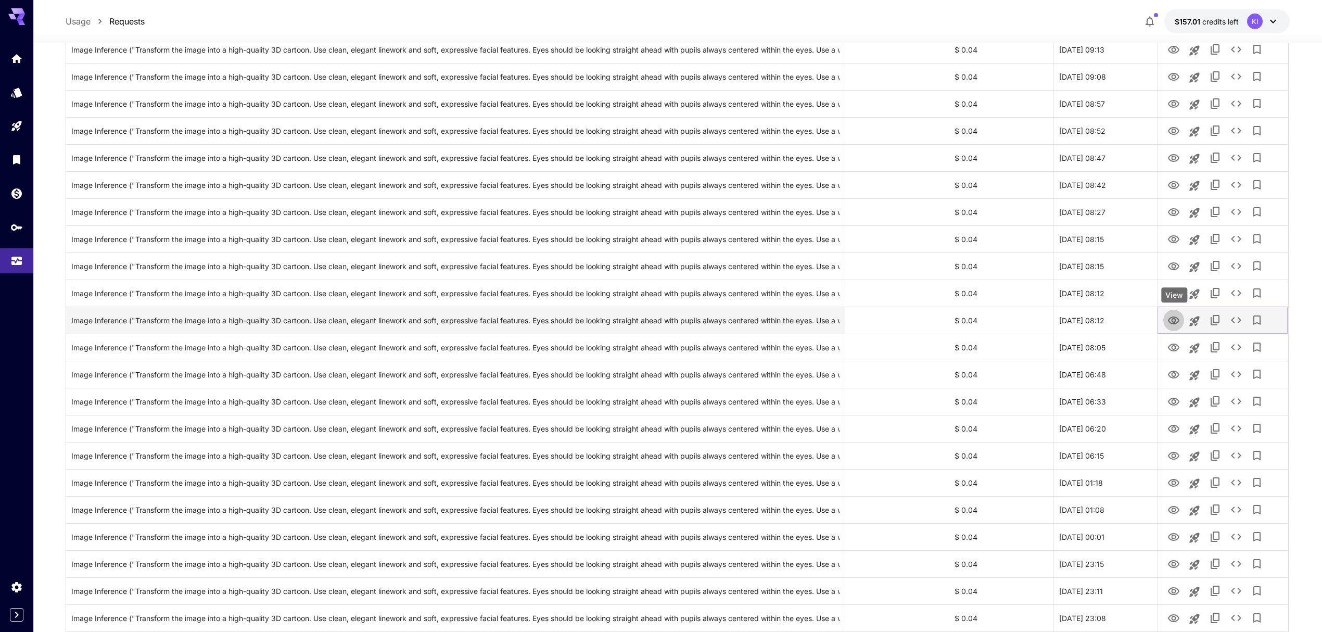
click at [1173, 328] on button "View" at bounding box center [1173, 319] width 21 height 21
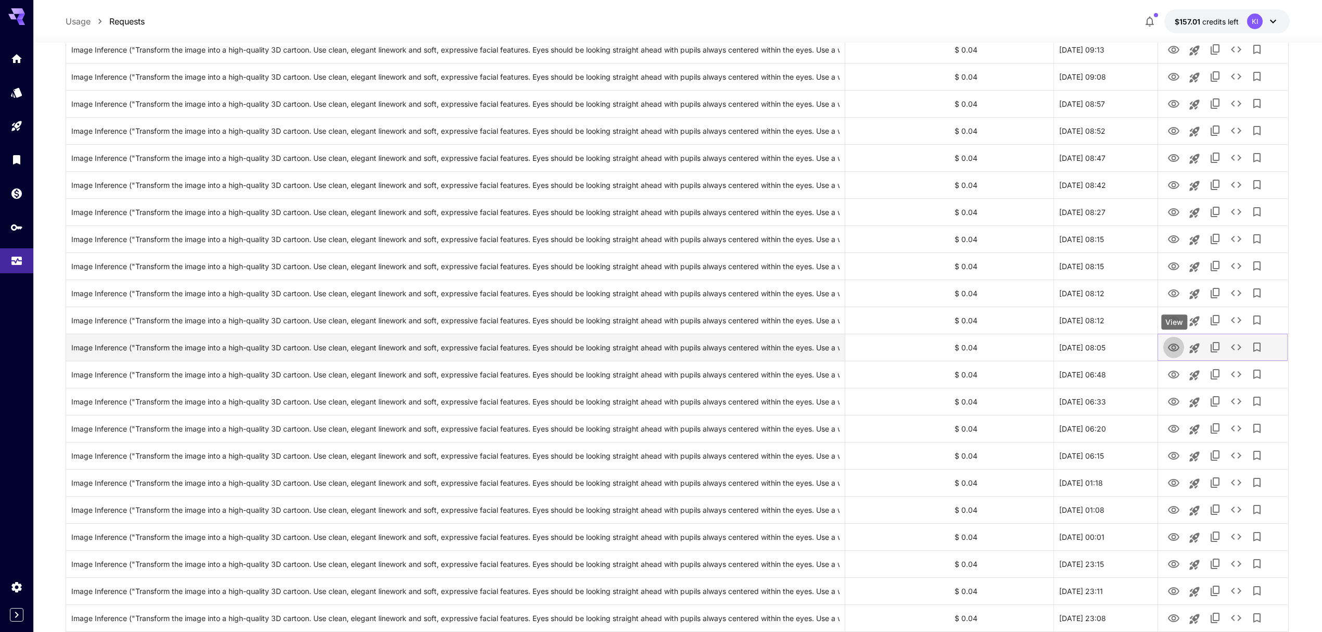
click at [1174, 348] on icon "View" at bounding box center [1173, 347] width 12 height 12
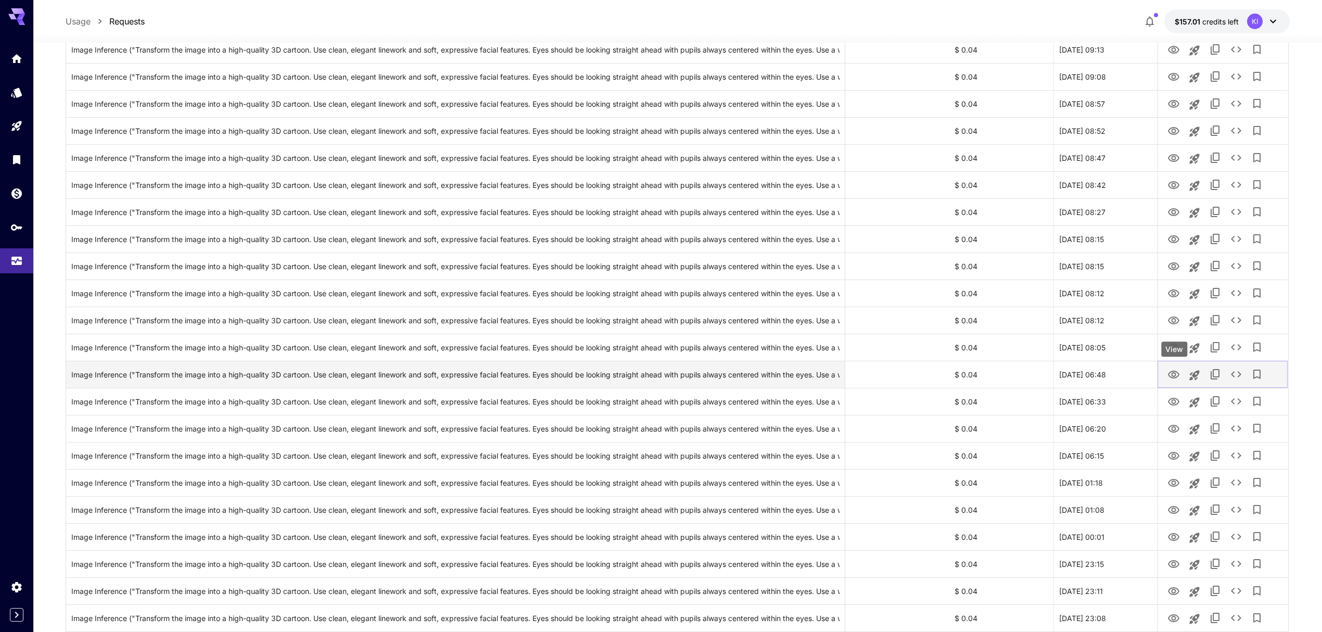
click at [1173, 371] on icon "View" at bounding box center [1173, 374] width 11 height 8
click at [1176, 401] on icon "View" at bounding box center [1173, 401] width 12 height 12
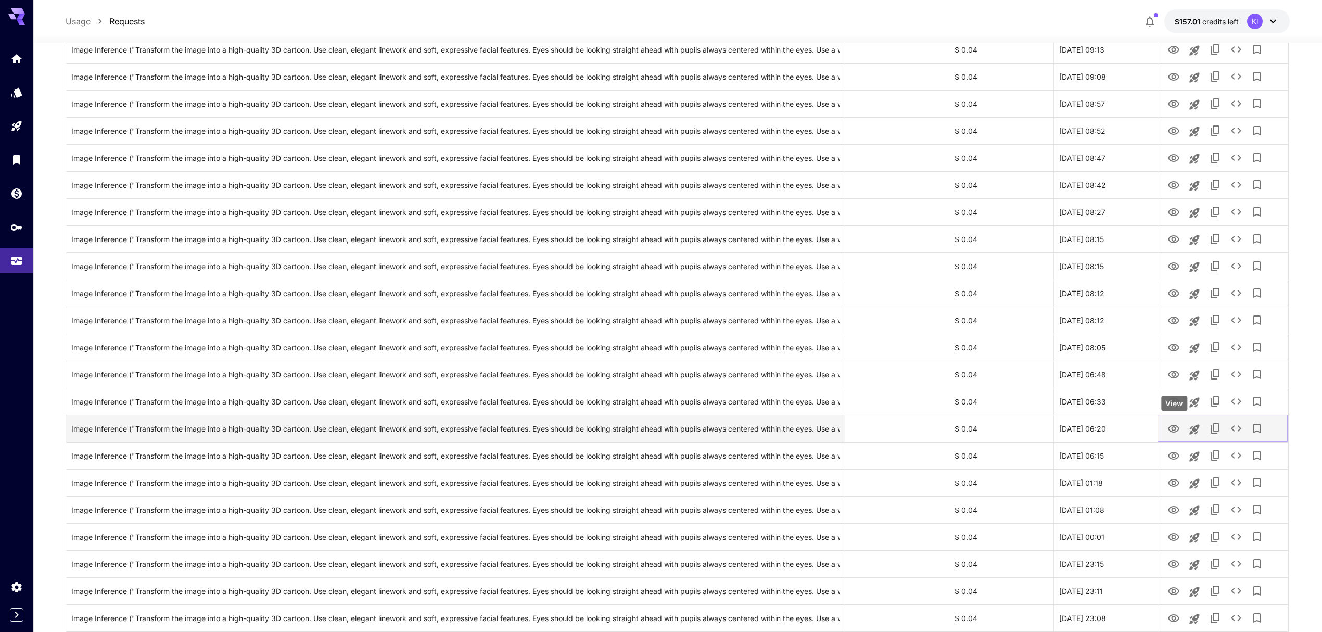
click at [1174, 427] on icon "View" at bounding box center [1173, 428] width 12 height 12
click at [1182, 463] on div at bounding box center [1222, 455] width 119 height 27
click at [1176, 455] on icon "View" at bounding box center [1173, 456] width 12 height 12
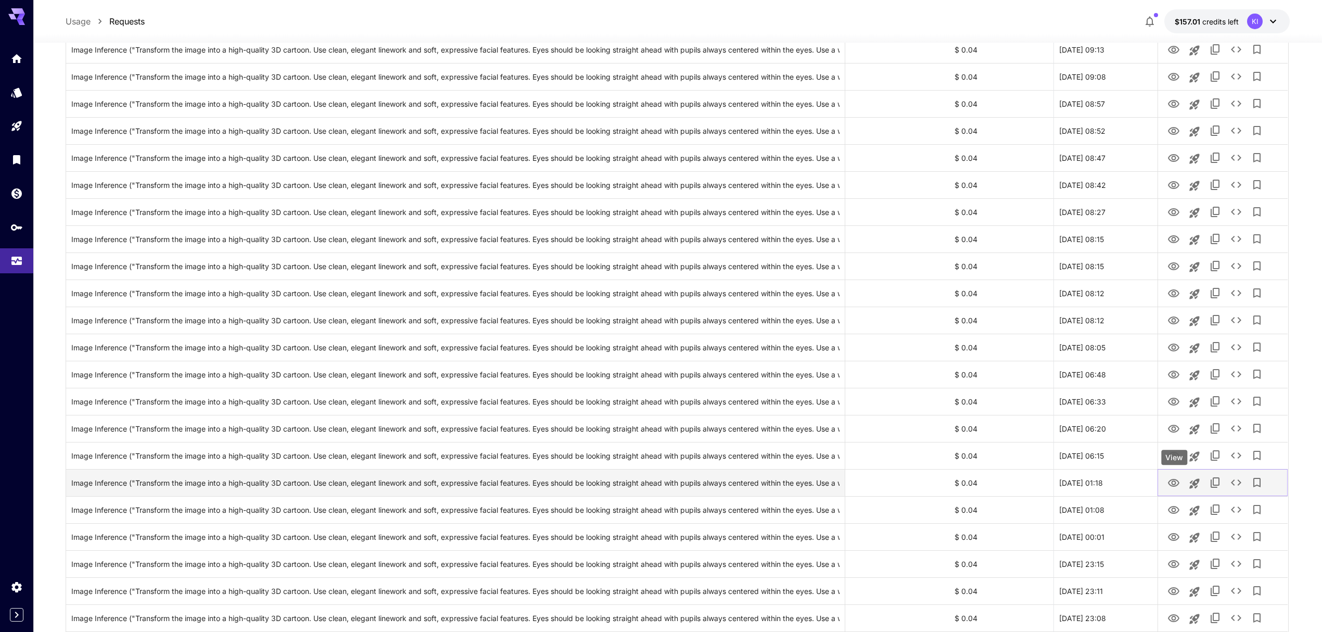
click at [1176, 477] on icon "View" at bounding box center [1173, 483] width 12 height 12
click at [1176, 511] on icon "View" at bounding box center [1173, 510] width 12 height 12
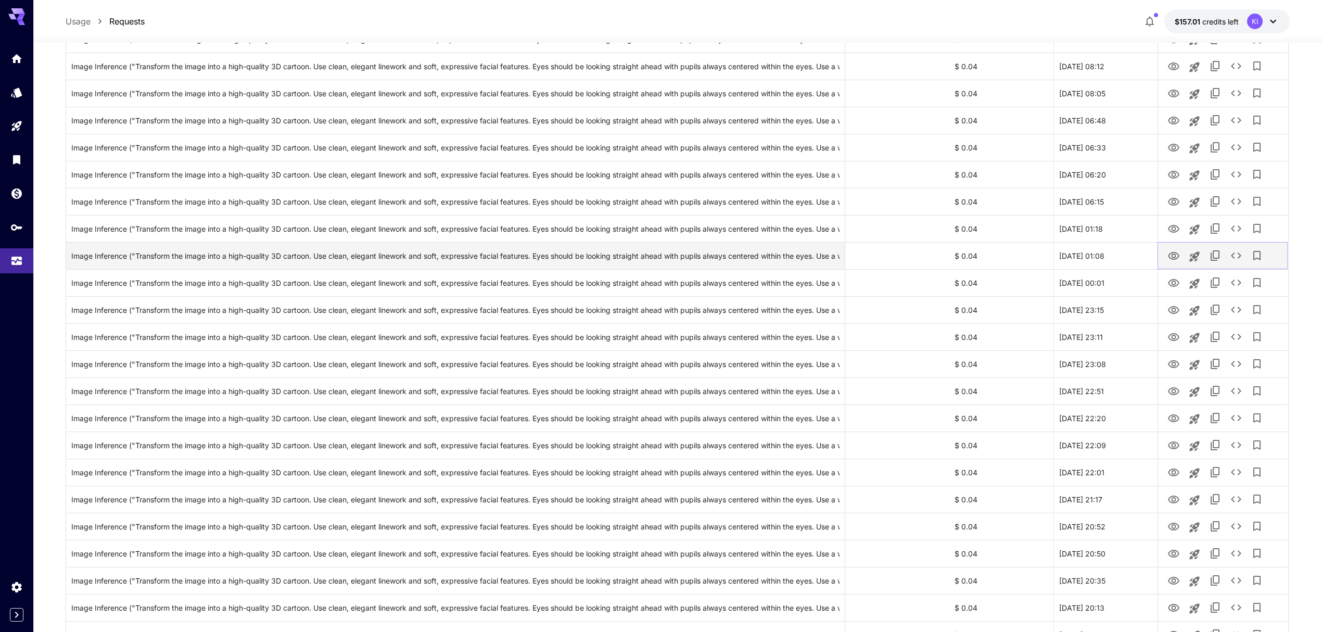
scroll to position [2150, 0]
click at [1171, 259] on icon "View" at bounding box center [1173, 259] width 12 height 12
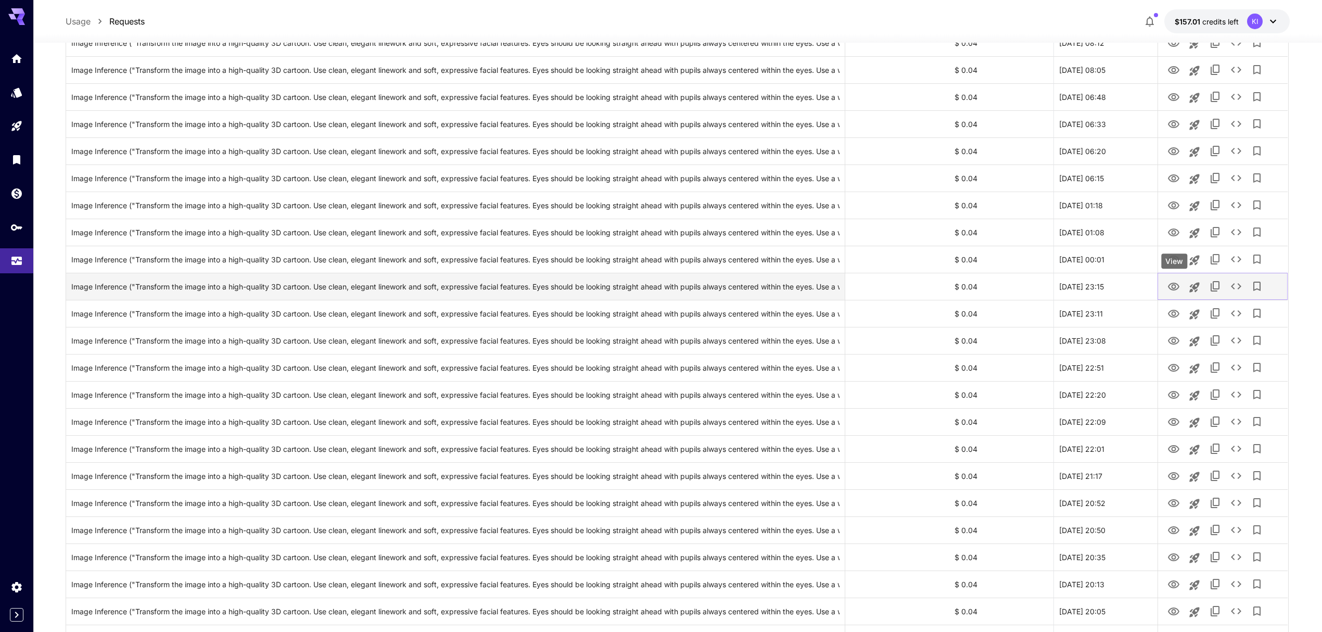
click at [1173, 286] on icon "View" at bounding box center [1173, 286] width 12 height 12
click at [1171, 317] on icon "View" at bounding box center [1173, 313] width 12 height 12
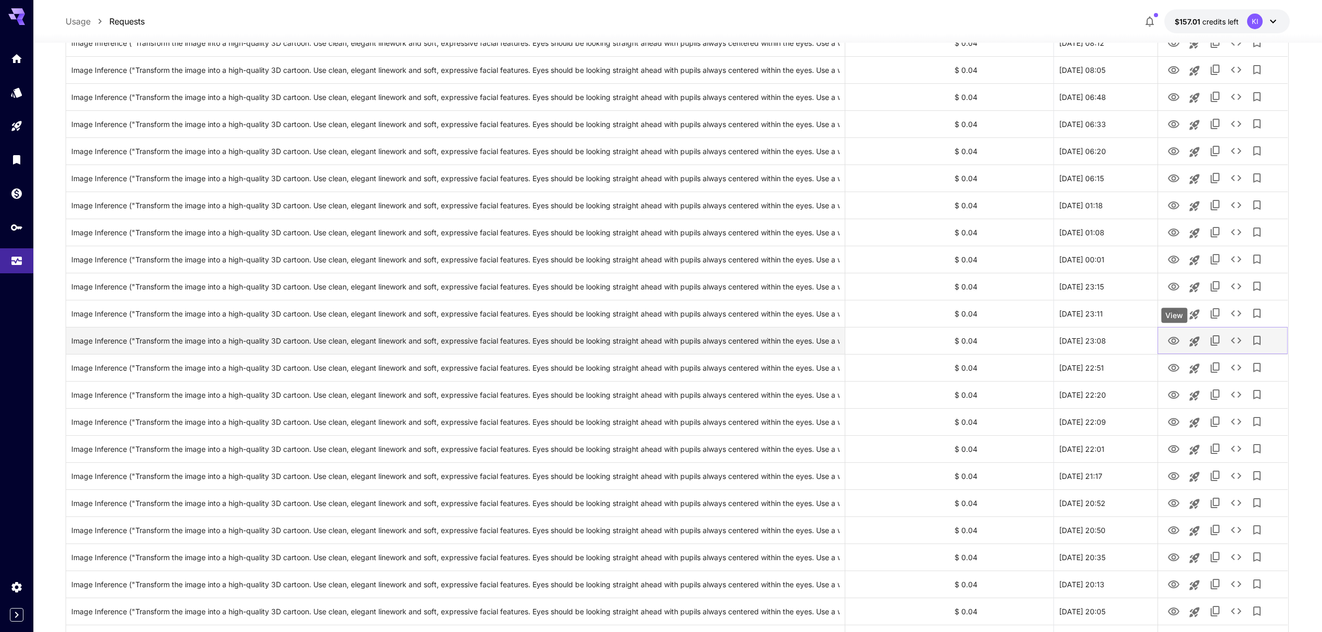
click at [1176, 340] on icon "View" at bounding box center [1173, 341] width 12 height 12
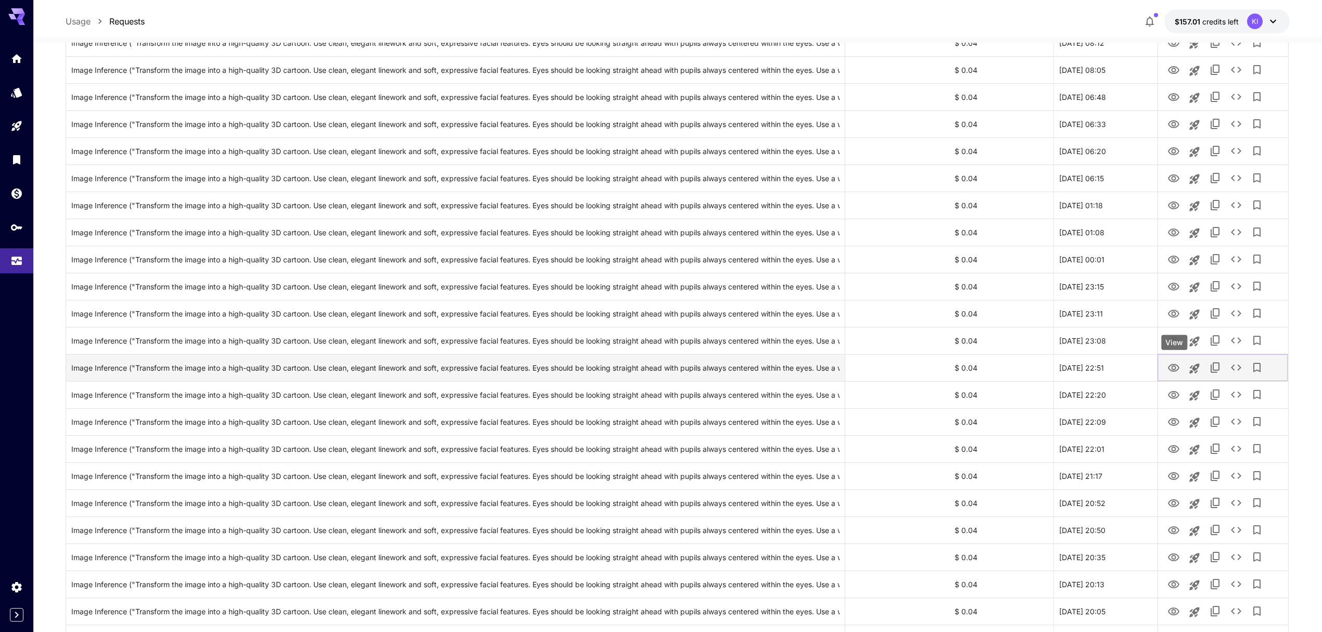
click at [1171, 364] on icon "View" at bounding box center [1173, 368] width 12 height 12
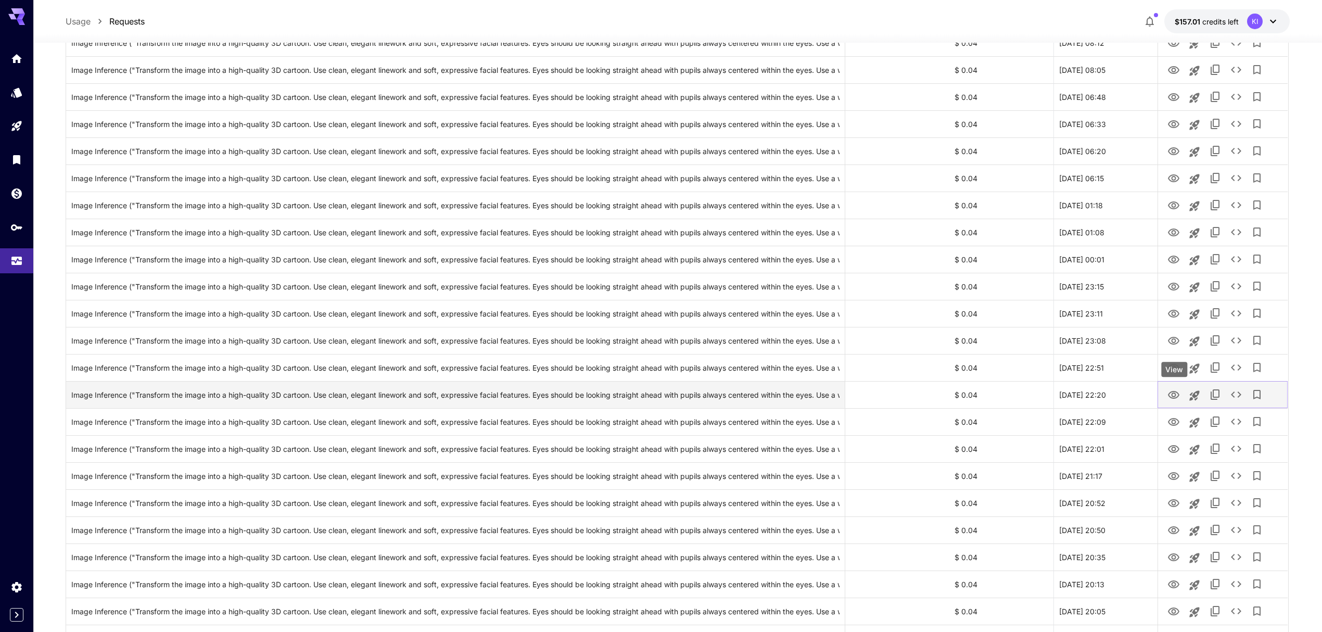
click at [1173, 395] on icon "View" at bounding box center [1173, 395] width 12 height 12
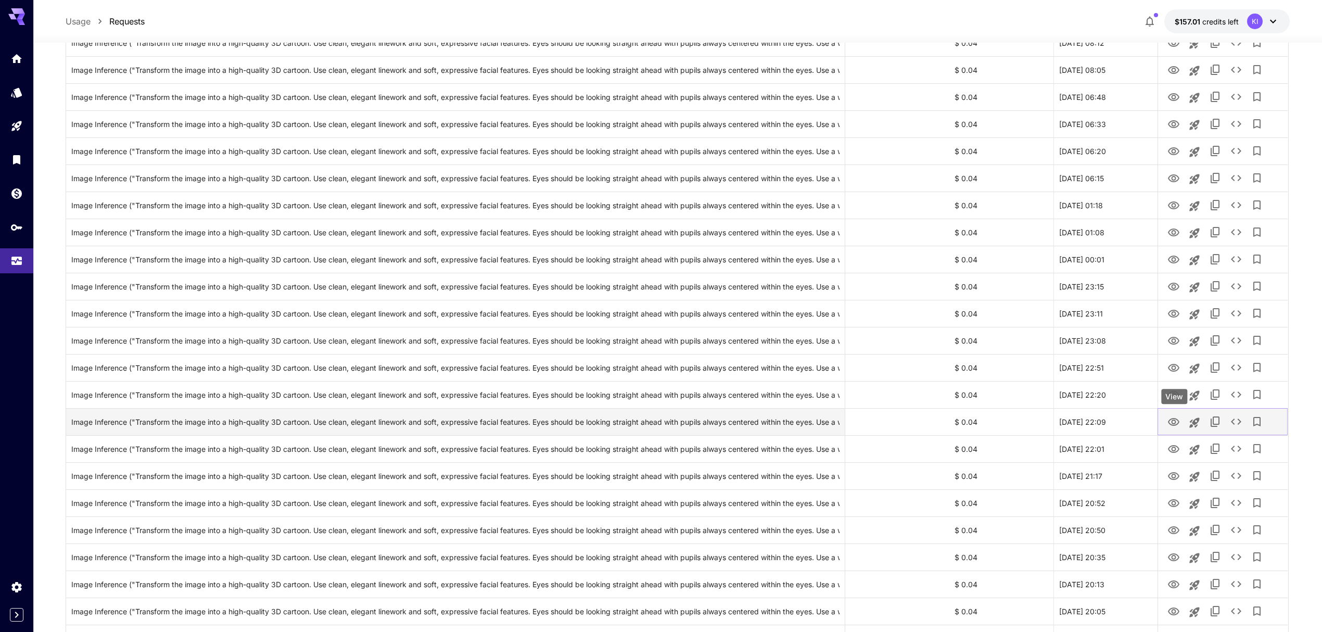
click at [1172, 425] on icon "View" at bounding box center [1173, 422] width 11 height 8
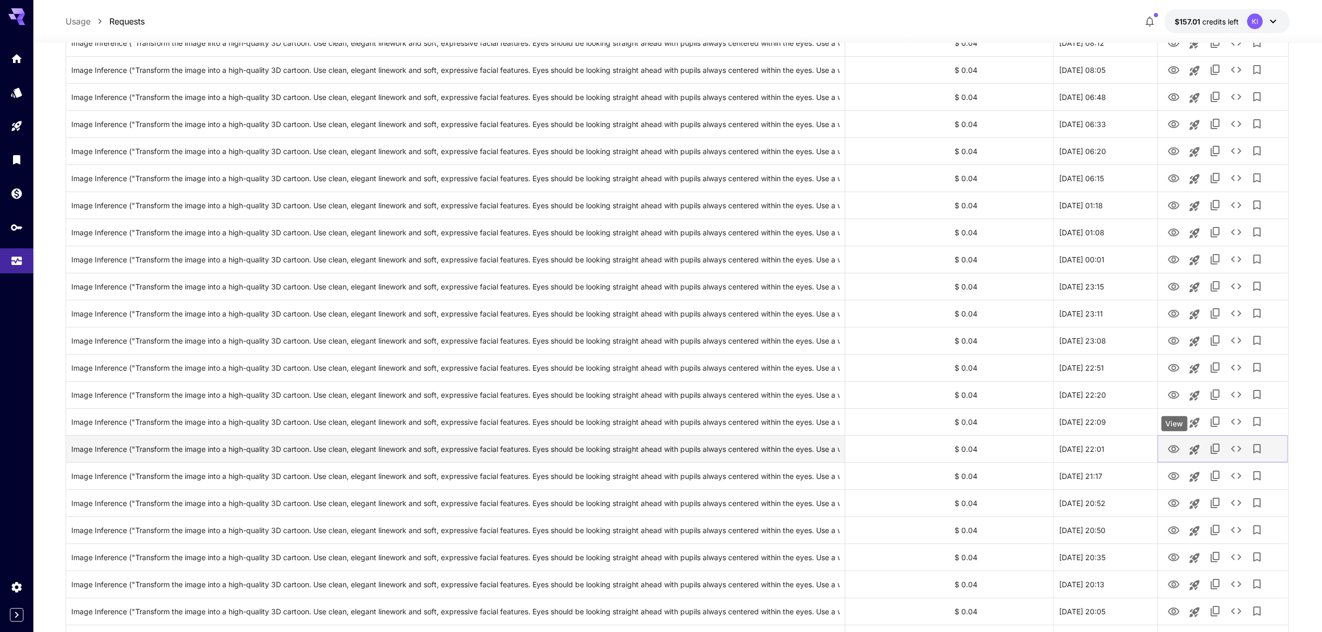
click at [1175, 450] on icon "View" at bounding box center [1173, 449] width 11 height 8
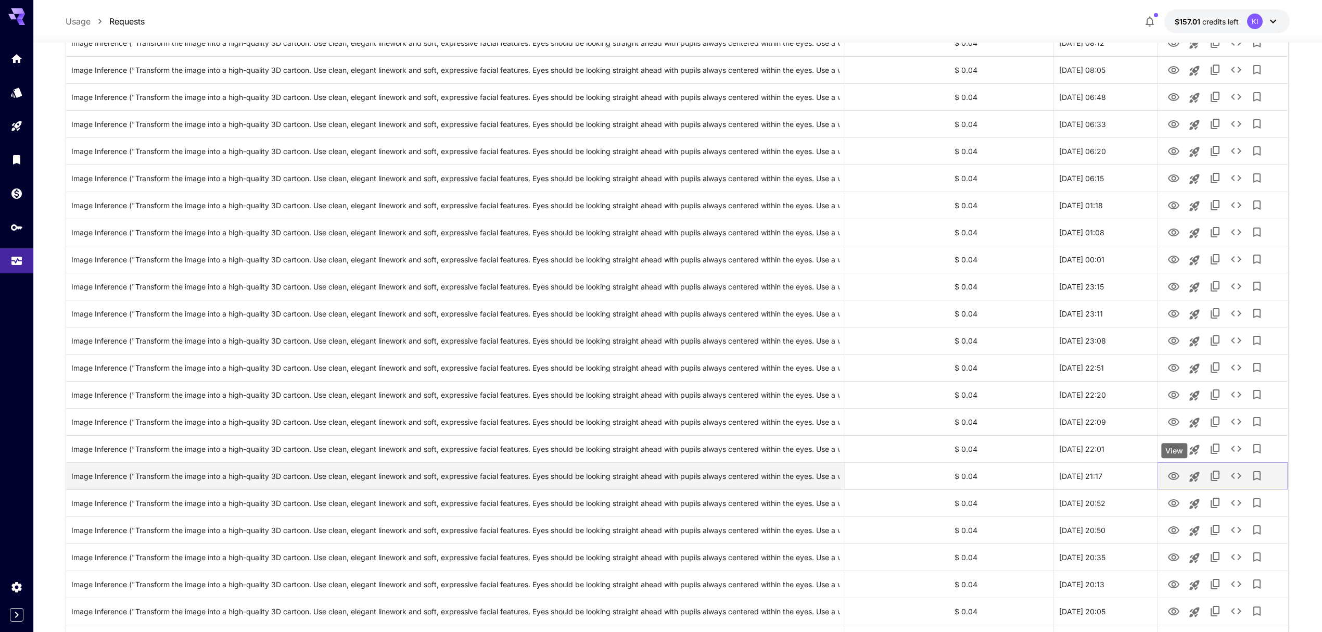
click at [1176, 473] on icon "View" at bounding box center [1173, 476] width 12 height 12
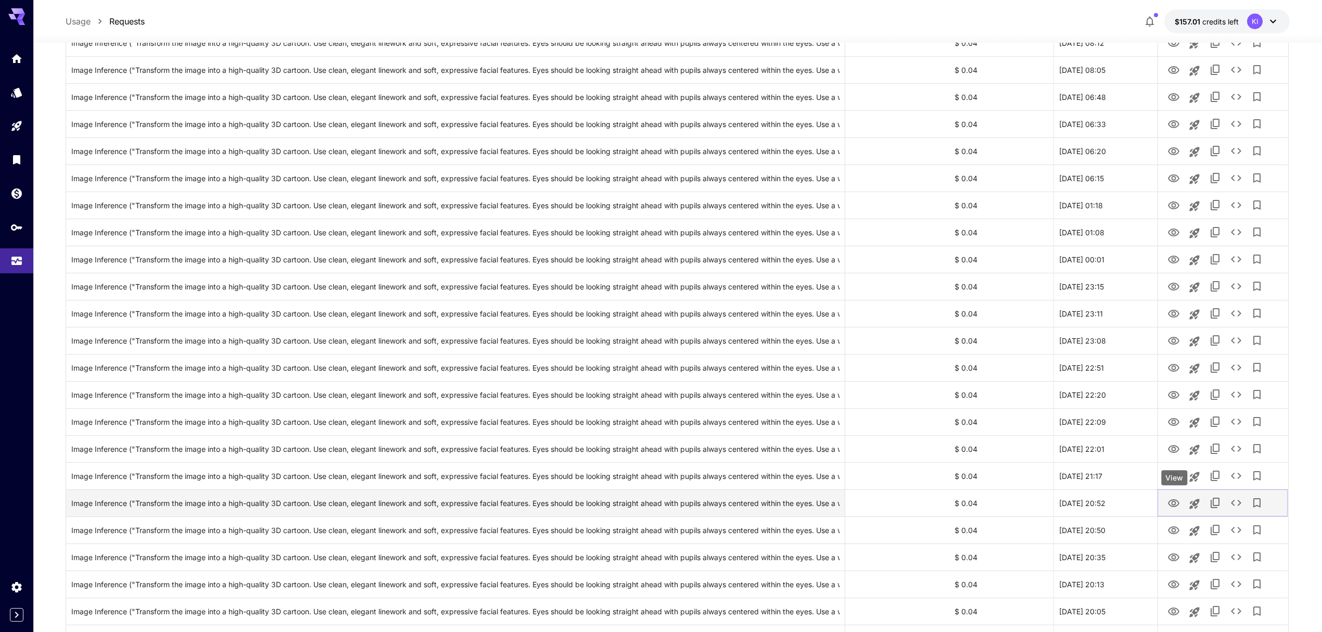
click at [1174, 504] on icon "View" at bounding box center [1173, 503] width 12 height 12
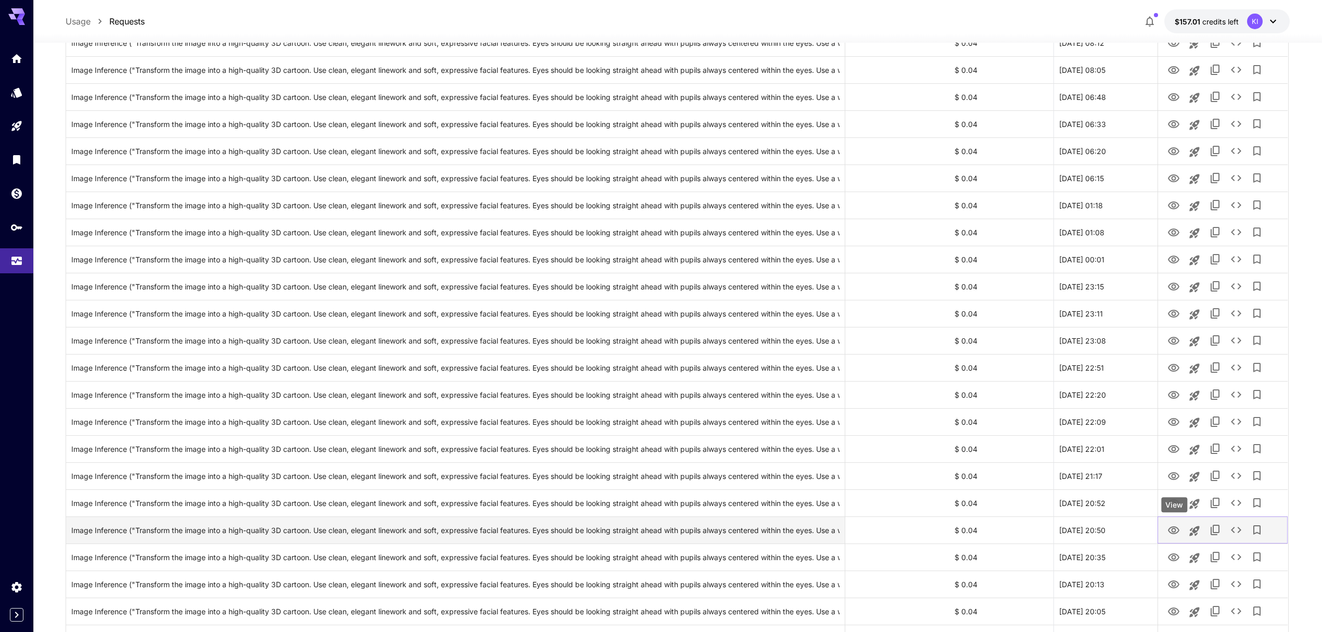
click at [1174, 527] on icon "View" at bounding box center [1173, 530] width 11 height 8
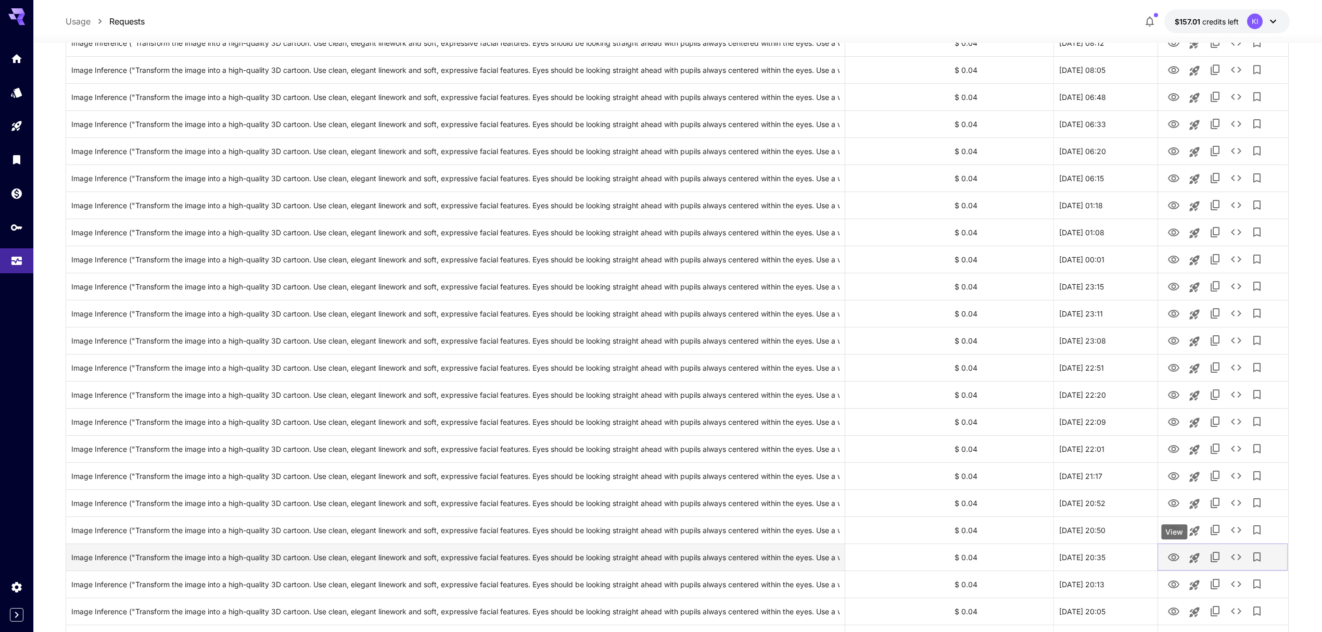
click at [1174, 560] on icon "View" at bounding box center [1173, 557] width 11 height 8
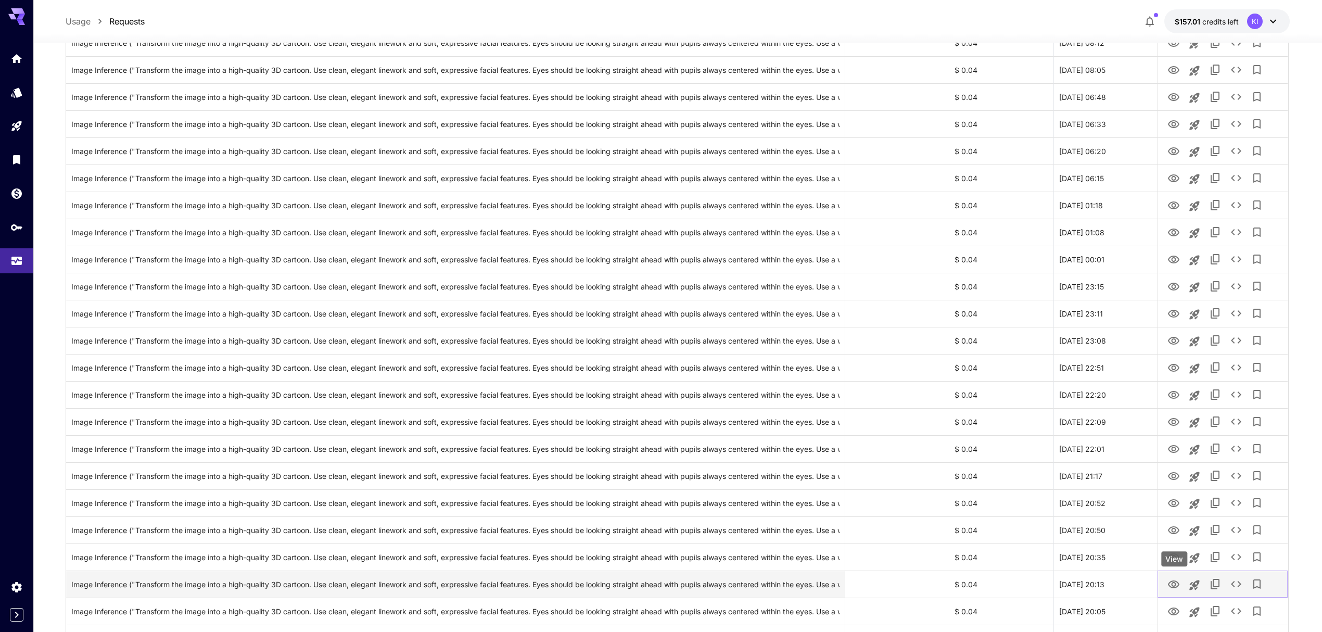
click at [1174, 584] on icon "View" at bounding box center [1173, 584] width 12 height 12
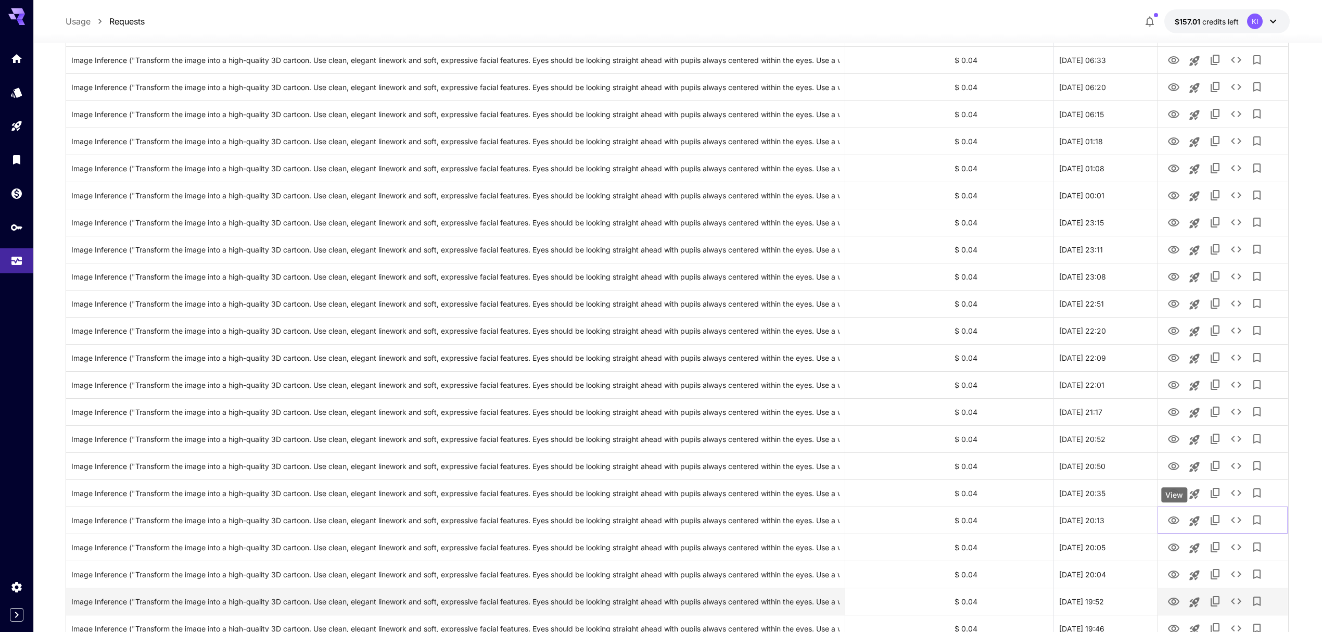
scroll to position [2338, 0]
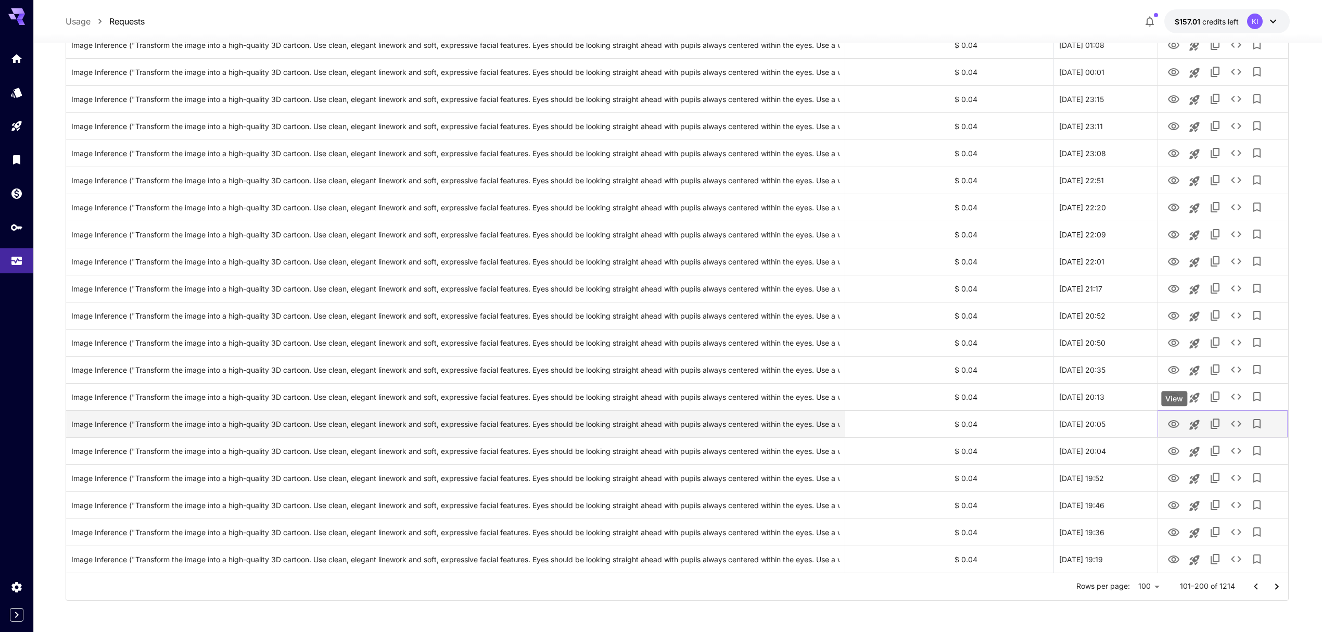
drag, startPoint x: 1170, startPoint y: 421, endPoint x: 1168, endPoint y: 429, distance: 7.6
click at [1170, 421] on icon "View" at bounding box center [1173, 424] width 12 height 12
click at [1171, 449] on icon "View" at bounding box center [1173, 451] width 11 height 8
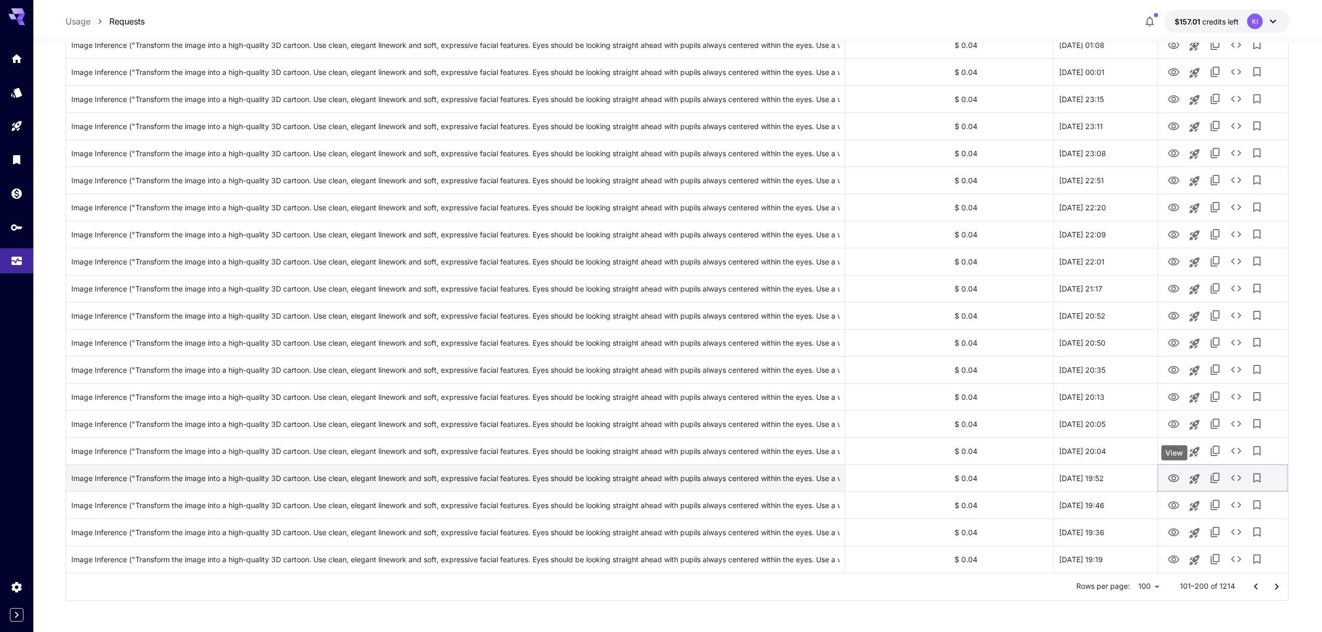
click at [1172, 481] on icon "View" at bounding box center [1173, 478] width 11 height 8
click at [1175, 506] on icon "View" at bounding box center [1173, 505] width 11 height 8
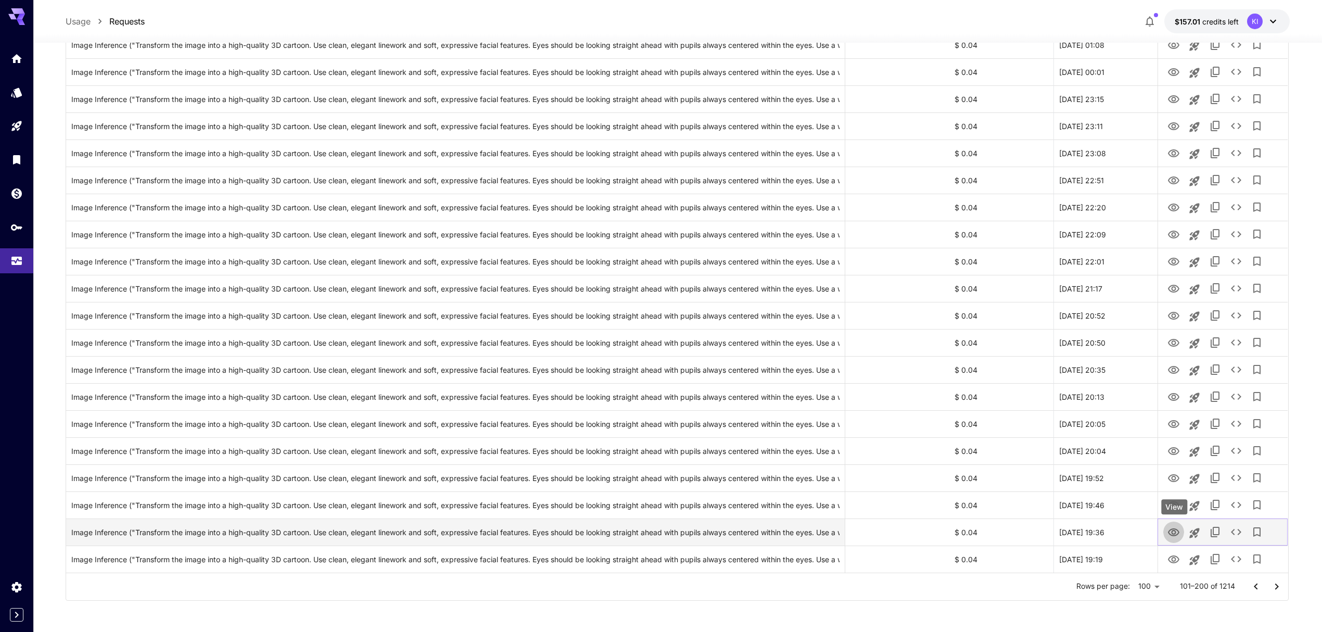
click at [1176, 531] on icon "View" at bounding box center [1173, 532] width 12 height 12
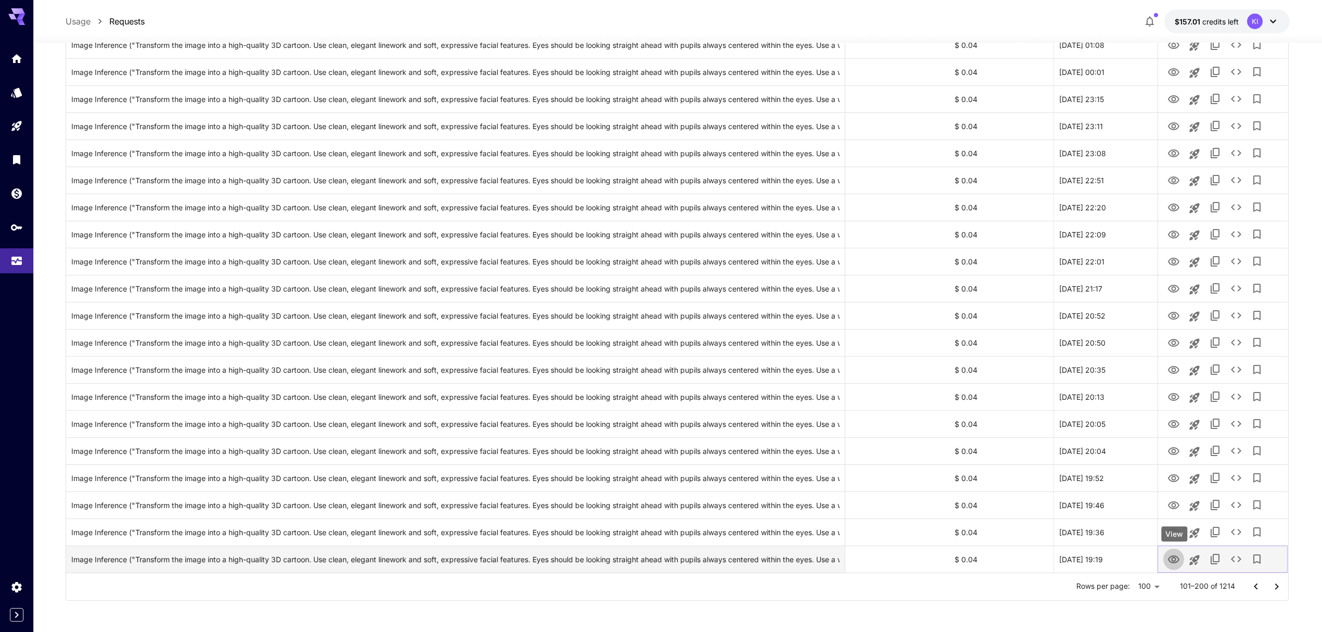
click at [1177, 561] on icon "View" at bounding box center [1173, 559] width 11 height 8
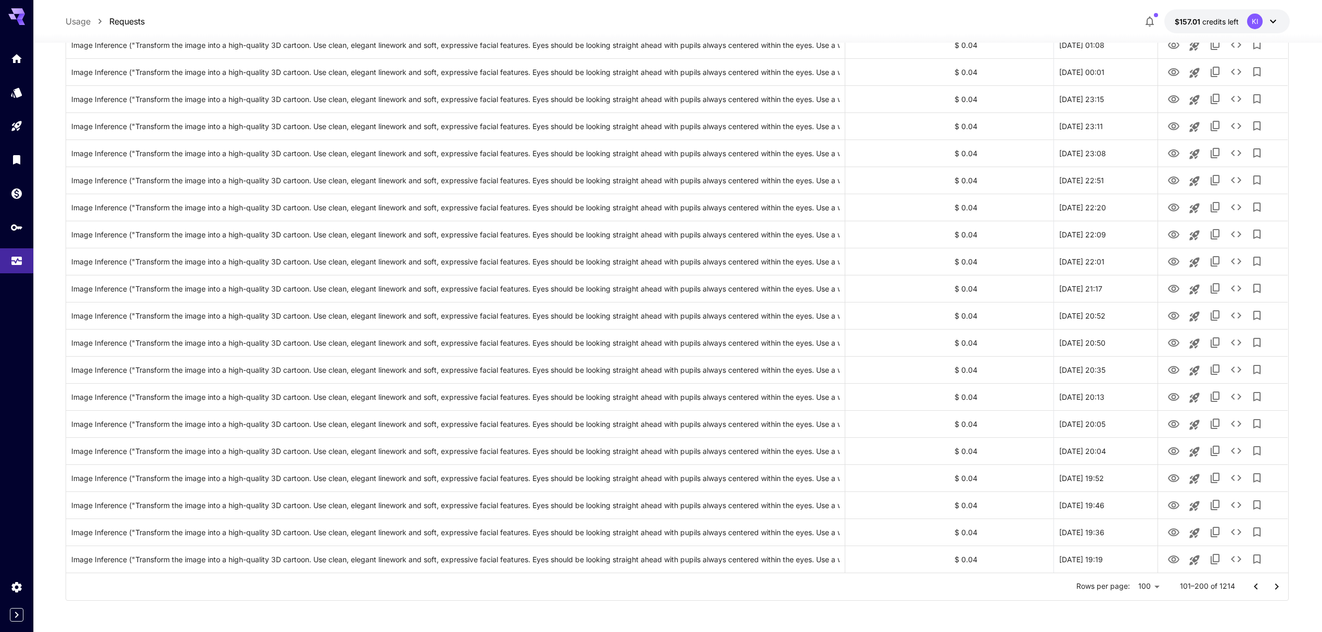
click at [1278, 587] on icon "Go to next page" at bounding box center [1276, 586] width 12 height 12
click at [1276, 588] on icon "Go to next page" at bounding box center [1276, 586] width 12 height 12
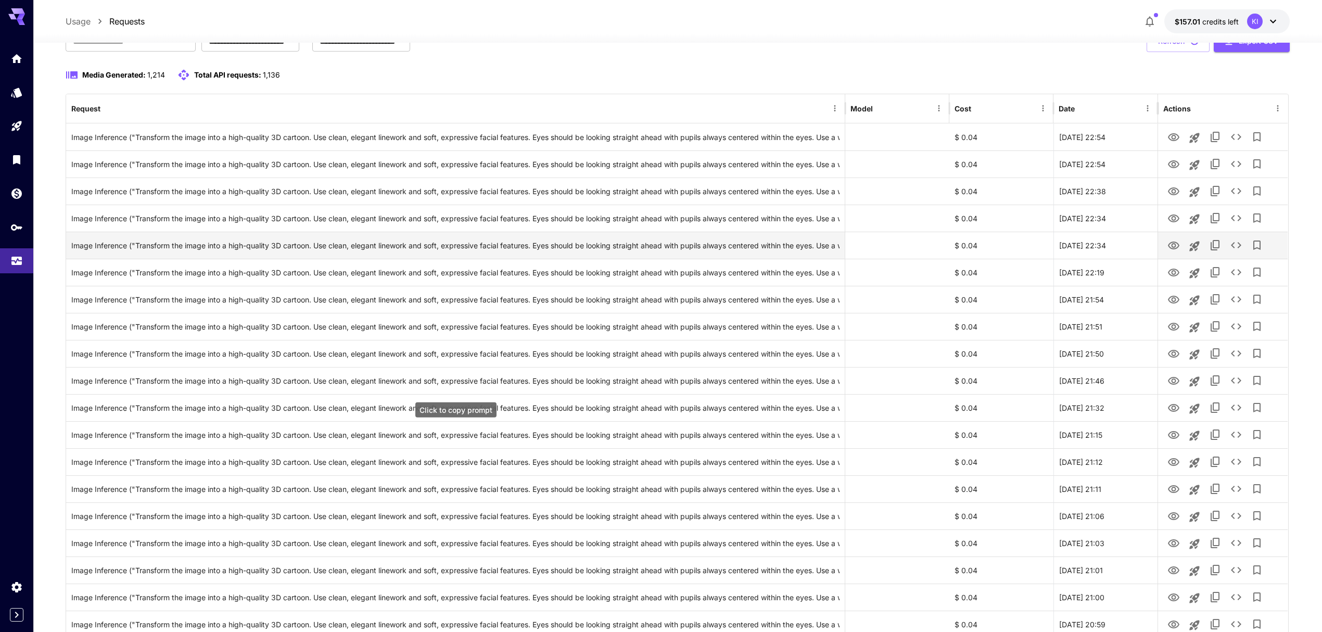
scroll to position [0, 0]
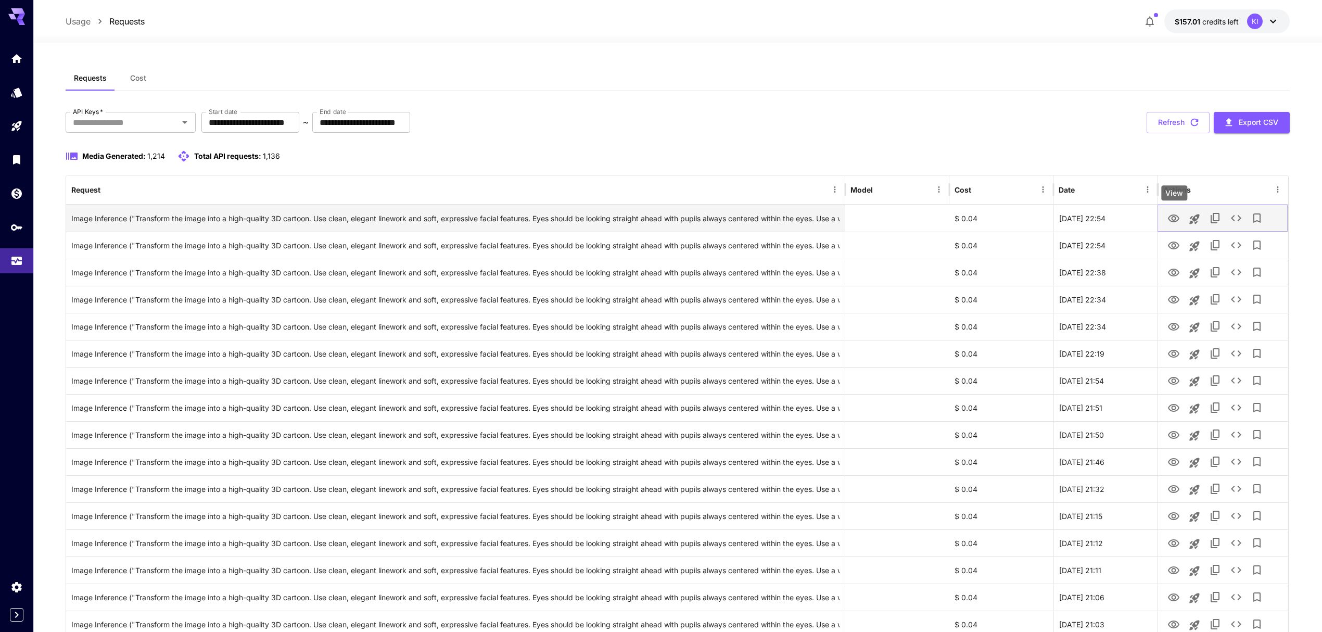
click at [1174, 215] on icon "View" at bounding box center [1173, 218] width 11 height 8
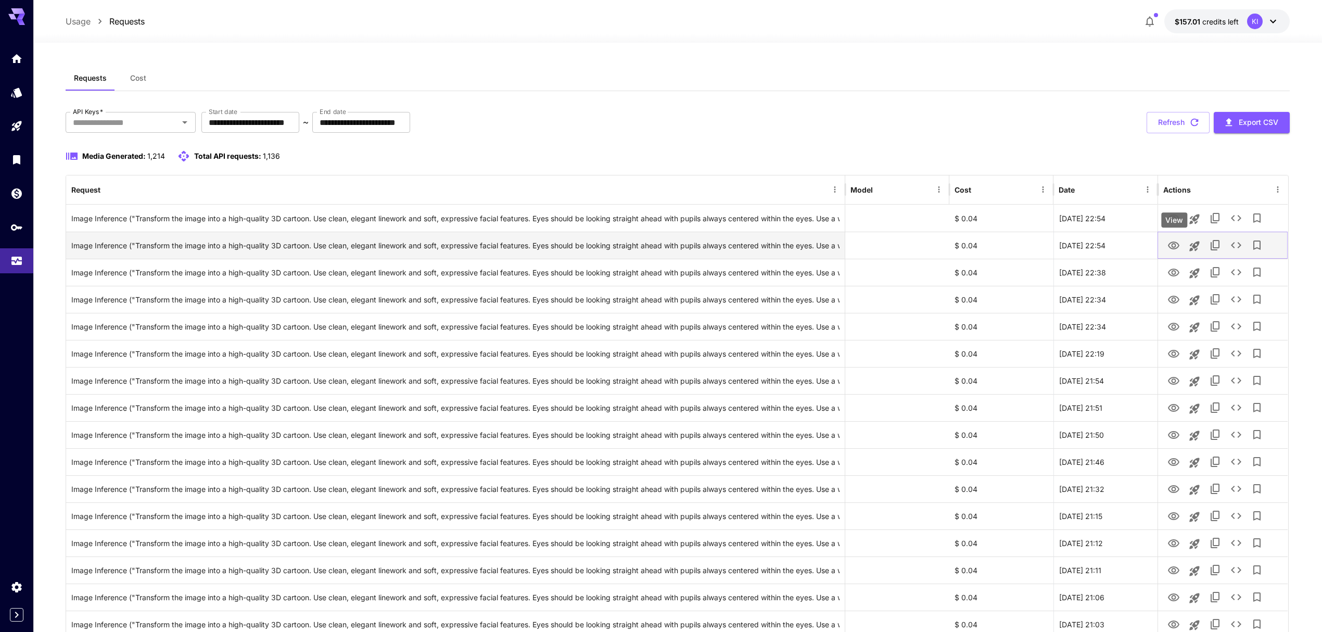
click at [1173, 248] on icon "View" at bounding box center [1173, 245] width 12 height 12
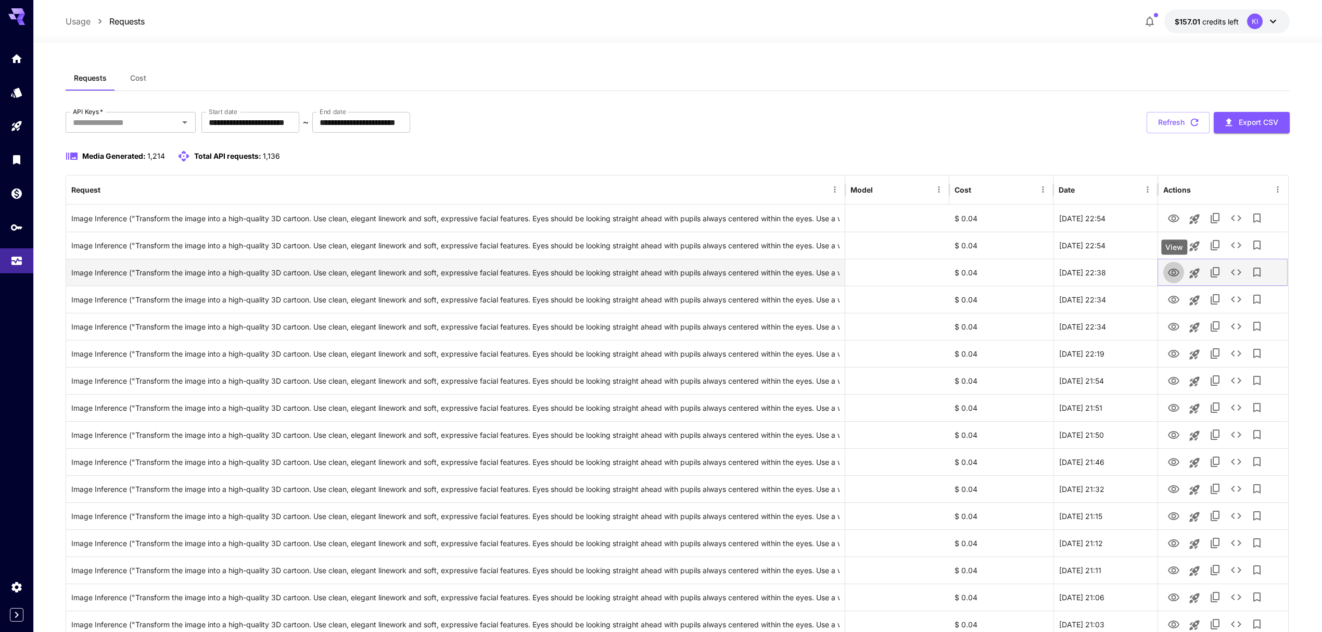
click at [1172, 271] on icon "View" at bounding box center [1173, 272] width 12 height 12
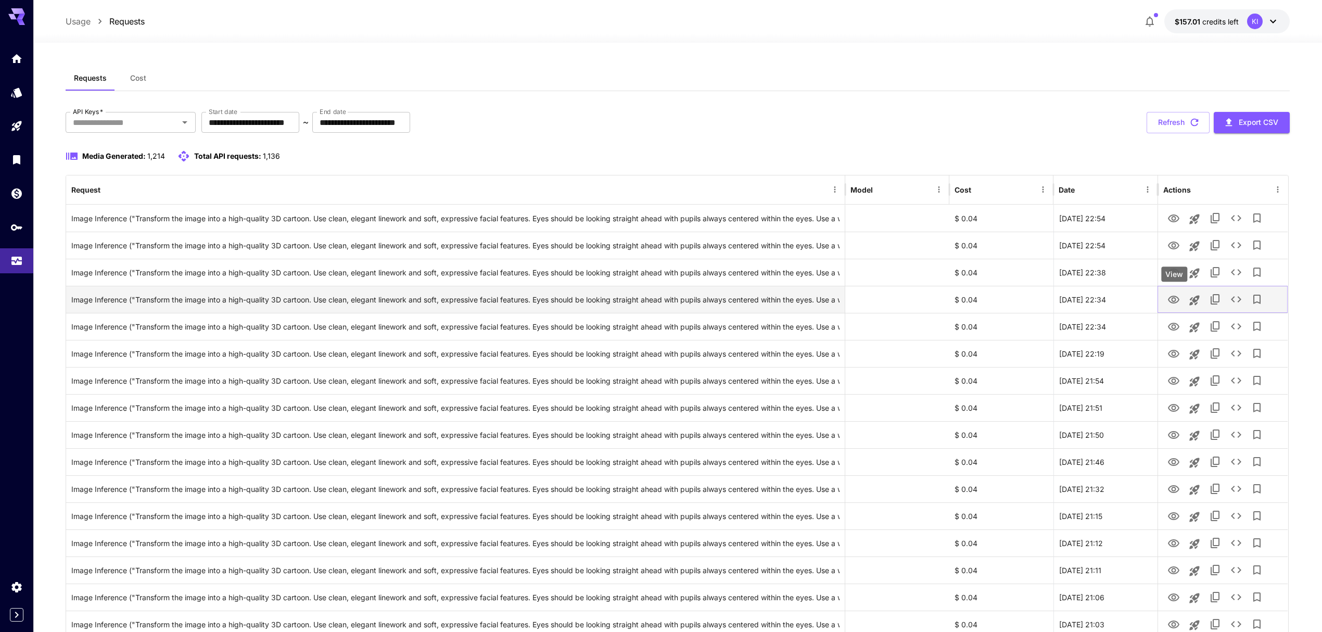
click at [1173, 304] on icon "View" at bounding box center [1173, 299] width 12 height 12
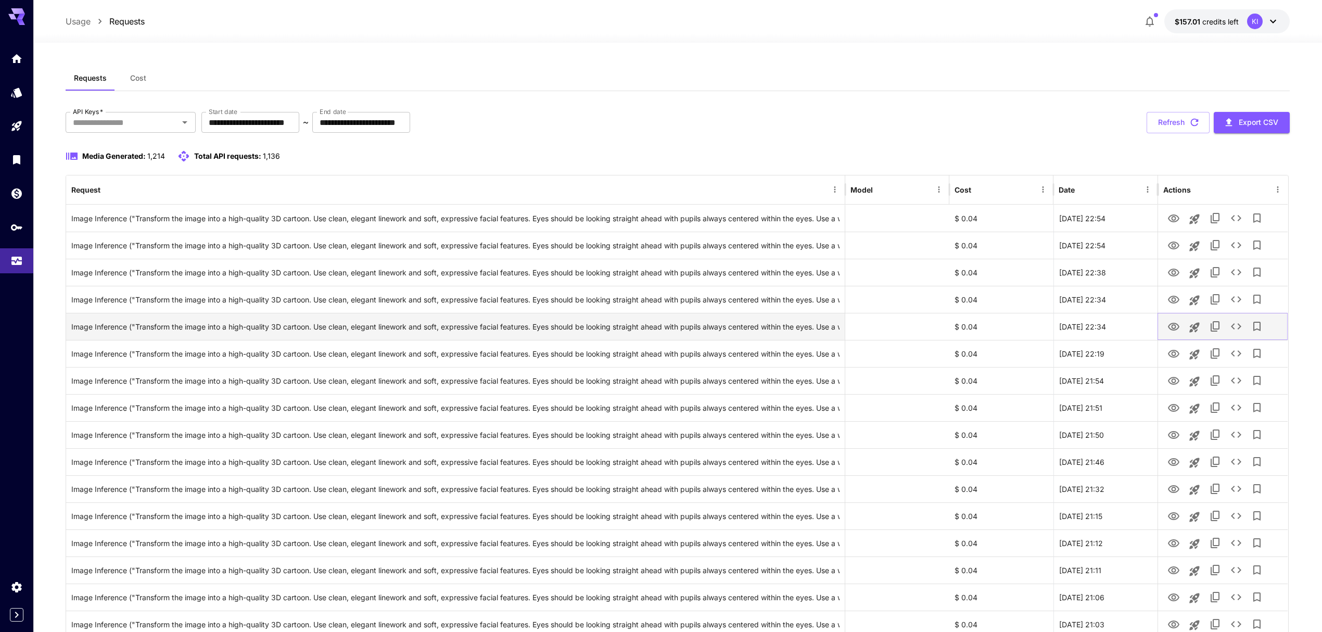
click at [1174, 325] on icon "View" at bounding box center [1173, 327] width 11 height 8
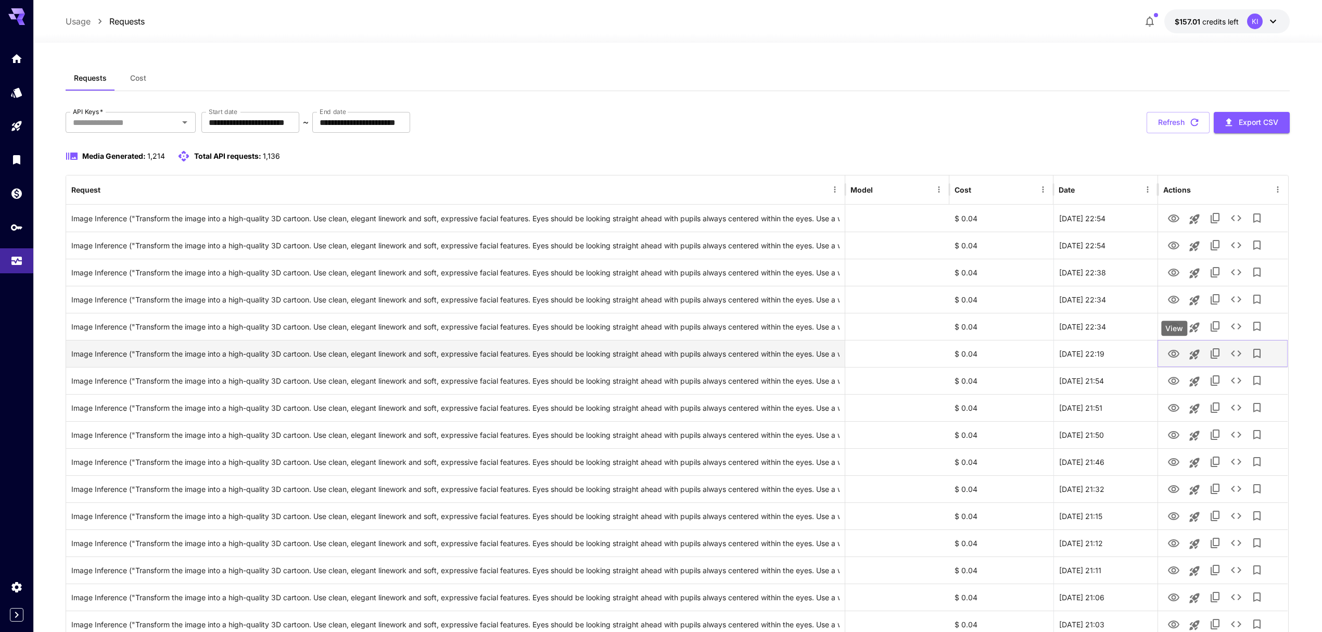
click at [1170, 352] on icon "View" at bounding box center [1173, 354] width 11 height 8
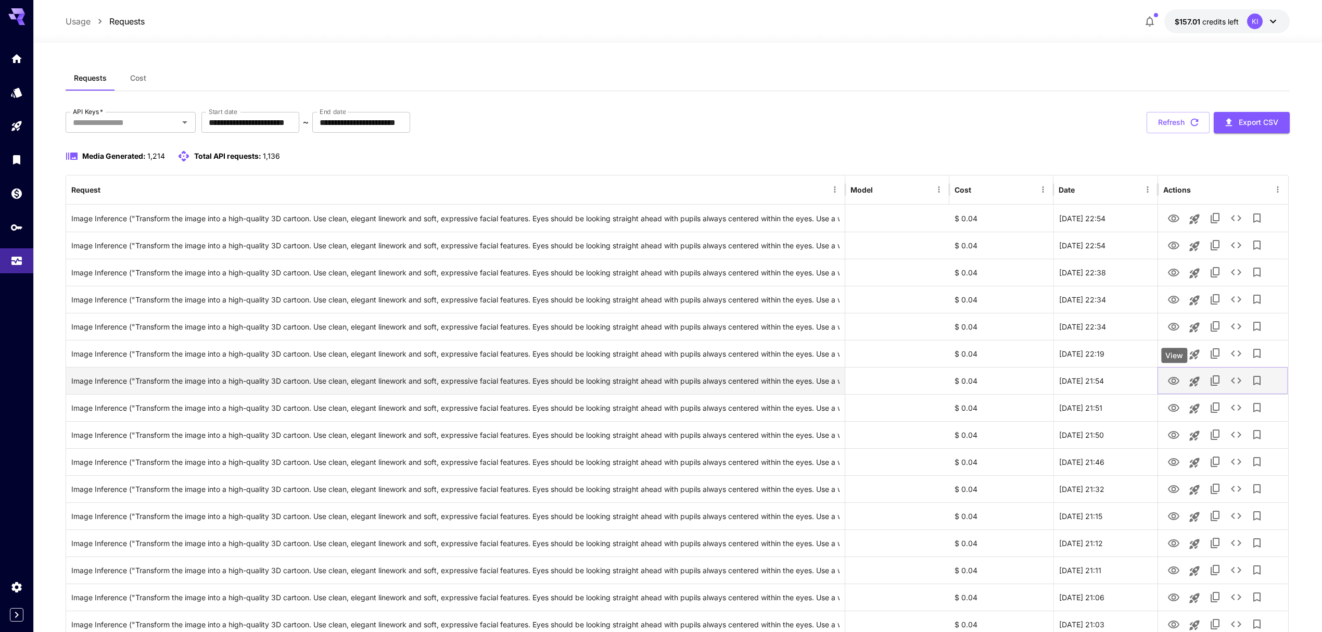
click at [1171, 381] on icon "View" at bounding box center [1173, 381] width 12 height 12
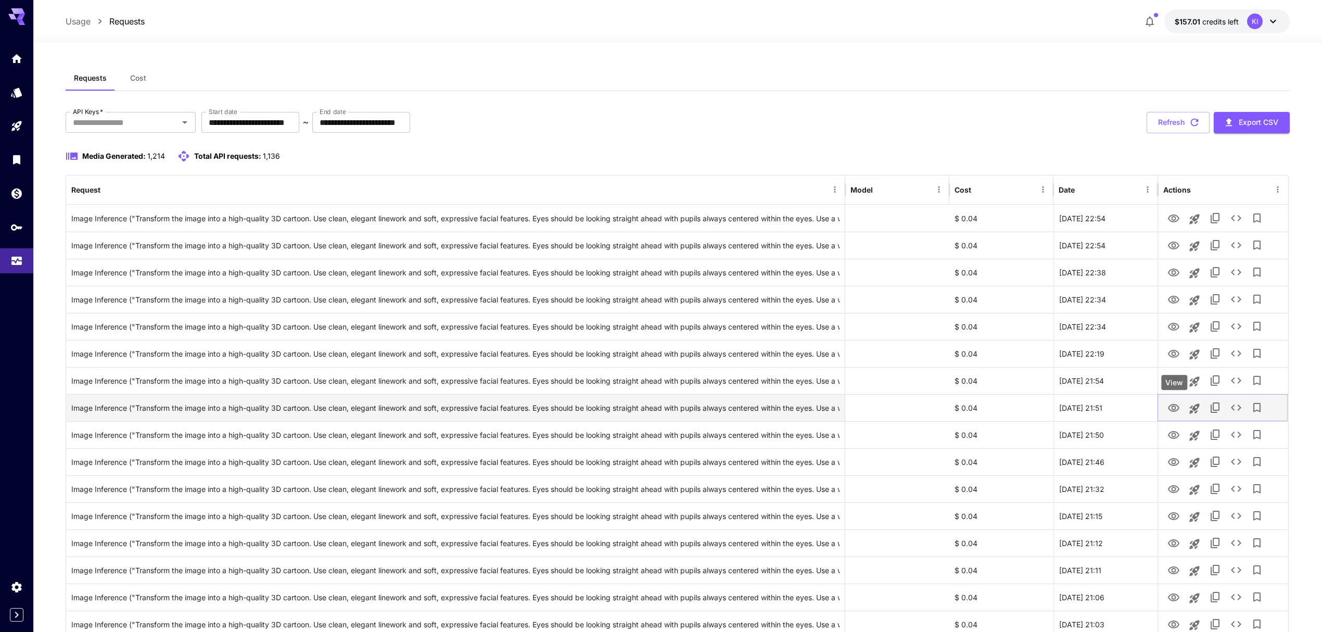
click at [1172, 406] on icon "View" at bounding box center [1173, 408] width 12 height 12
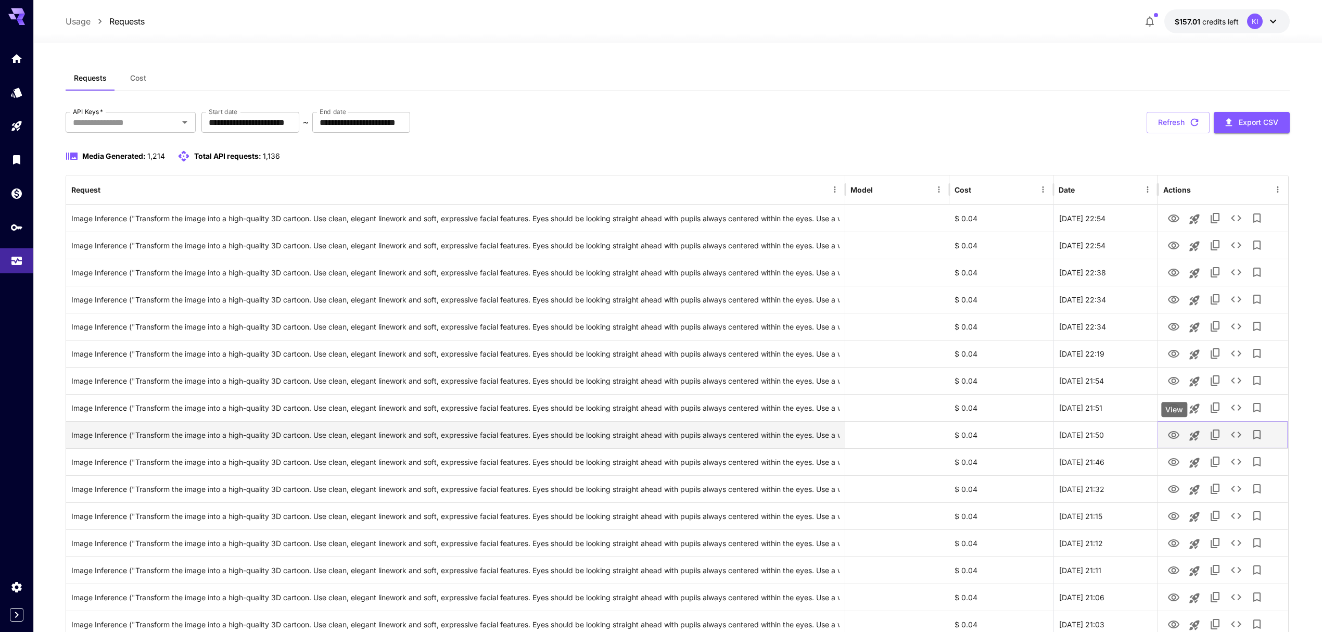
click at [1168, 436] on icon "View" at bounding box center [1173, 435] width 12 height 12
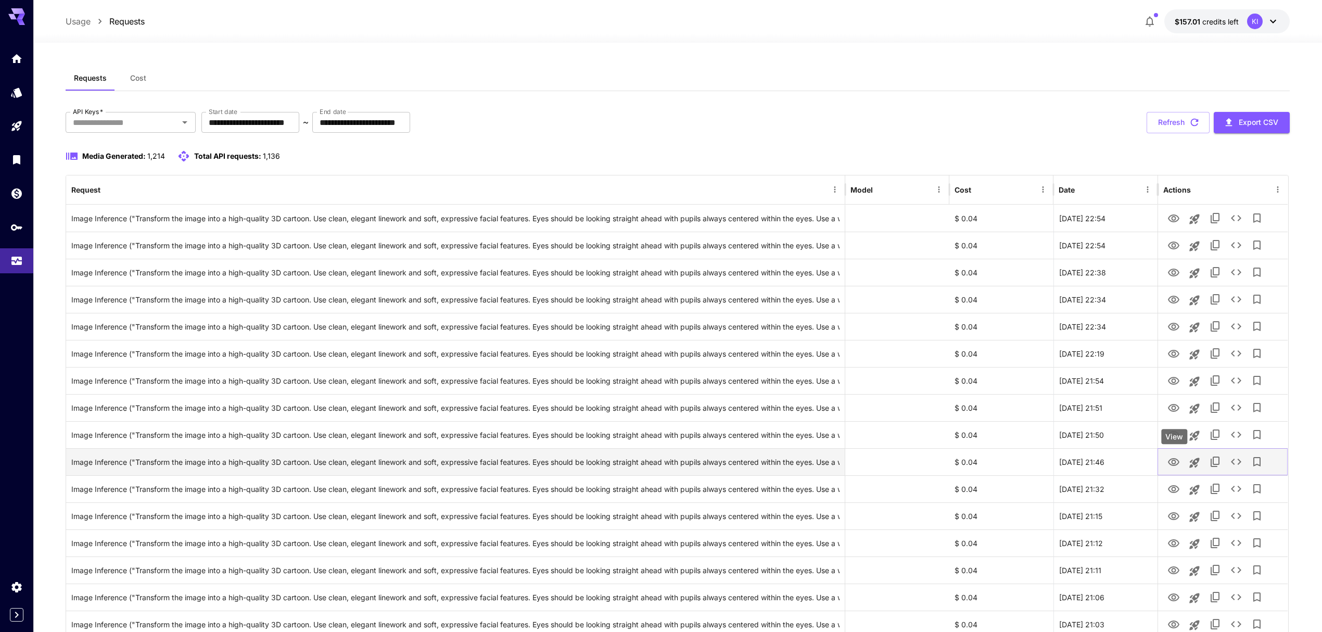
click at [1178, 464] on icon "View" at bounding box center [1173, 462] width 11 height 8
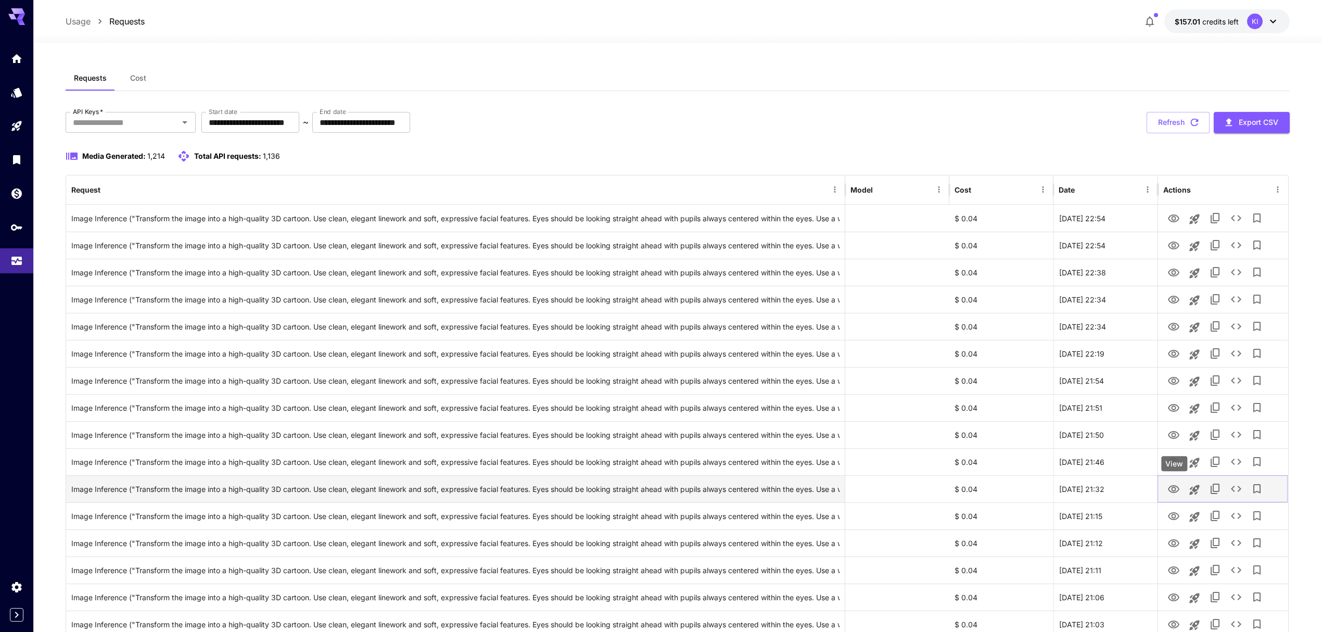
click at [1177, 488] on icon "View" at bounding box center [1173, 489] width 11 height 8
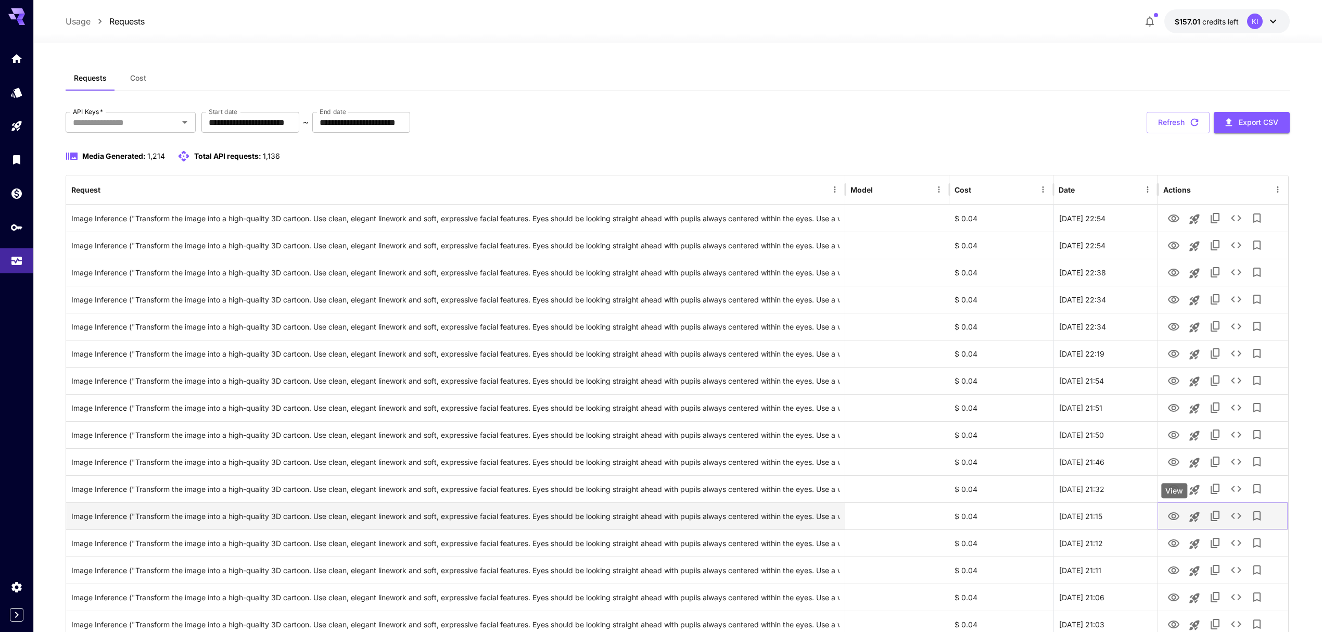
click at [1173, 512] on icon "View" at bounding box center [1173, 516] width 12 height 12
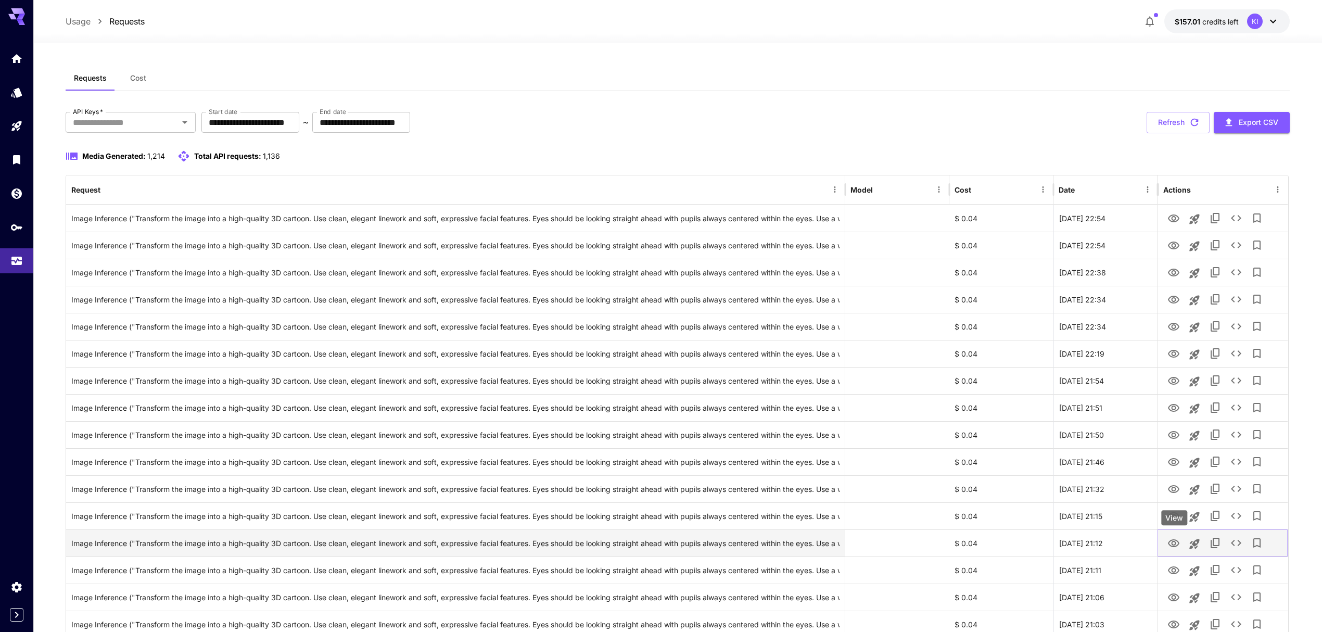
click at [1171, 542] on icon "View" at bounding box center [1173, 543] width 12 height 12
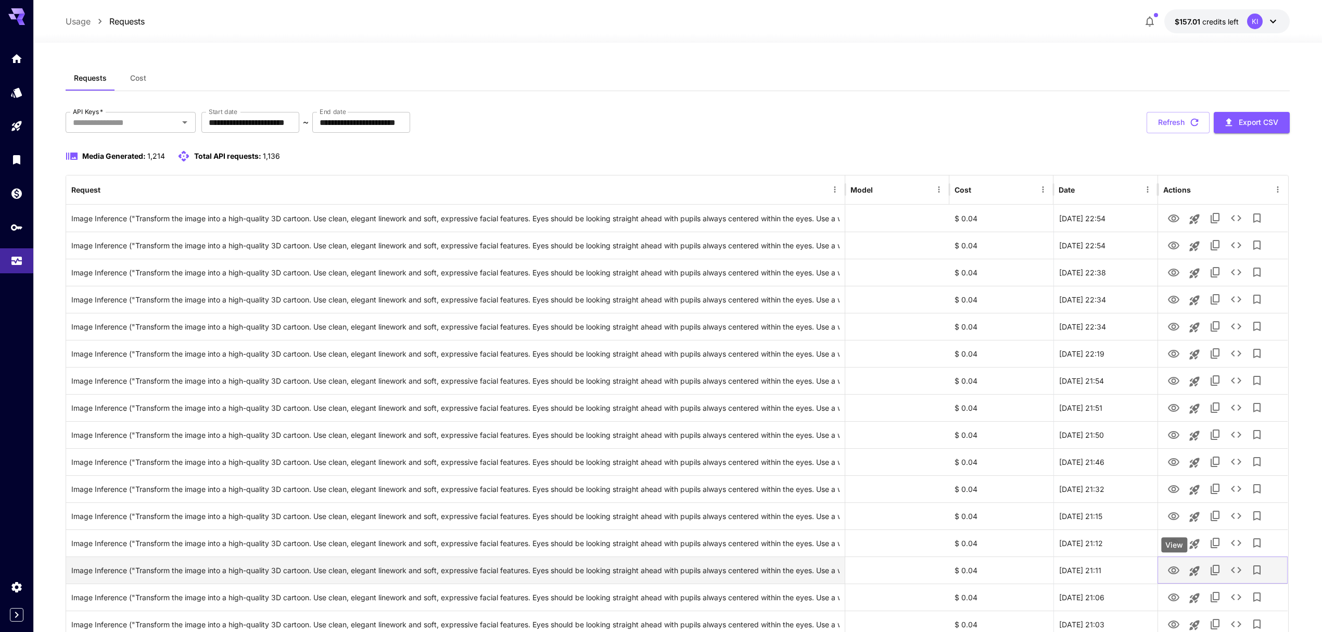
click at [1172, 566] on icon "View" at bounding box center [1173, 570] width 12 height 12
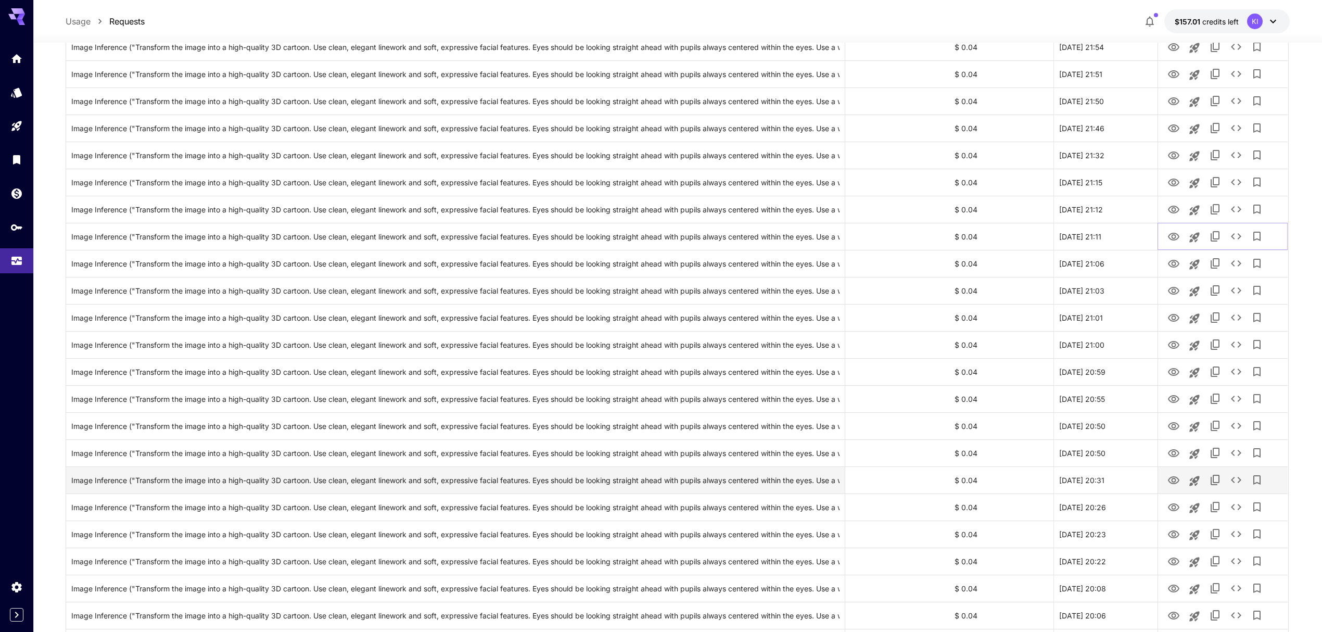
scroll to position [347, 0]
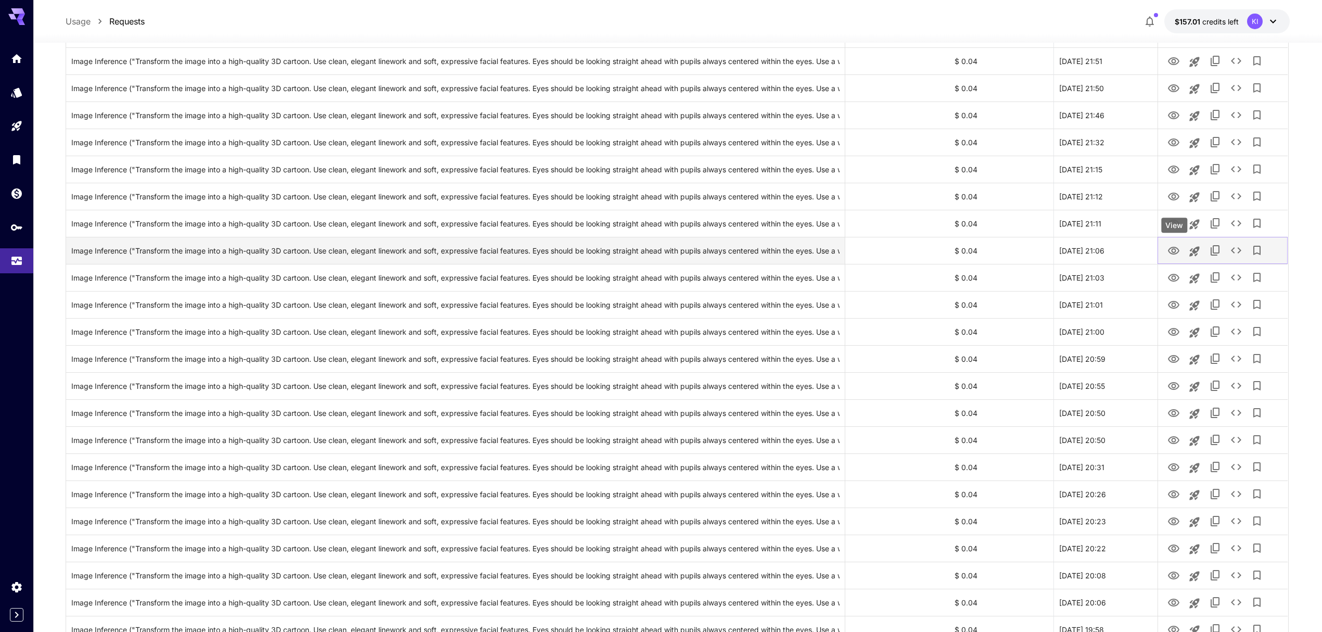
click at [1172, 250] on icon "View" at bounding box center [1173, 251] width 11 height 8
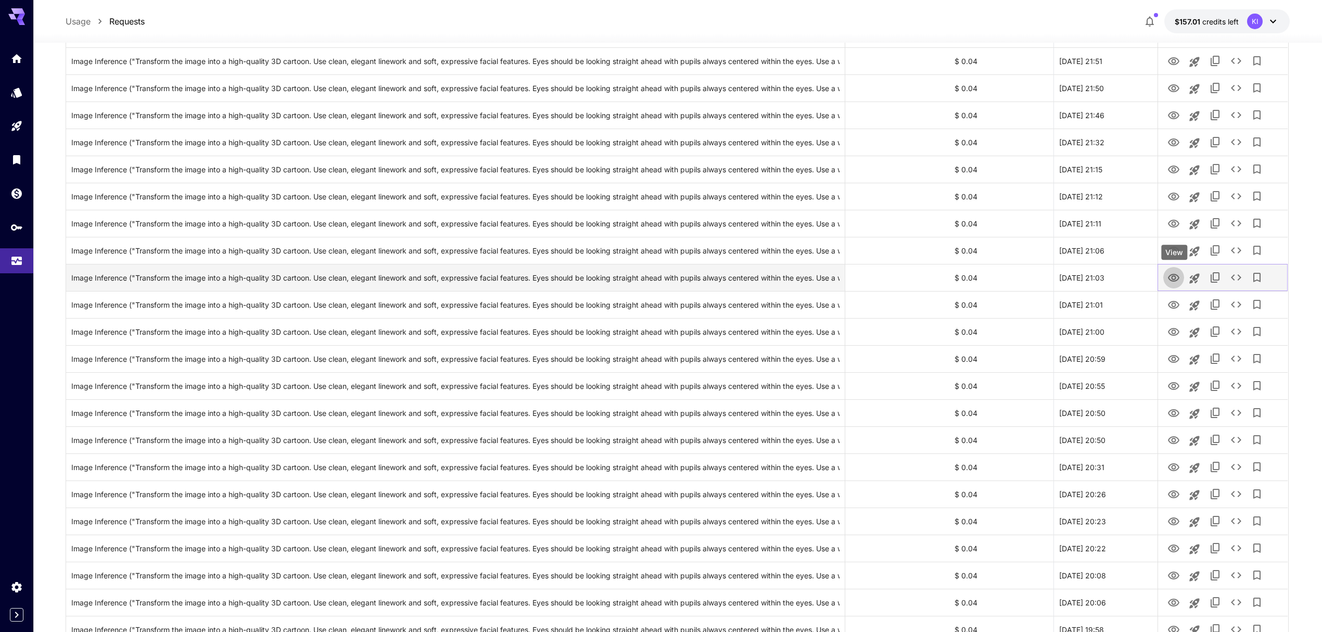
click at [1174, 273] on icon "View" at bounding box center [1173, 278] width 12 height 12
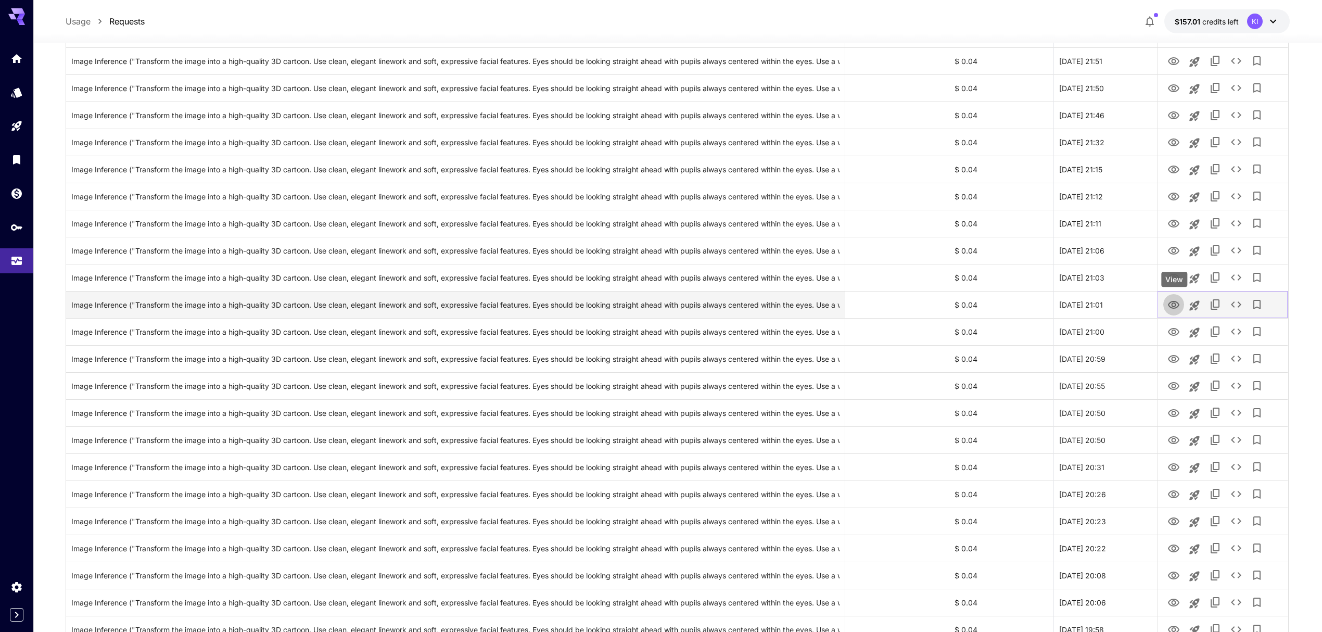
click at [1170, 304] on icon "View" at bounding box center [1173, 305] width 11 height 8
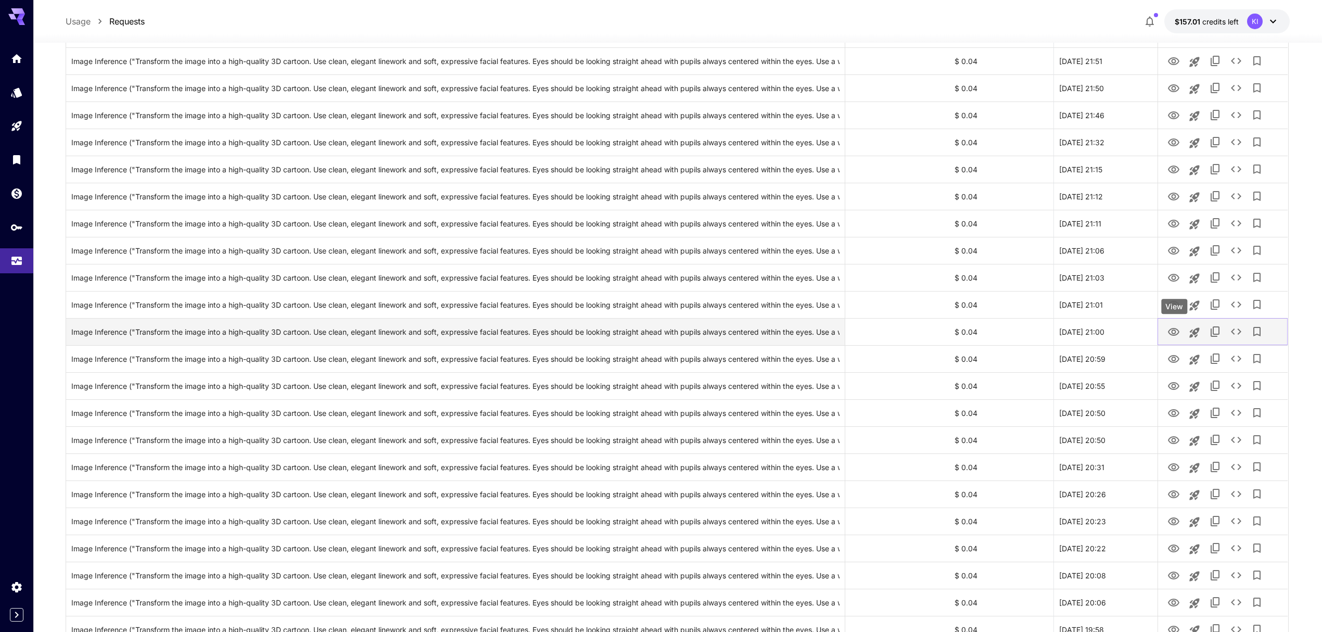
click at [1171, 327] on icon "View" at bounding box center [1173, 332] width 12 height 12
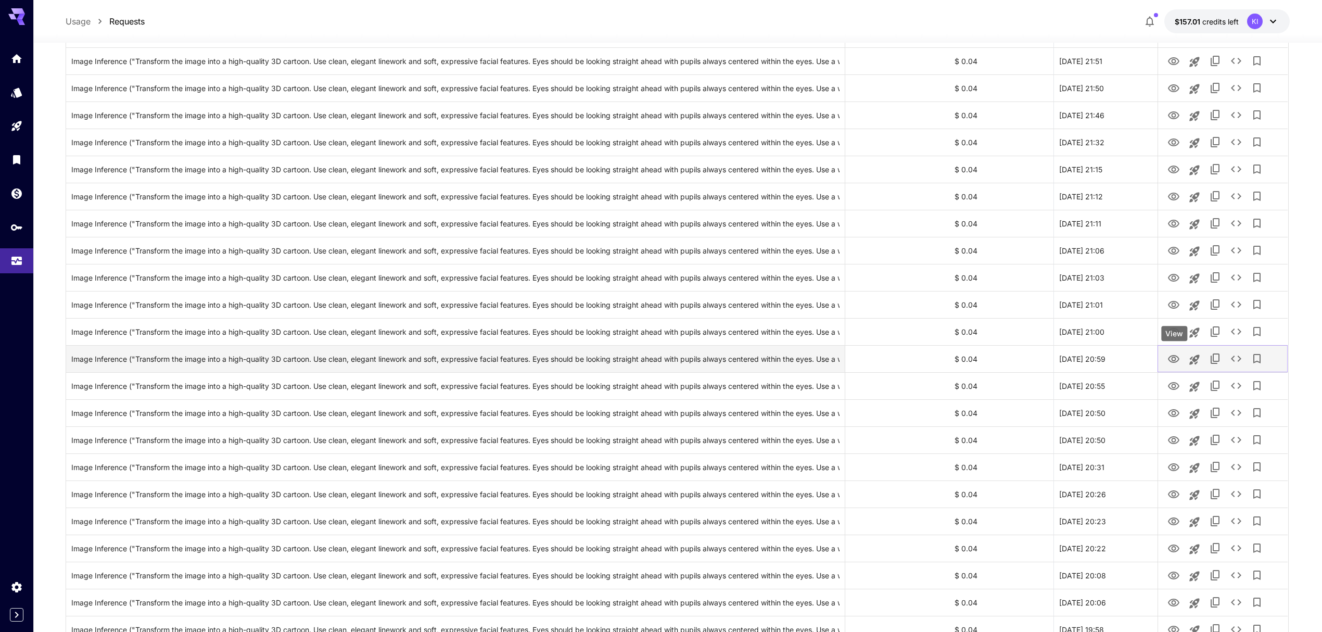
click at [1172, 360] on icon "View" at bounding box center [1173, 359] width 11 height 8
click at [1173, 390] on icon "View" at bounding box center [1173, 386] width 12 height 12
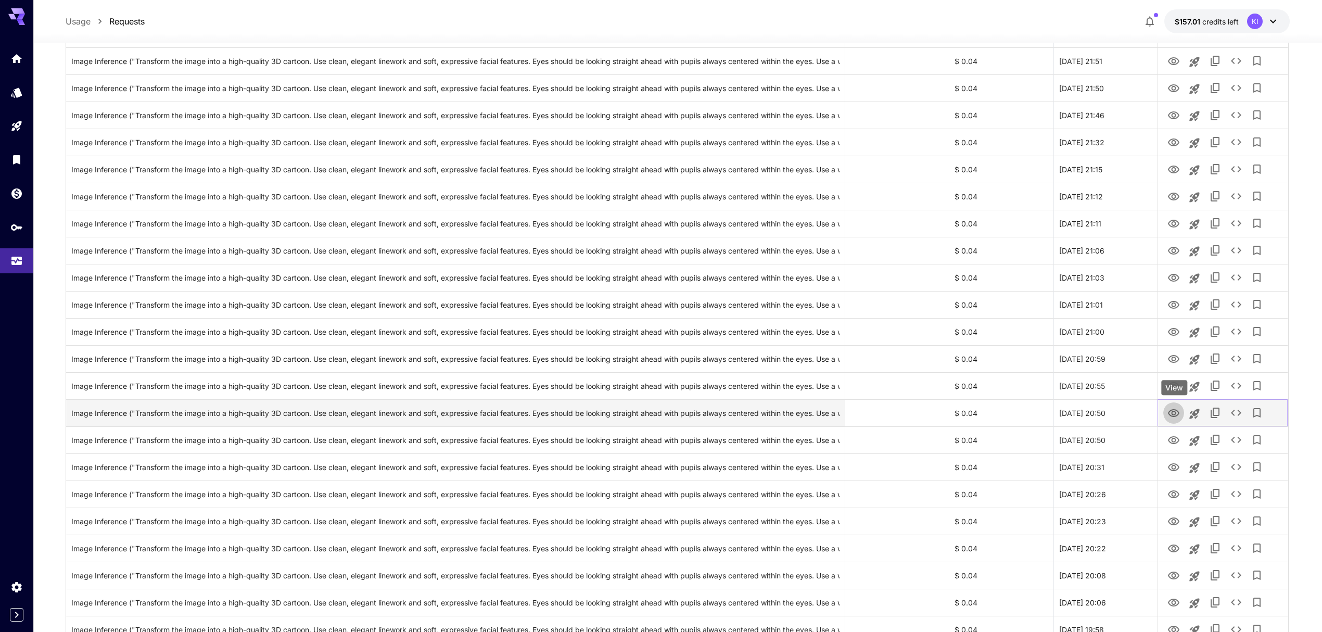
click at [1166, 413] on button "View" at bounding box center [1173, 412] width 21 height 21
click at [1171, 411] on icon "View" at bounding box center [1173, 413] width 11 height 8
click at [1176, 437] on icon "View" at bounding box center [1173, 440] width 11 height 8
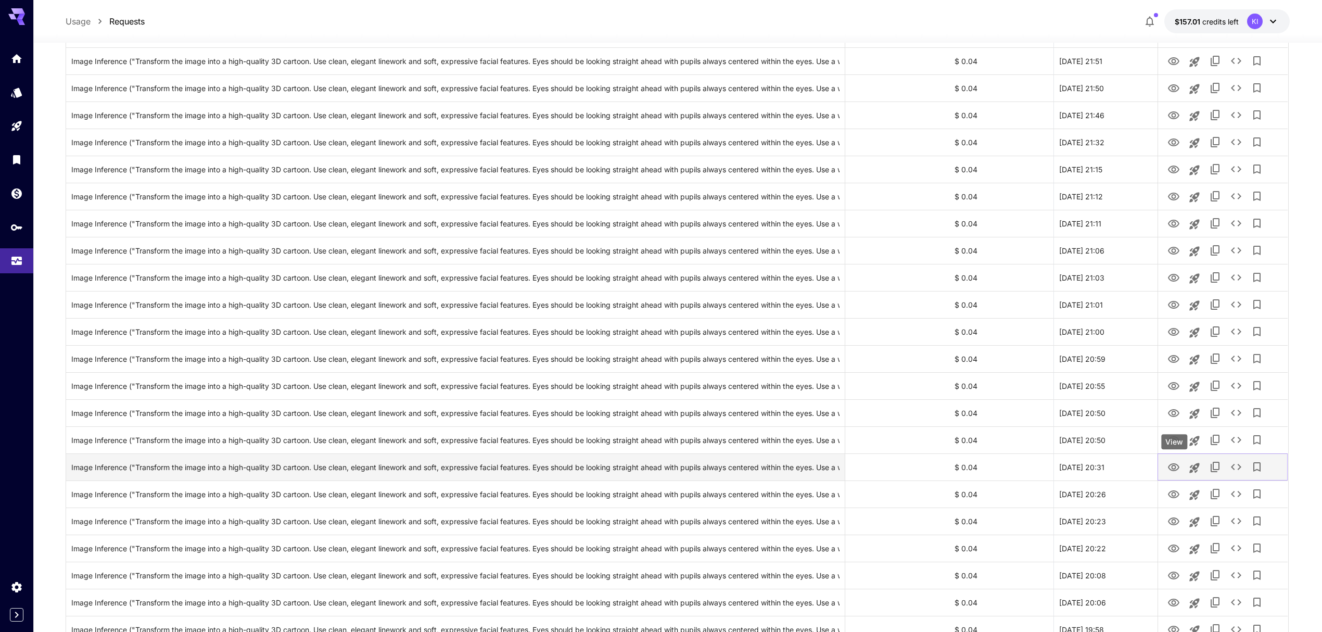
click at [1169, 468] on icon "View" at bounding box center [1173, 467] width 11 height 8
click at [1173, 493] on icon "View" at bounding box center [1173, 494] width 12 height 12
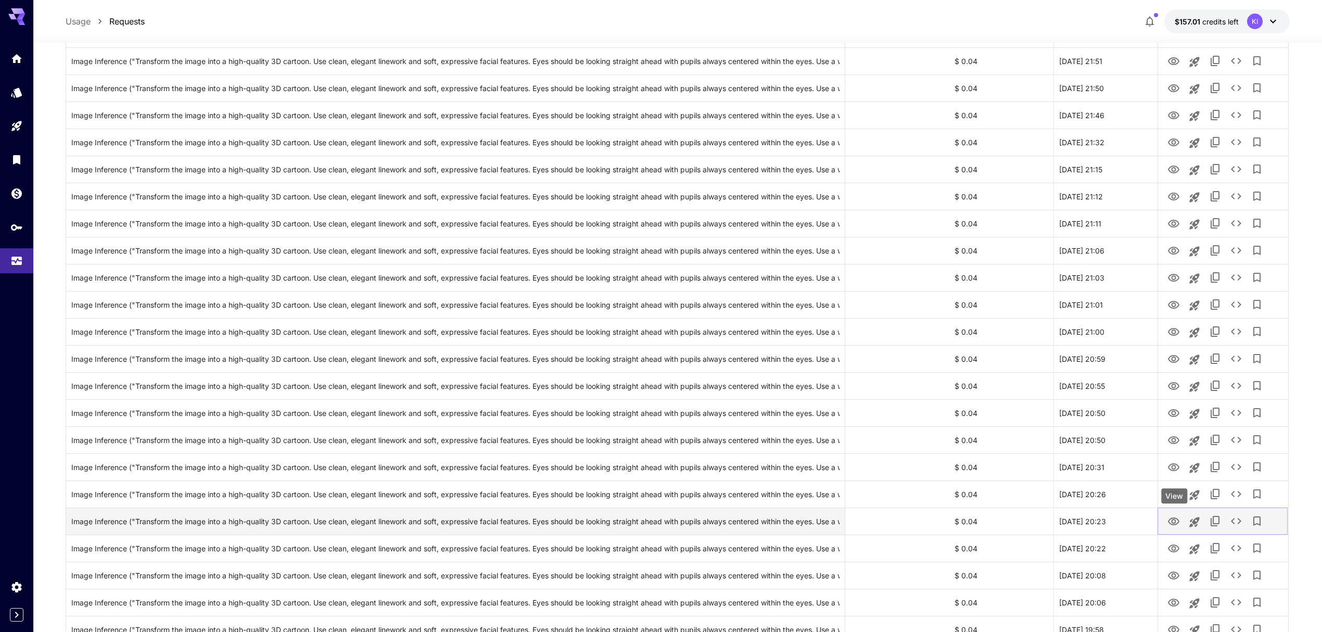
click at [1169, 526] on icon "View" at bounding box center [1173, 521] width 12 height 12
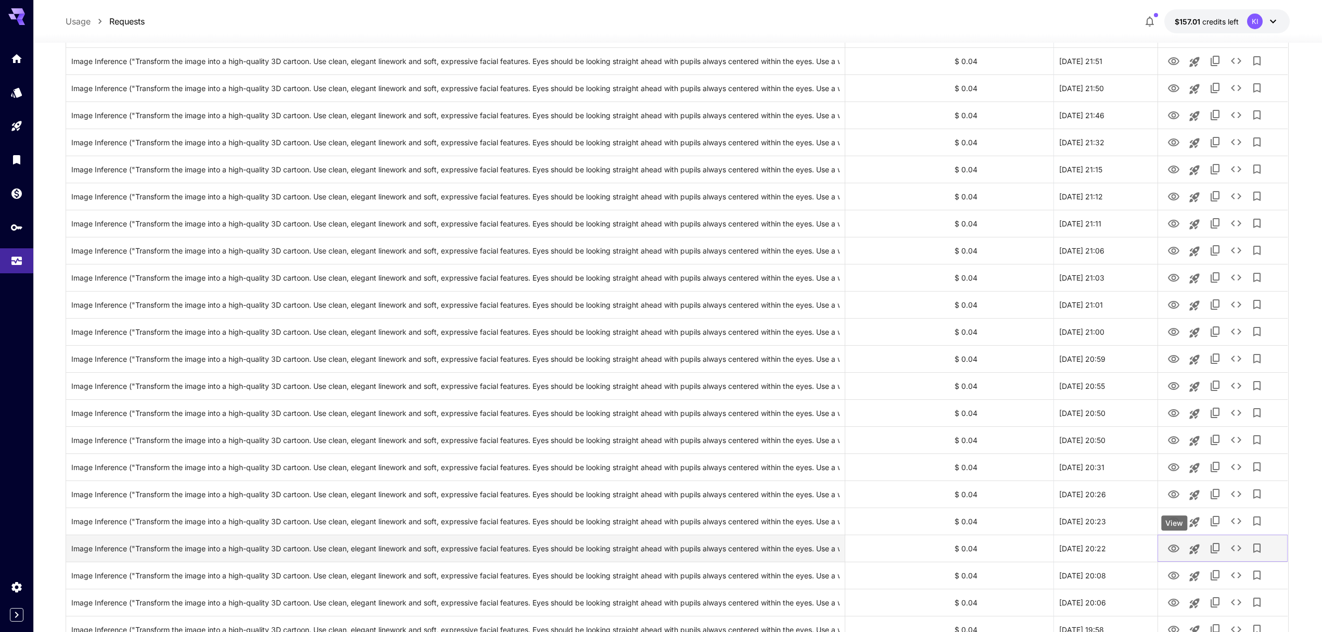
click at [1176, 544] on icon "View" at bounding box center [1173, 548] width 12 height 12
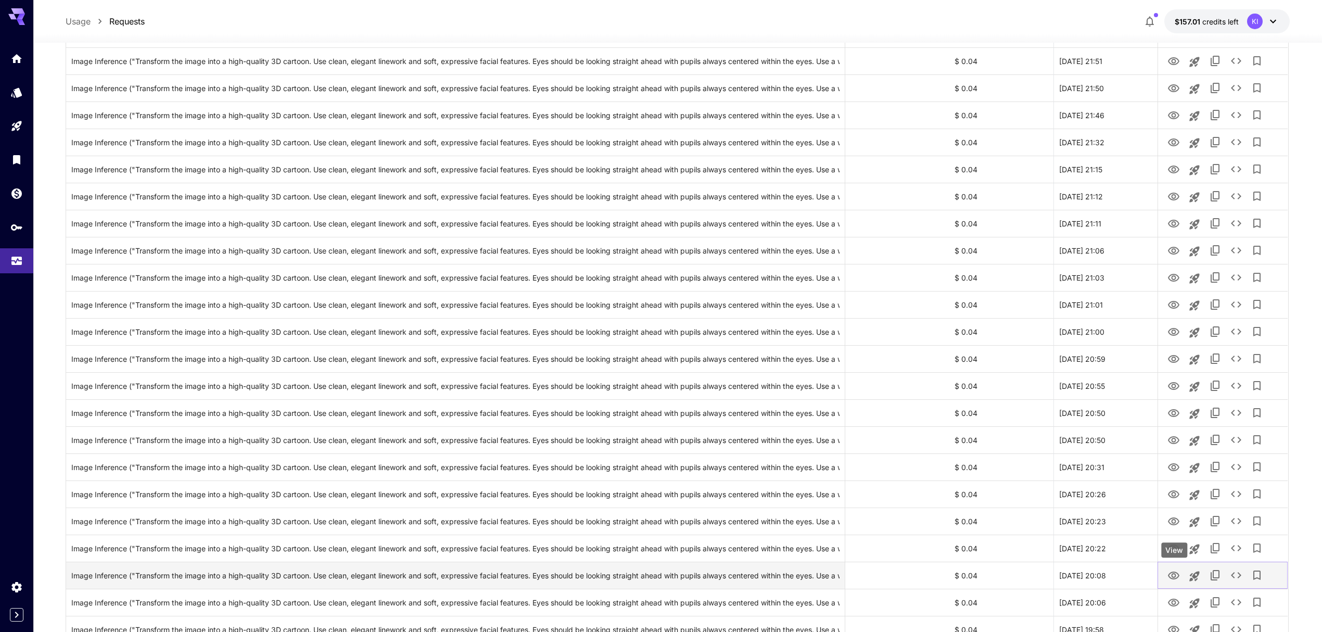
click at [1178, 579] on icon "View" at bounding box center [1173, 575] width 12 height 12
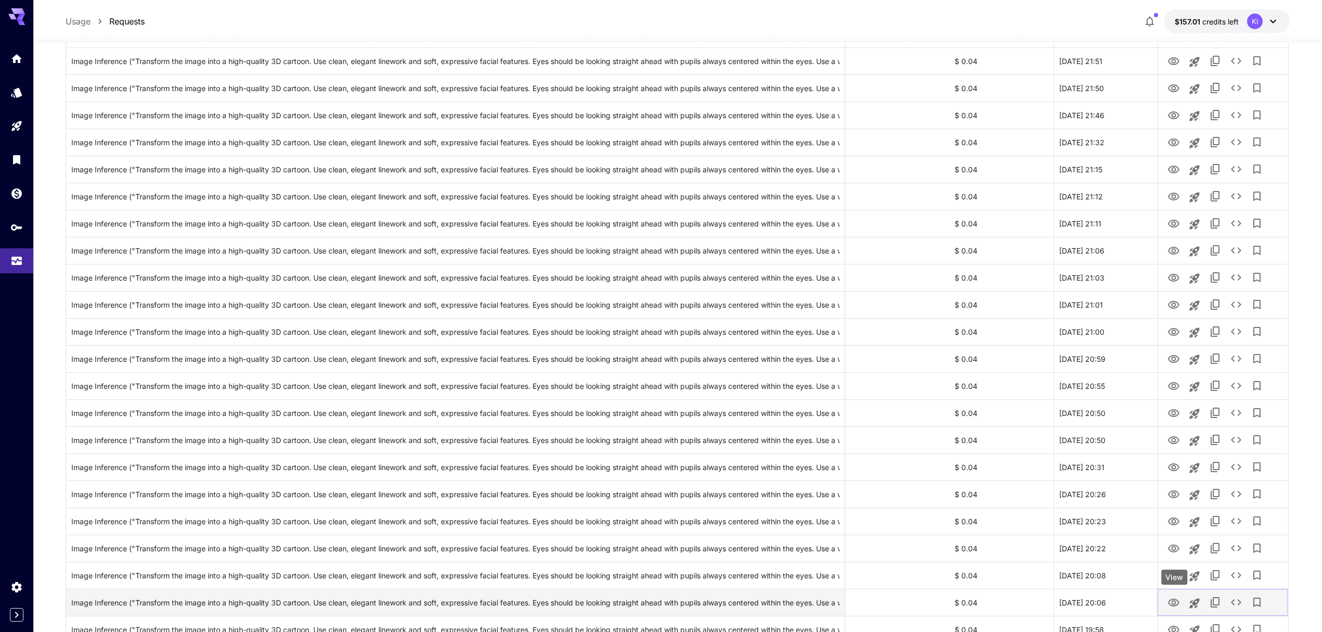
click at [1175, 603] on icon "View" at bounding box center [1173, 602] width 11 height 8
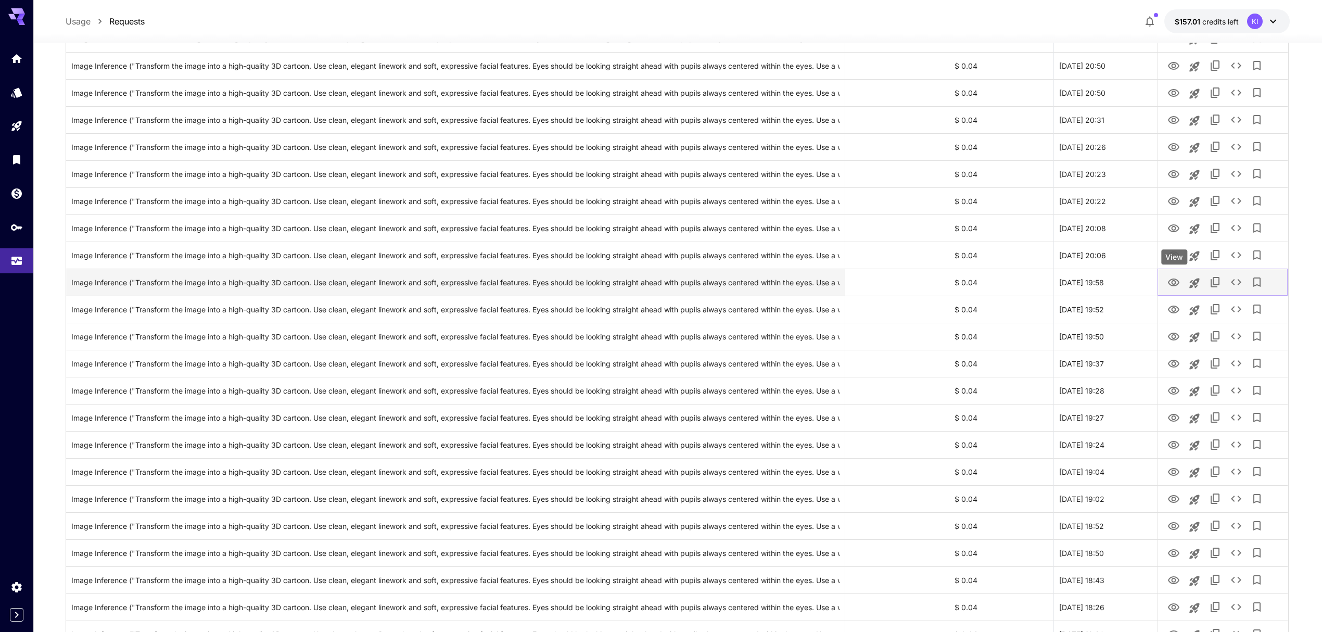
click at [1174, 280] on icon "View" at bounding box center [1173, 282] width 12 height 12
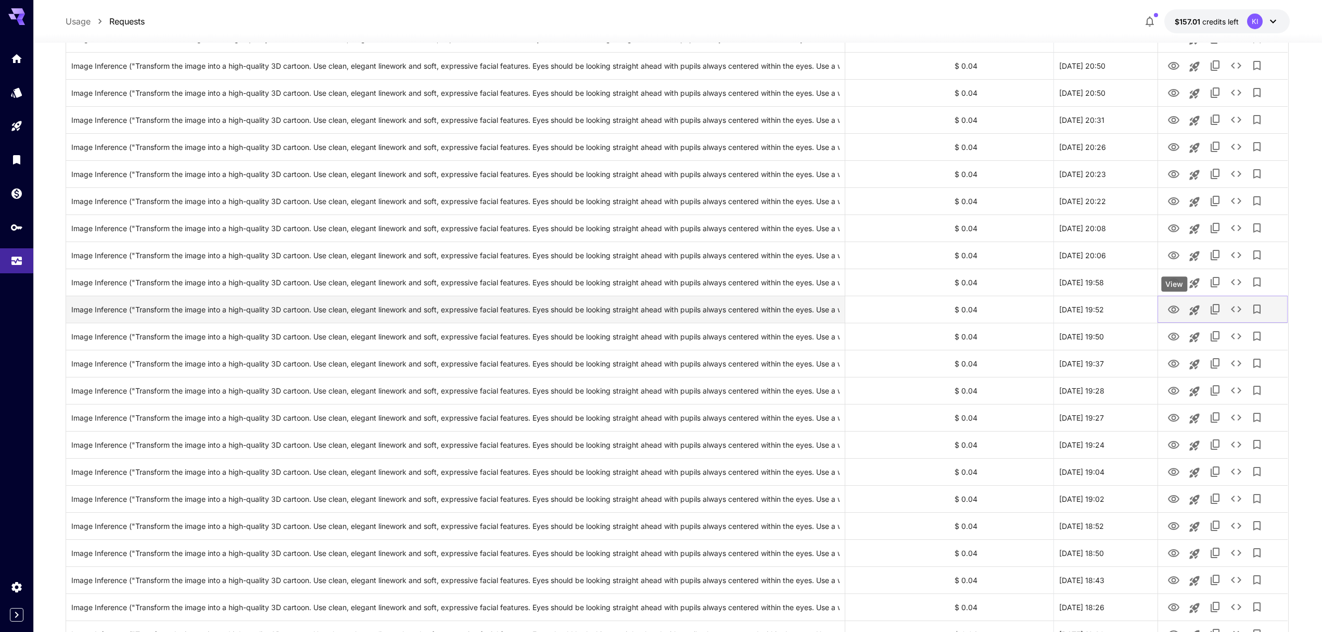
click at [1176, 309] on icon "View" at bounding box center [1173, 309] width 12 height 12
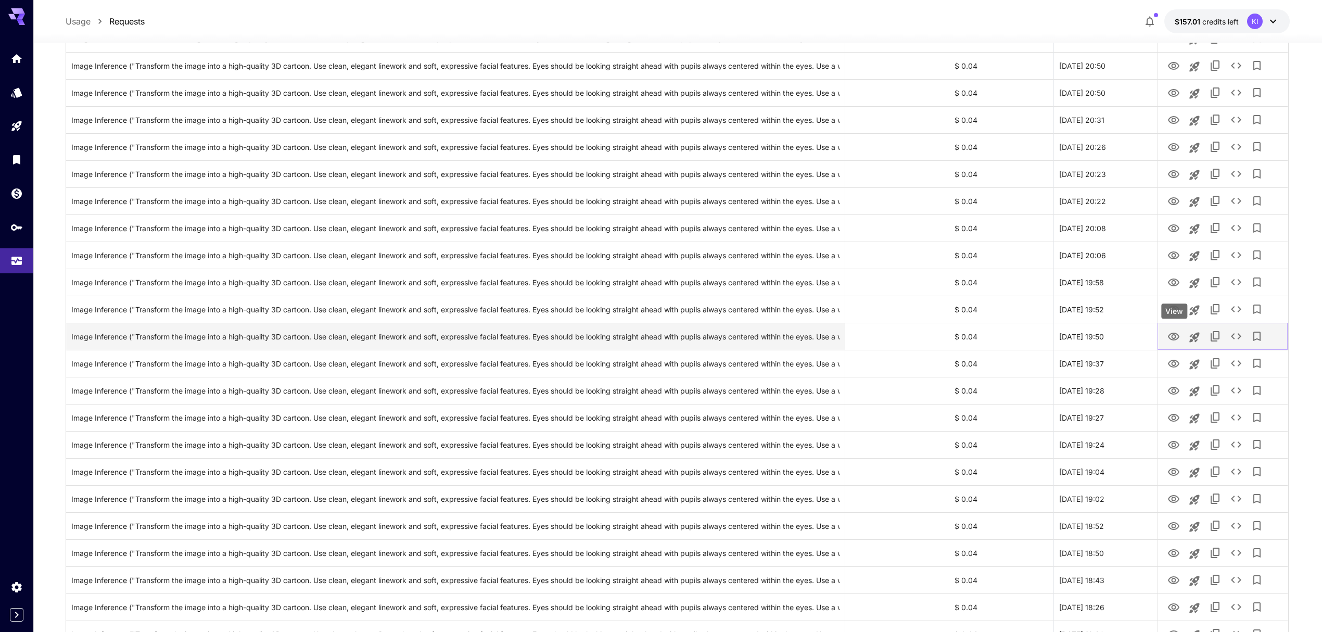
click at [1174, 336] on icon "View" at bounding box center [1173, 336] width 12 height 12
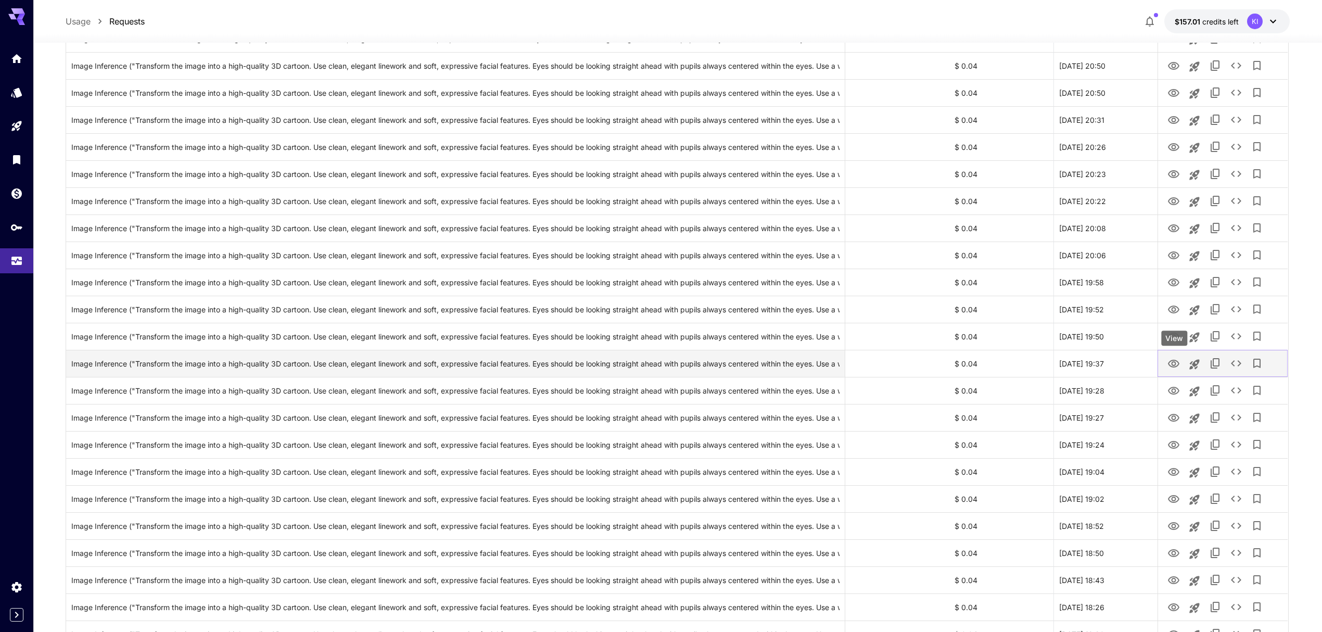
click at [1172, 366] on icon "View" at bounding box center [1173, 363] width 12 height 12
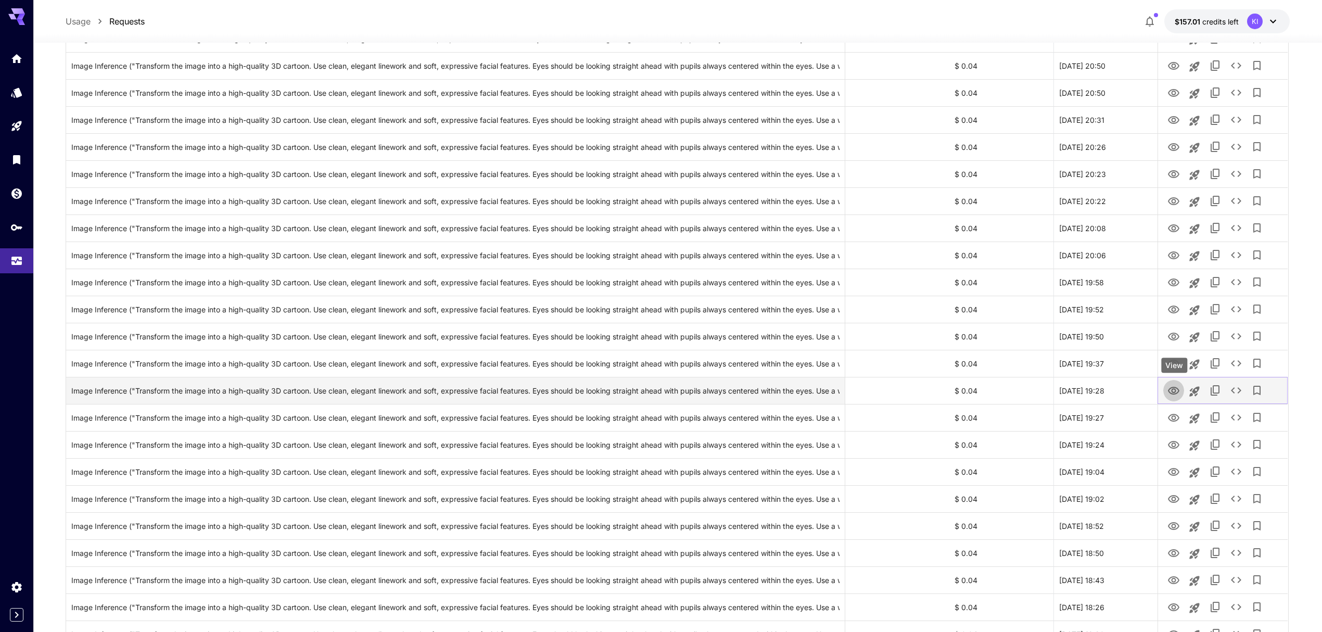
click at [1176, 385] on icon "View" at bounding box center [1173, 391] width 12 height 12
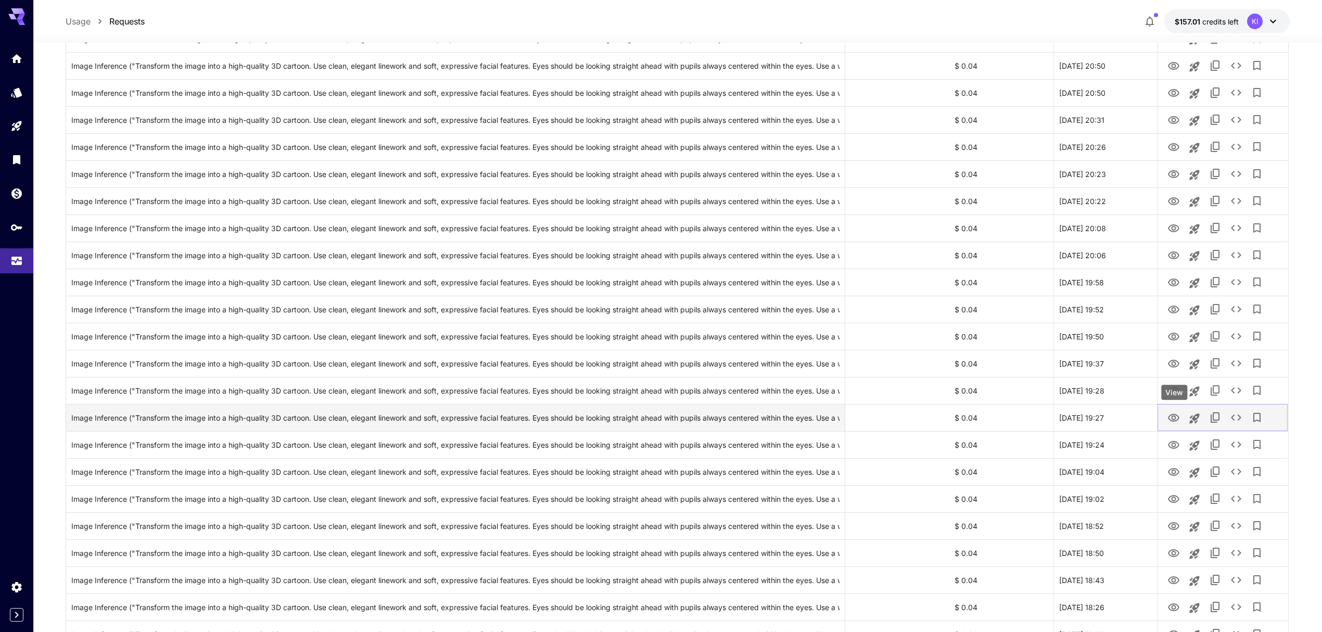
click at [1172, 417] on icon "View" at bounding box center [1173, 418] width 11 height 8
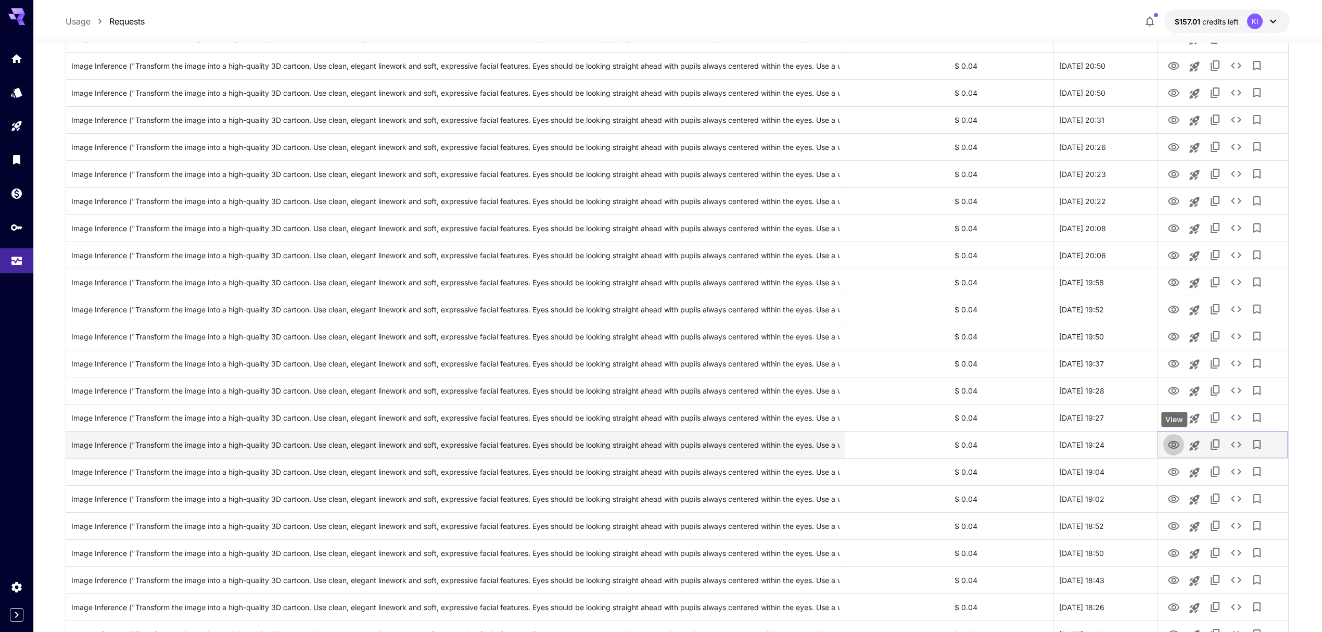
click at [1173, 443] on icon "View" at bounding box center [1173, 445] width 11 height 8
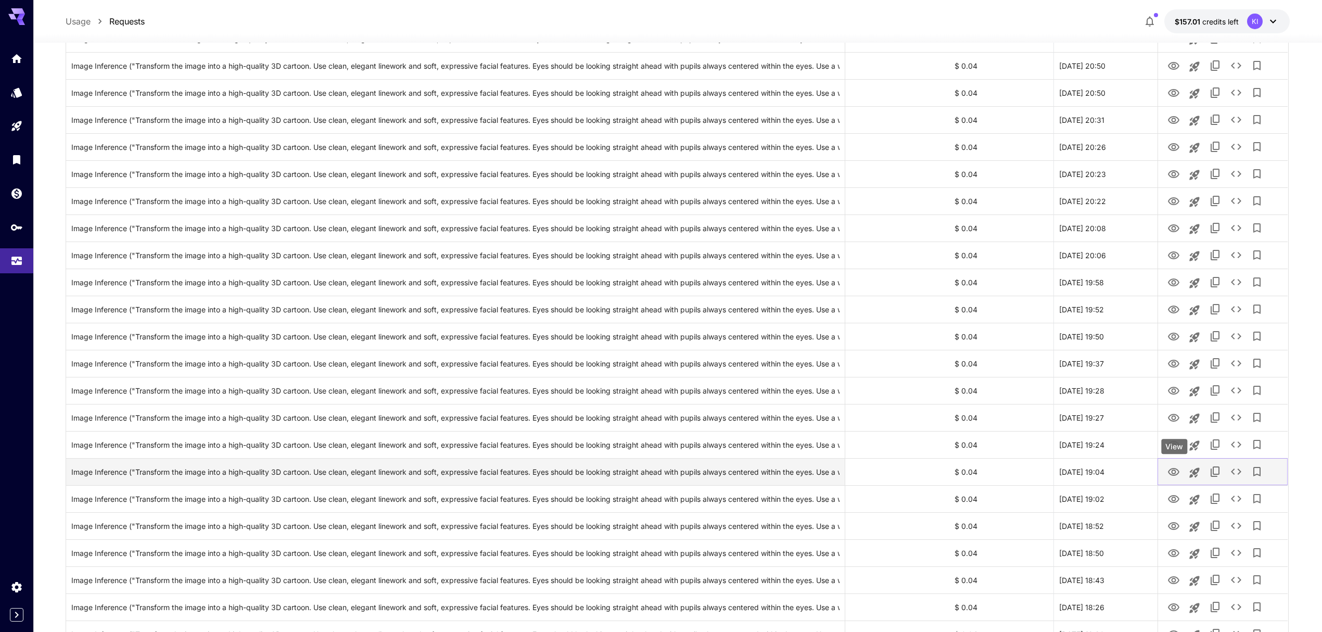
click at [1172, 477] on icon "View" at bounding box center [1173, 472] width 12 height 12
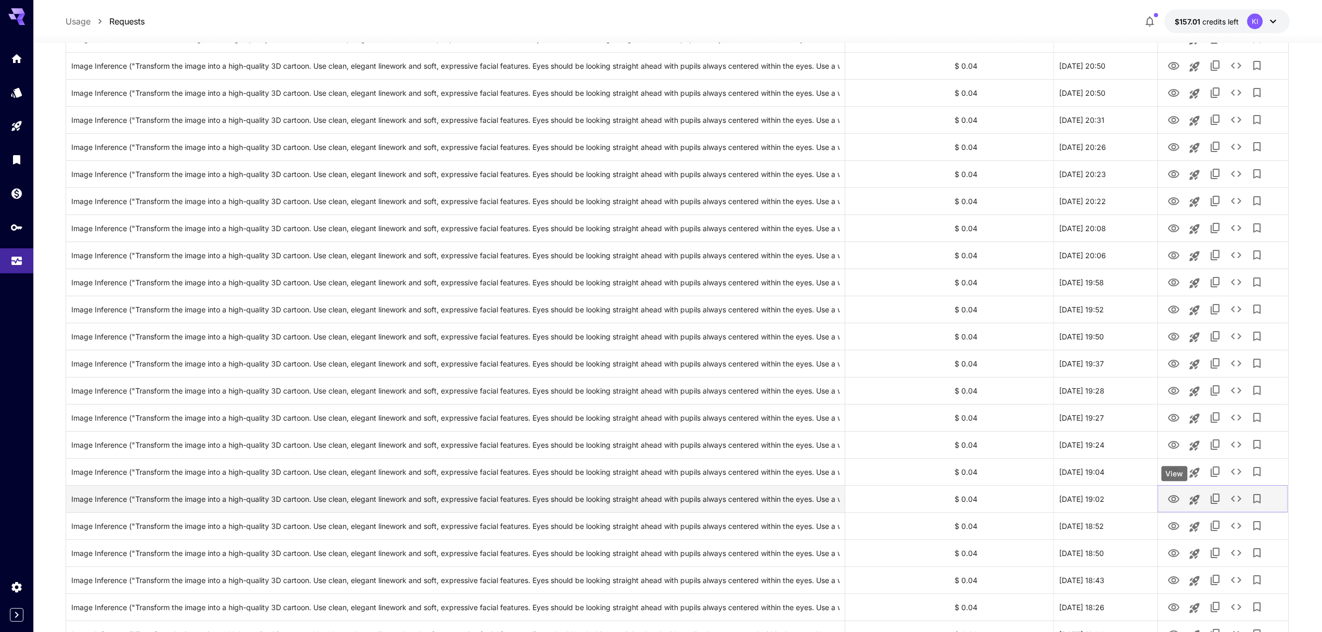
click at [1170, 496] on icon "View" at bounding box center [1173, 499] width 12 height 12
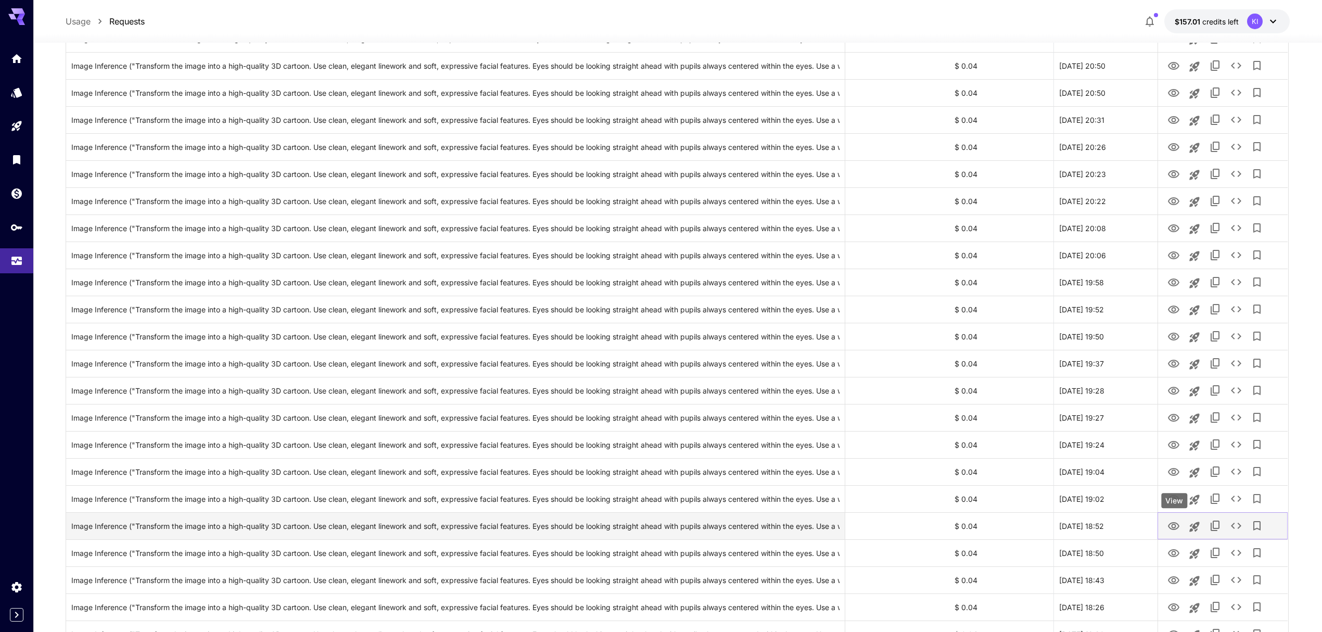
click at [1173, 528] on icon "View" at bounding box center [1173, 526] width 11 height 8
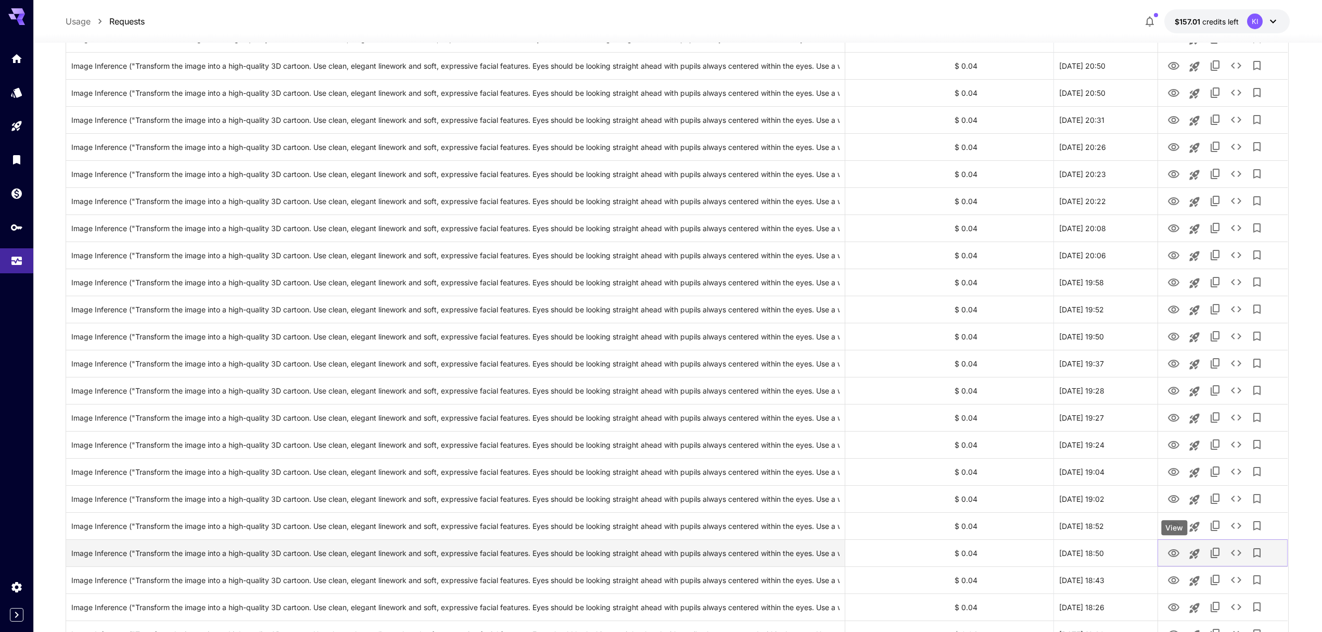
click at [1174, 554] on icon "View" at bounding box center [1173, 553] width 12 height 12
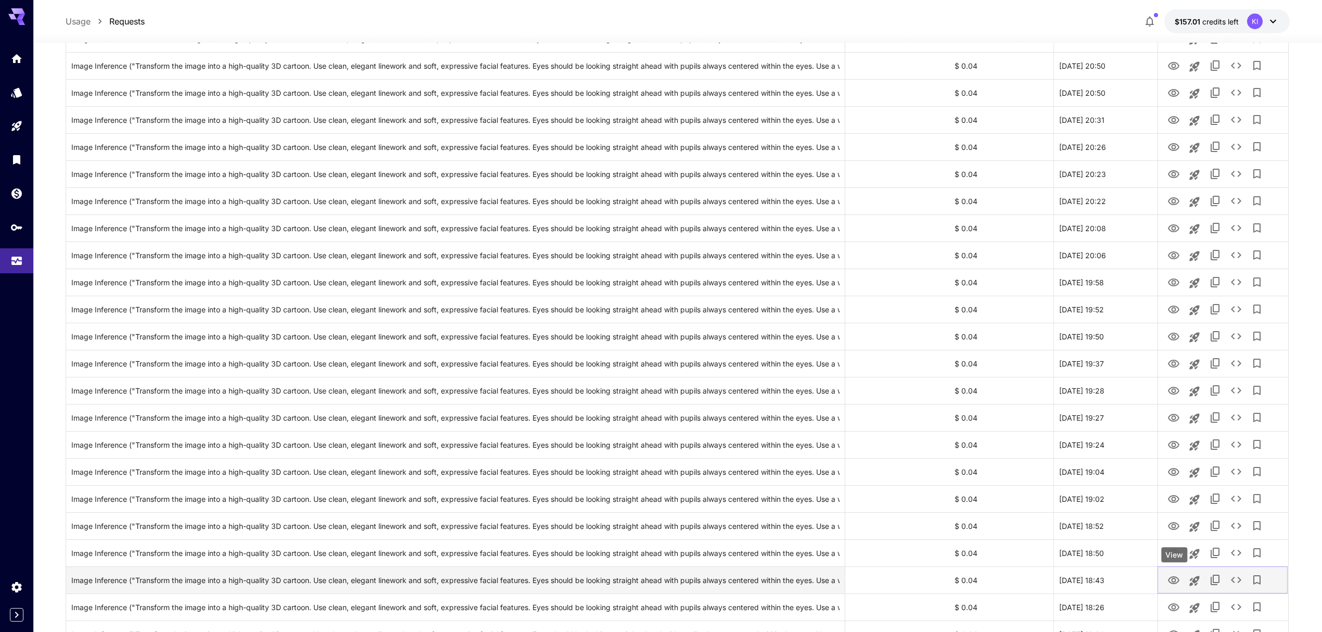
click at [1174, 575] on icon "View" at bounding box center [1173, 580] width 12 height 12
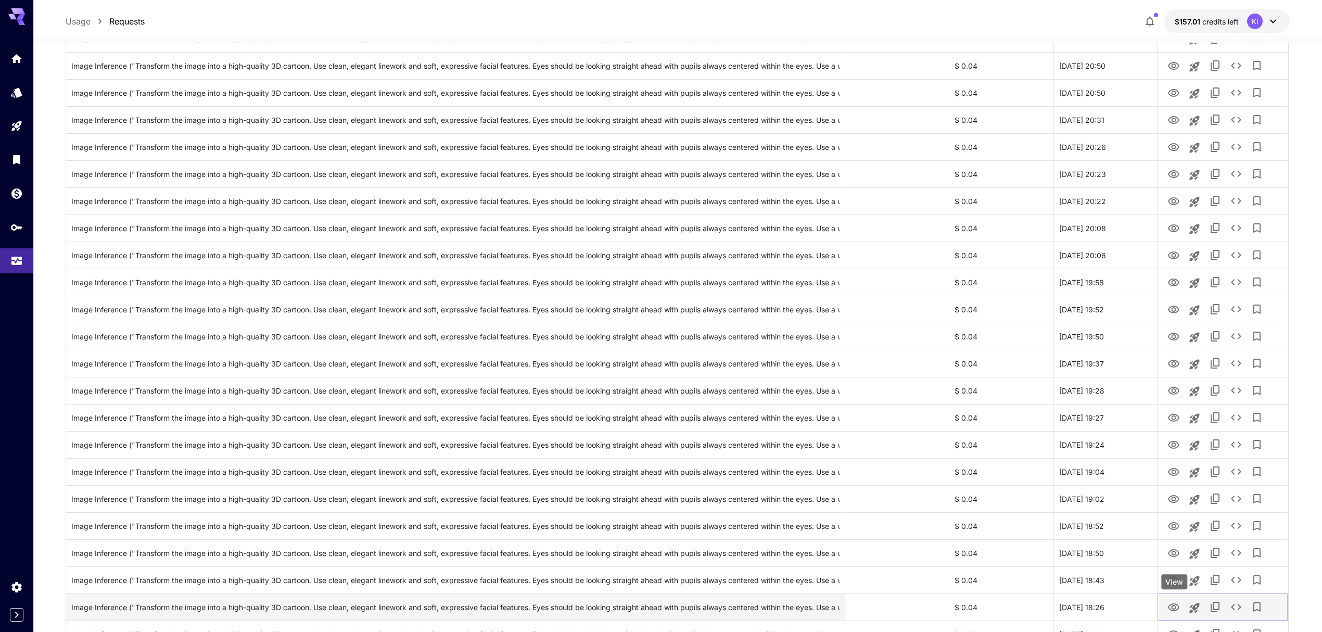
click at [1172, 601] on icon "View" at bounding box center [1173, 607] width 12 height 12
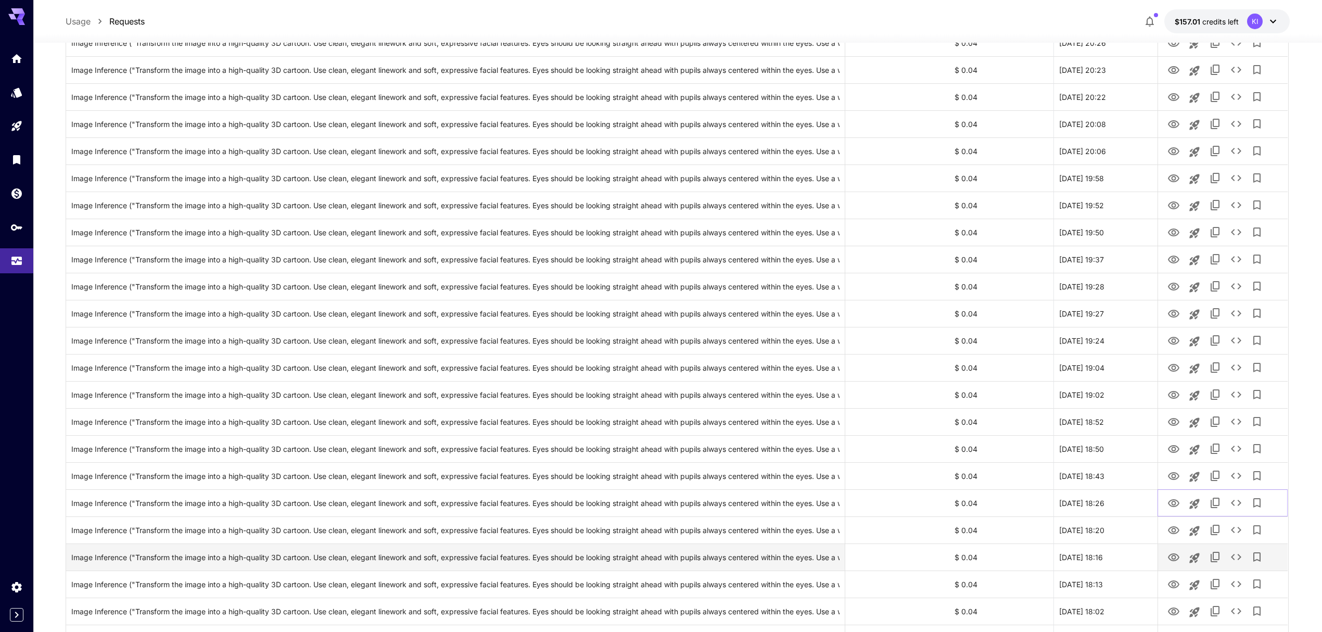
scroll to position [1041, 0]
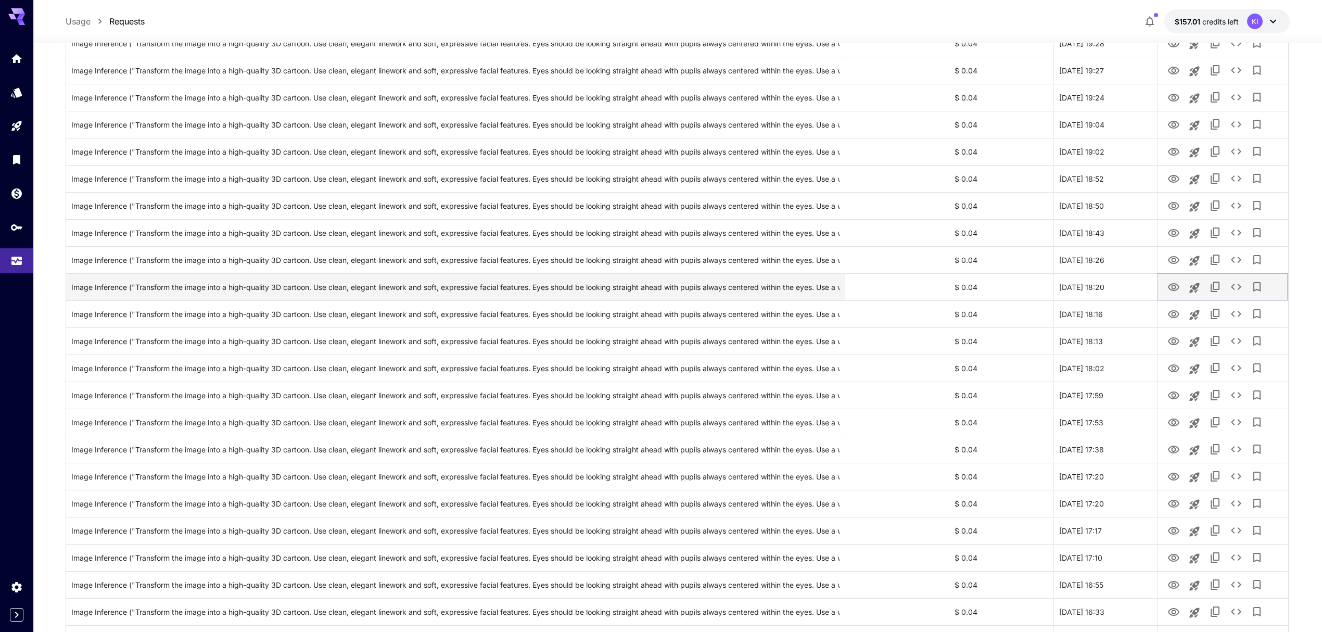
drag, startPoint x: 1172, startPoint y: 286, endPoint x: 1176, endPoint y: 290, distance: 6.3
click at [1172, 286] on icon "View" at bounding box center [1173, 287] width 12 height 12
click at [1177, 309] on icon "View" at bounding box center [1173, 314] width 12 height 12
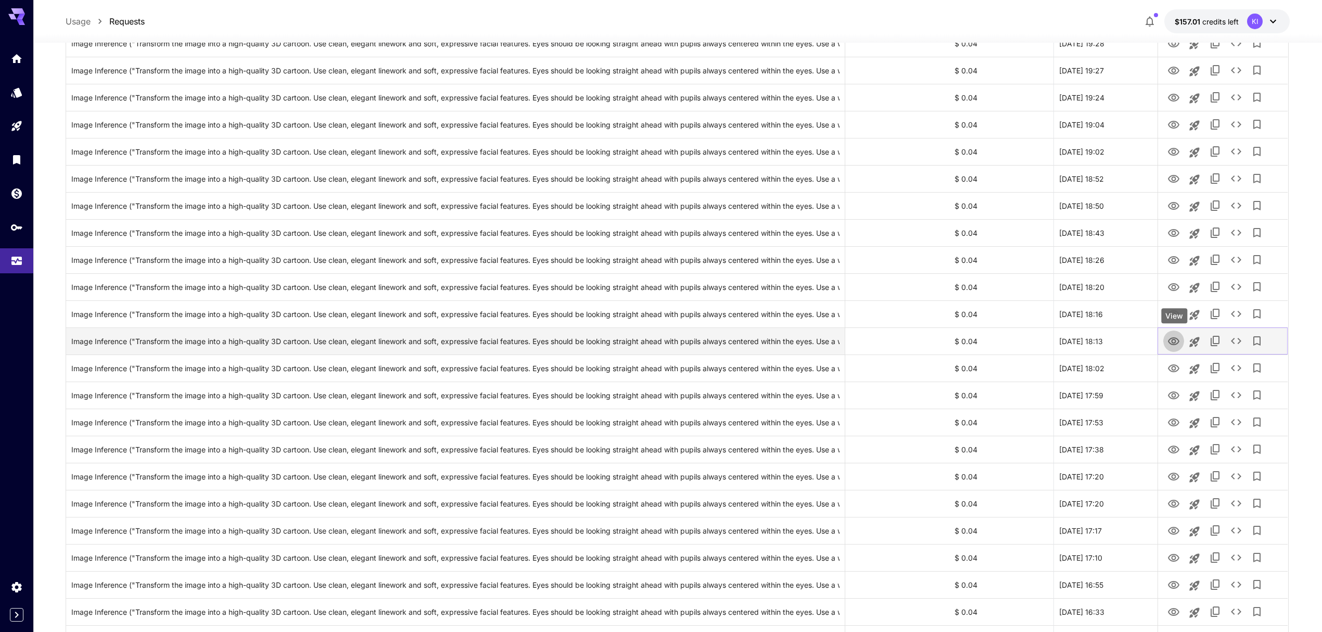
click at [1174, 342] on icon "View" at bounding box center [1173, 341] width 12 height 12
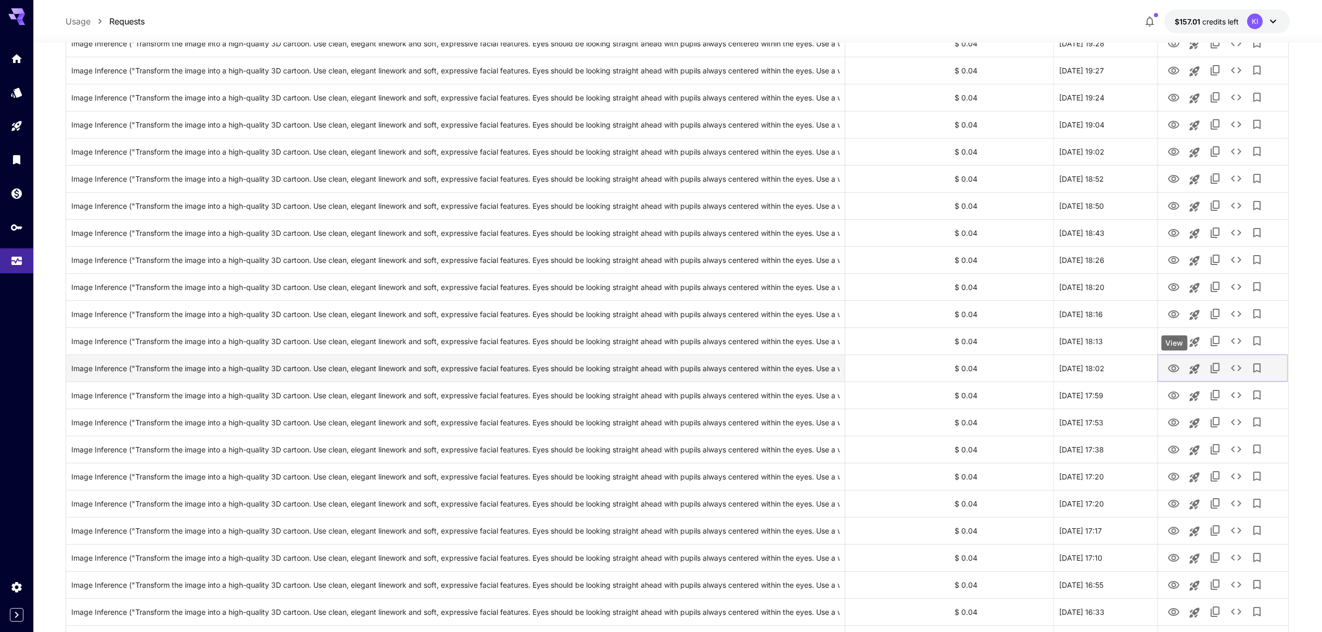
click at [1174, 365] on icon "View" at bounding box center [1173, 368] width 12 height 12
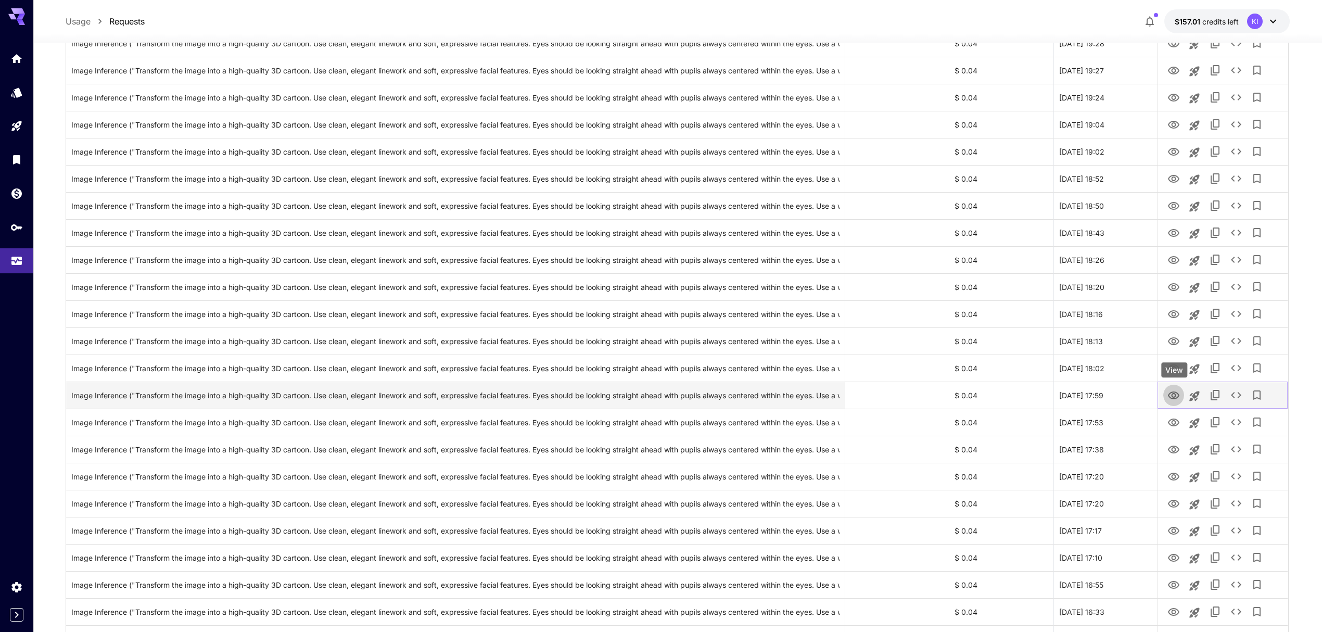
click at [1178, 399] on icon "View" at bounding box center [1173, 395] width 12 height 12
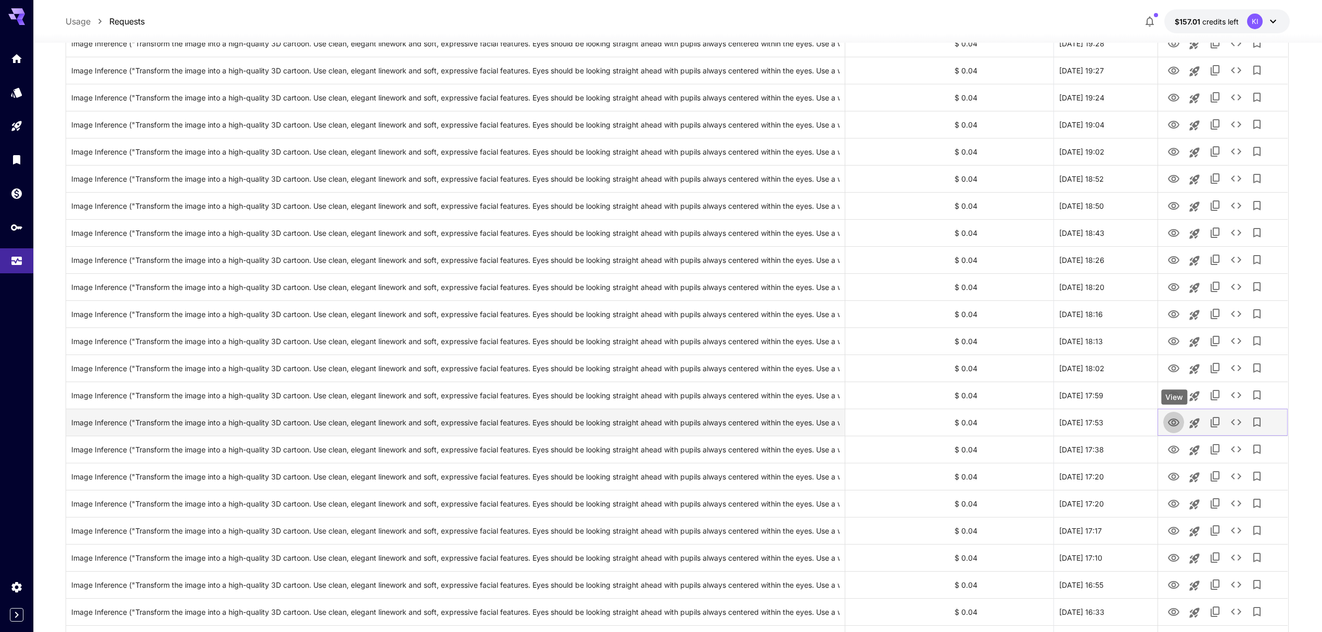
click at [1167, 424] on icon "View" at bounding box center [1173, 422] width 12 height 12
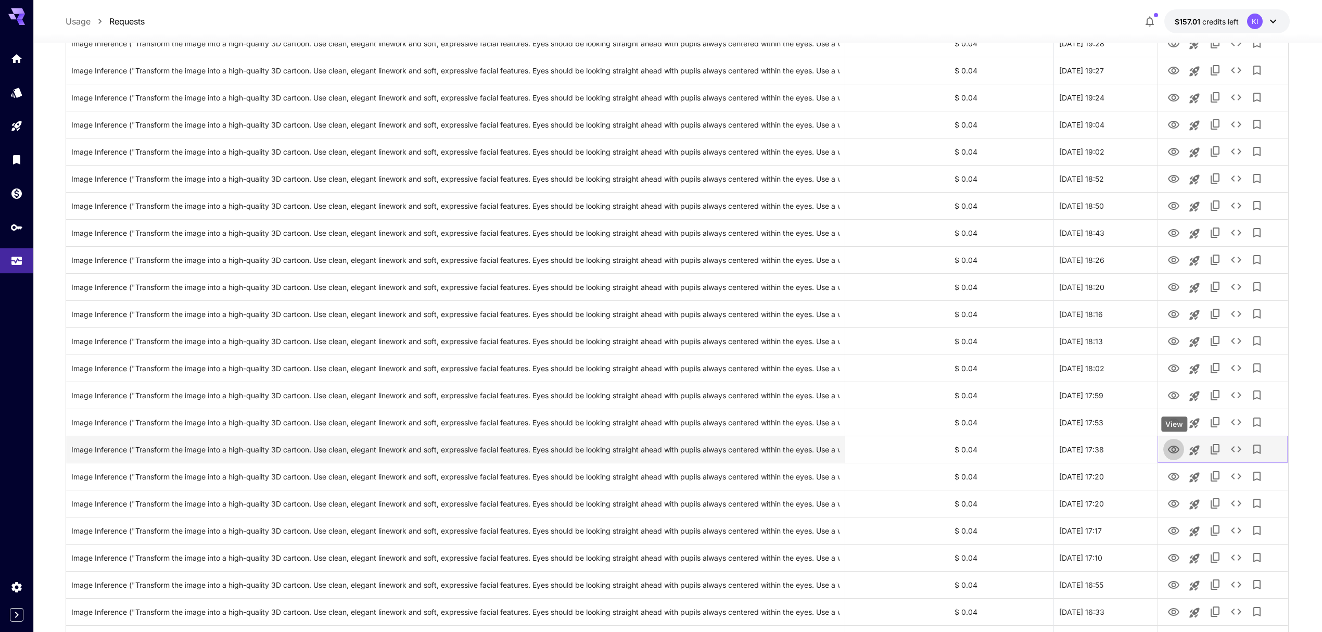
click at [1174, 449] on icon "View" at bounding box center [1173, 449] width 12 height 12
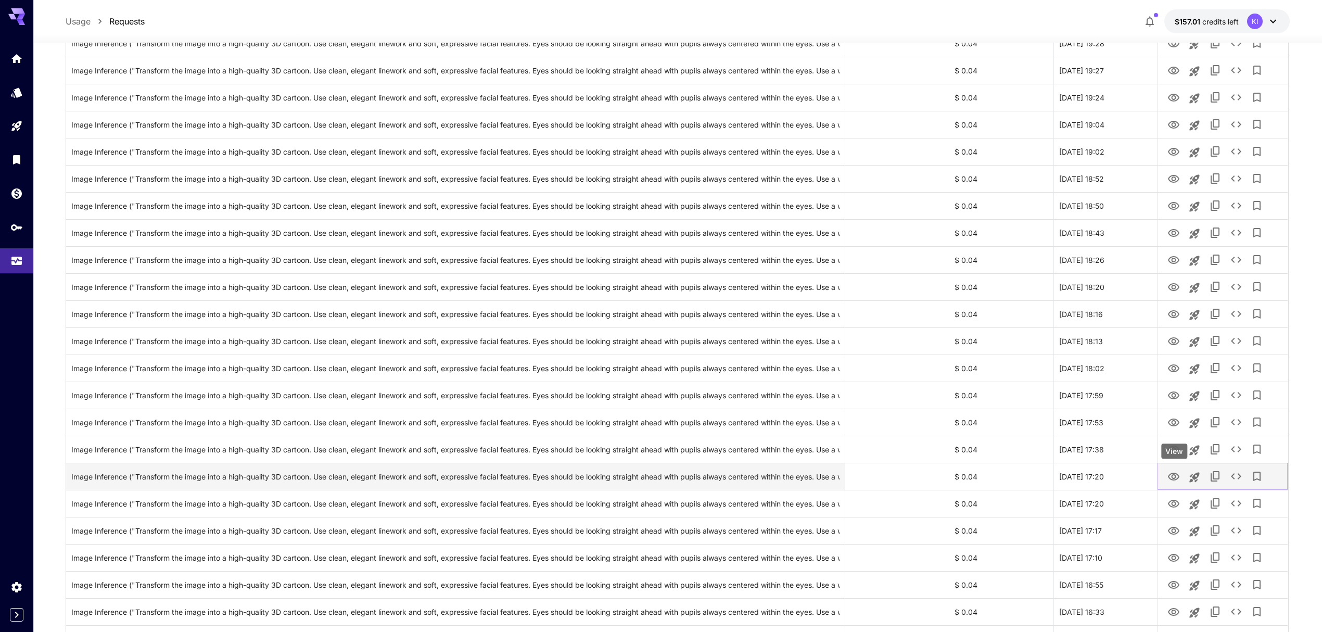
click at [1169, 477] on icon "View" at bounding box center [1173, 476] width 11 height 8
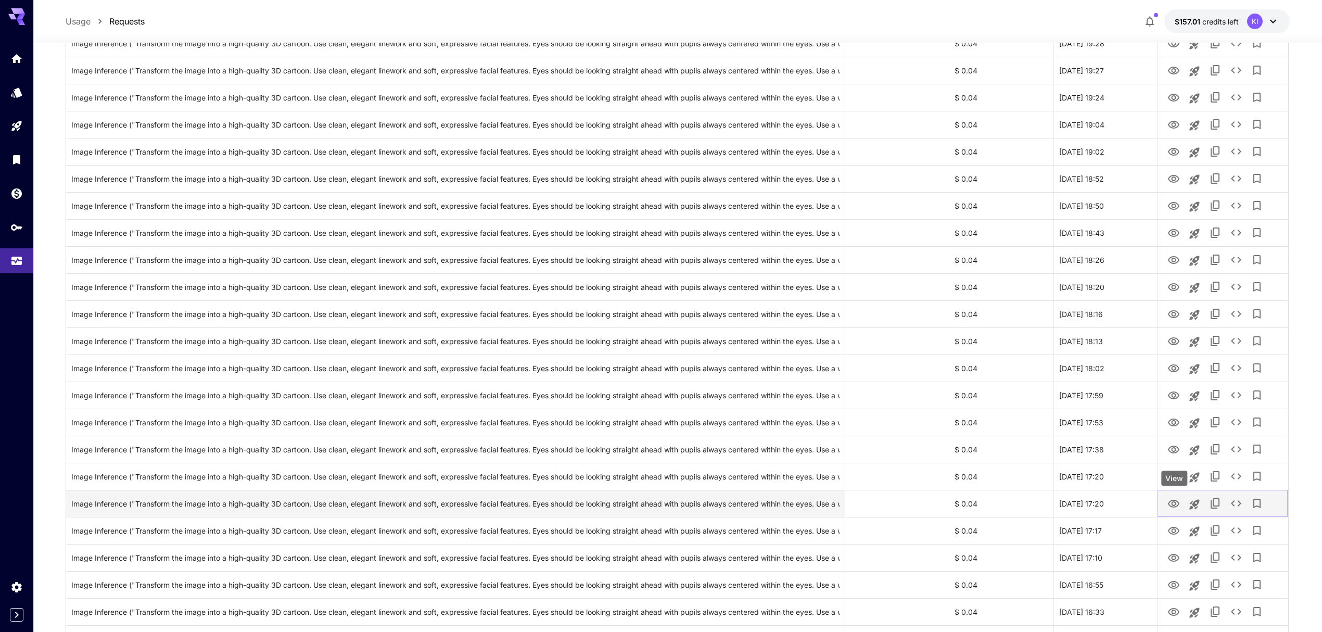
click at [1172, 504] on icon "View" at bounding box center [1173, 503] width 11 height 8
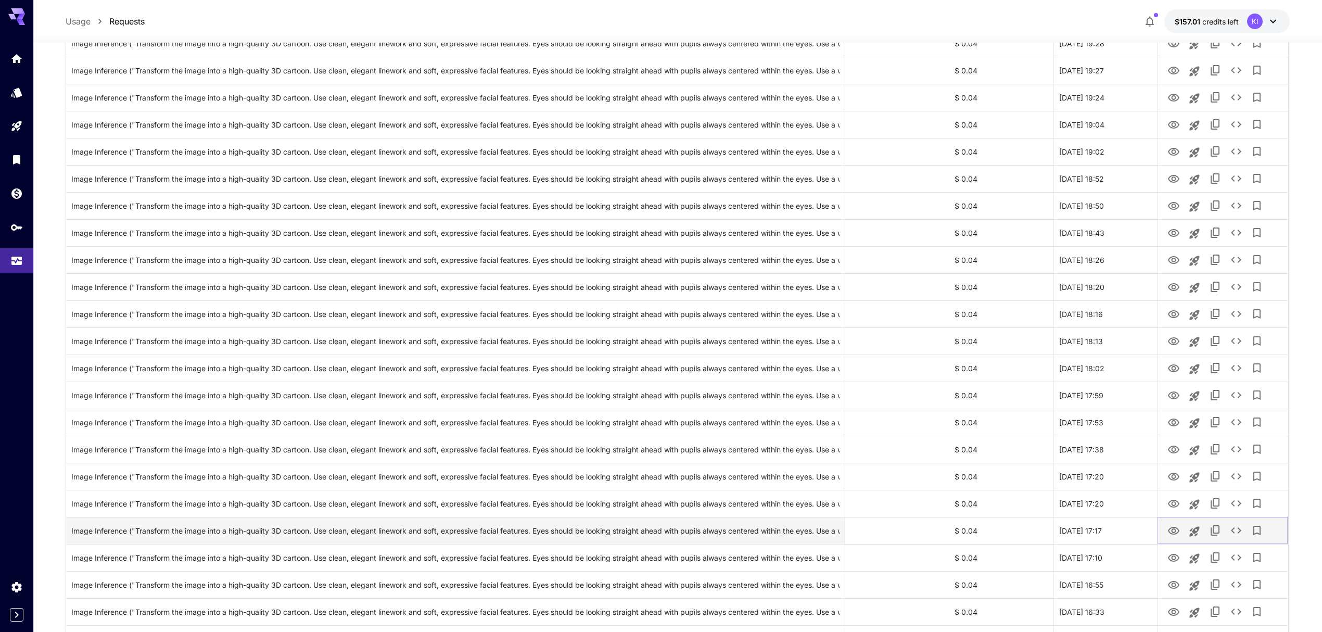
click at [1172, 533] on icon "View" at bounding box center [1173, 530] width 12 height 12
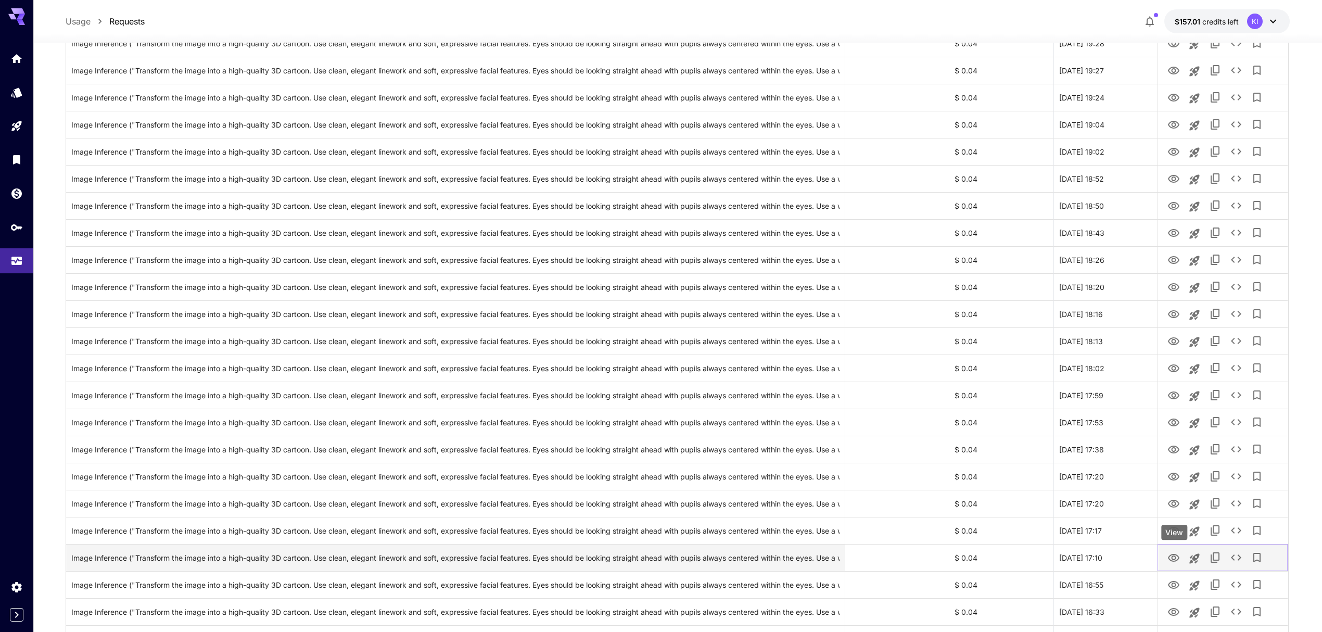
click at [1175, 559] on icon "View" at bounding box center [1173, 558] width 12 height 12
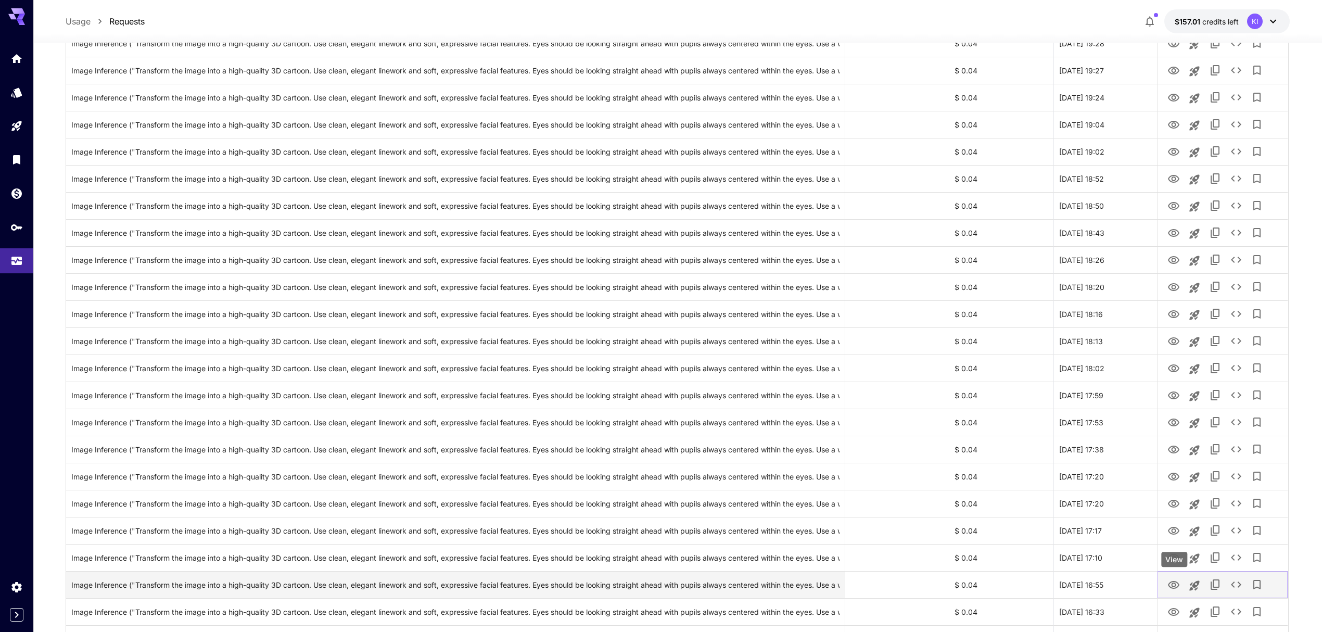
click at [1176, 586] on icon "View" at bounding box center [1173, 585] width 12 height 12
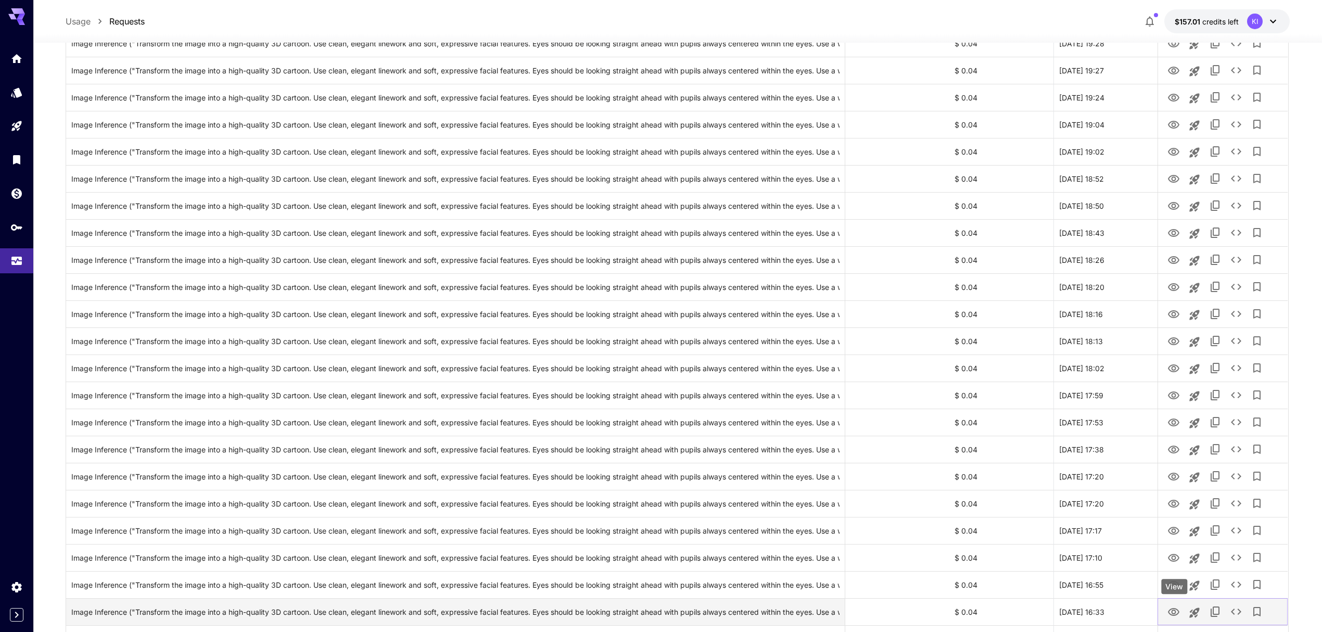
click at [1172, 615] on icon "View" at bounding box center [1173, 612] width 11 height 8
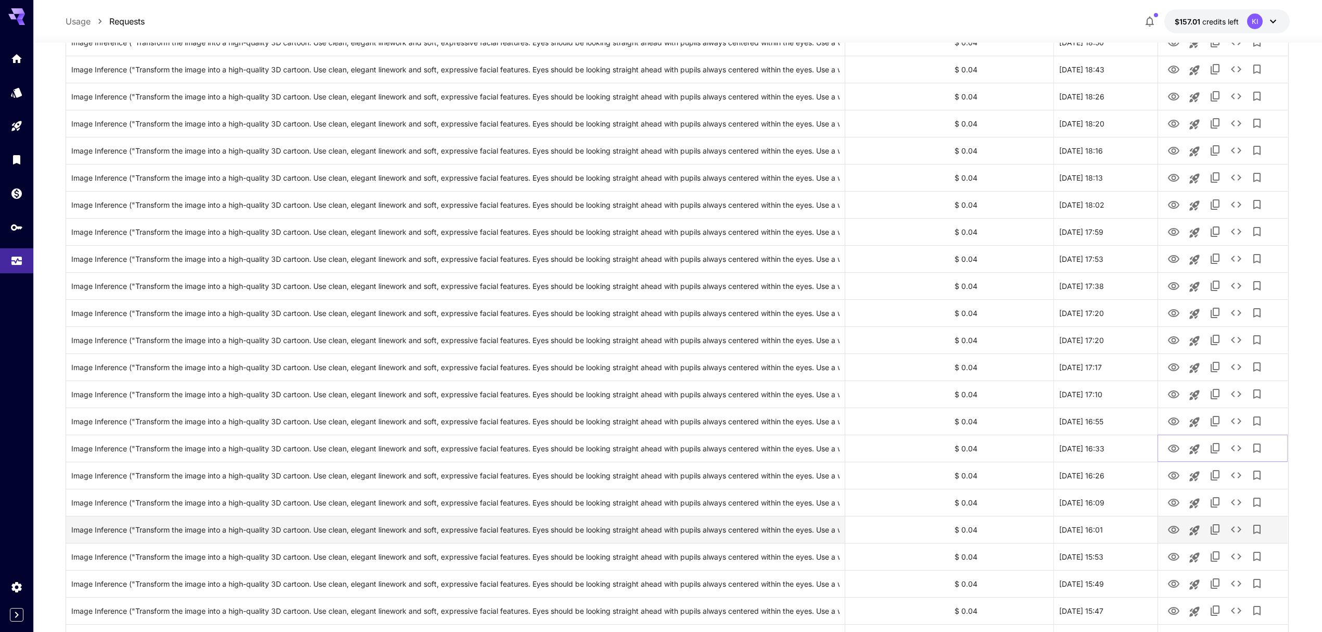
scroll to position [1387, 0]
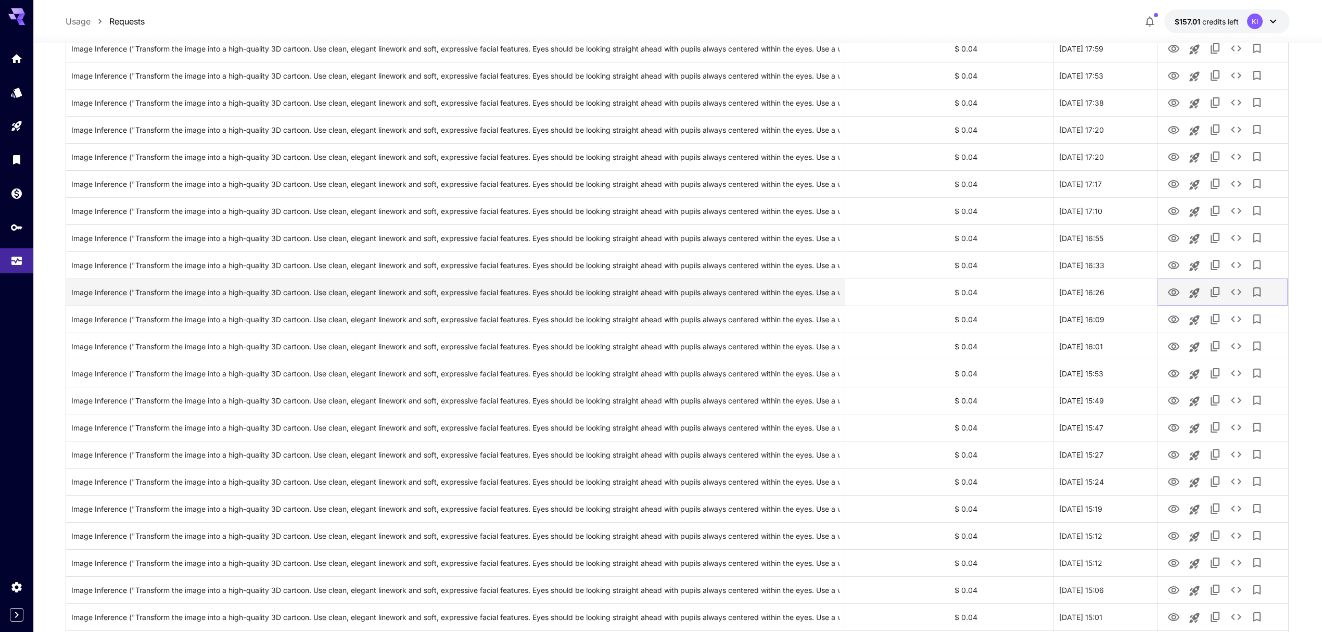
click at [1174, 292] on icon "View" at bounding box center [1173, 292] width 12 height 12
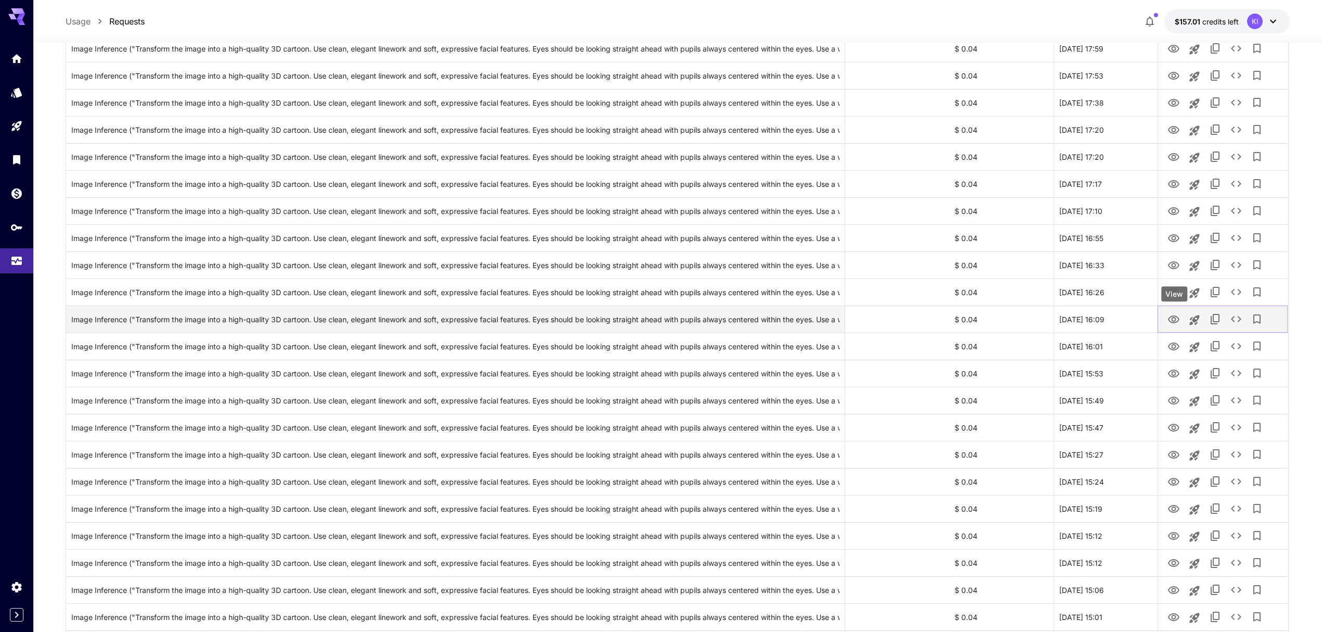
click at [1174, 315] on icon "View" at bounding box center [1173, 319] width 12 height 12
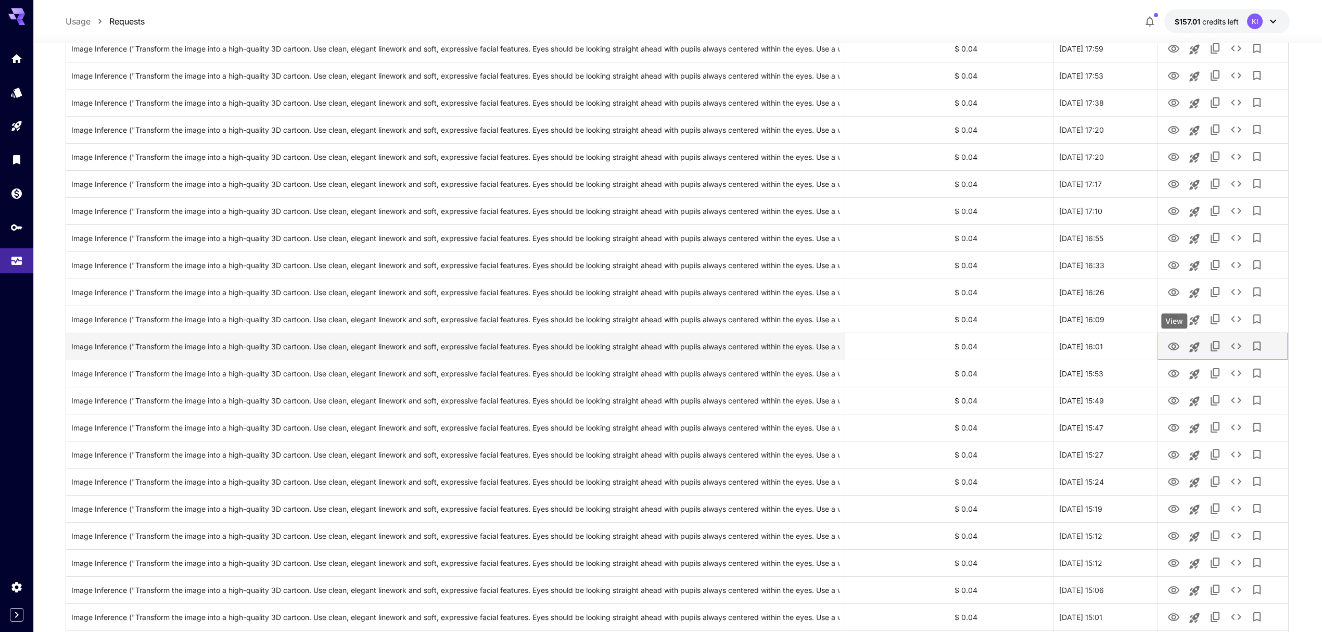
click at [1172, 344] on icon "View" at bounding box center [1173, 346] width 11 height 8
click at [1173, 367] on link "View" at bounding box center [1173, 372] width 12 height 13
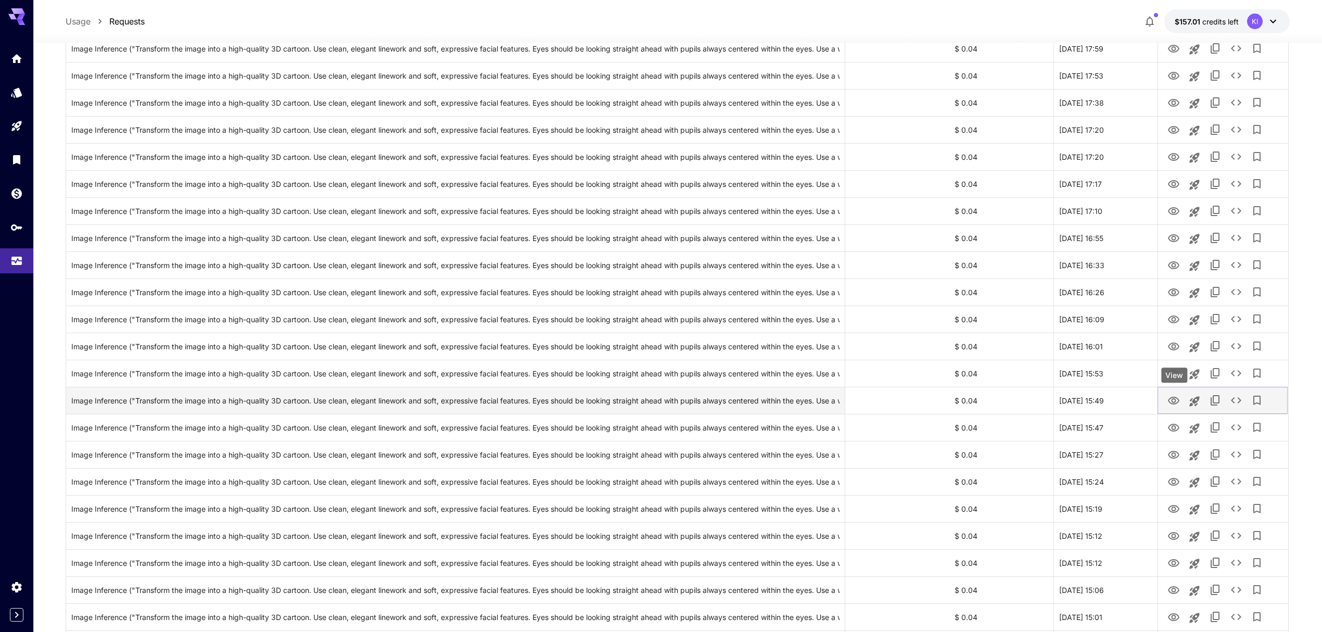
click at [1170, 400] on icon "View" at bounding box center [1173, 400] width 11 height 8
click at [1172, 427] on icon "View" at bounding box center [1173, 428] width 11 height 8
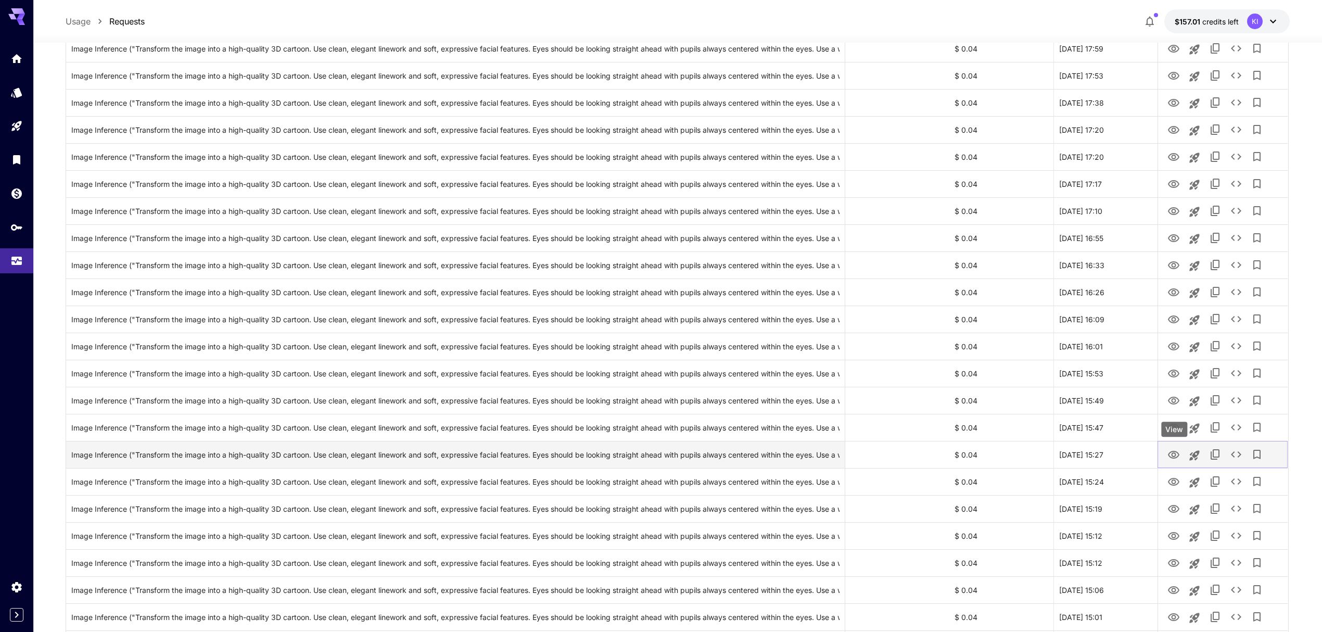
click at [1172, 452] on icon "View" at bounding box center [1173, 455] width 12 height 12
click at [1175, 479] on icon "View" at bounding box center [1173, 482] width 11 height 8
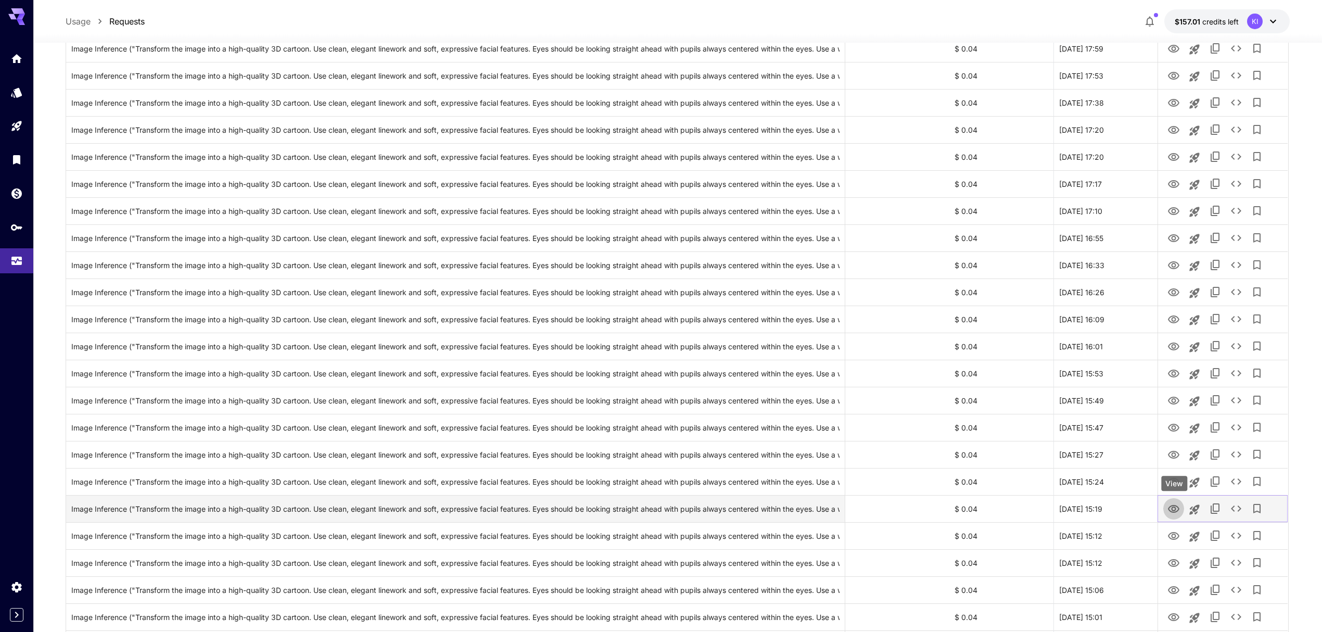
click at [1165, 508] on button "View" at bounding box center [1173, 507] width 21 height 21
click at [1172, 508] on icon "View" at bounding box center [1173, 509] width 11 height 8
click at [1174, 535] on icon "View" at bounding box center [1173, 536] width 12 height 12
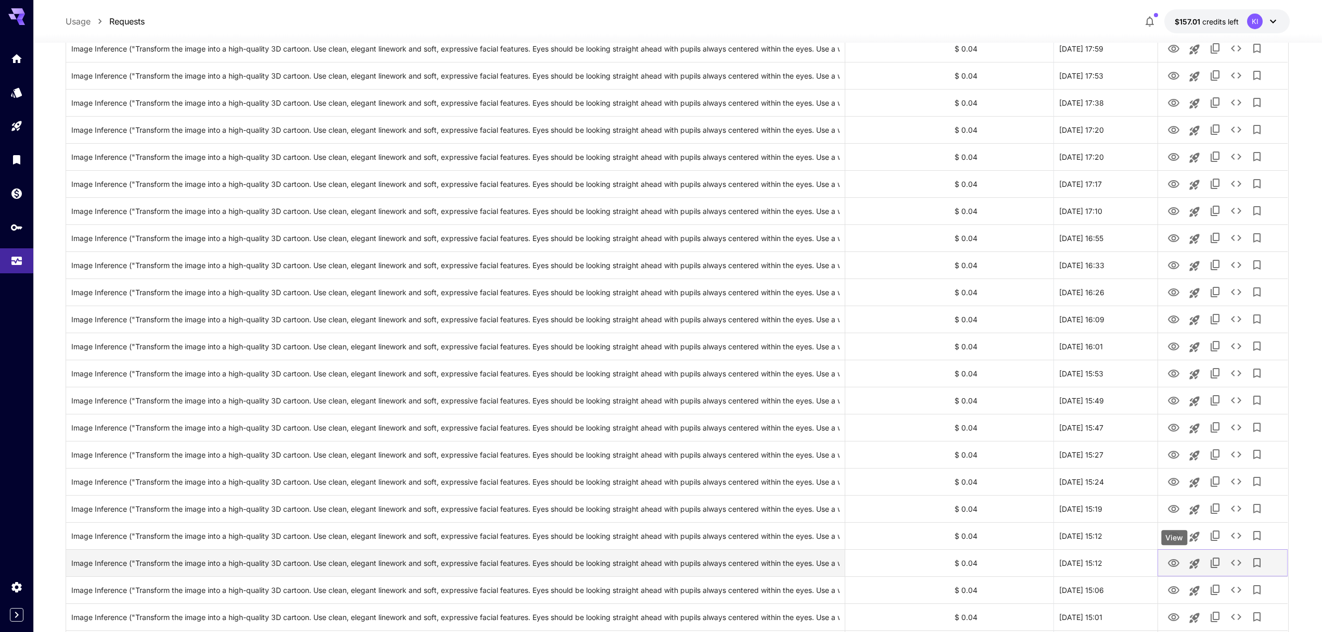
click at [1175, 557] on icon "View" at bounding box center [1173, 563] width 12 height 12
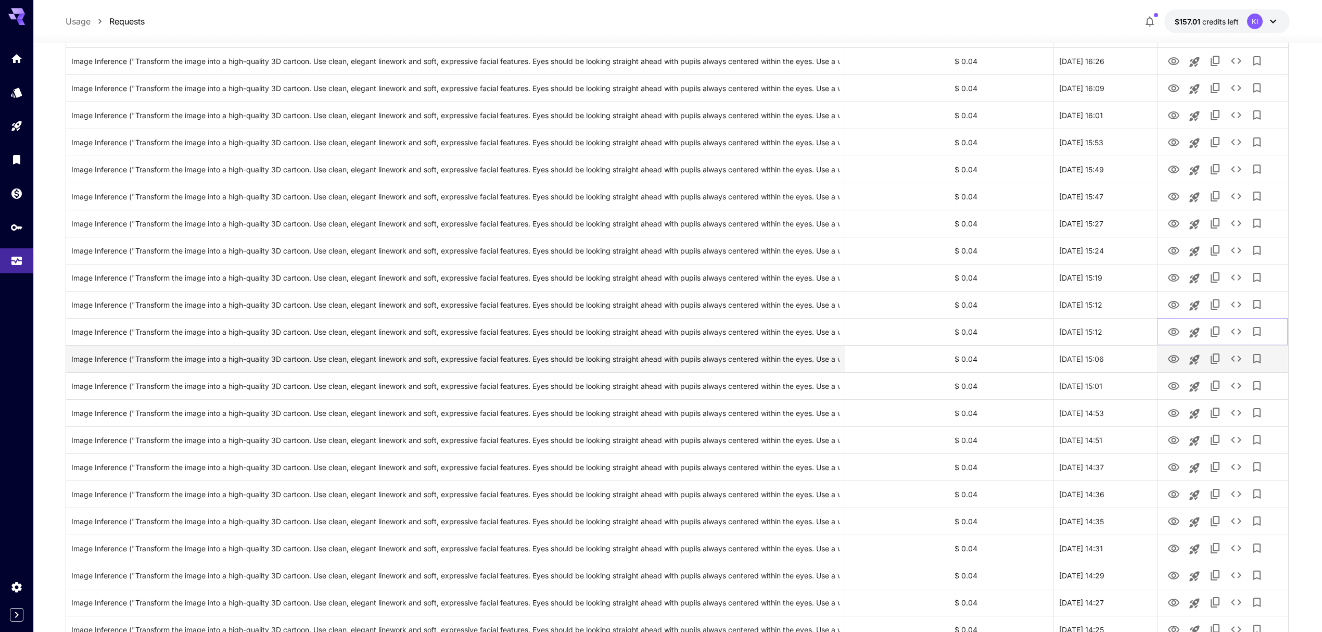
scroll to position [1665, 0]
